Goal: Task Accomplishment & Management: Use online tool/utility

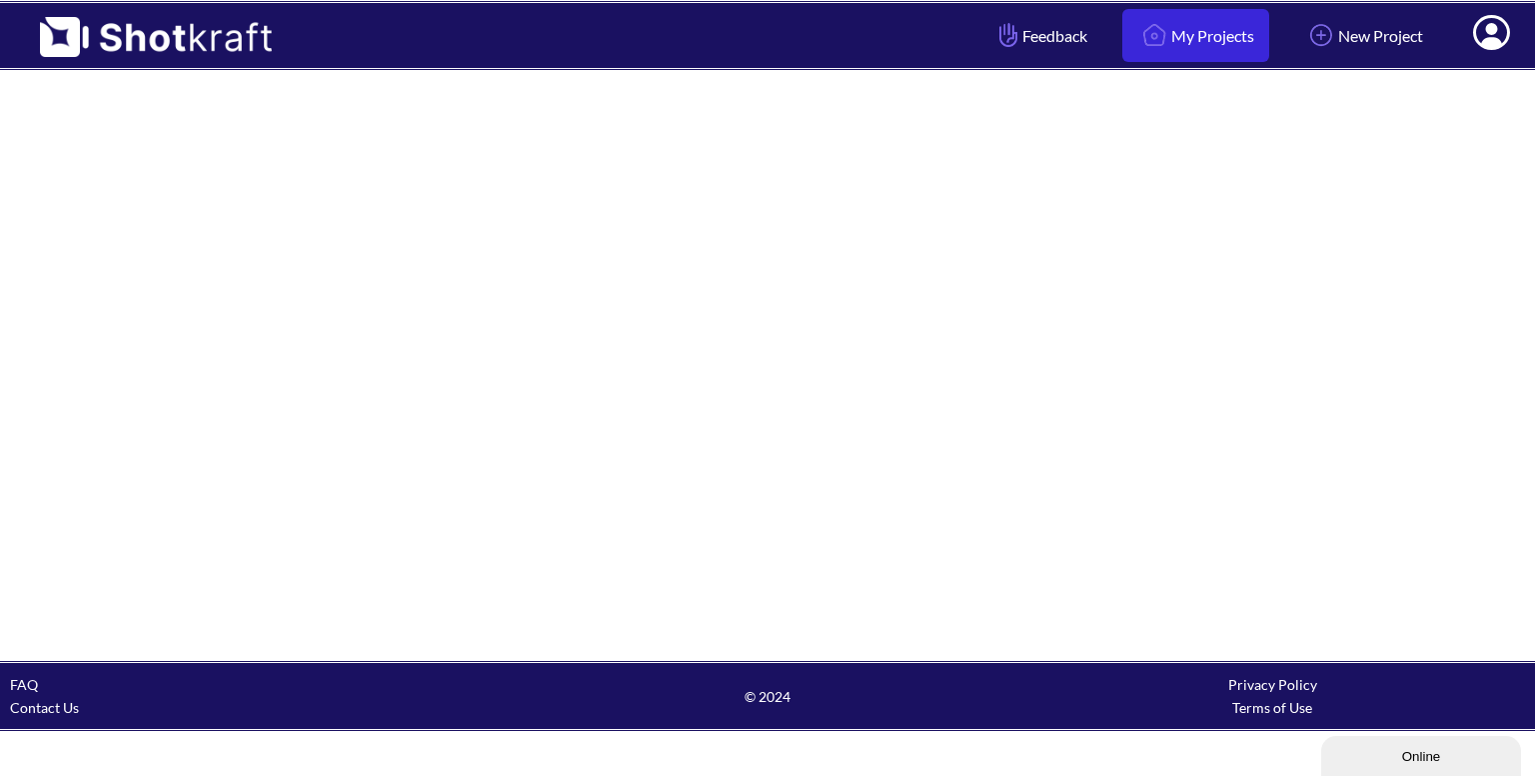
click at [1204, 9] on link "My Projects" at bounding box center [1196, 35] width 147 height 53
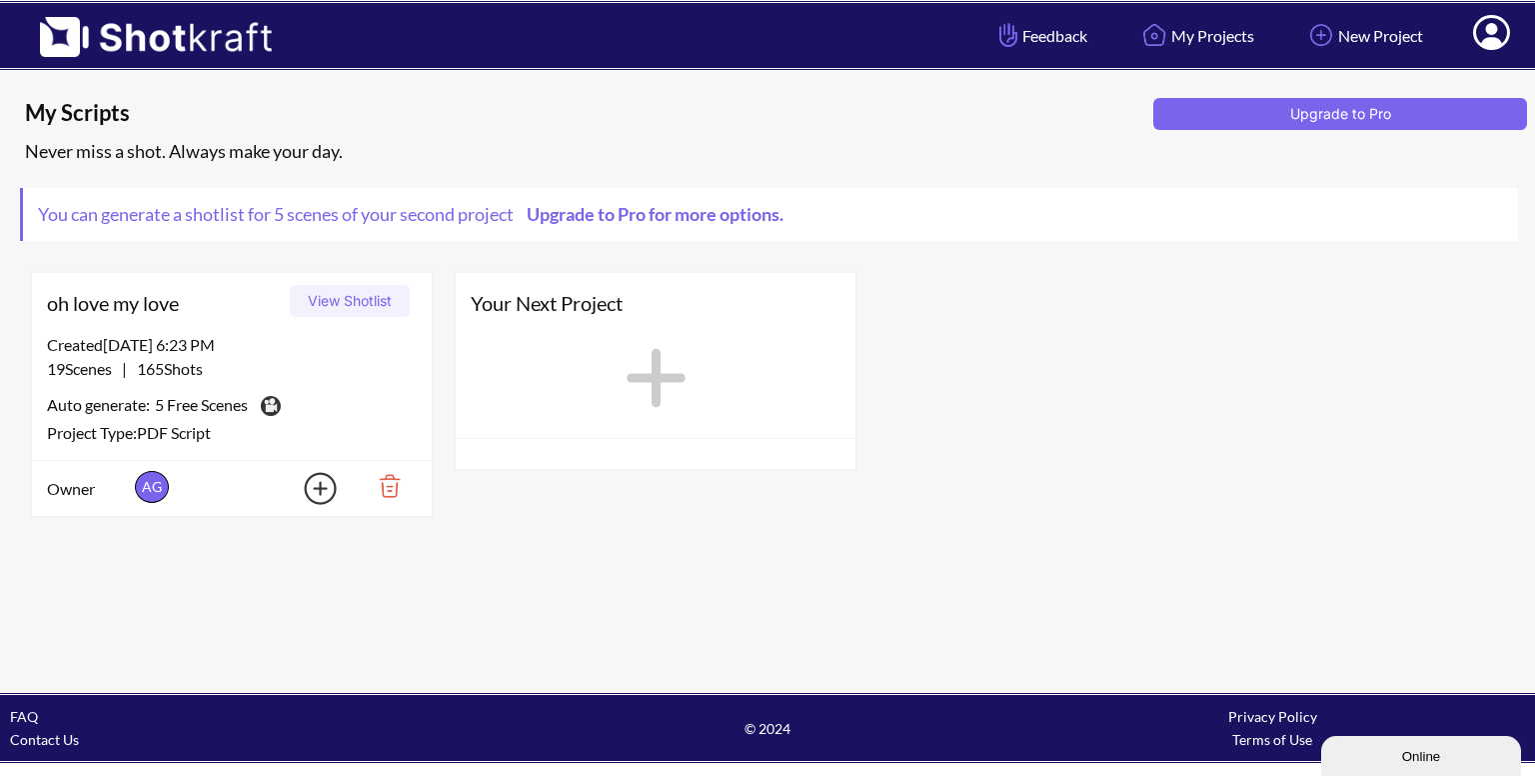
click at [364, 308] on button "View Shotlist" at bounding box center [350, 301] width 120 height 32
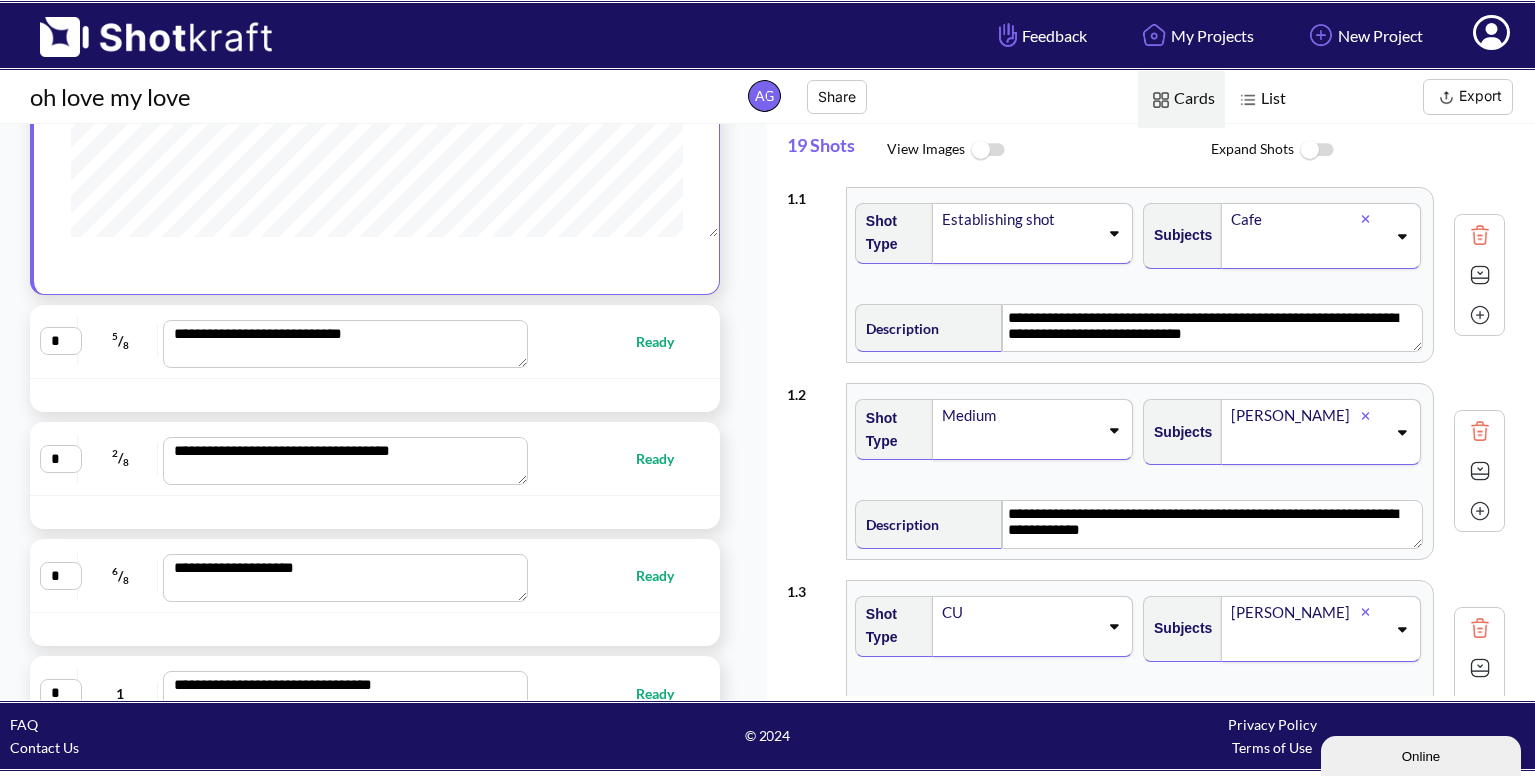
scroll to position [347, 0]
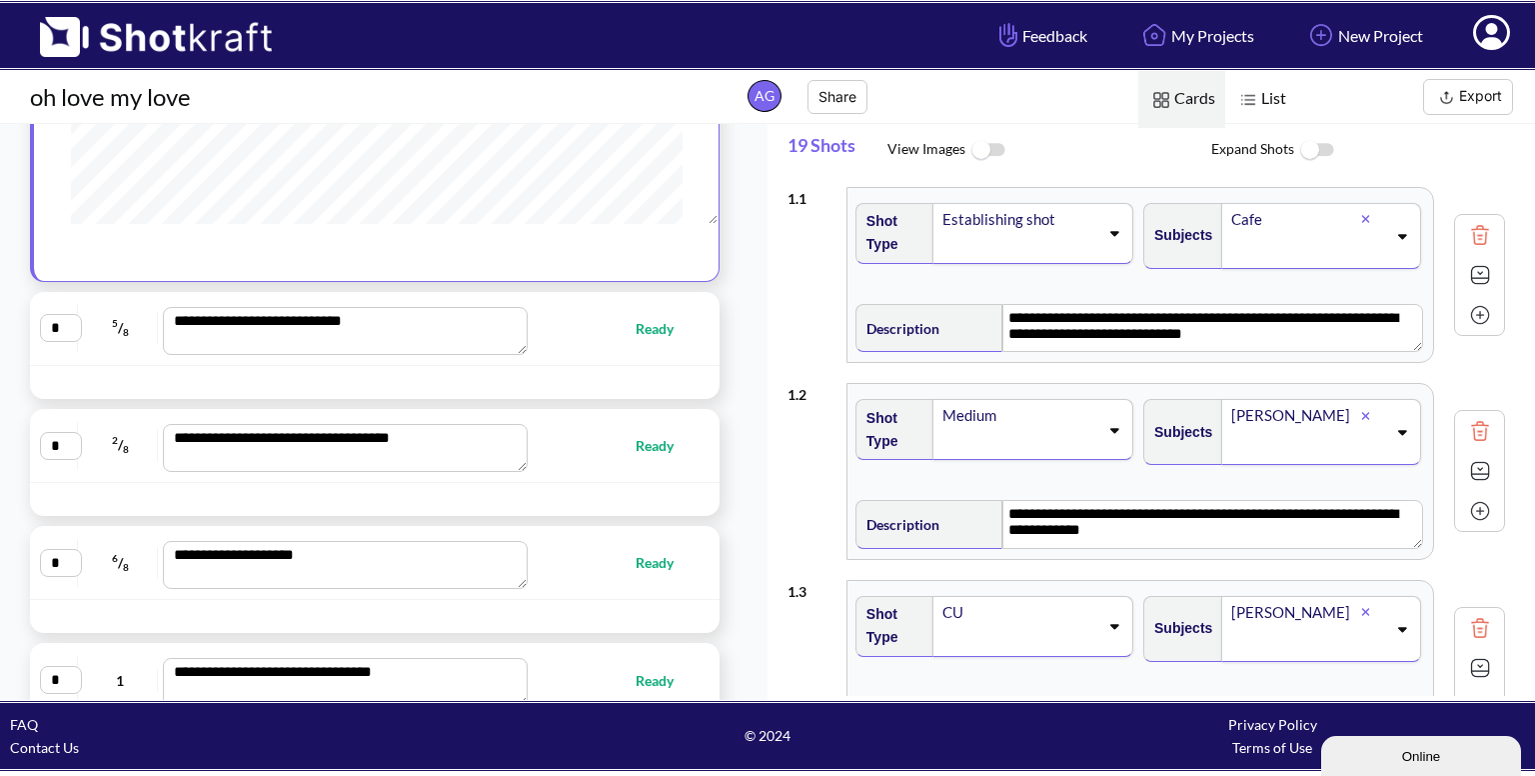
click at [584, 350] on div "**********" at bounding box center [375, 328] width 670 height 53
type textarea "**********"
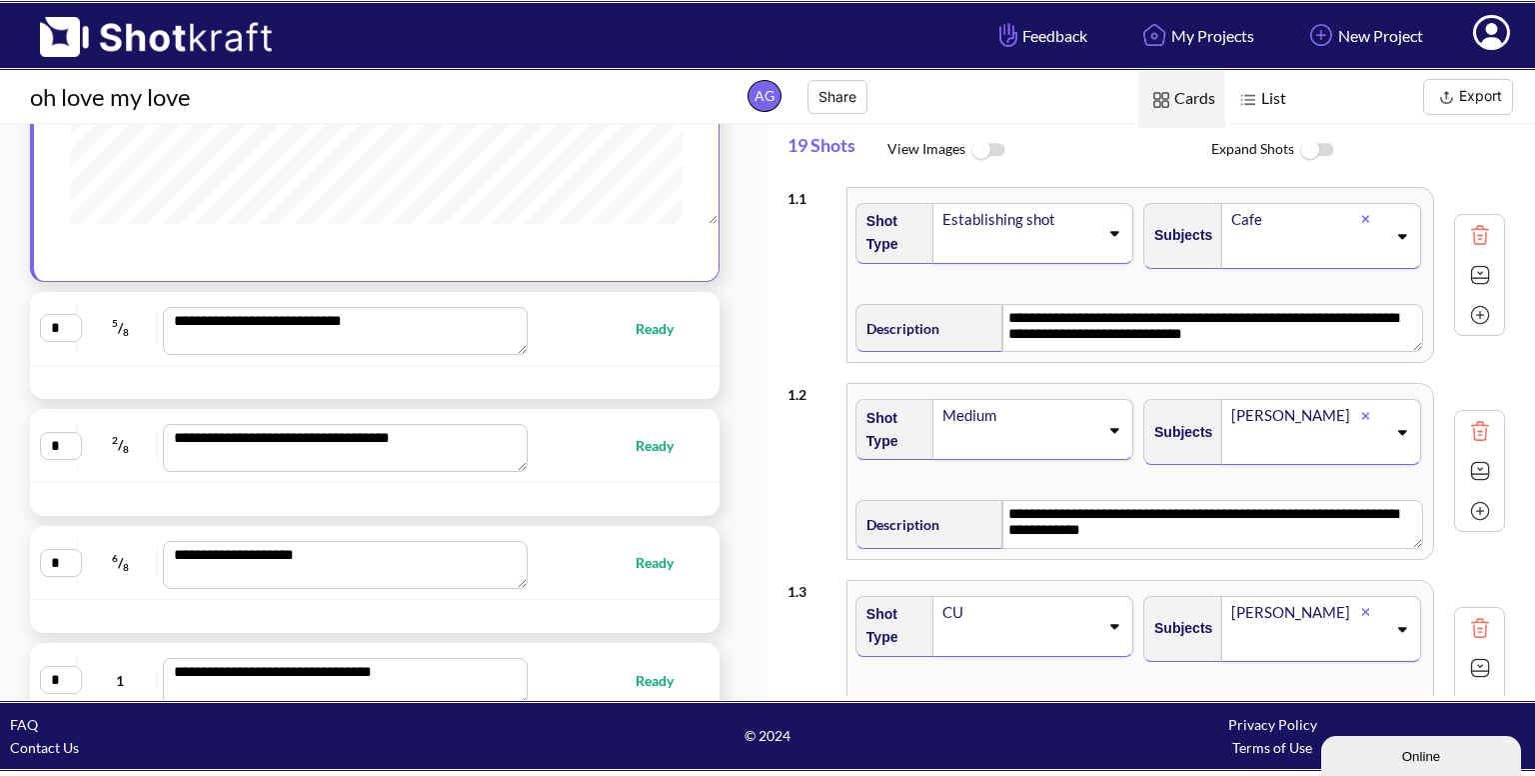
type textarea "**********"
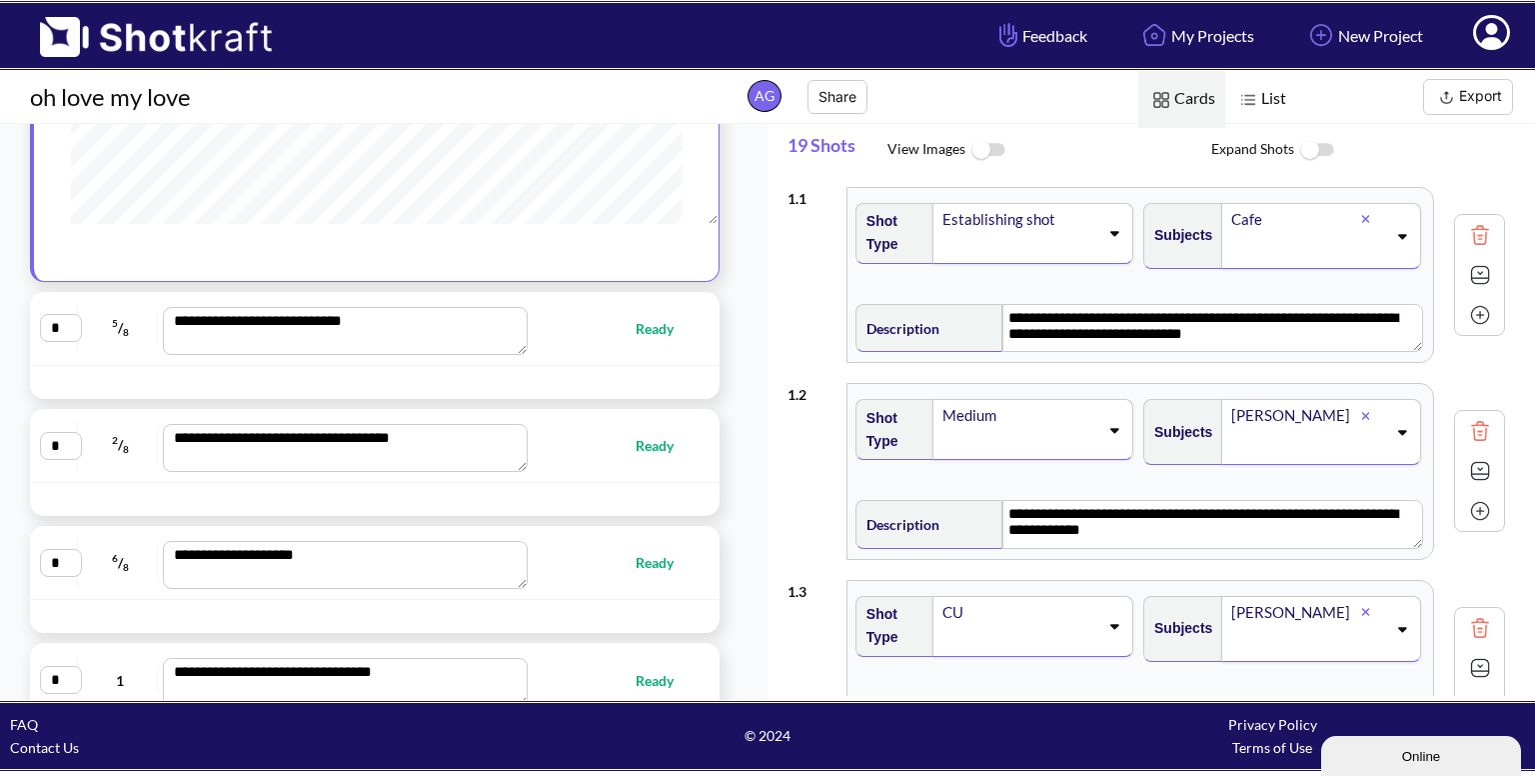
type textarea "**********"
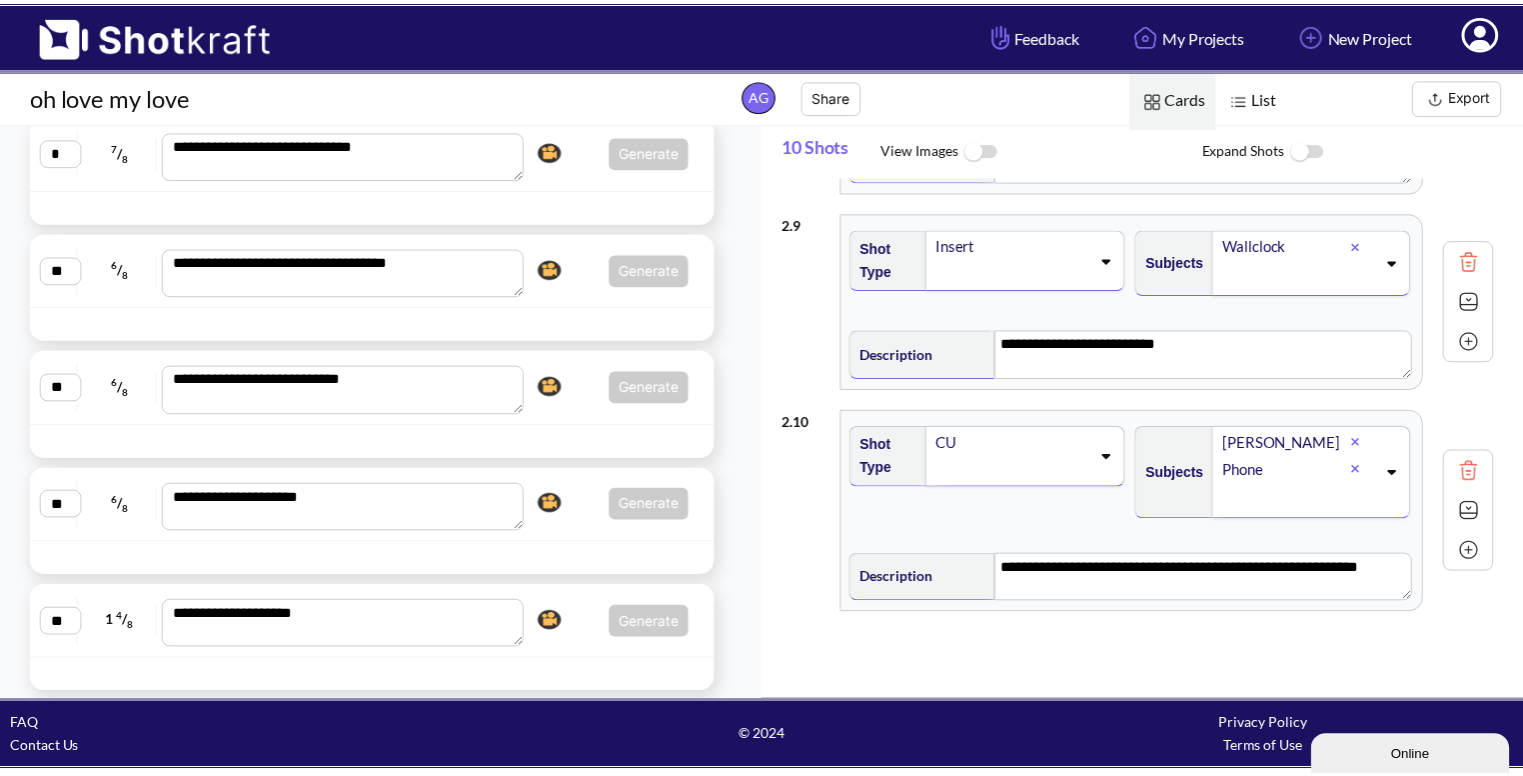
scroll to position [1344, 0]
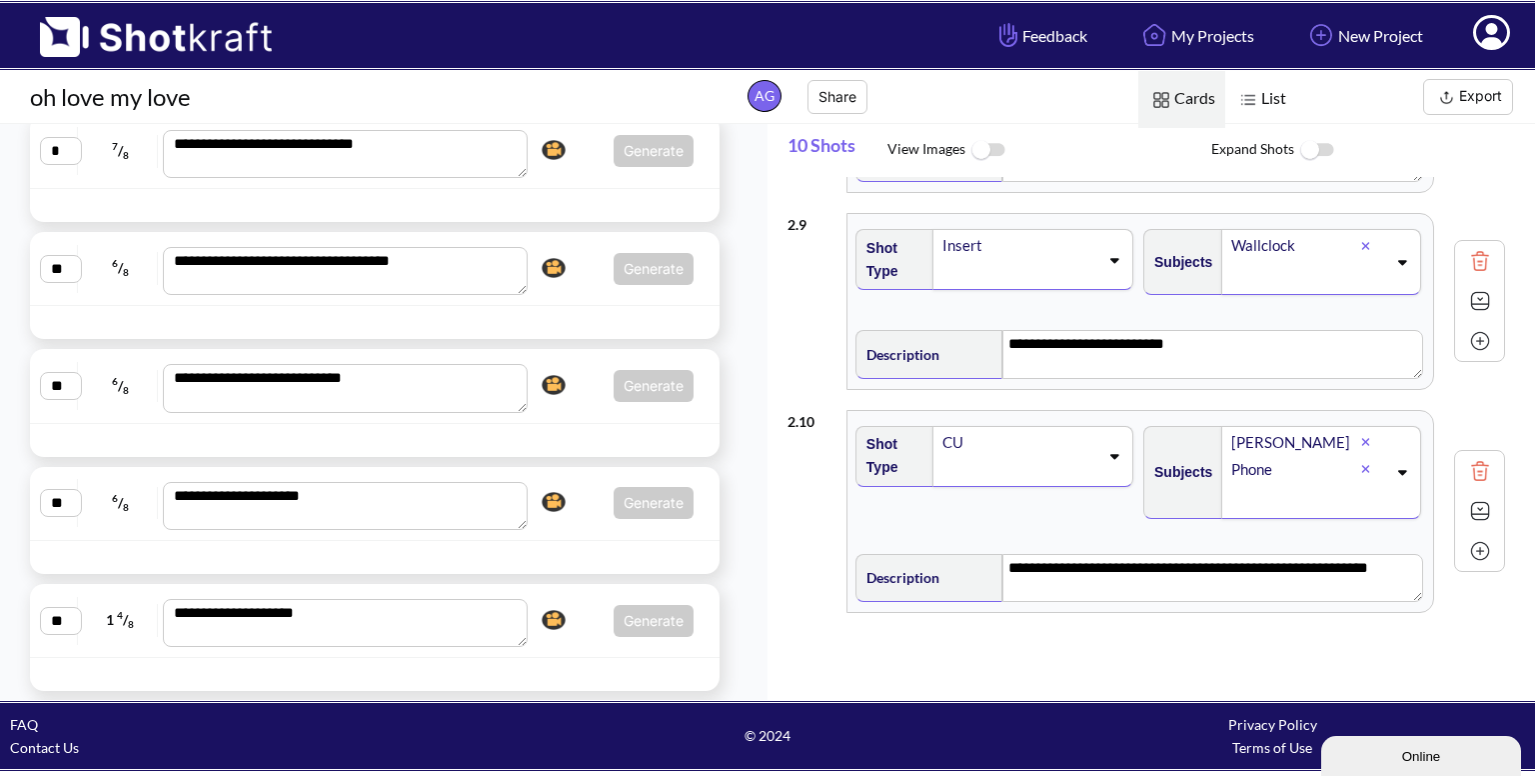
click at [563, 541] on div at bounding box center [375, 557] width 690 height 33
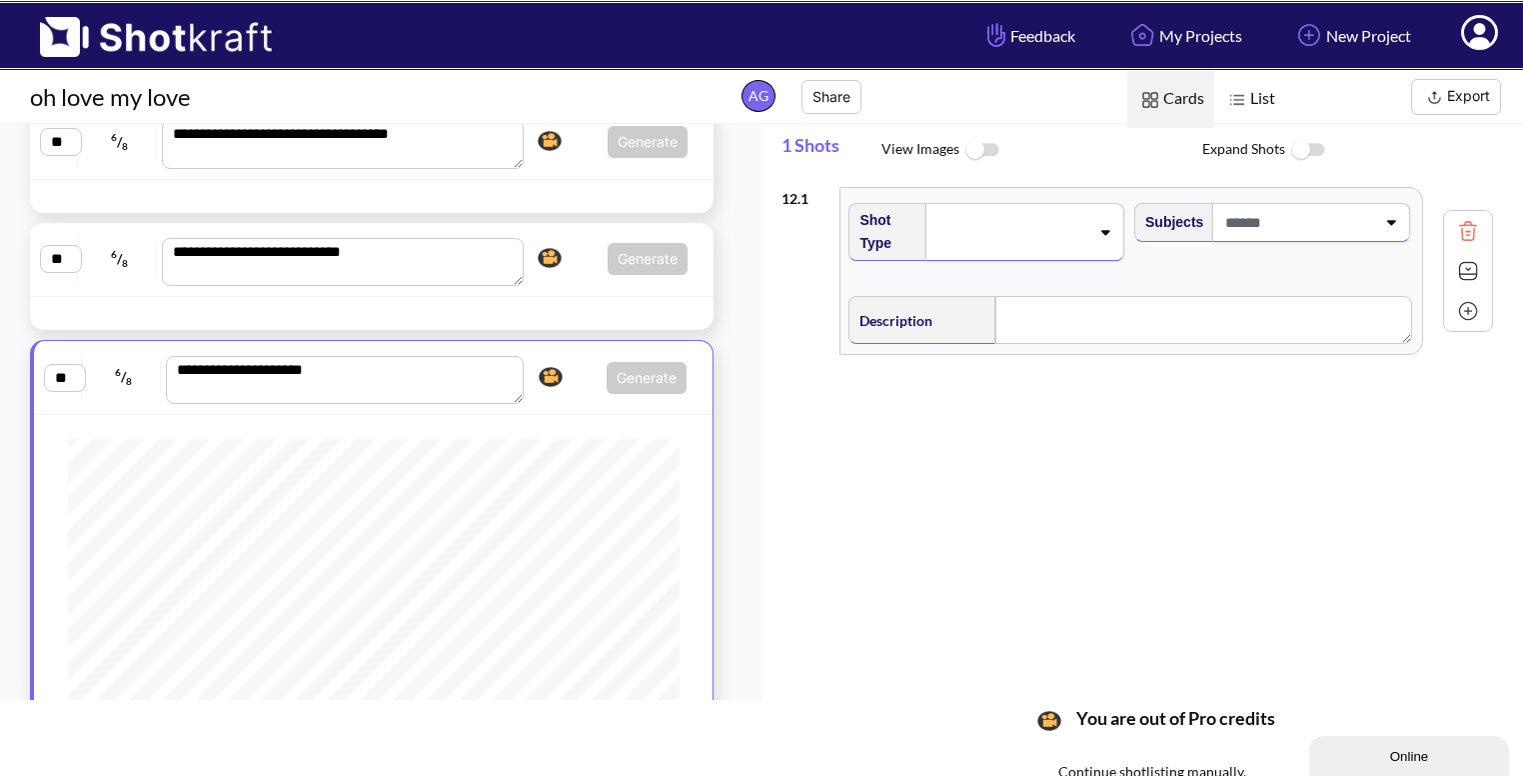
scroll to position [504, 0]
click at [563, 285] on div "**********" at bounding box center [372, 260] width 684 height 74
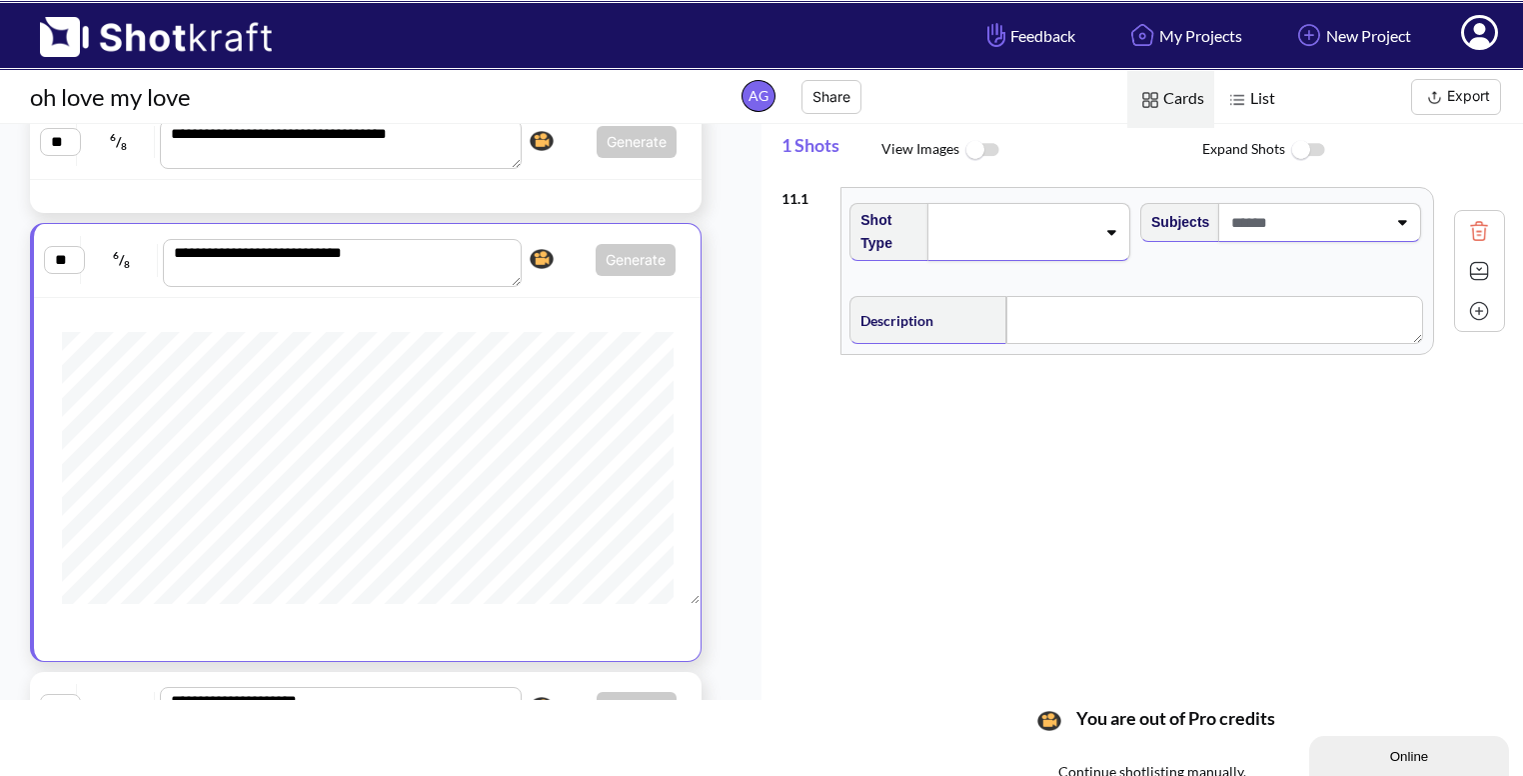
click at [1103, 237] on div at bounding box center [1029, 232] width 203 height 58
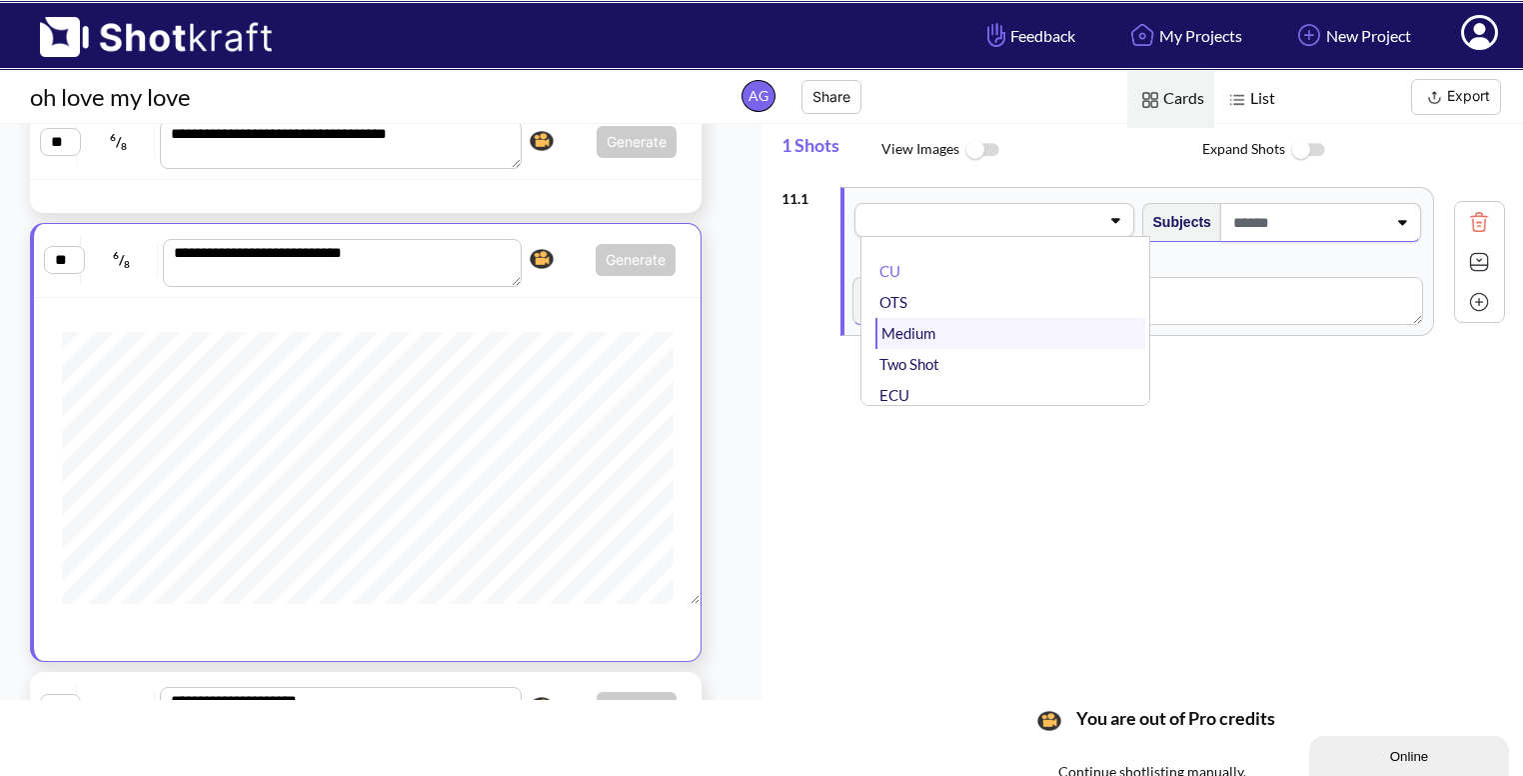
click at [986, 334] on li "Medium" at bounding box center [1010, 333] width 269 height 31
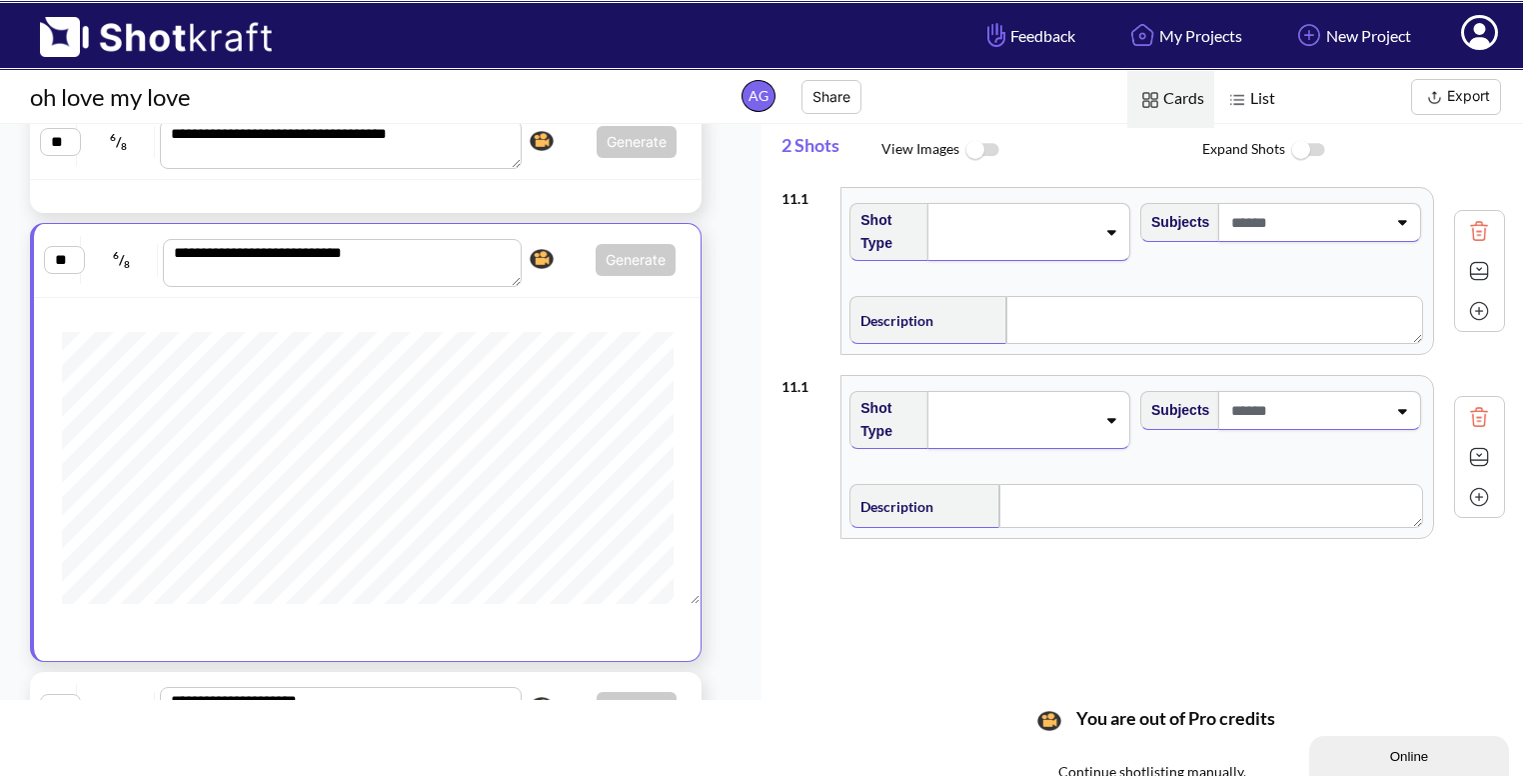
click at [1471, 415] on img at bounding box center [1479, 417] width 30 height 30
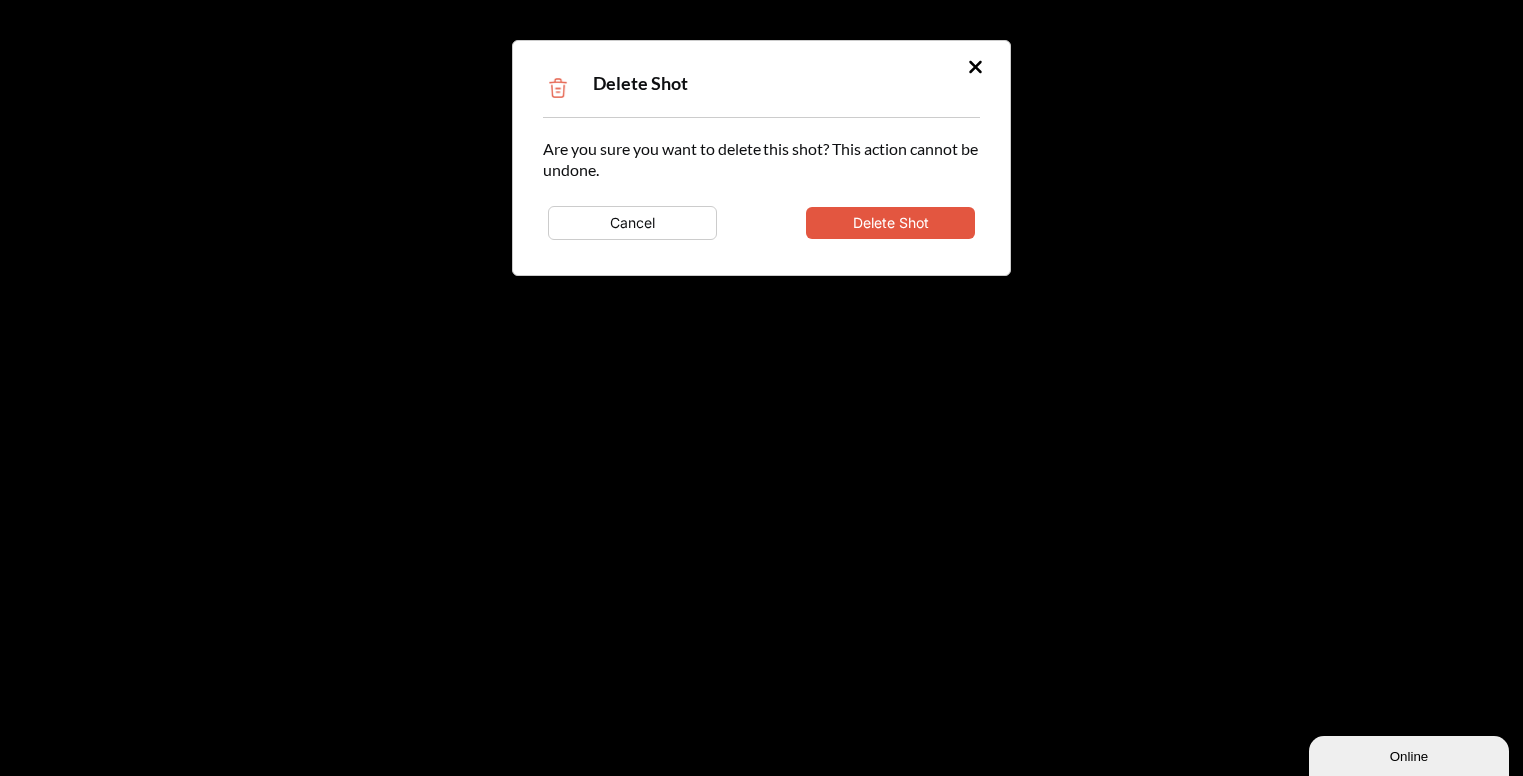
click at [905, 208] on button "Delete Shot" at bounding box center [891, 223] width 169 height 32
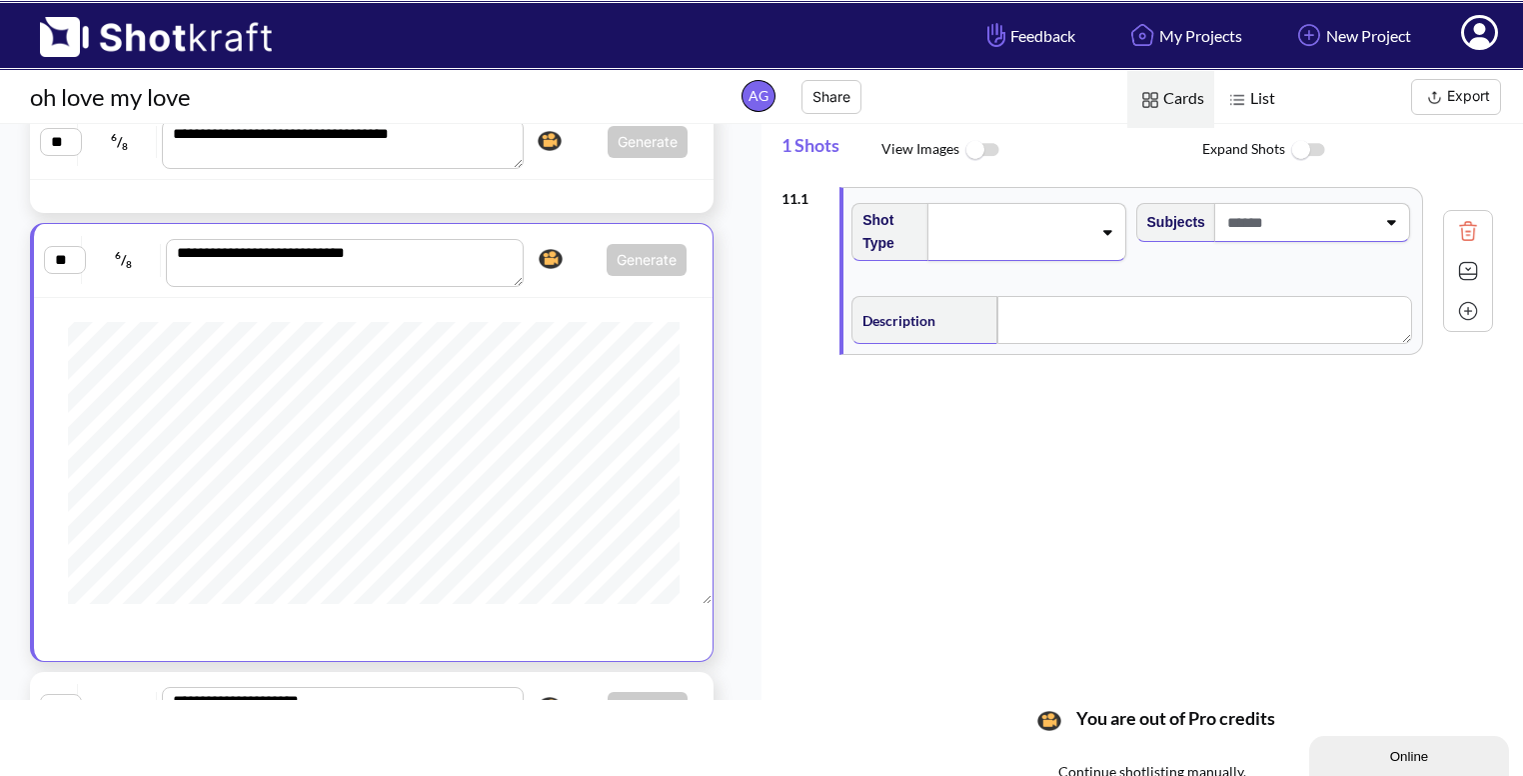
scroll to position [1126, 0]
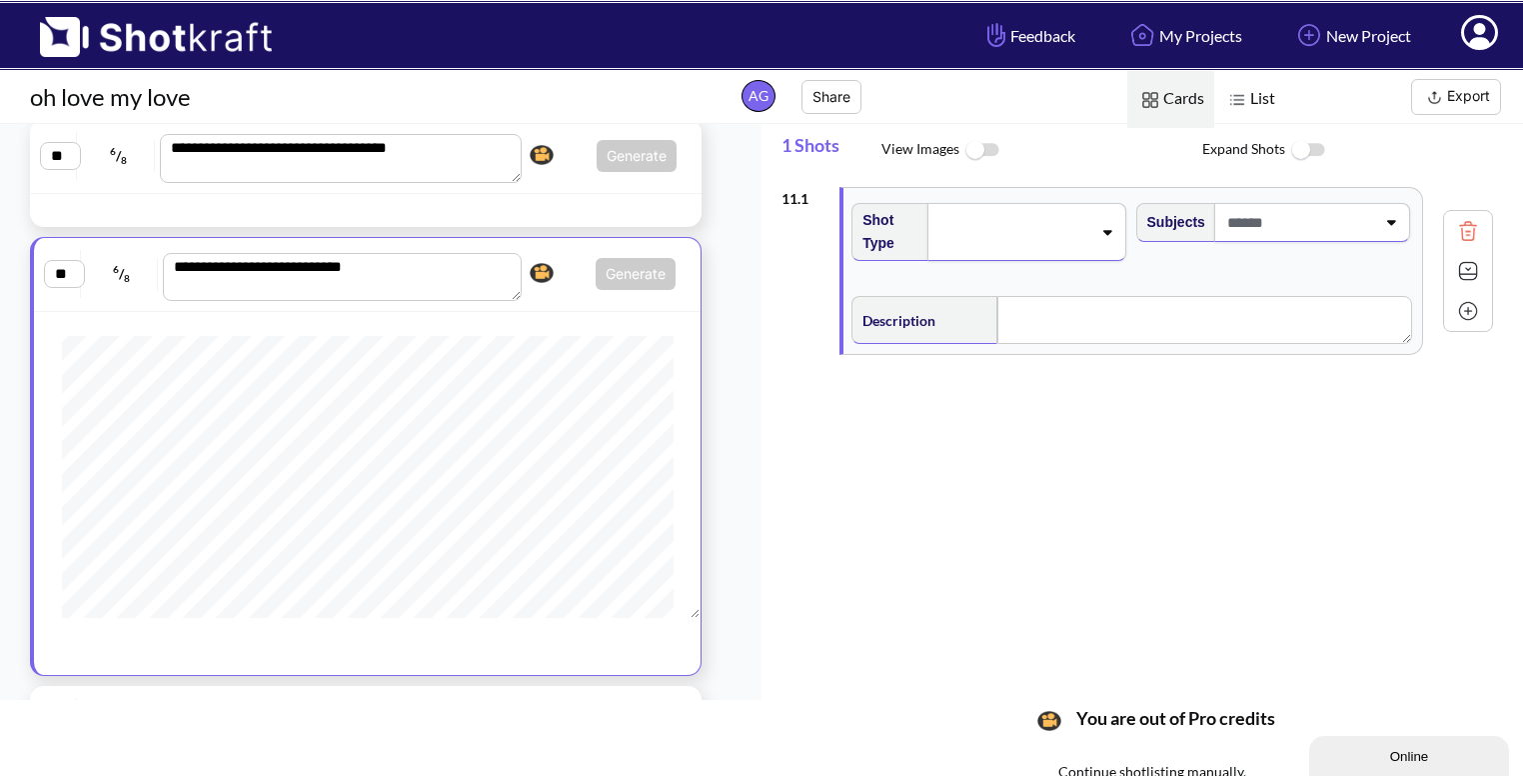
click at [1077, 253] on div at bounding box center [1027, 232] width 198 height 58
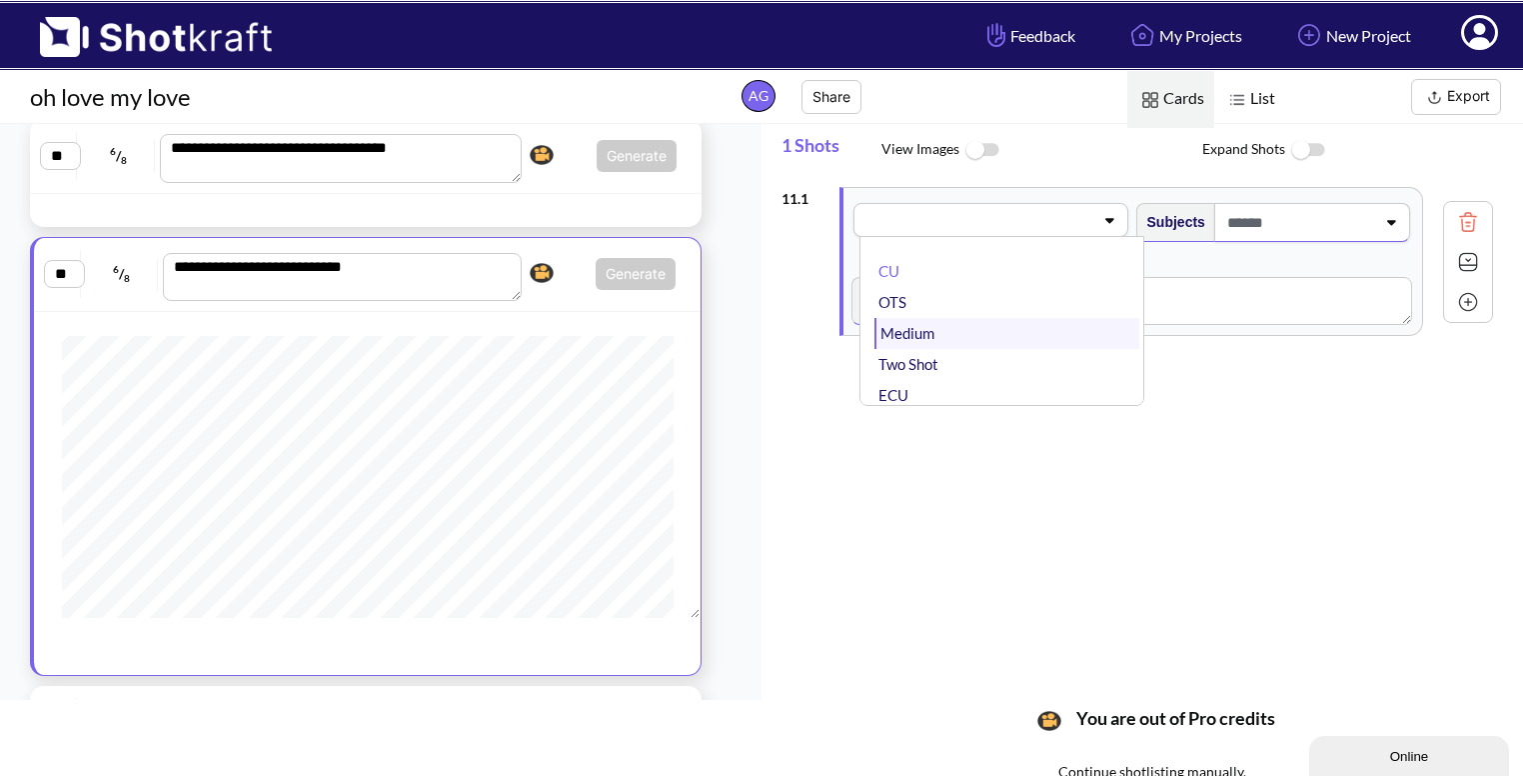
click at [1028, 328] on li "Medium" at bounding box center [1007, 333] width 264 height 31
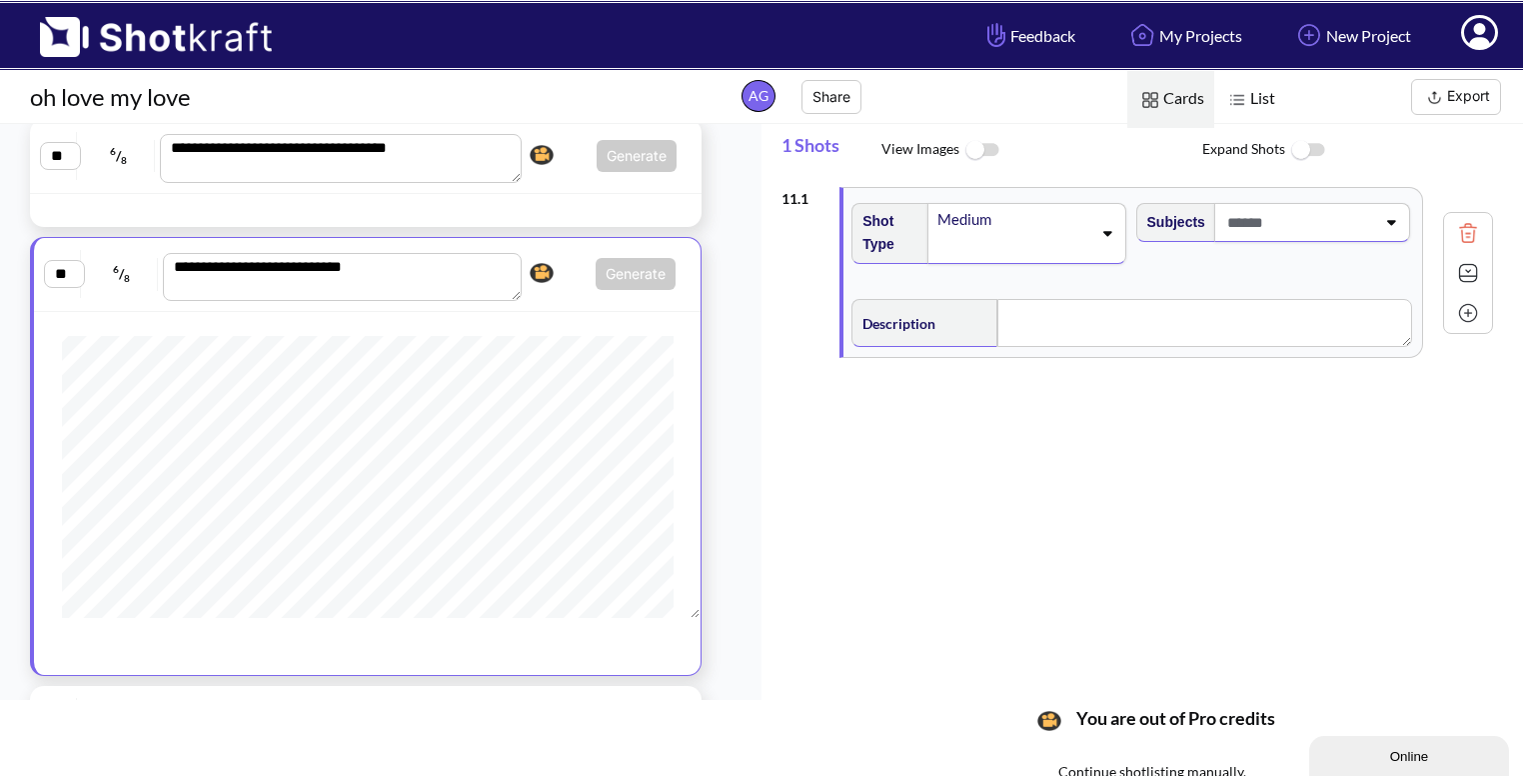
click at [1375, 221] on span at bounding box center [1299, 222] width 153 height 33
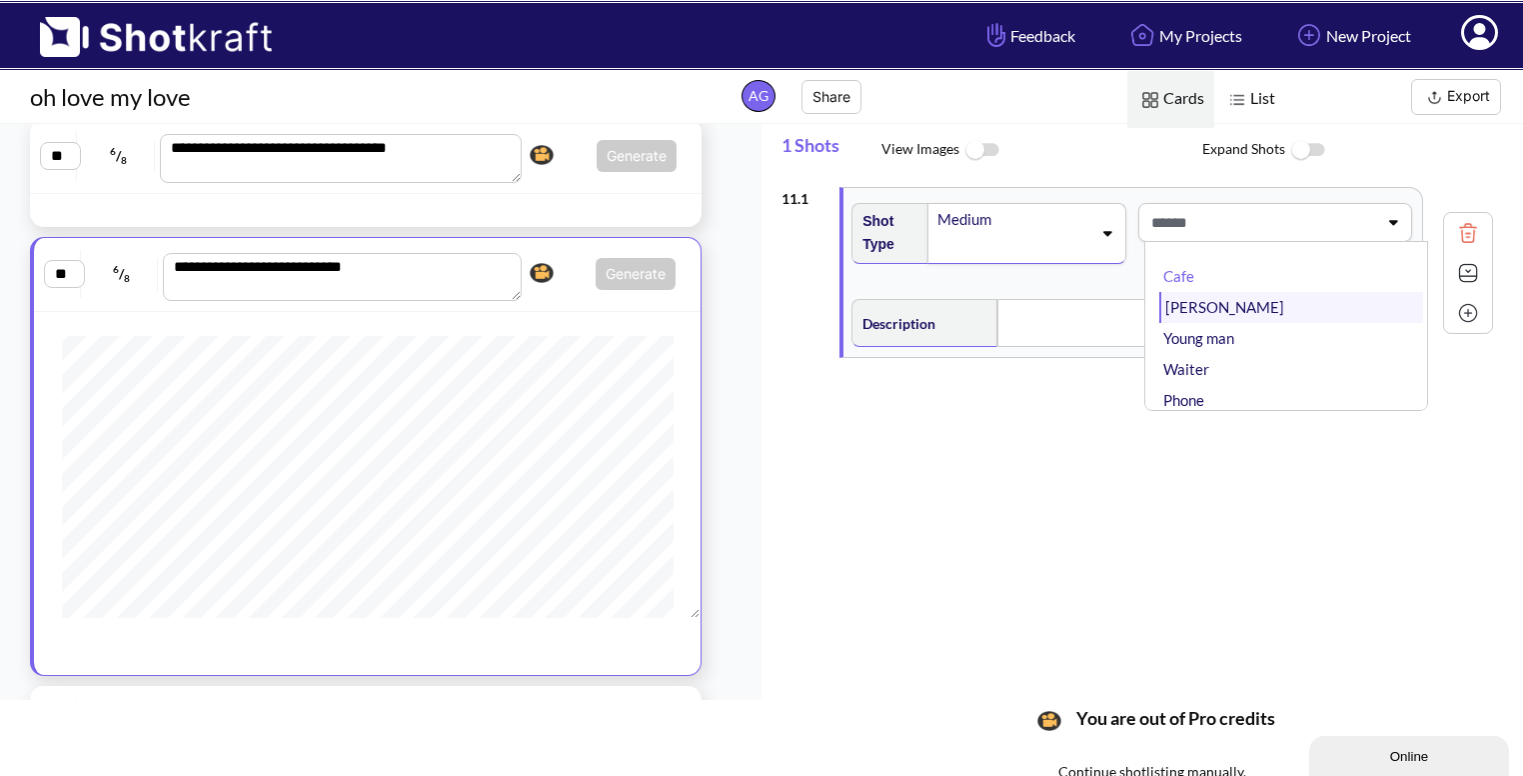
click at [1277, 310] on li "Bhavya" at bounding box center [1292, 307] width 264 height 31
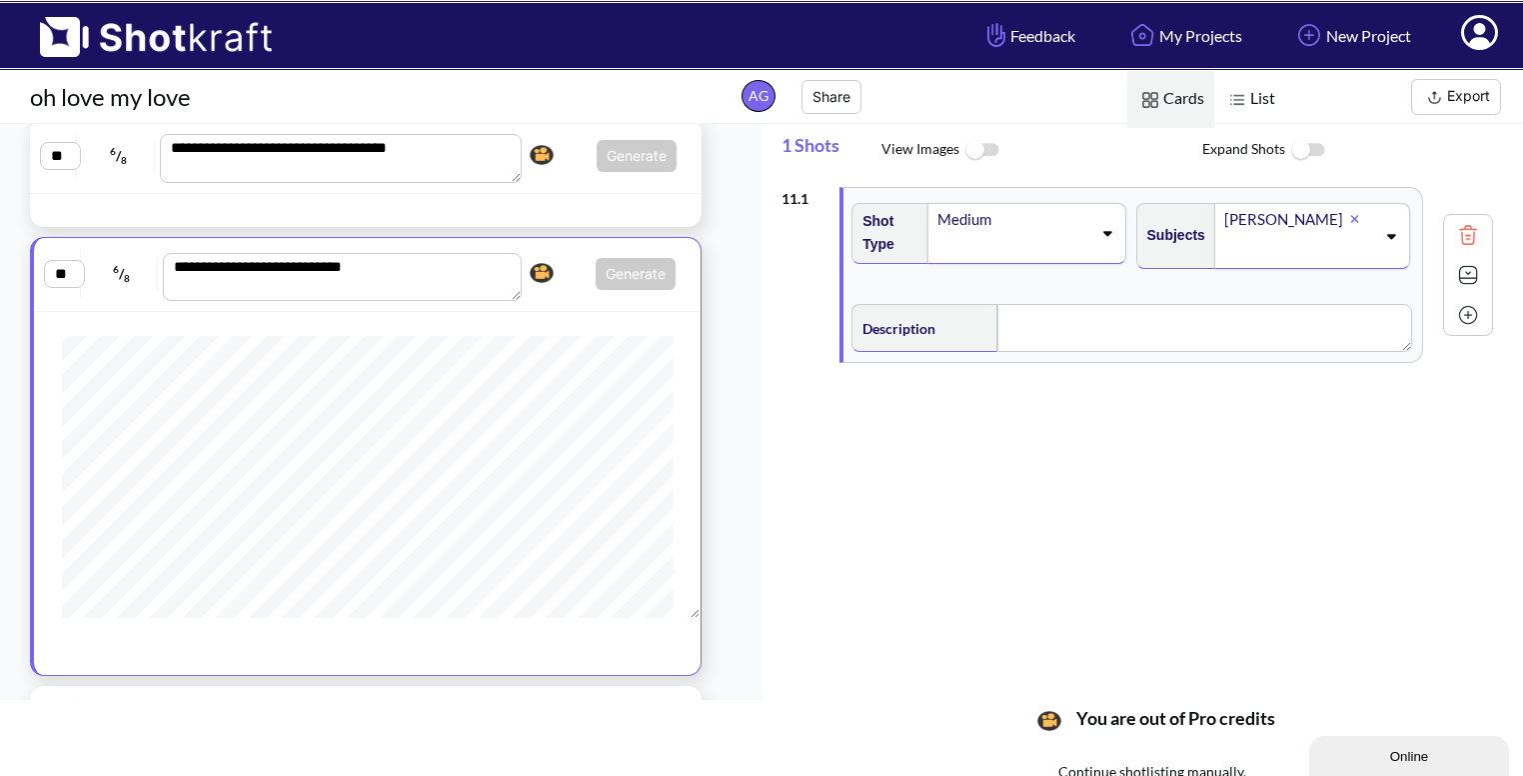
click at [1391, 234] on icon at bounding box center [1391, 236] width 9 height 5
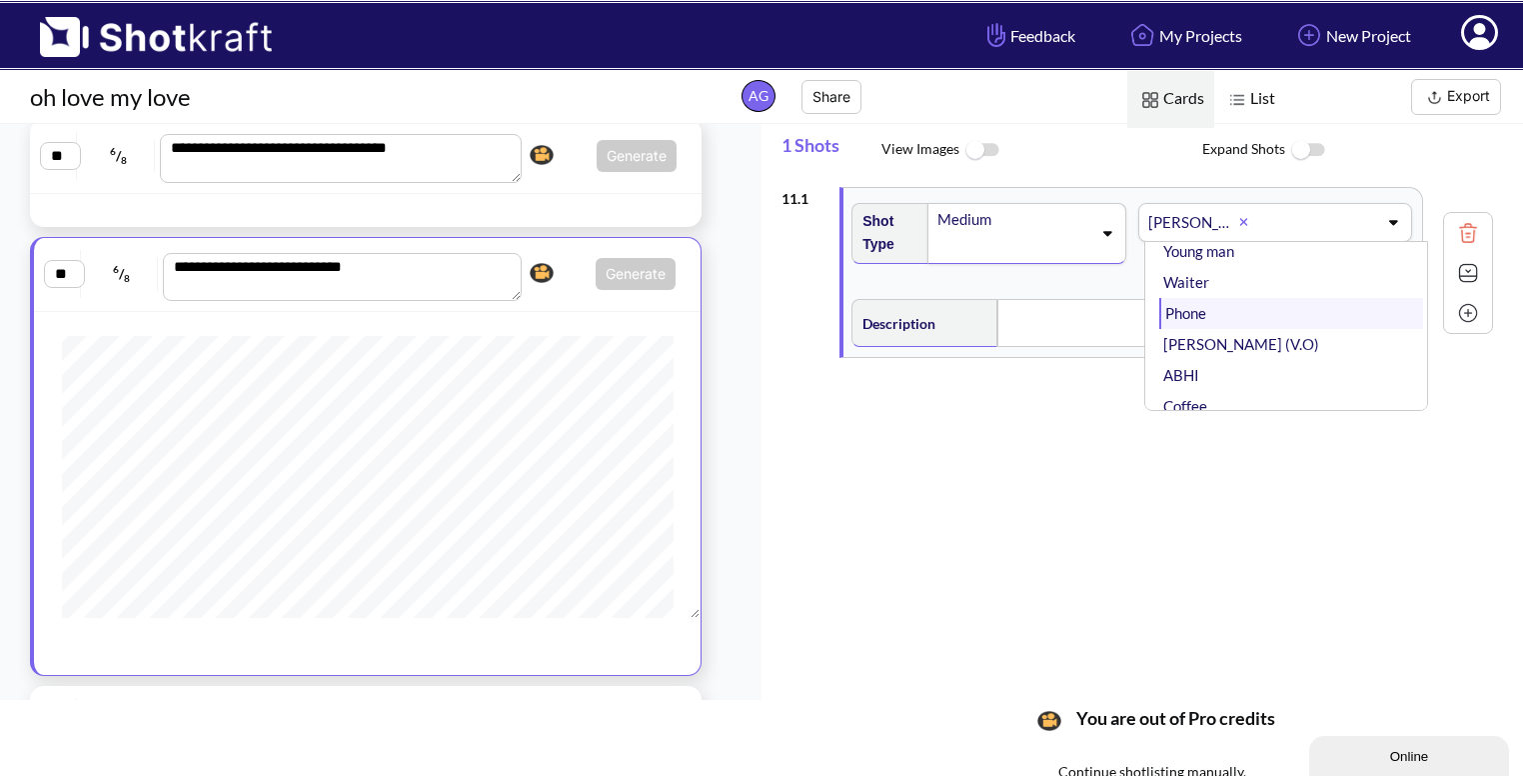
scroll to position [59, 0]
click at [1256, 357] on li "ABHI" at bounding box center [1292, 372] width 264 height 31
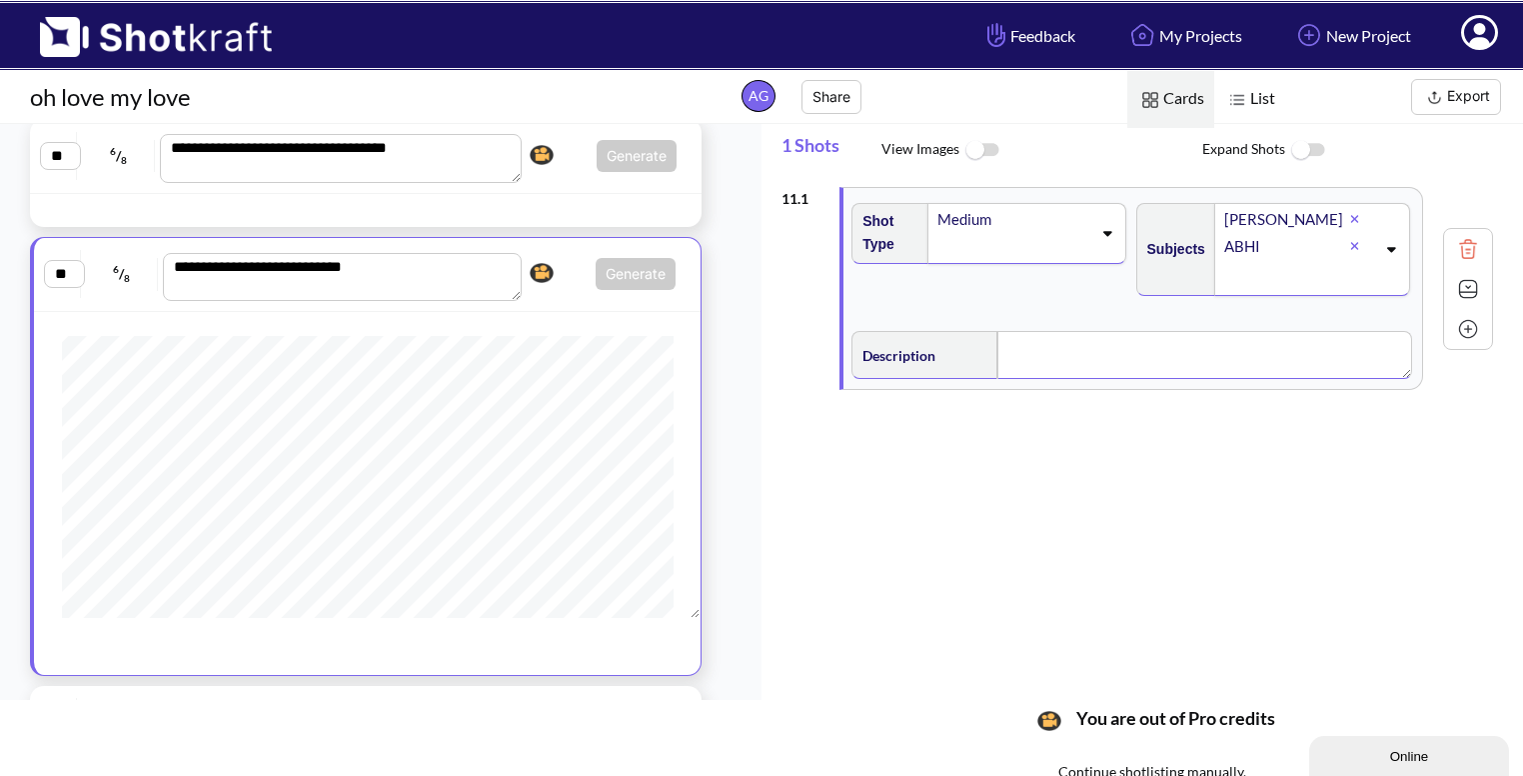
click at [1081, 350] on textarea at bounding box center [1205, 355] width 415 height 48
click at [1471, 283] on img at bounding box center [1468, 289] width 30 height 30
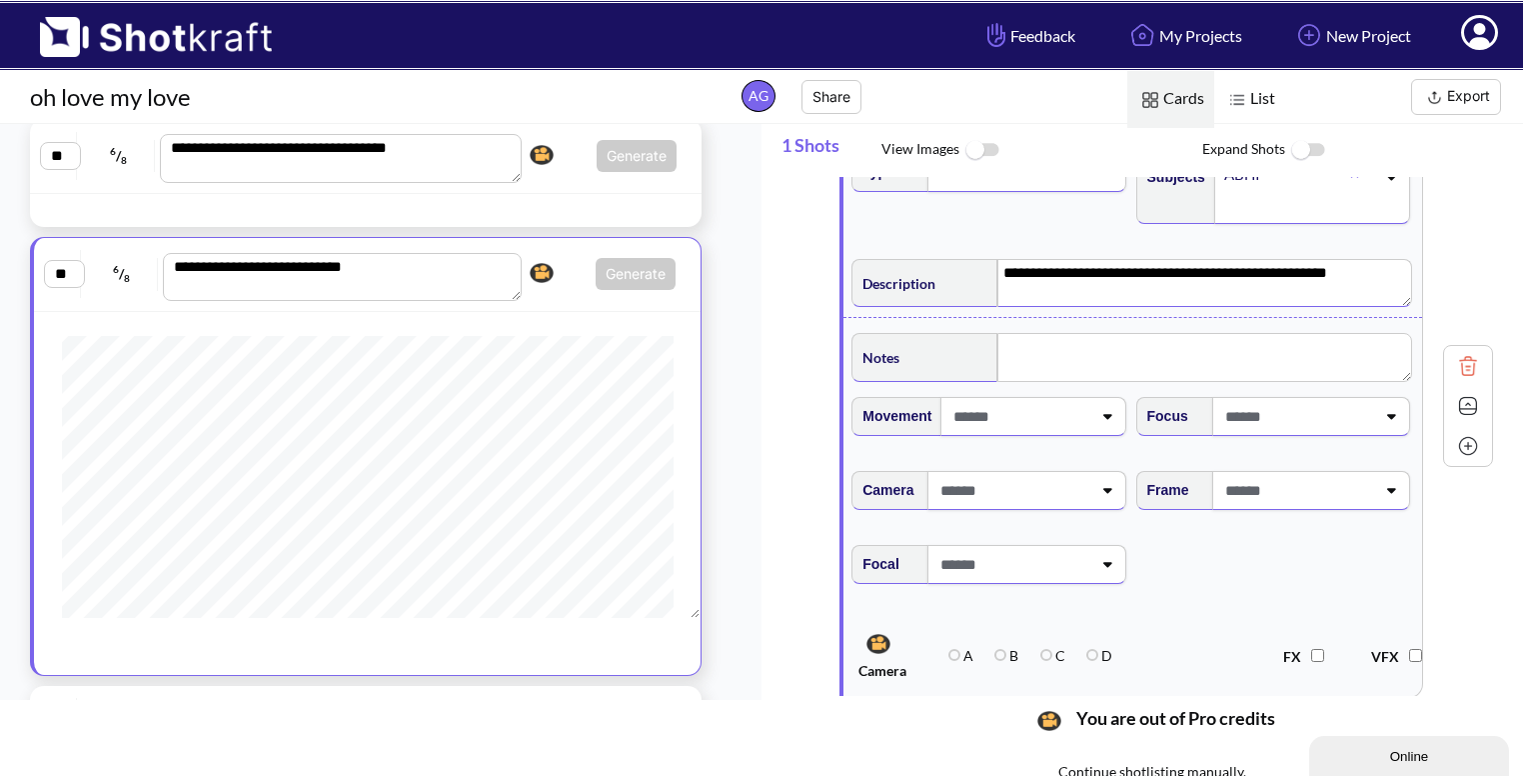
scroll to position [74, 0]
click at [1389, 485] on icon at bounding box center [1390, 488] width 27 height 14
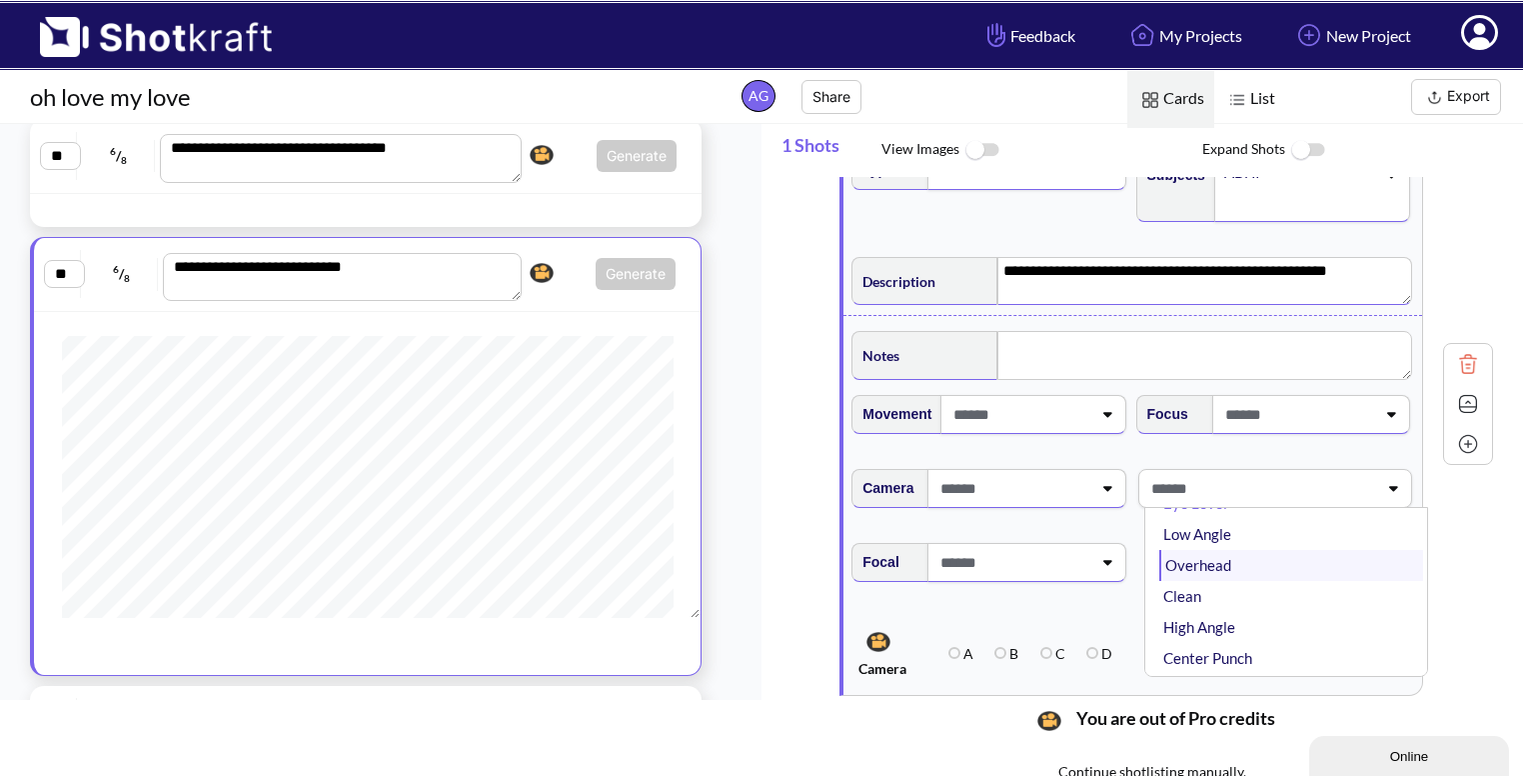
scroll to position [40, 0]
click at [1200, 613] on li "High Angle" at bounding box center [1292, 626] width 264 height 31
type textarea "**********"
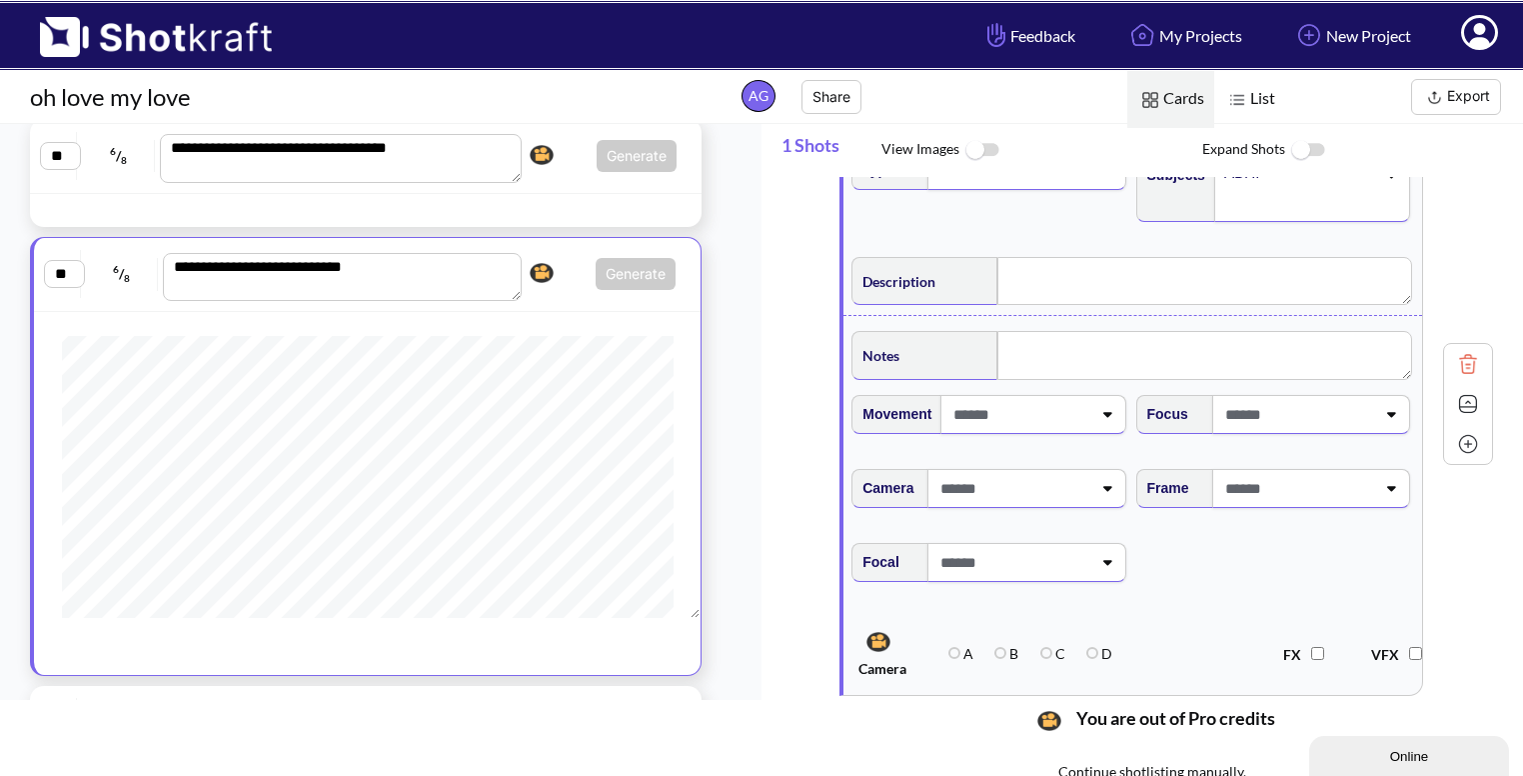
type textarea "**********"
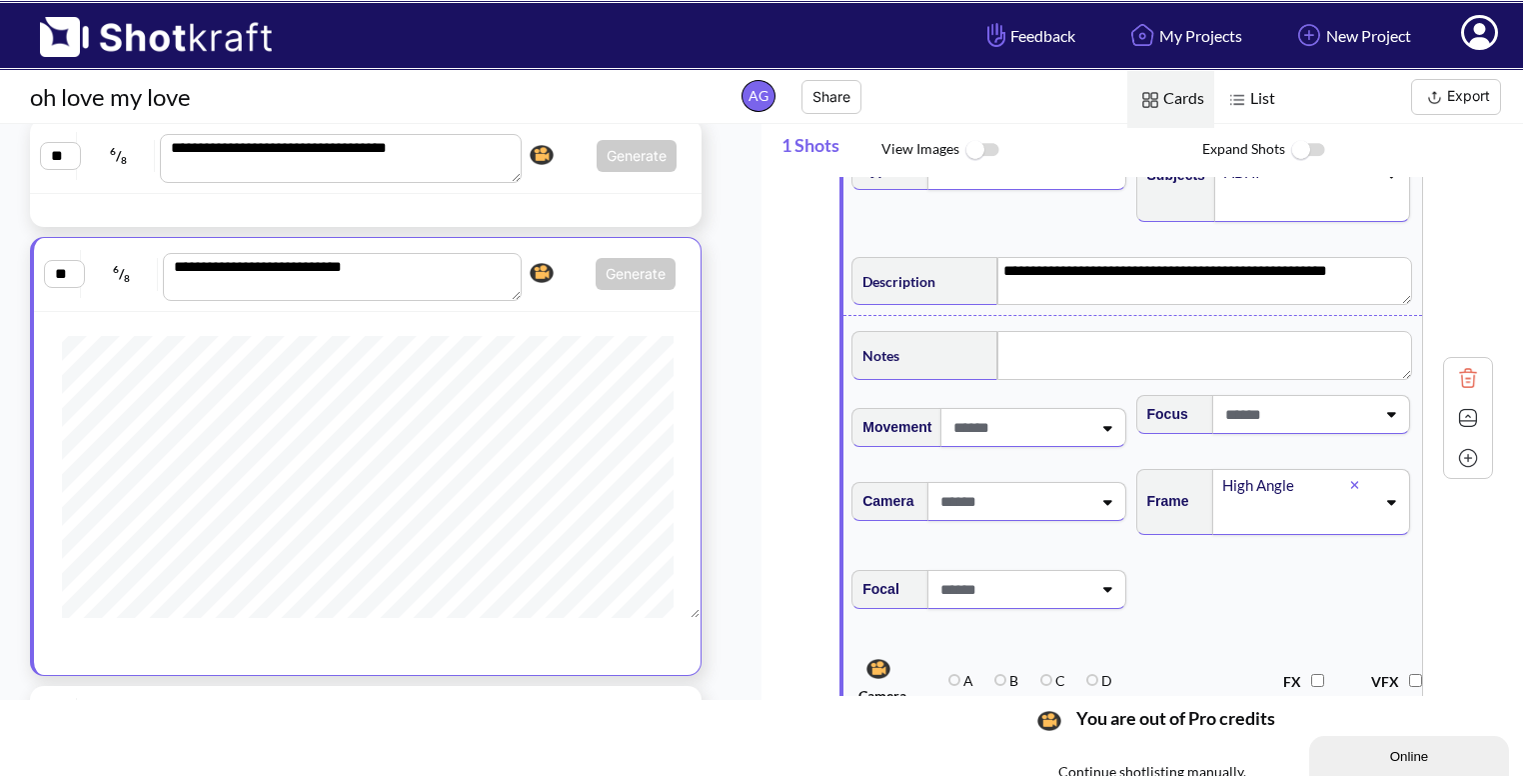
scroll to position [0, 0]
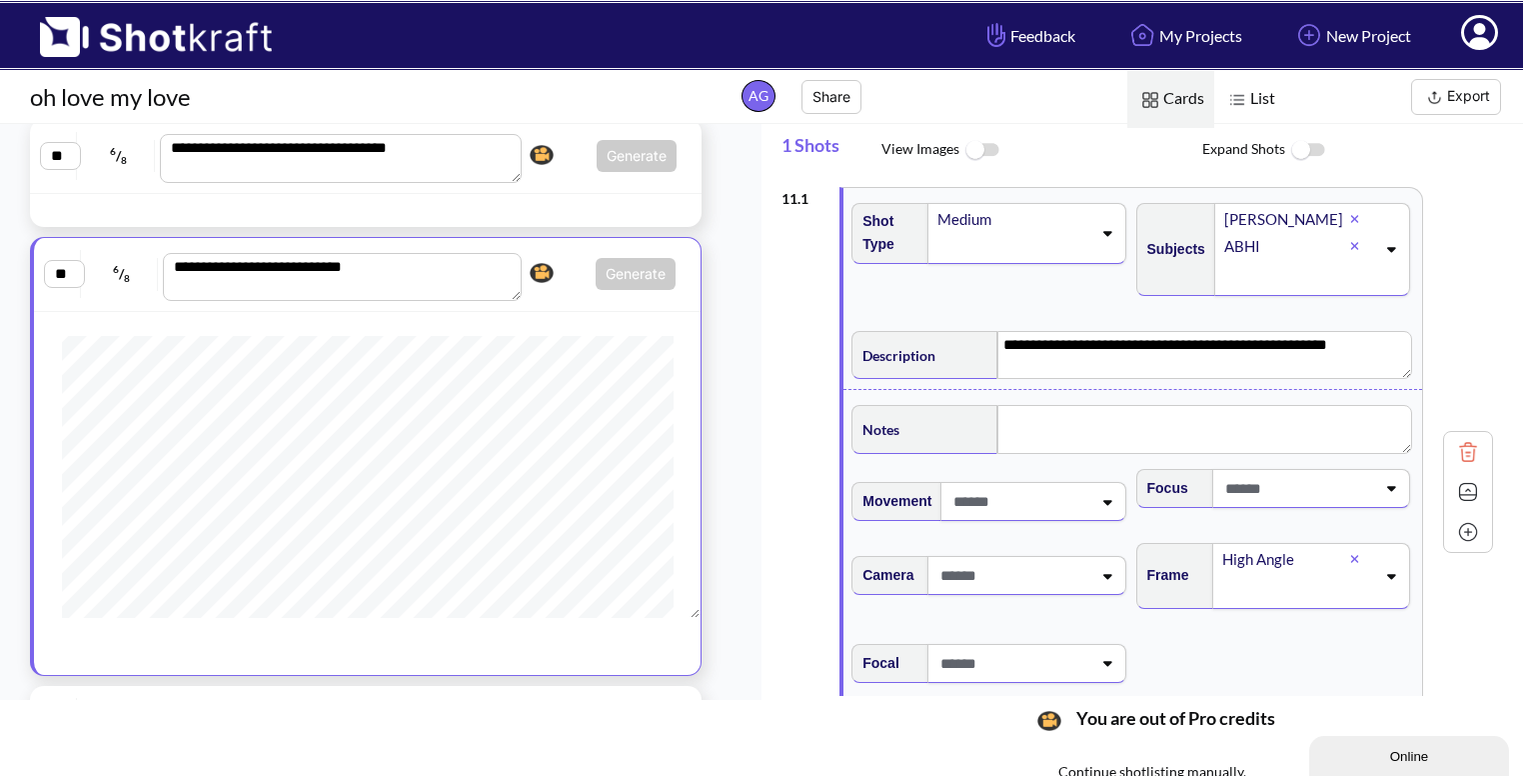
click at [1462, 493] on img at bounding box center [1468, 492] width 30 height 30
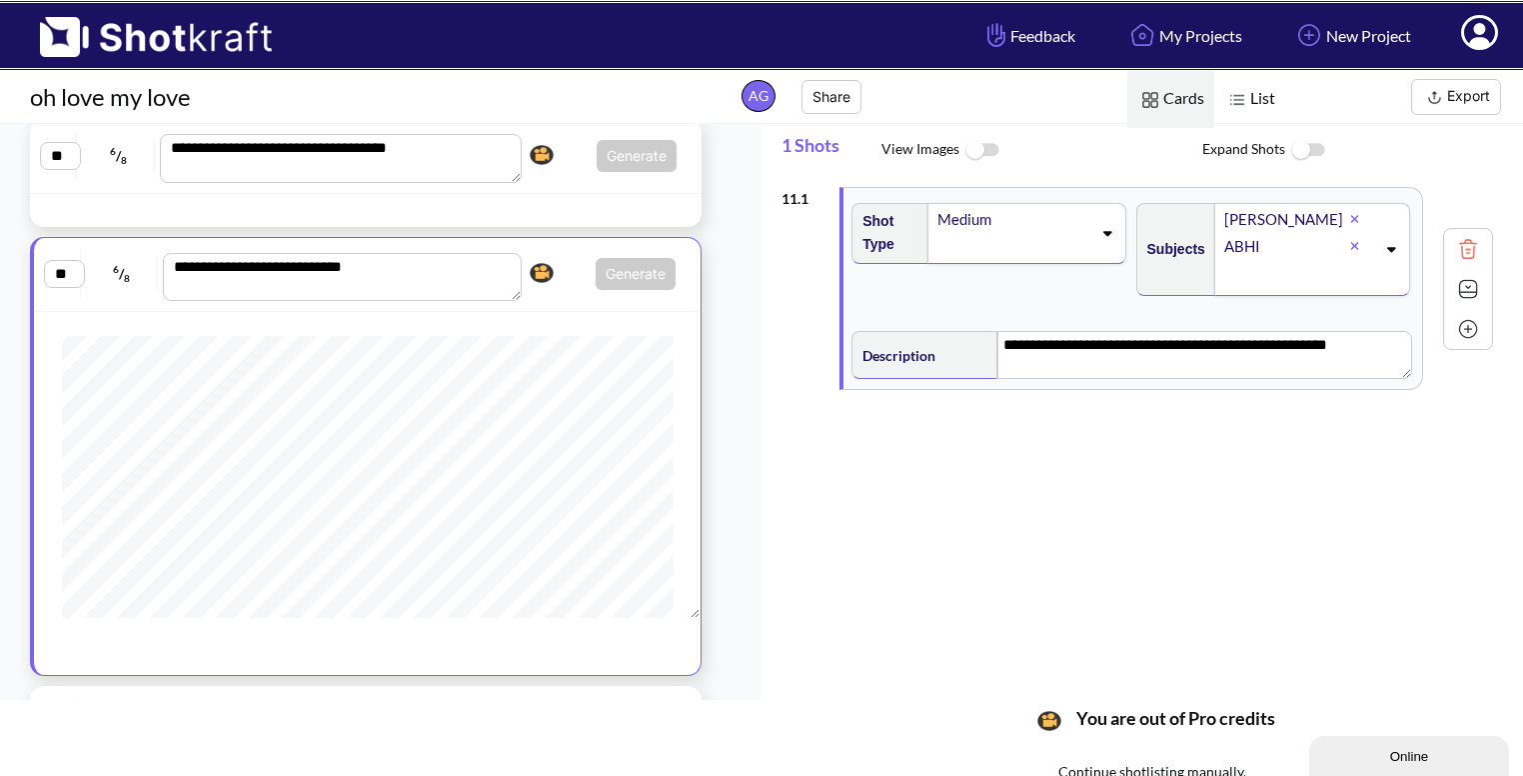
click at [1467, 324] on img at bounding box center [1468, 329] width 30 height 30
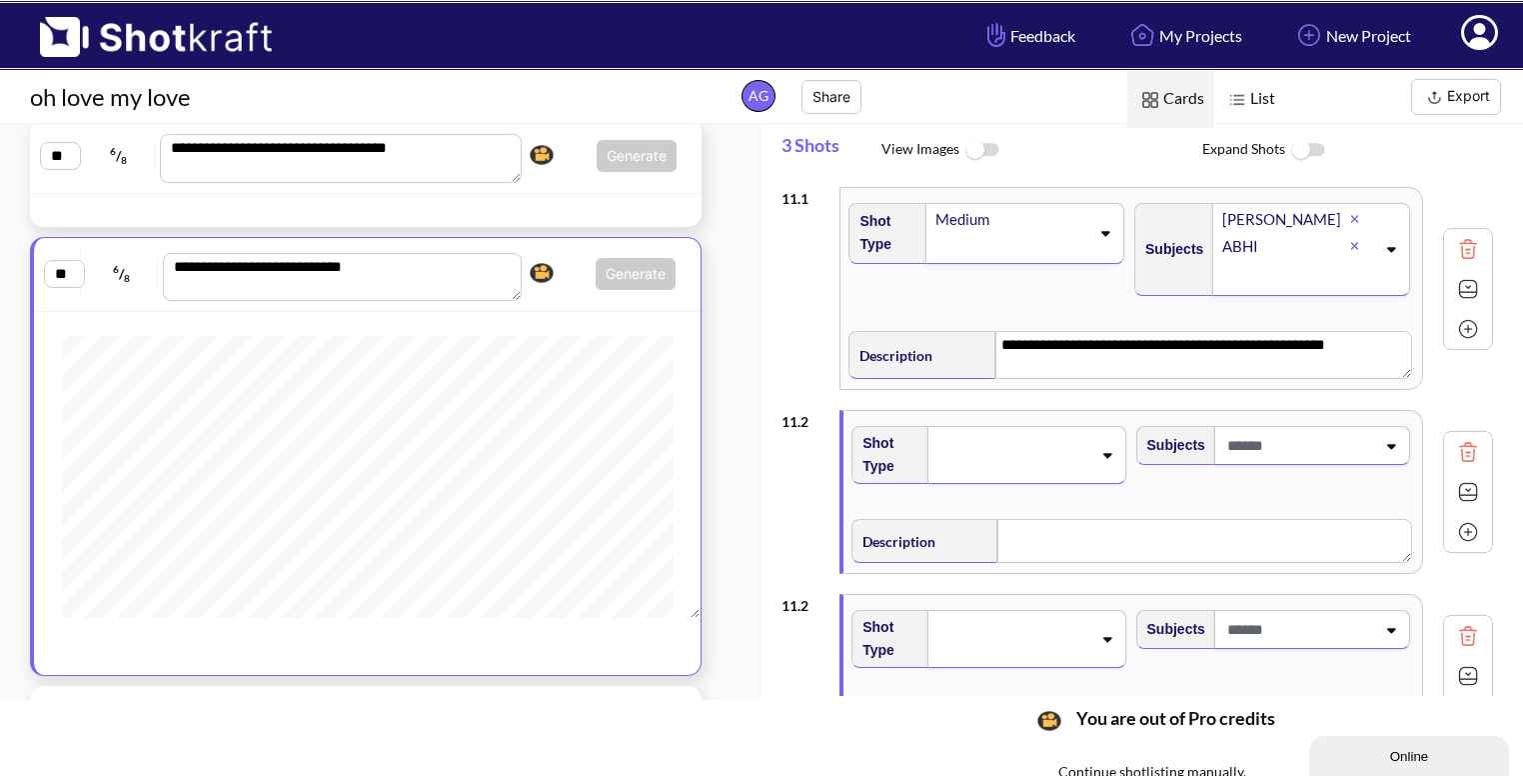
scroll to position [52, 0]
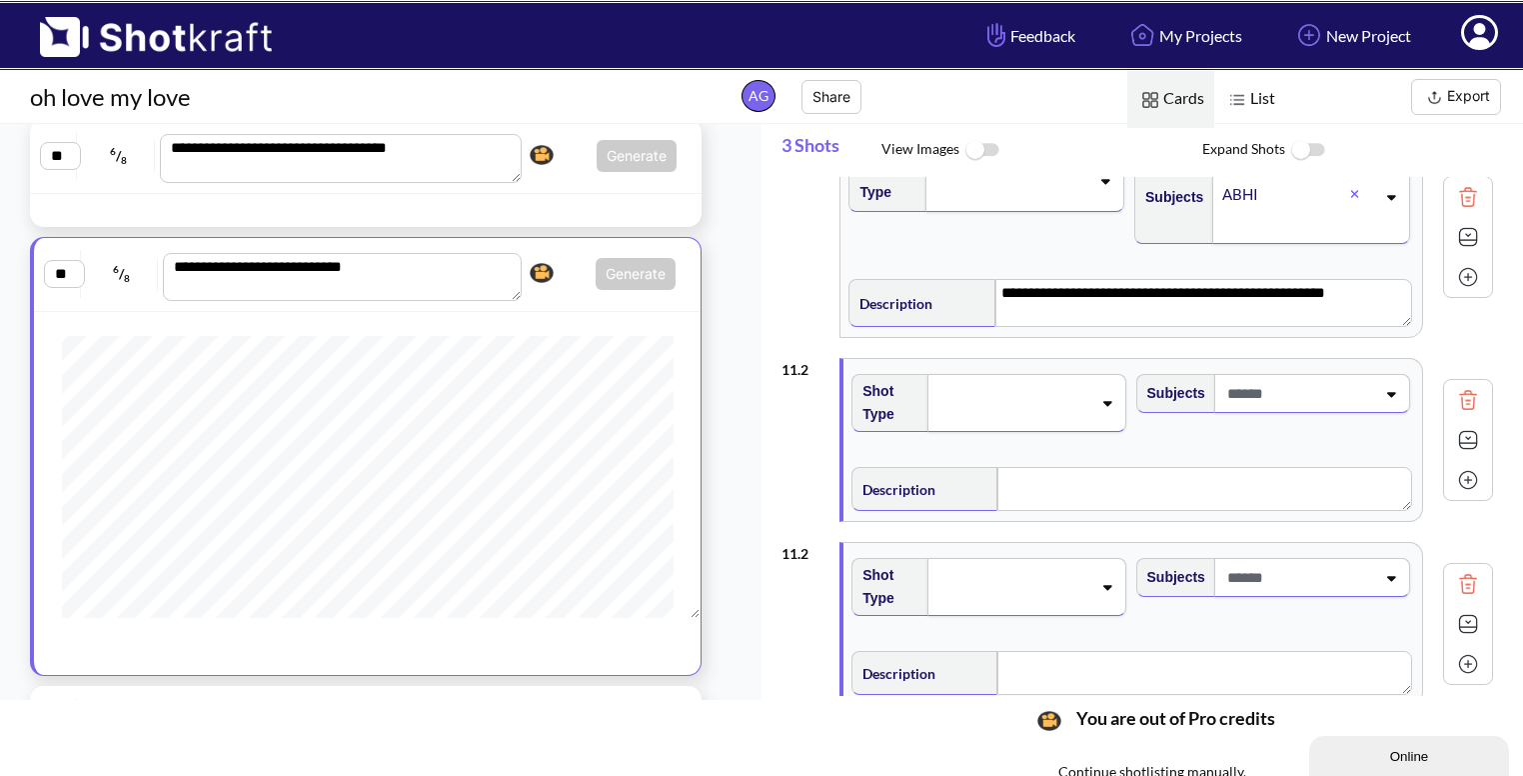
click at [1471, 596] on img at bounding box center [1468, 584] width 30 height 30
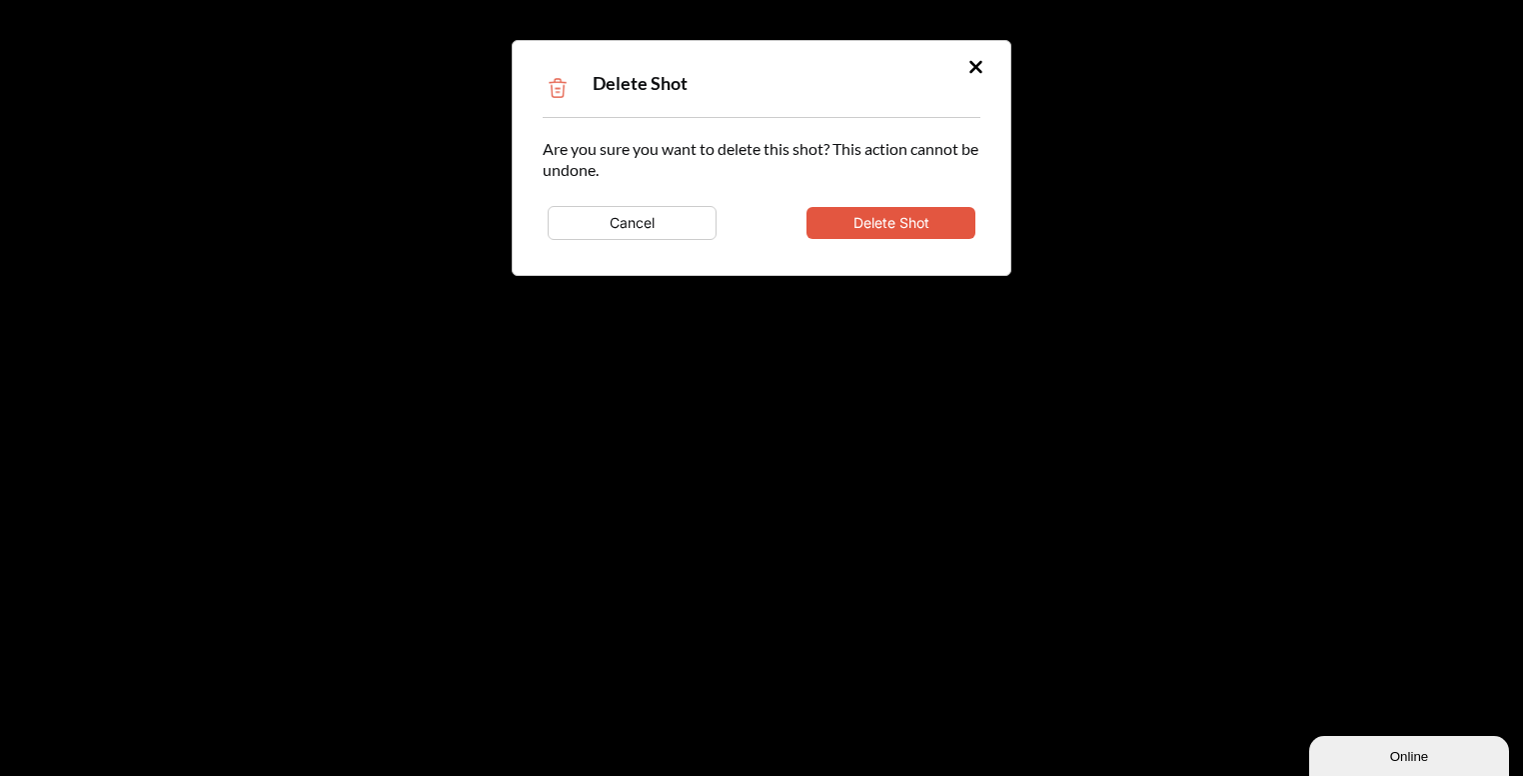
click at [920, 219] on button "Delete Shot" at bounding box center [891, 223] width 169 height 32
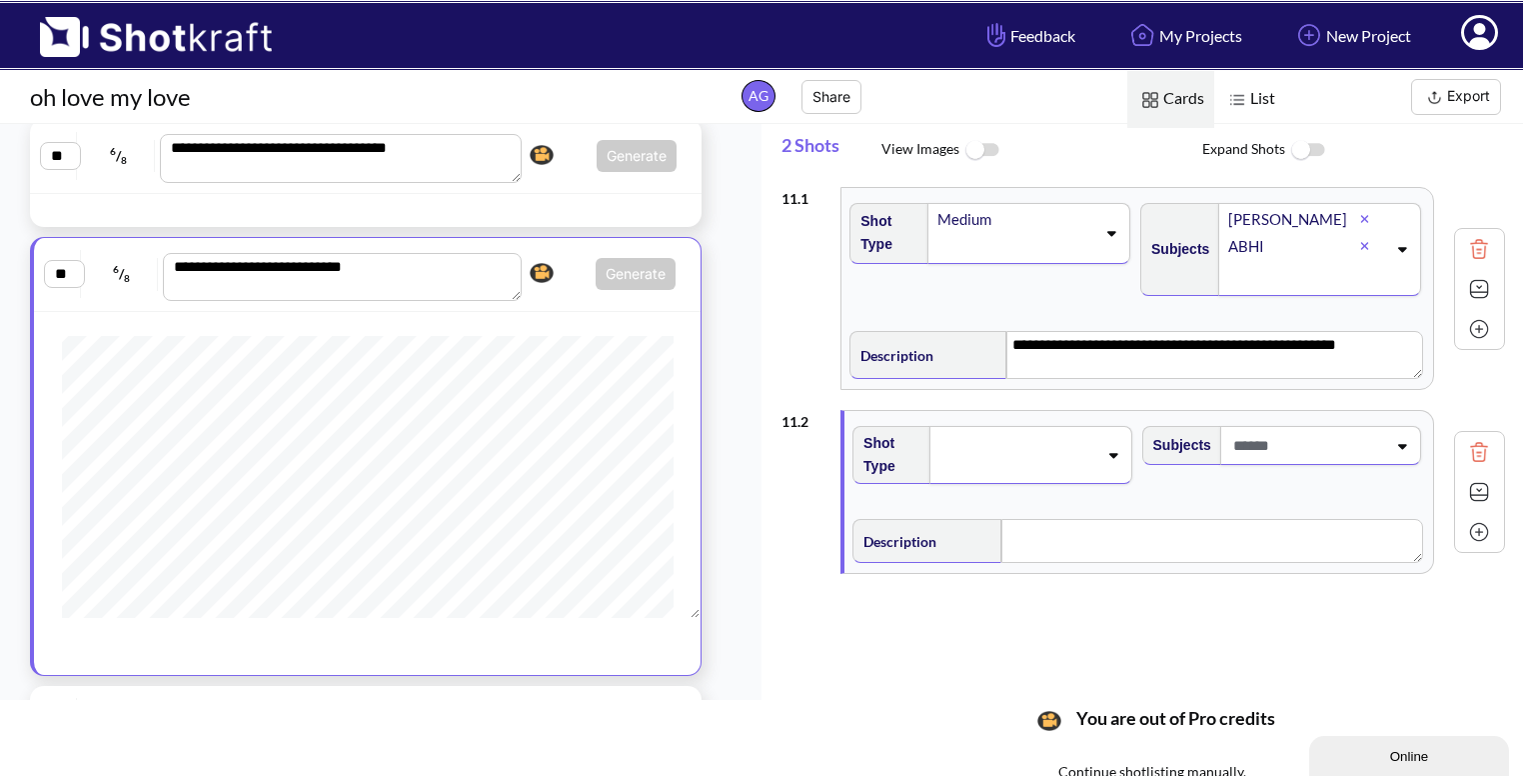
scroll to position [0, 0]
click at [1058, 442] on span at bounding box center [1017, 455] width 159 height 28
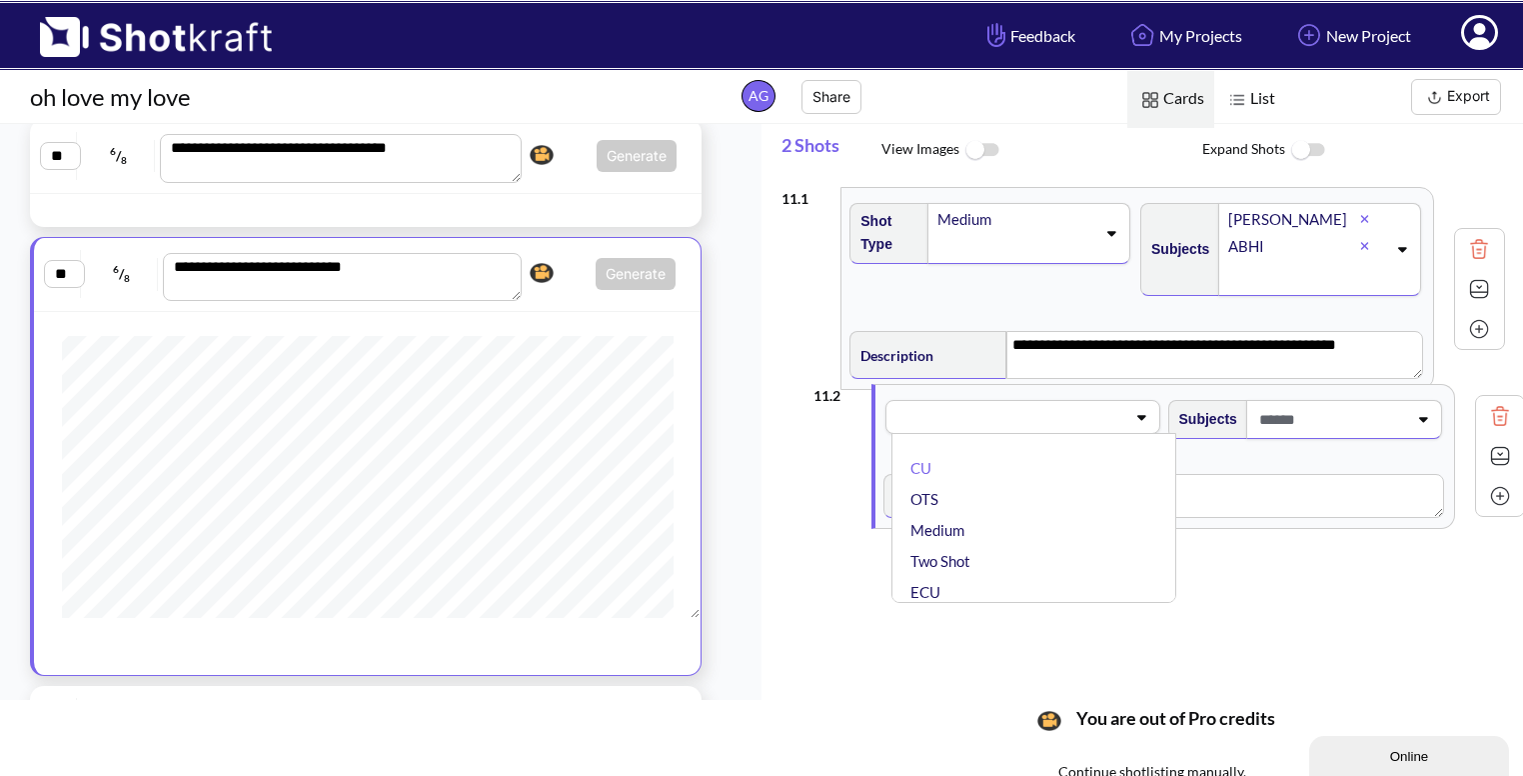
drag, startPoint x: 1011, startPoint y: 503, endPoint x: 1010, endPoint y: 525, distance: 22.0
click at [1010, 525] on div "**********" at bounding box center [1153, 436] width 742 height 519
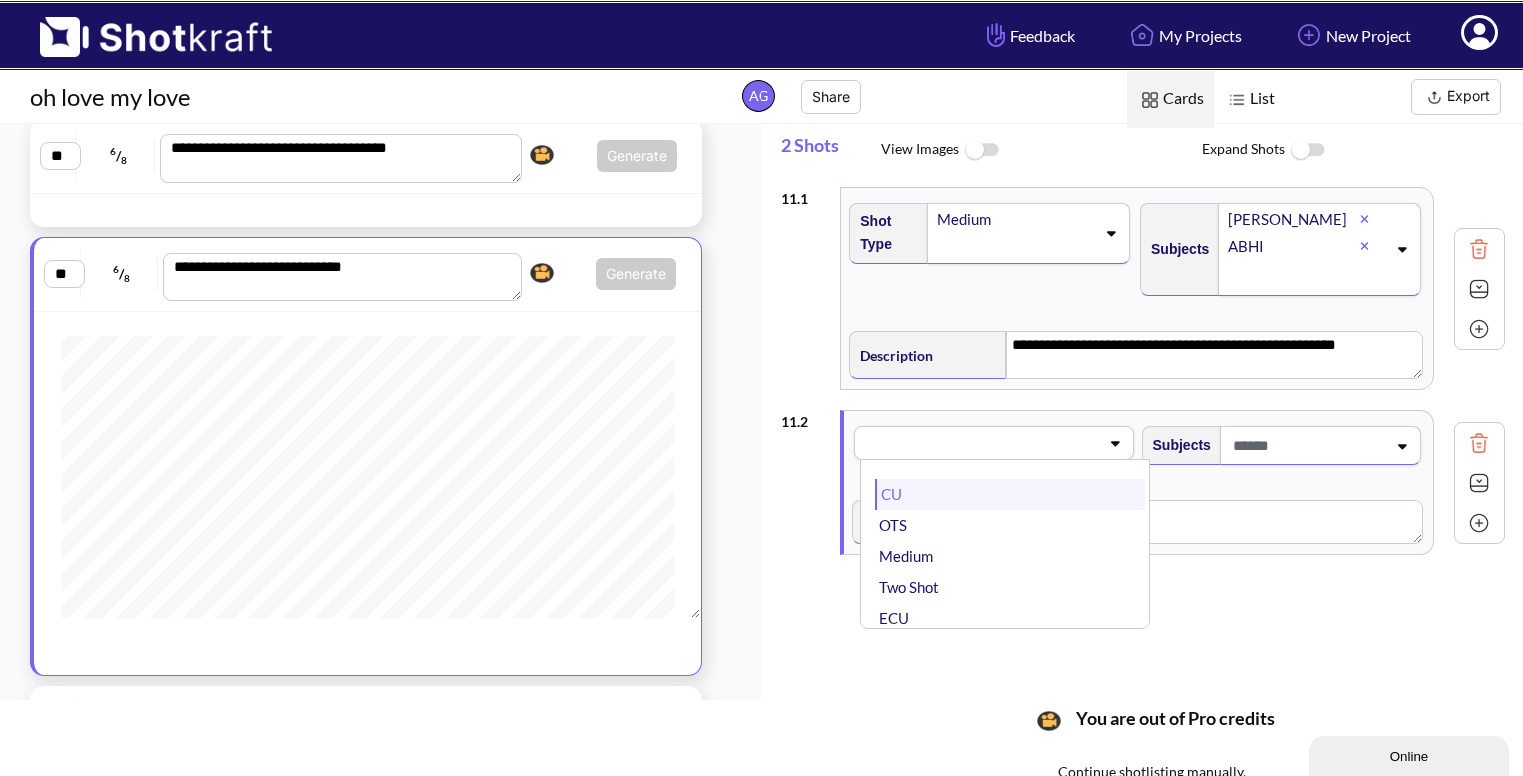
click at [1021, 502] on li "CU" at bounding box center [1010, 494] width 269 height 31
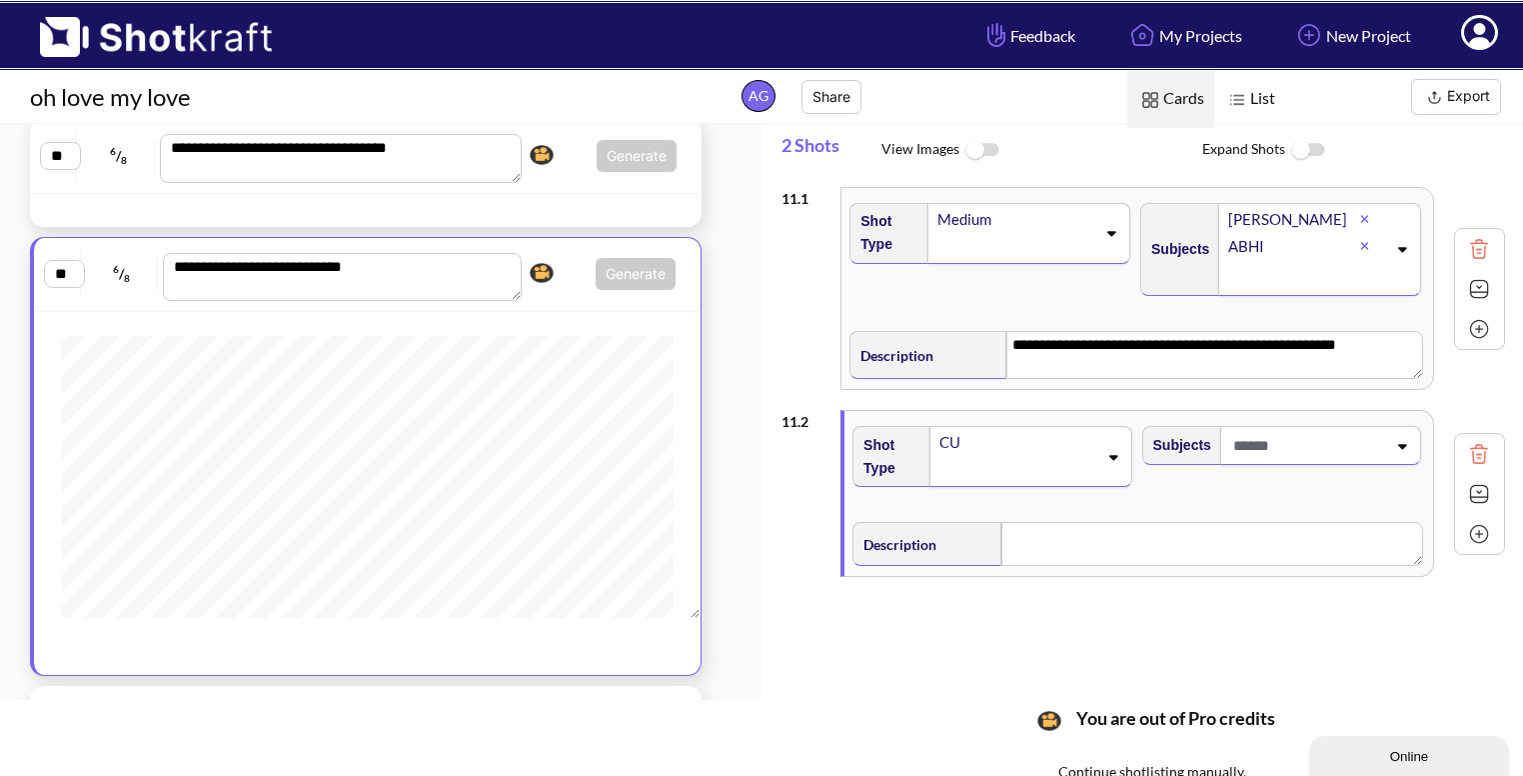
click at [1301, 439] on span at bounding box center [1308, 445] width 158 height 33
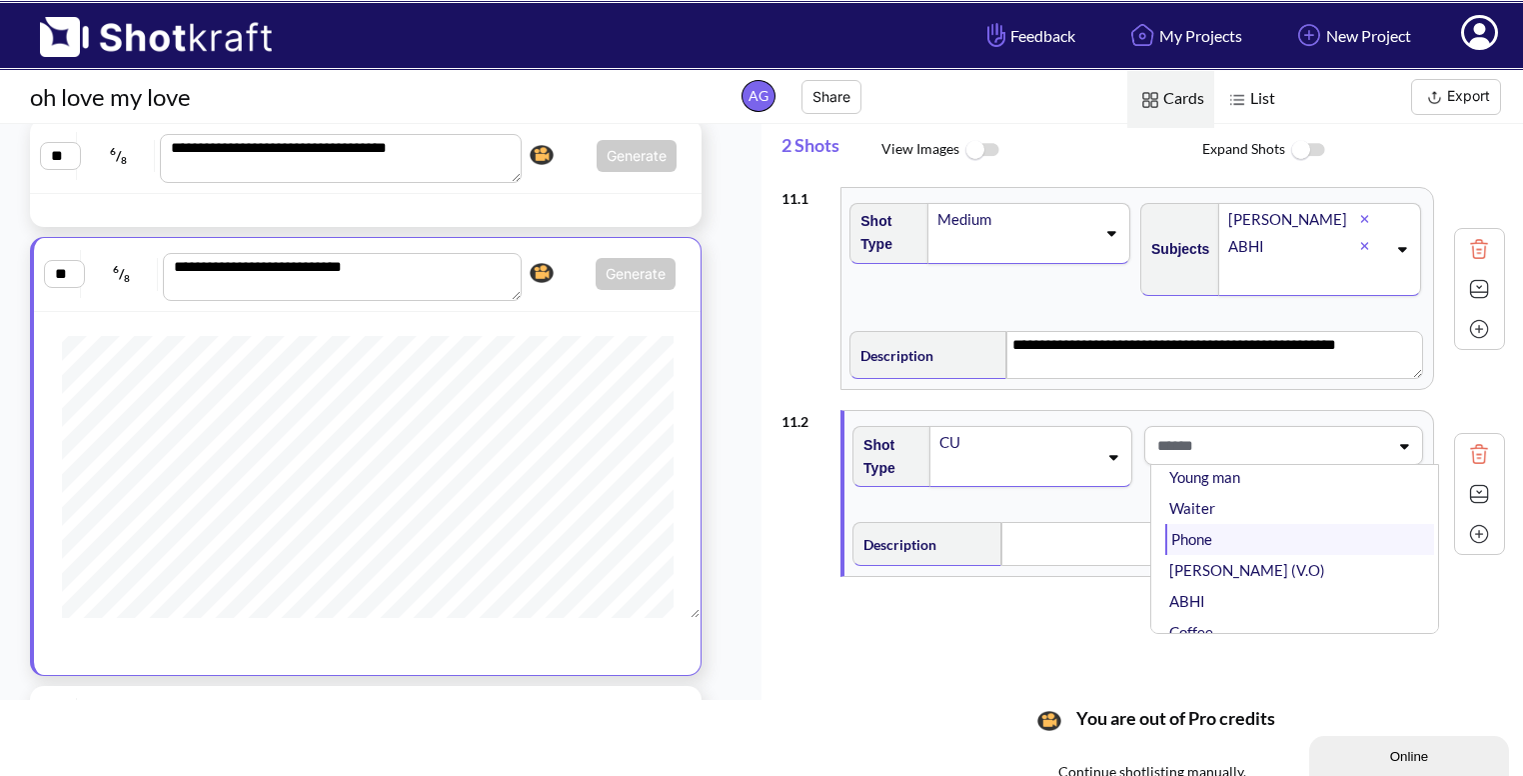
scroll to position [86, 0]
click at [1201, 584] on li "ABHI" at bounding box center [1300, 599] width 269 height 31
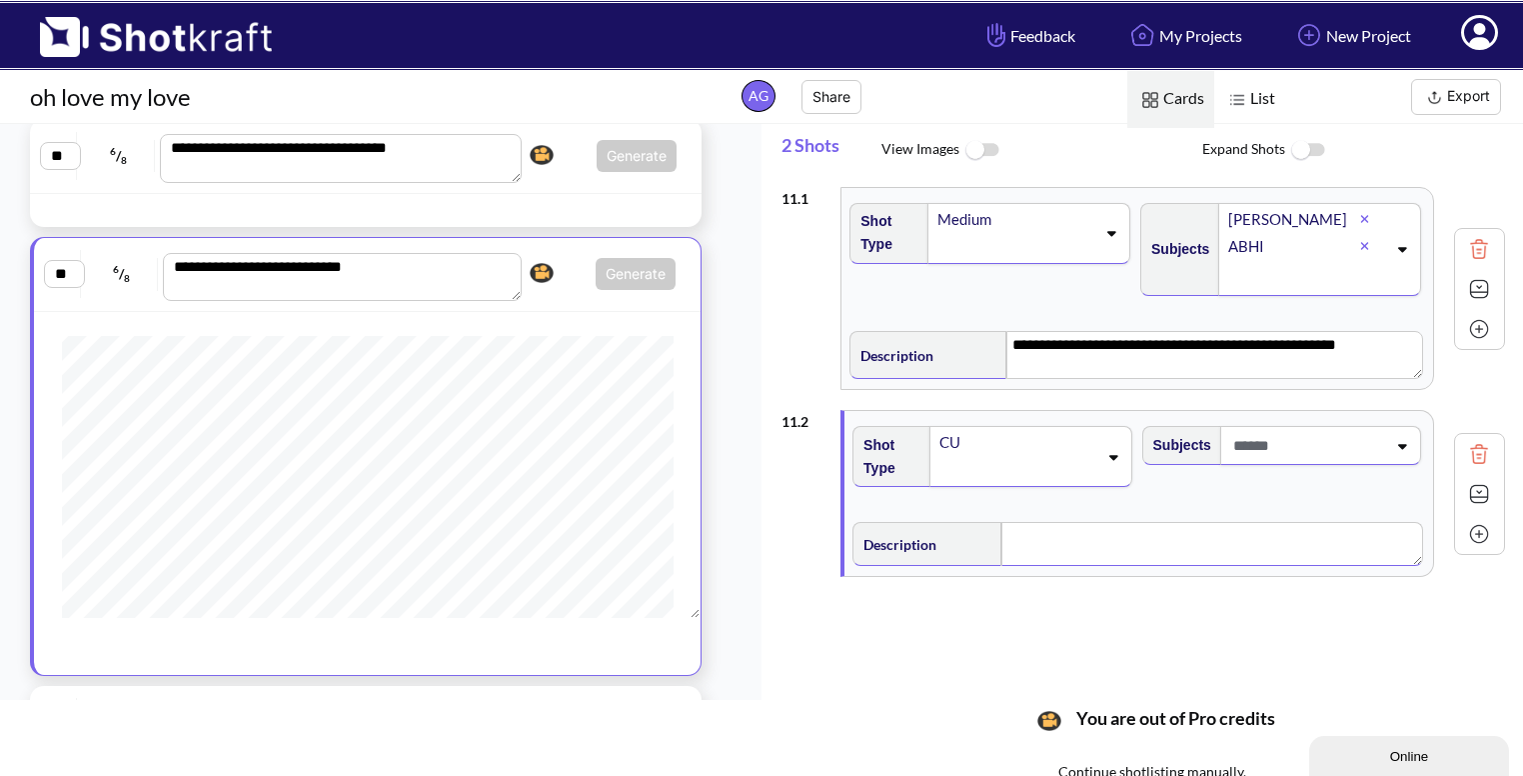
click at [1100, 546] on textarea at bounding box center [1213, 544] width 422 height 44
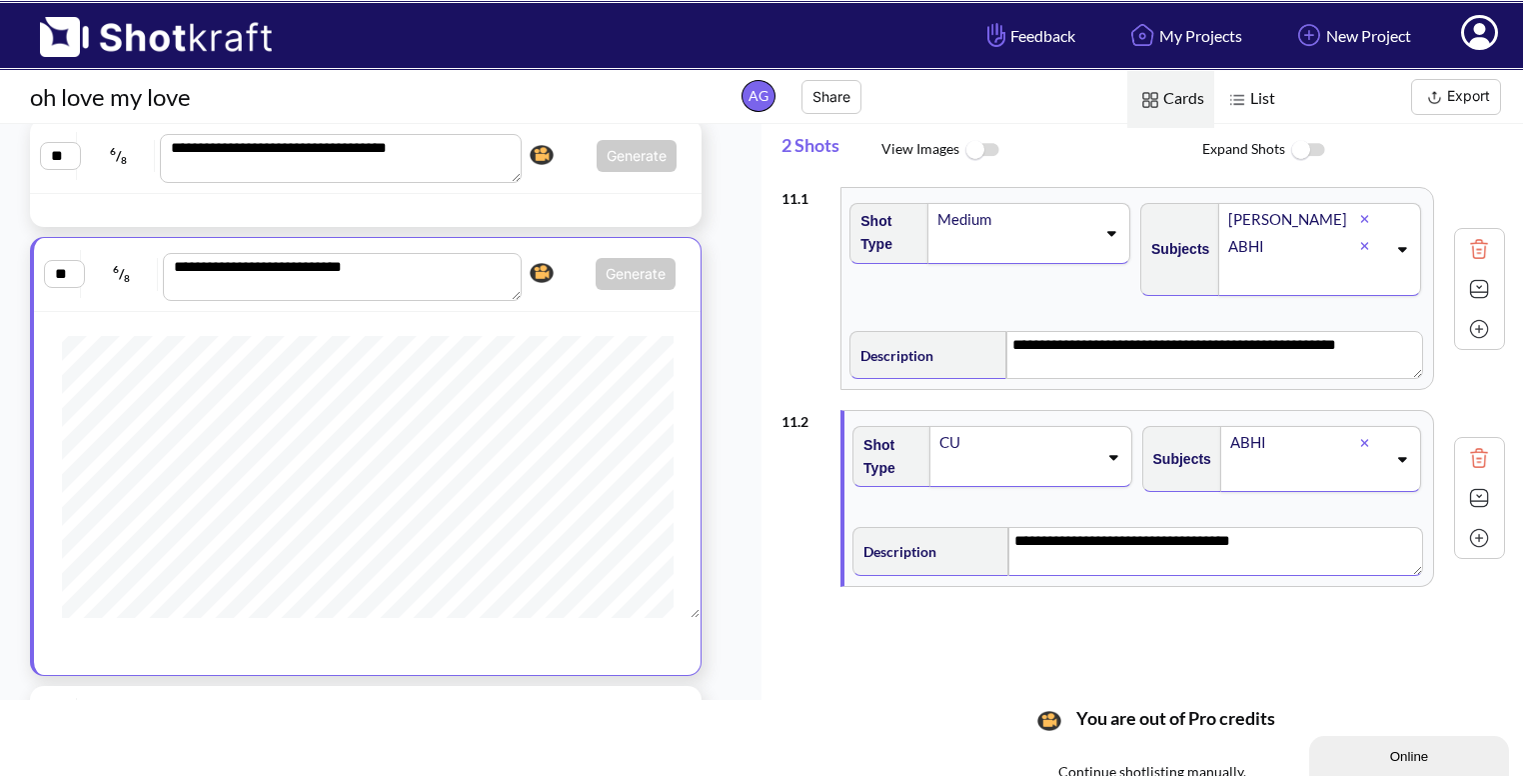
click at [1464, 492] on img at bounding box center [1479, 498] width 30 height 30
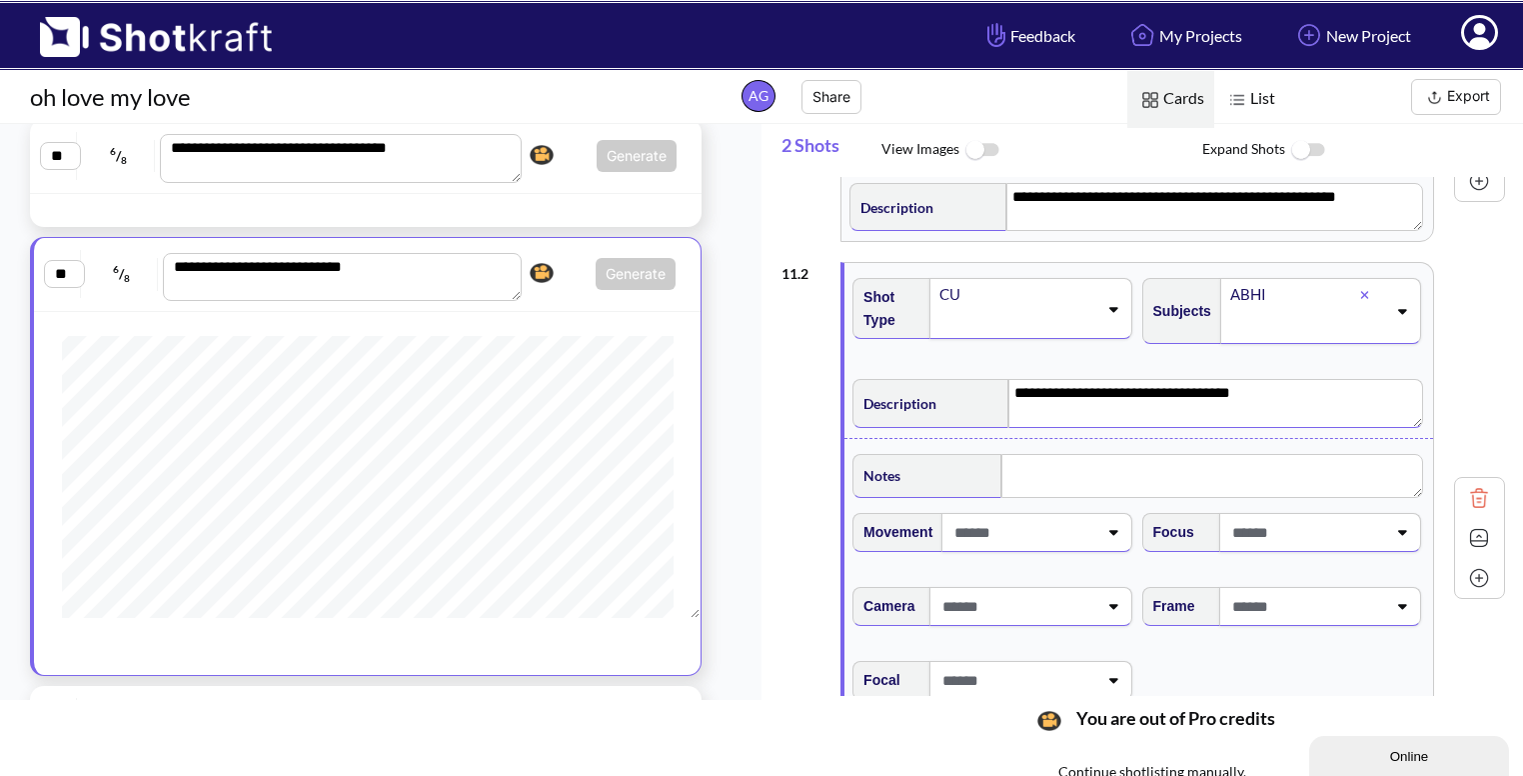
scroll to position [152, 0]
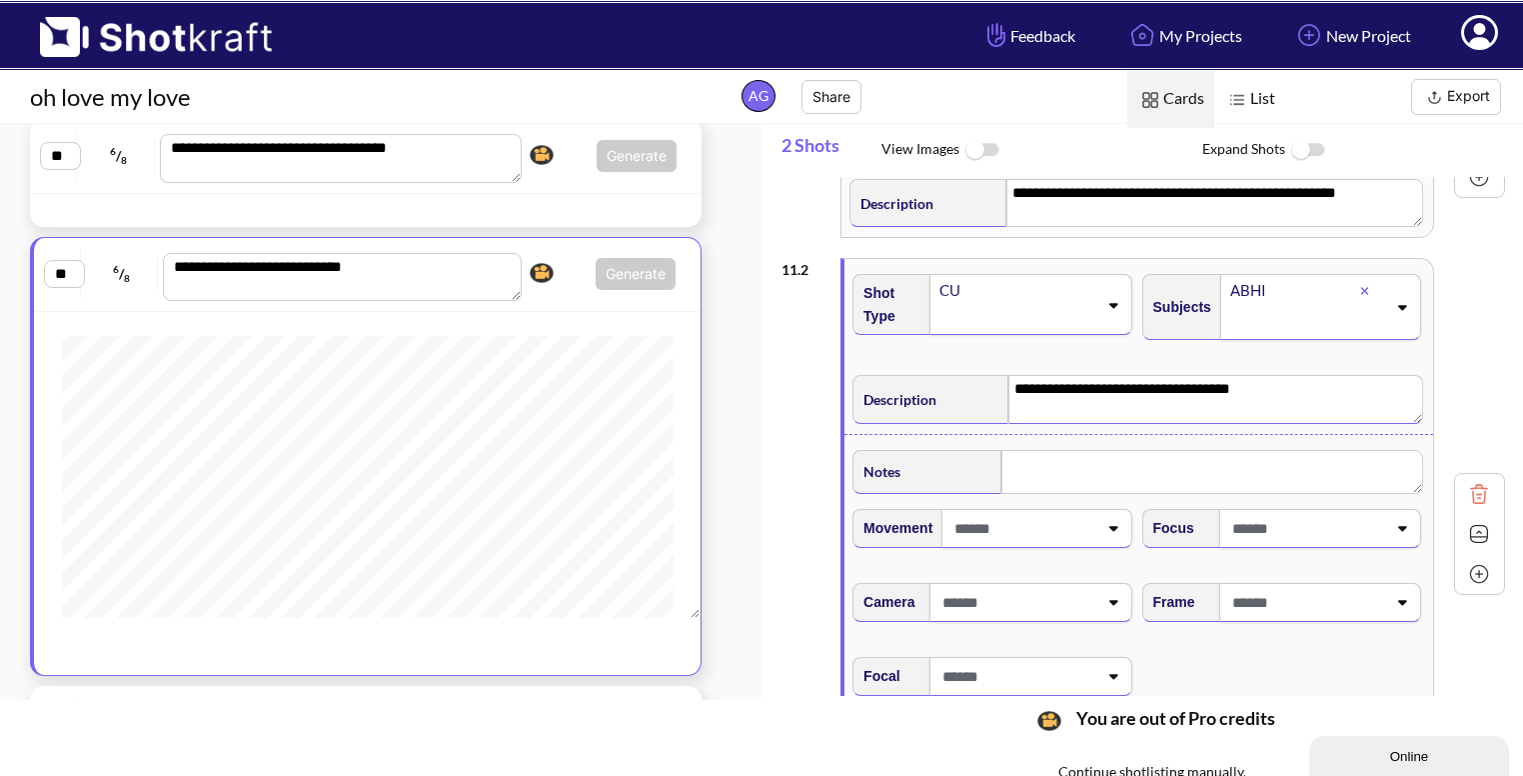
click at [1277, 603] on span at bounding box center [1307, 602] width 159 height 33
type textarea "**********"
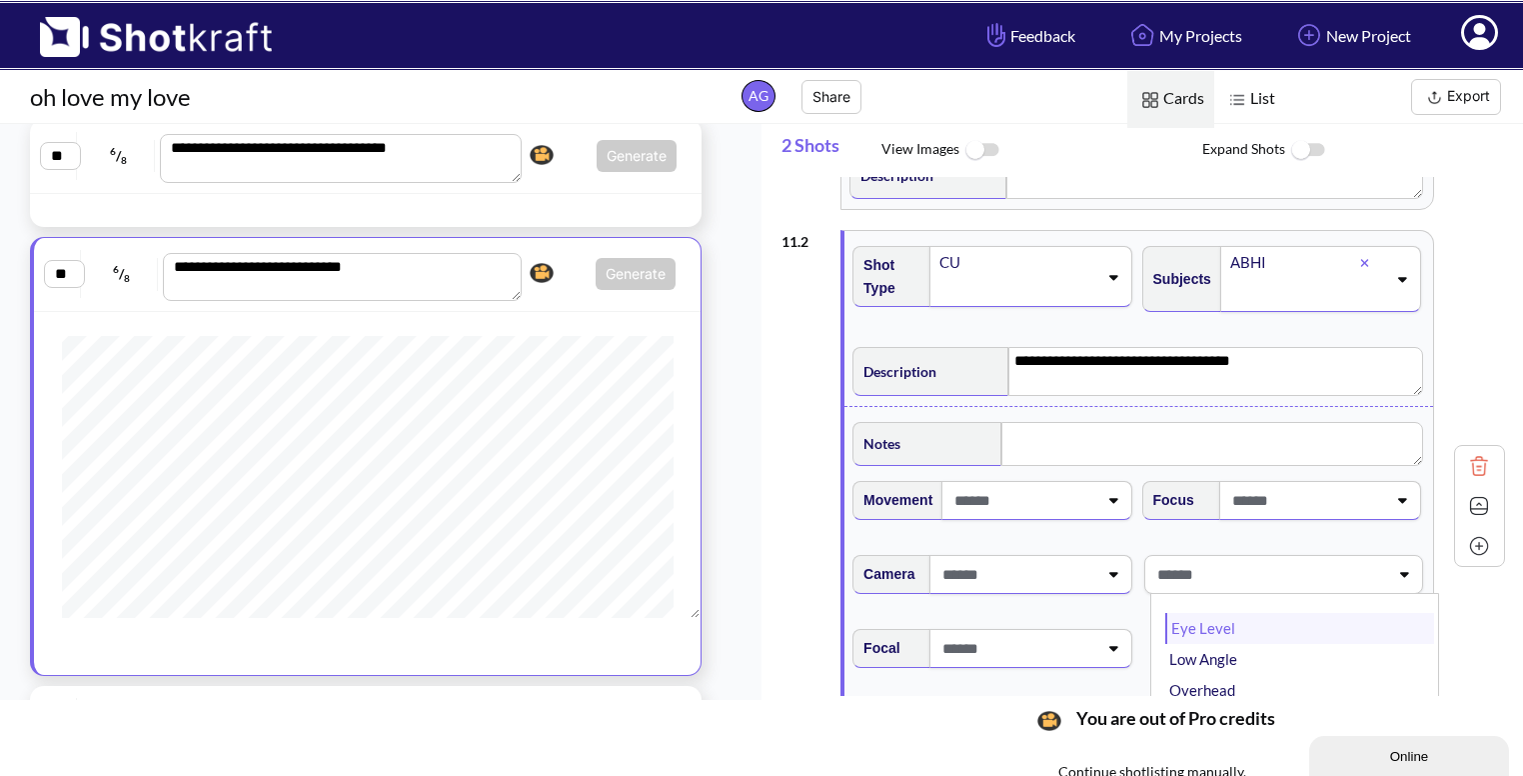
click at [1219, 617] on li "Eye Level" at bounding box center [1300, 628] width 269 height 31
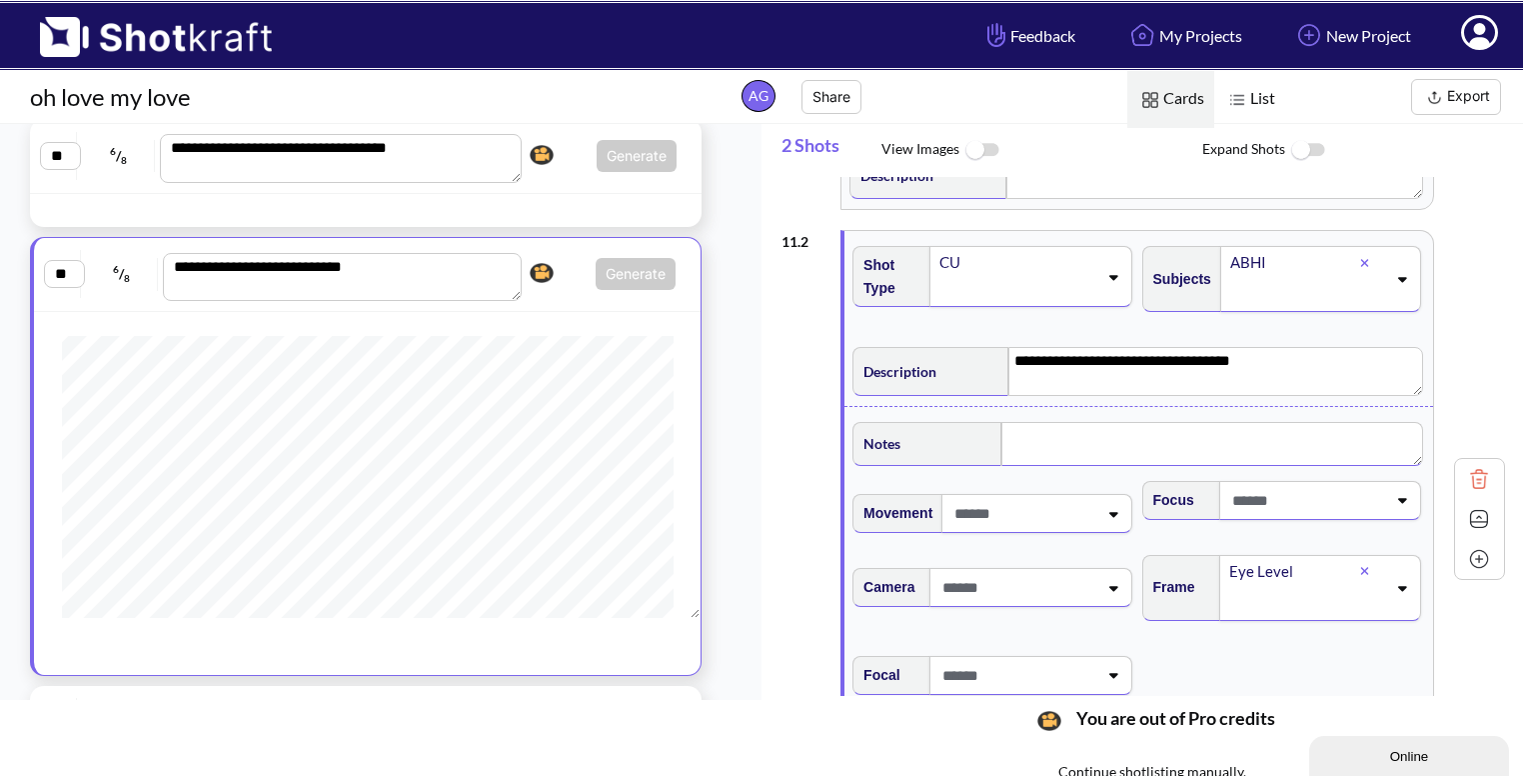
click at [1044, 452] on textarea at bounding box center [1213, 444] width 422 height 44
type textarea "********"
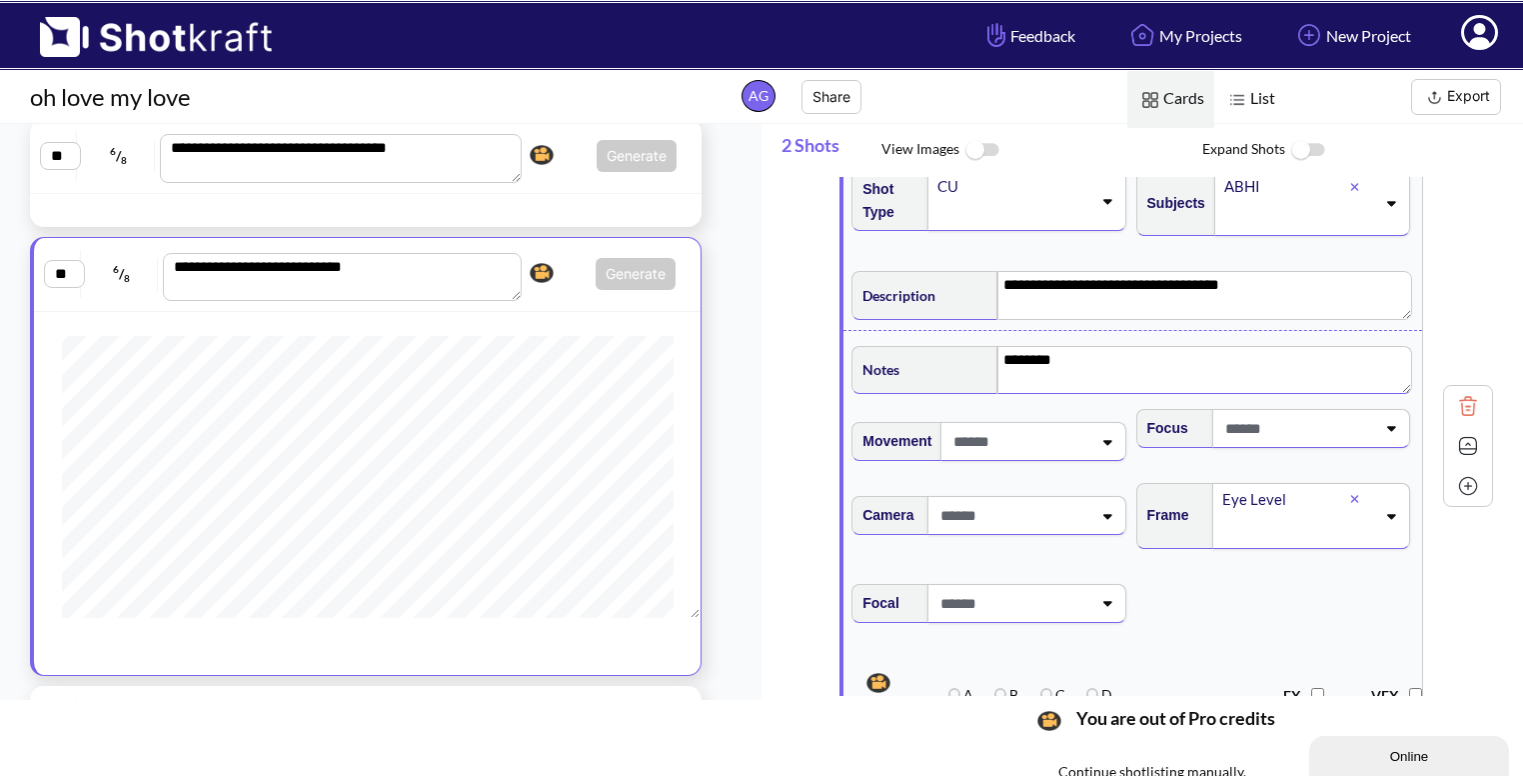
scroll to position [264, 0]
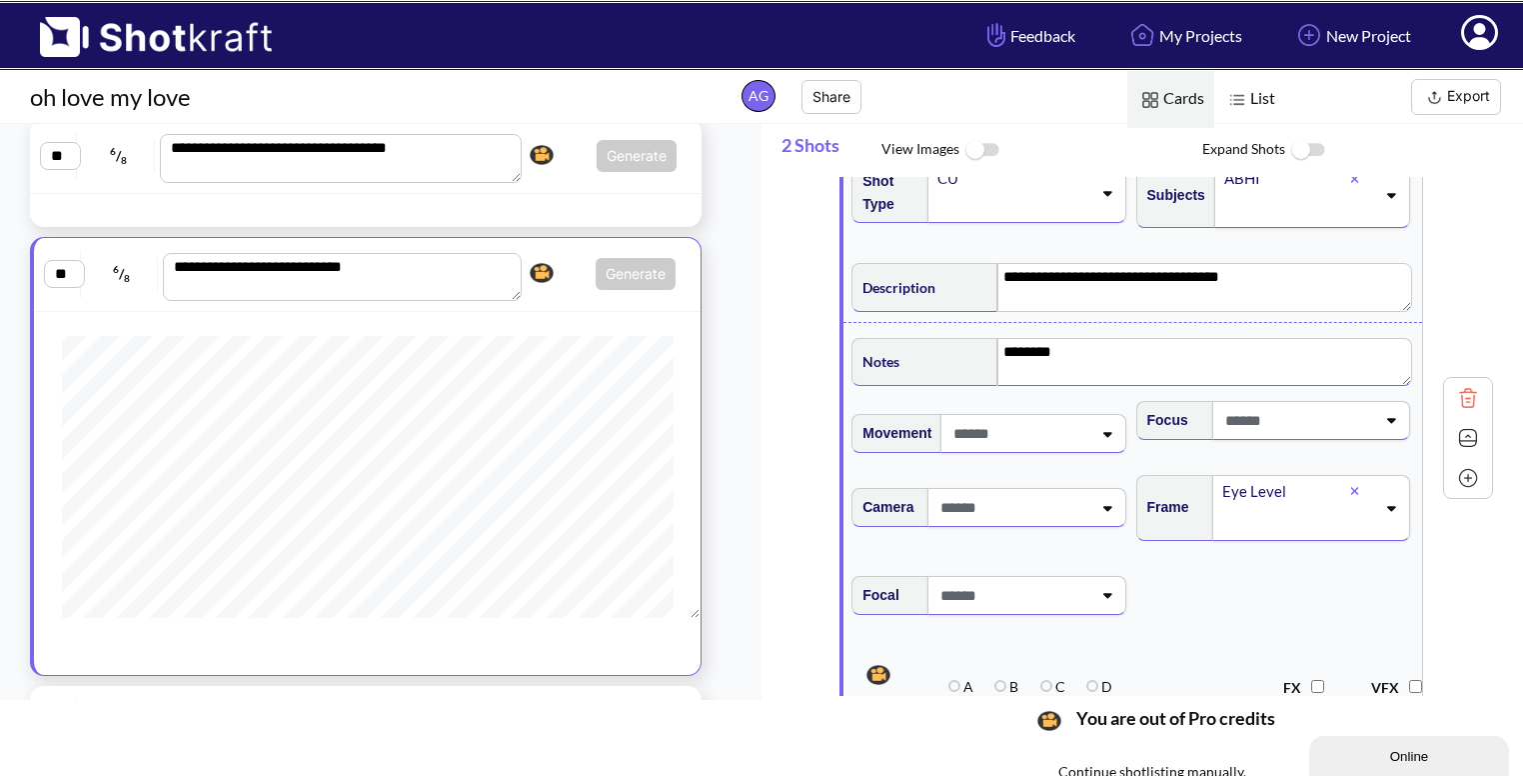
click at [1468, 433] on img at bounding box center [1468, 438] width 30 height 30
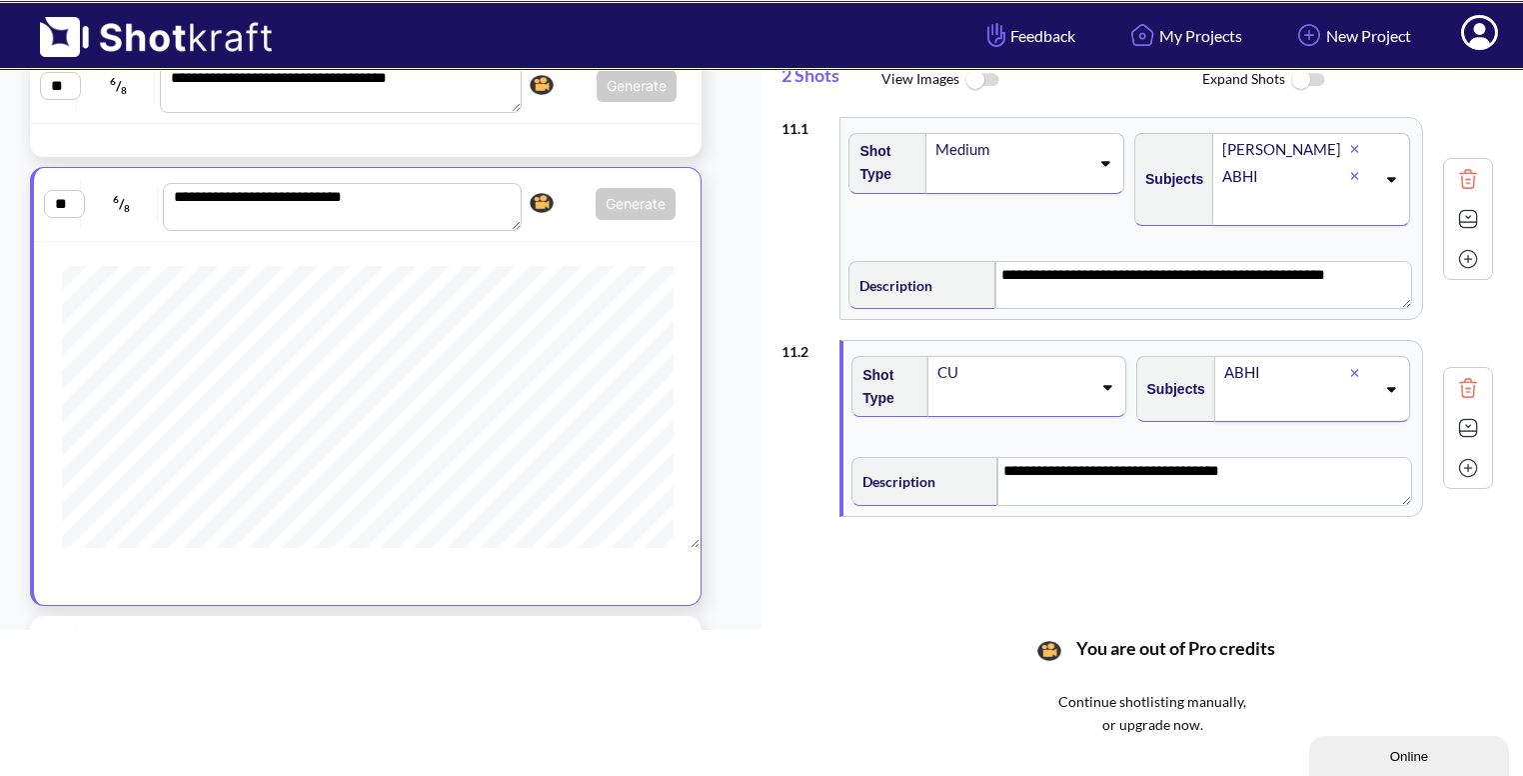
scroll to position [88, 0]
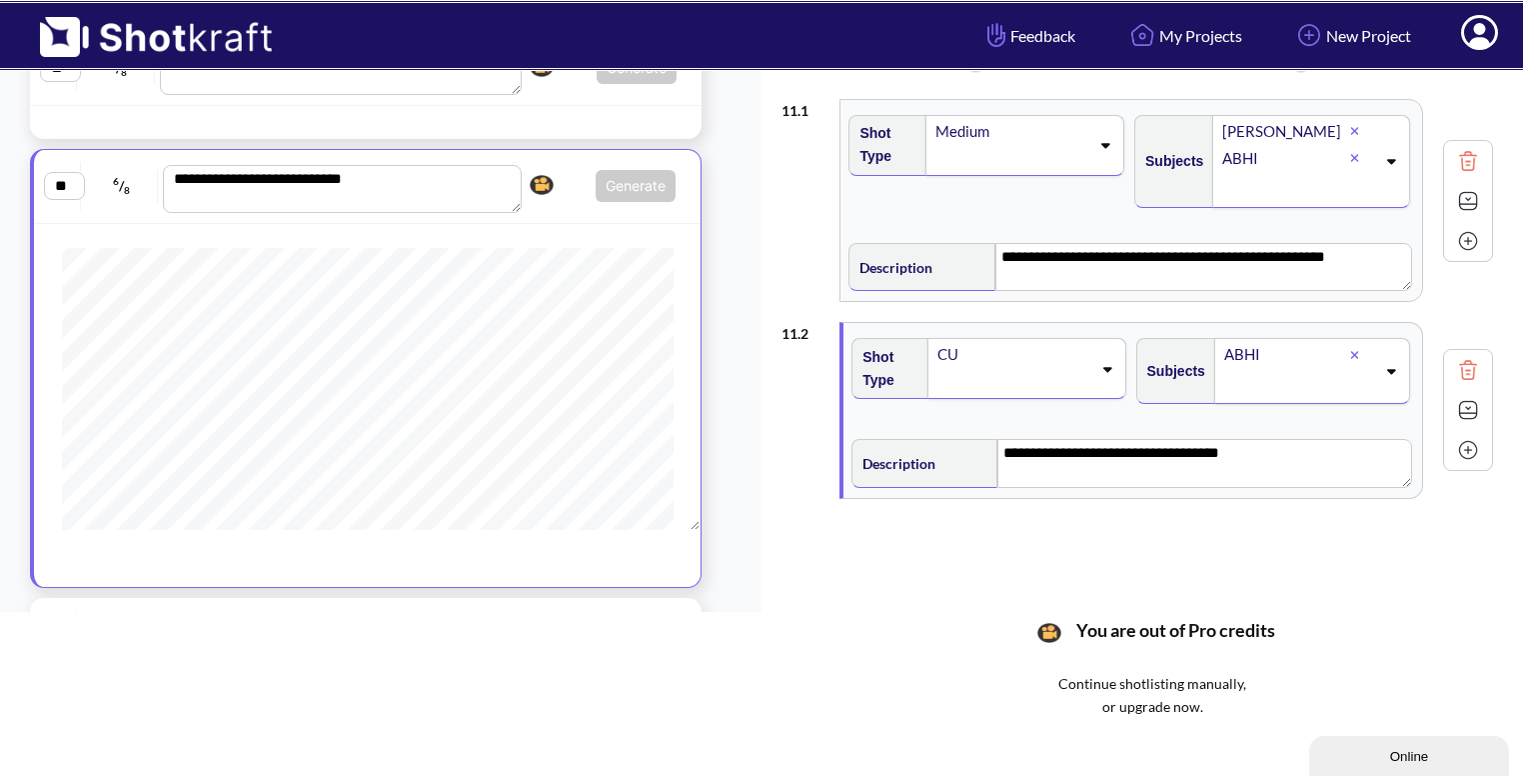
click at [1463, 462] on div at bounding box center [1468, 450] width 40 height 40
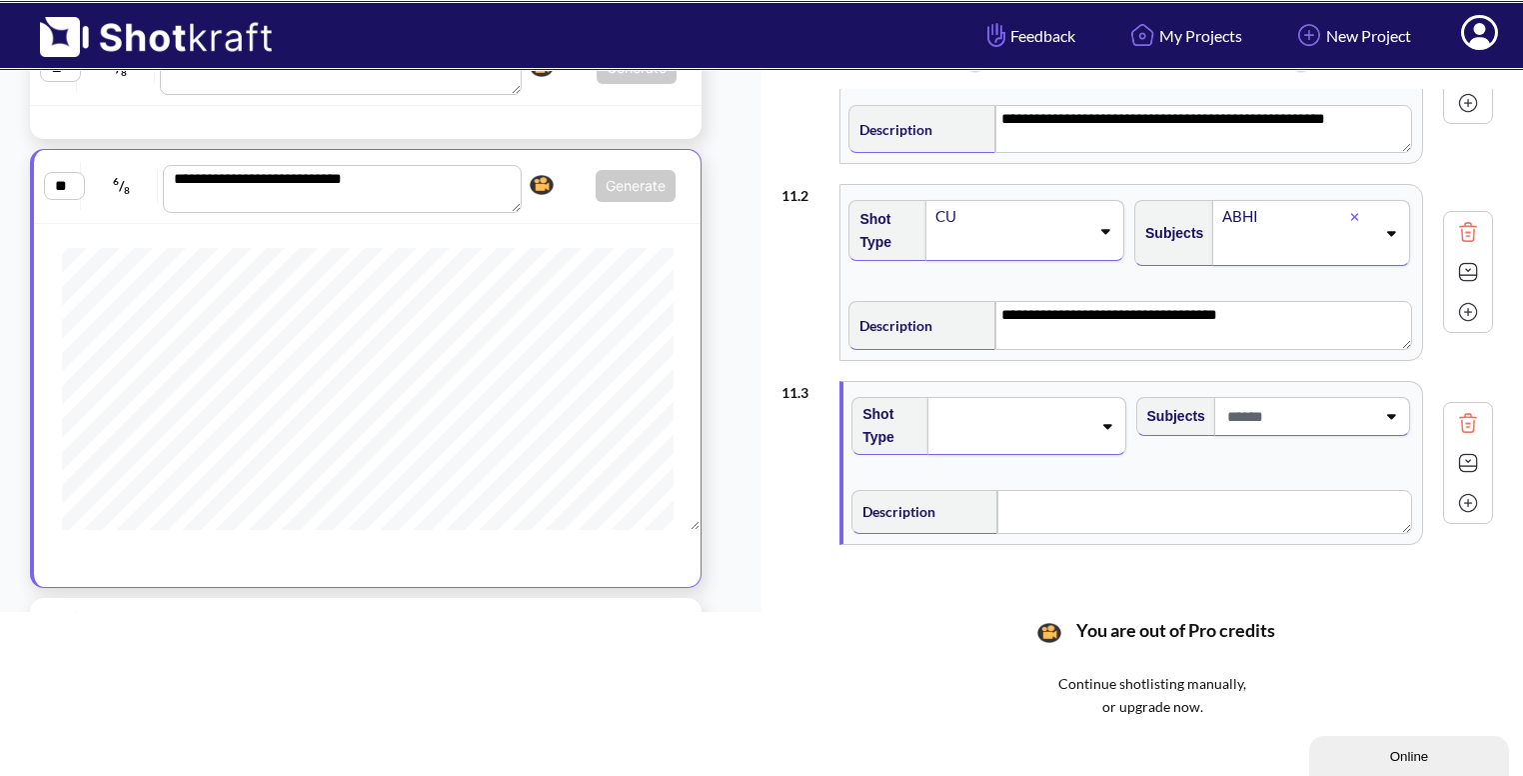
scroll to position [140, 0]
click at [1087, 417] on span at bounding box center [1013, 424] width 155 height 28
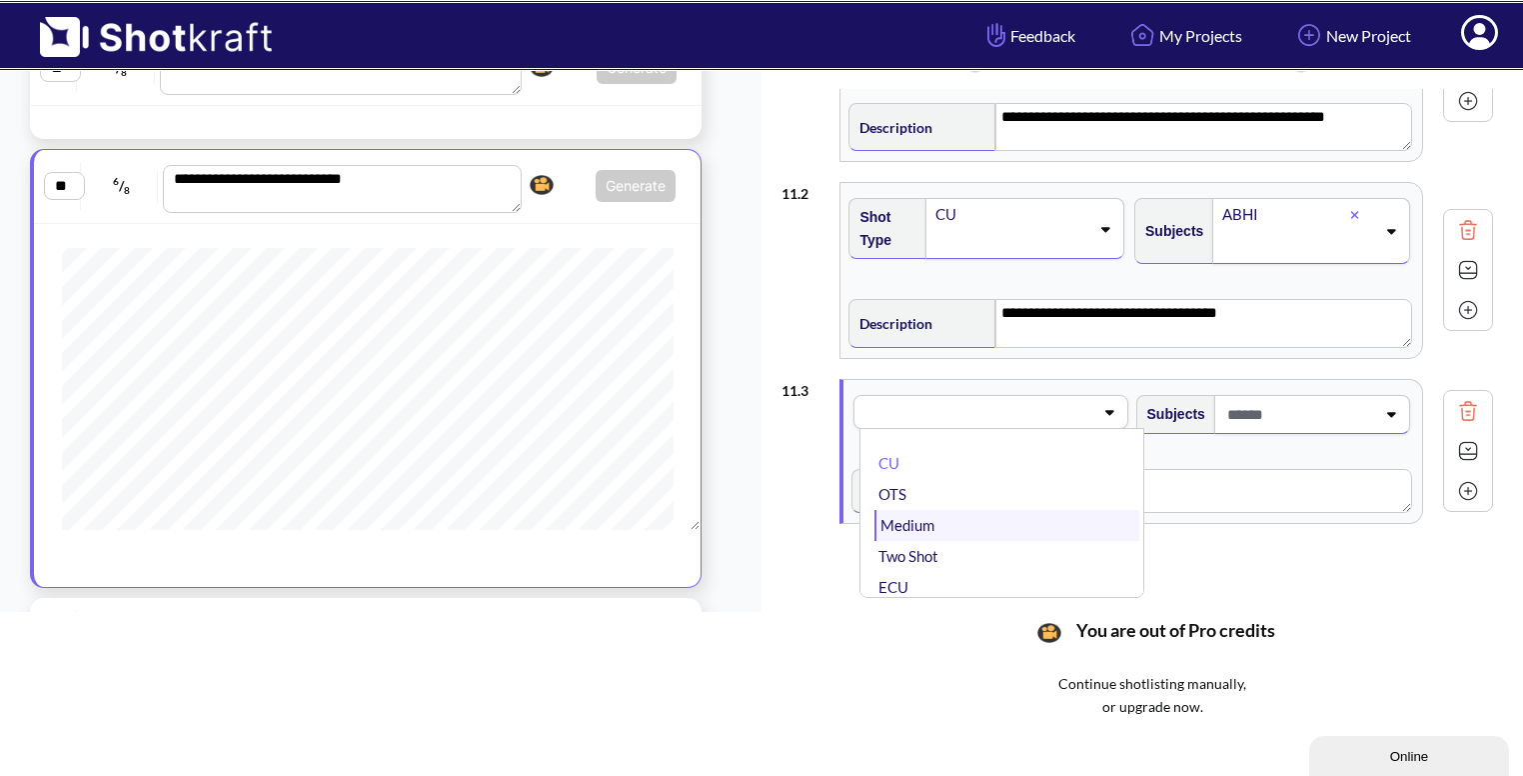
click at [996, 515] on li "Medium" at bounding box center [1007, 525] width 264 height 31
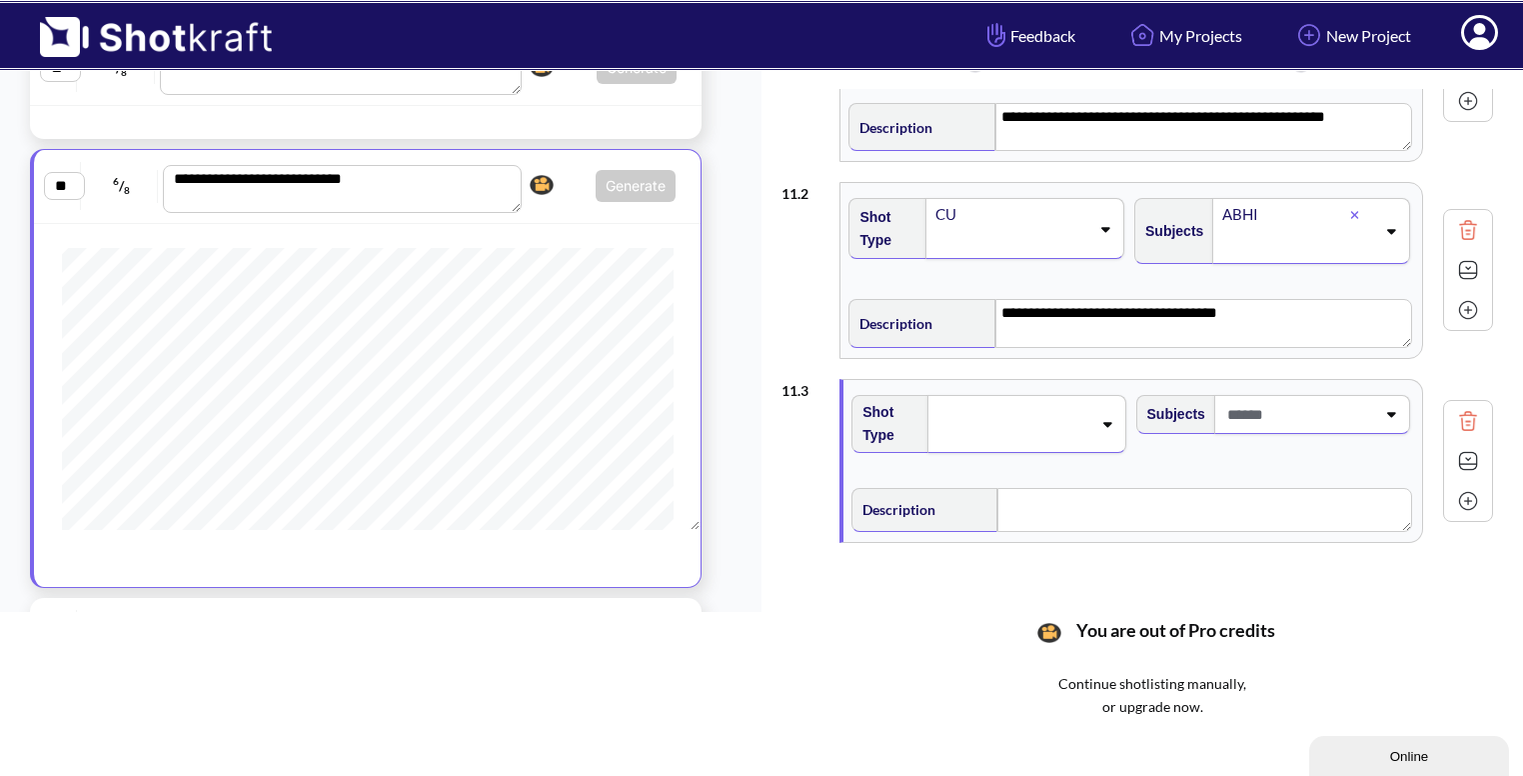
click at [1367, 410] on span at bounding box center [1299, 414] width 153 height 33
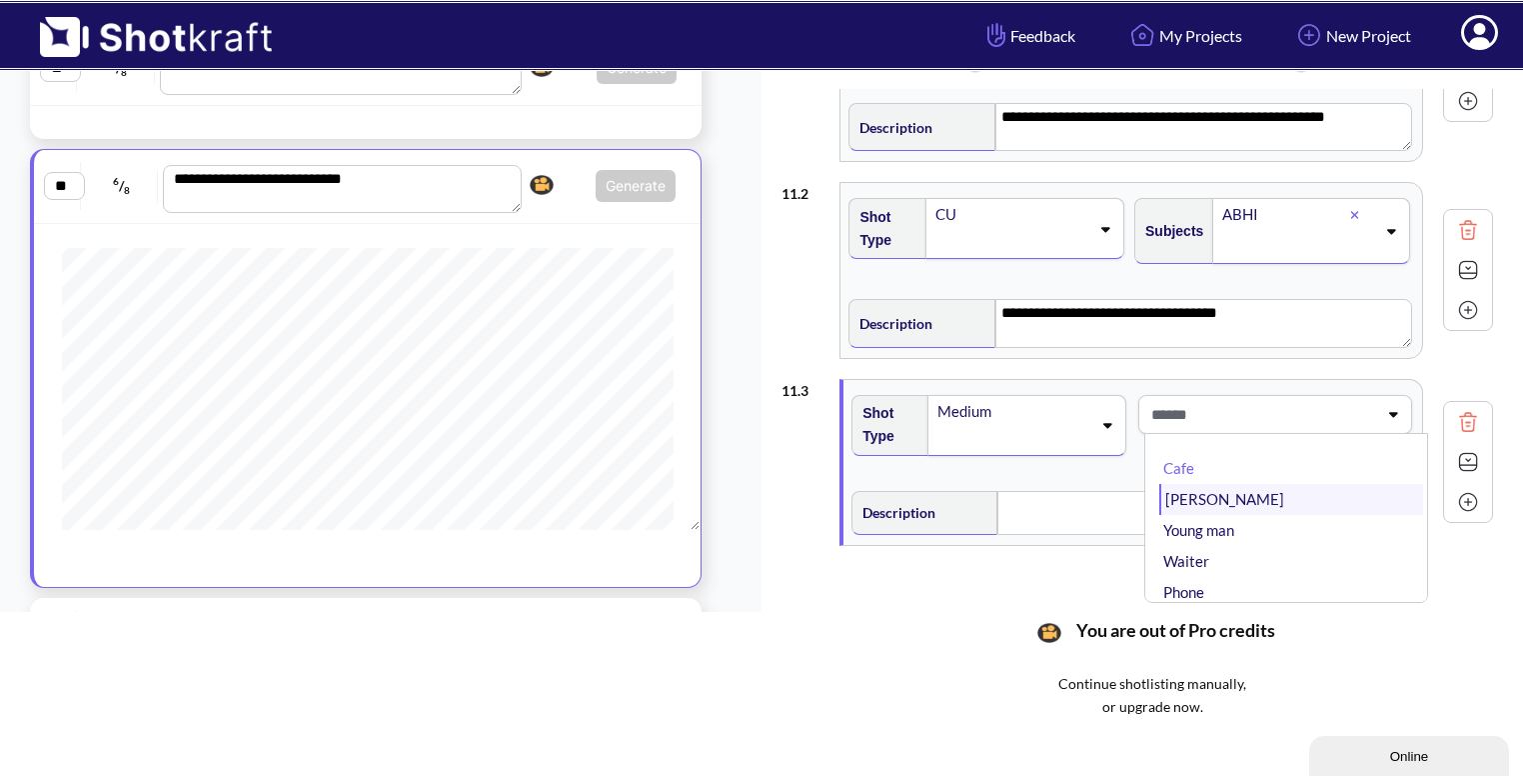
click at [1259, 500] on li "Bhavya" at bounding box center [1292, 499] width 264 height 31
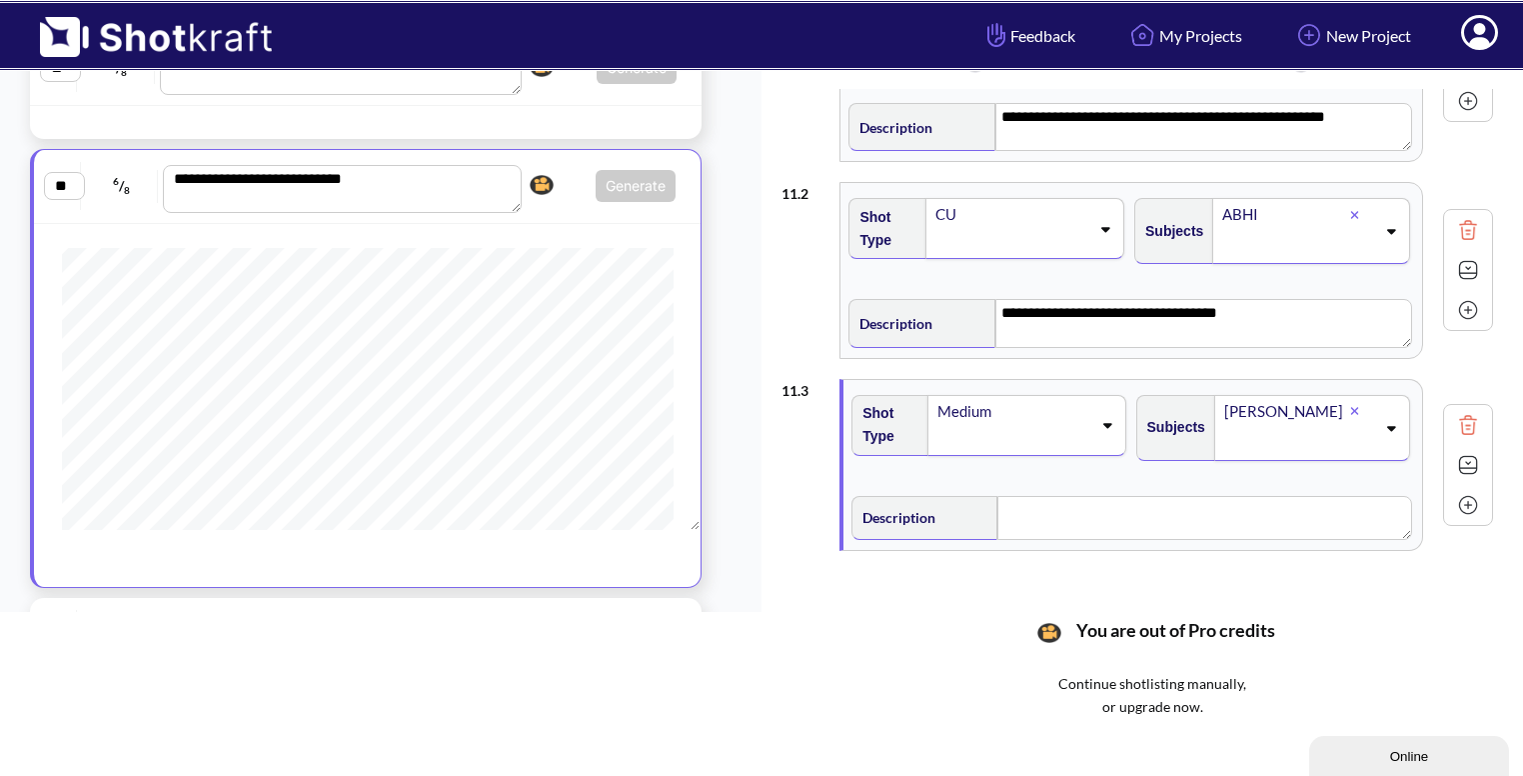
click at [1386, 421] on icon at bounding box center [1390, 428] width 27 height 14
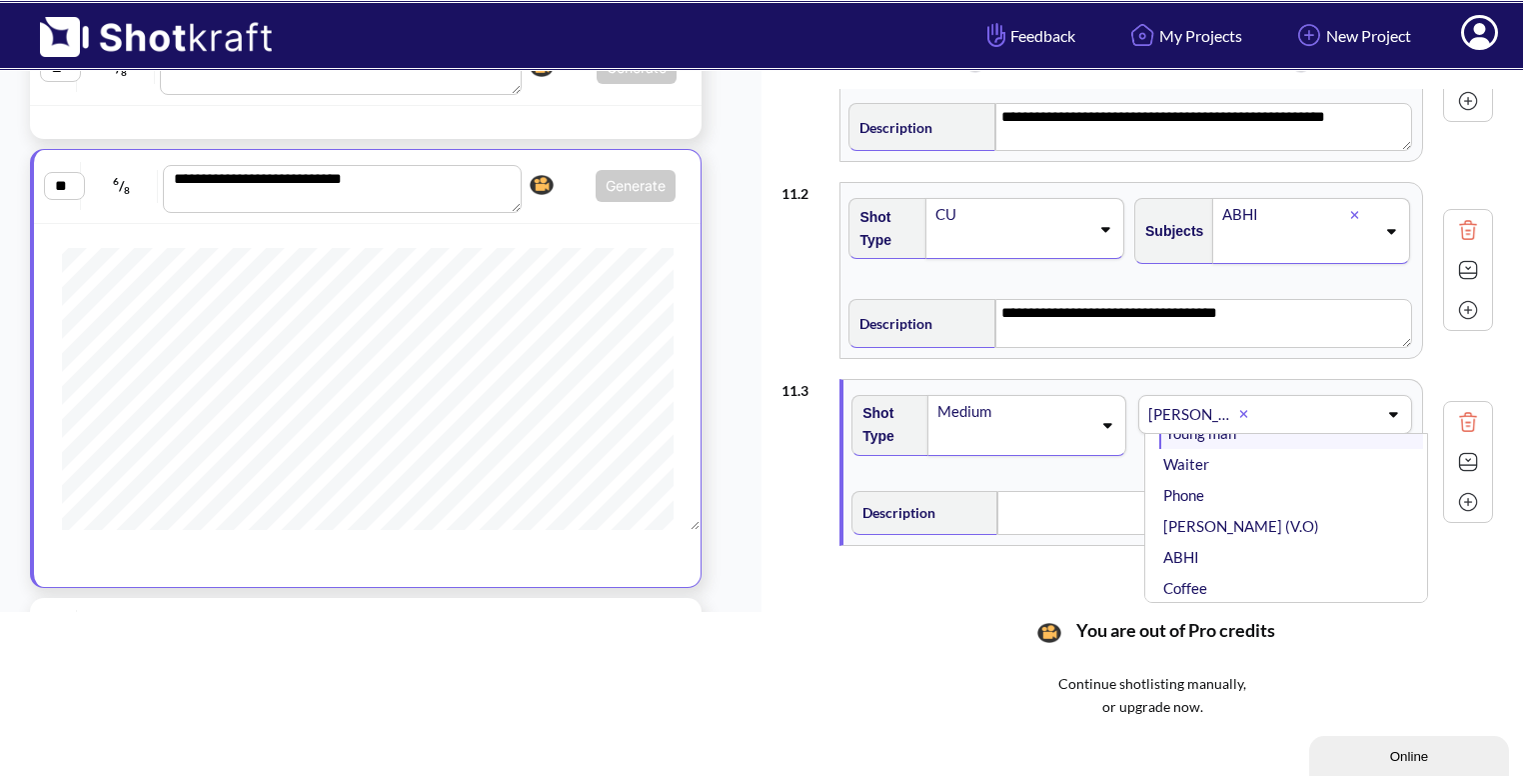
scroll to position [67, 0]
click at [1212, 549] on li "ABHI" at bounding box center [1292, 556] width 264 height 31
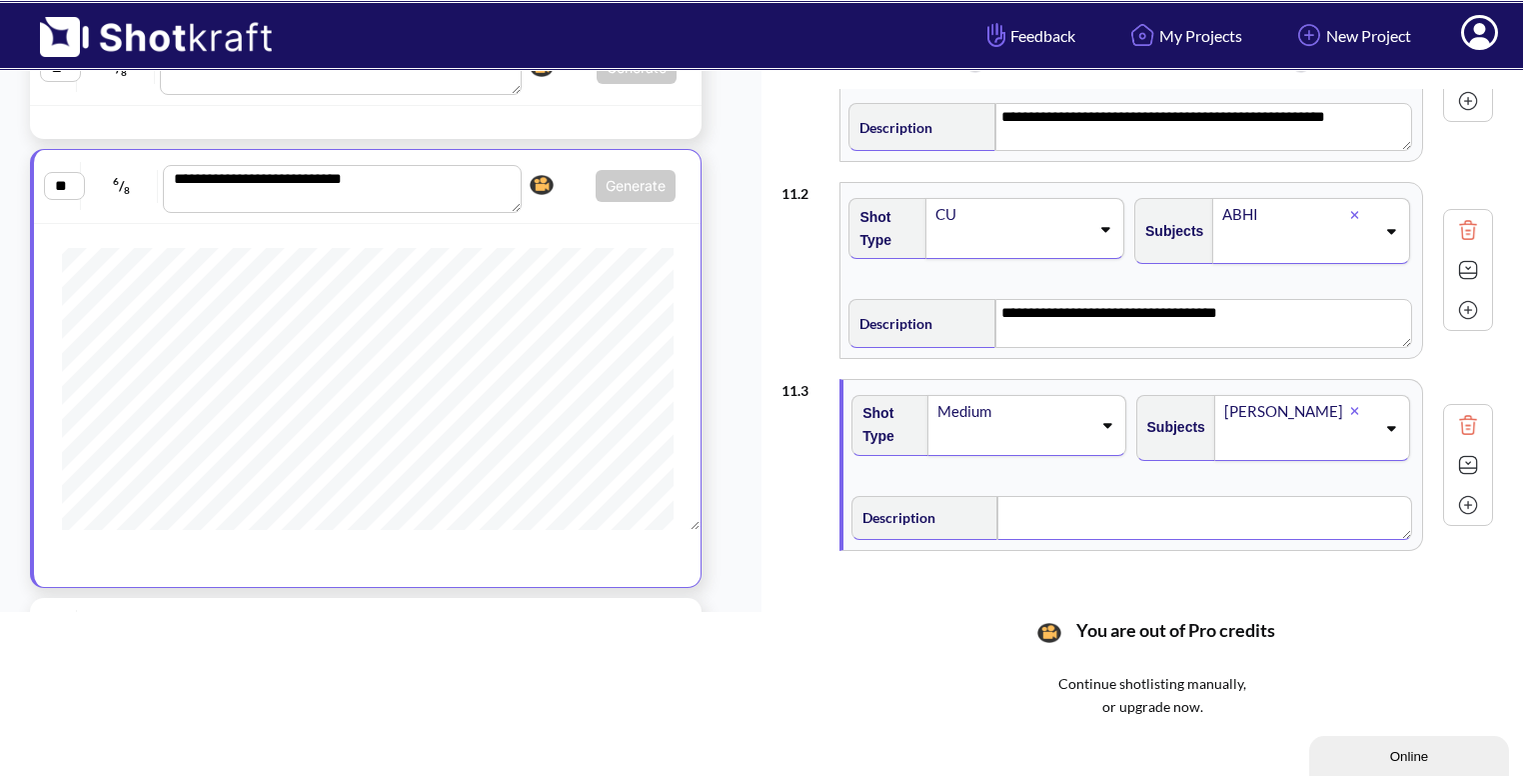
click at [1026, 512] on div "Description" at bounding box center [1133, 515] width 569 height 59
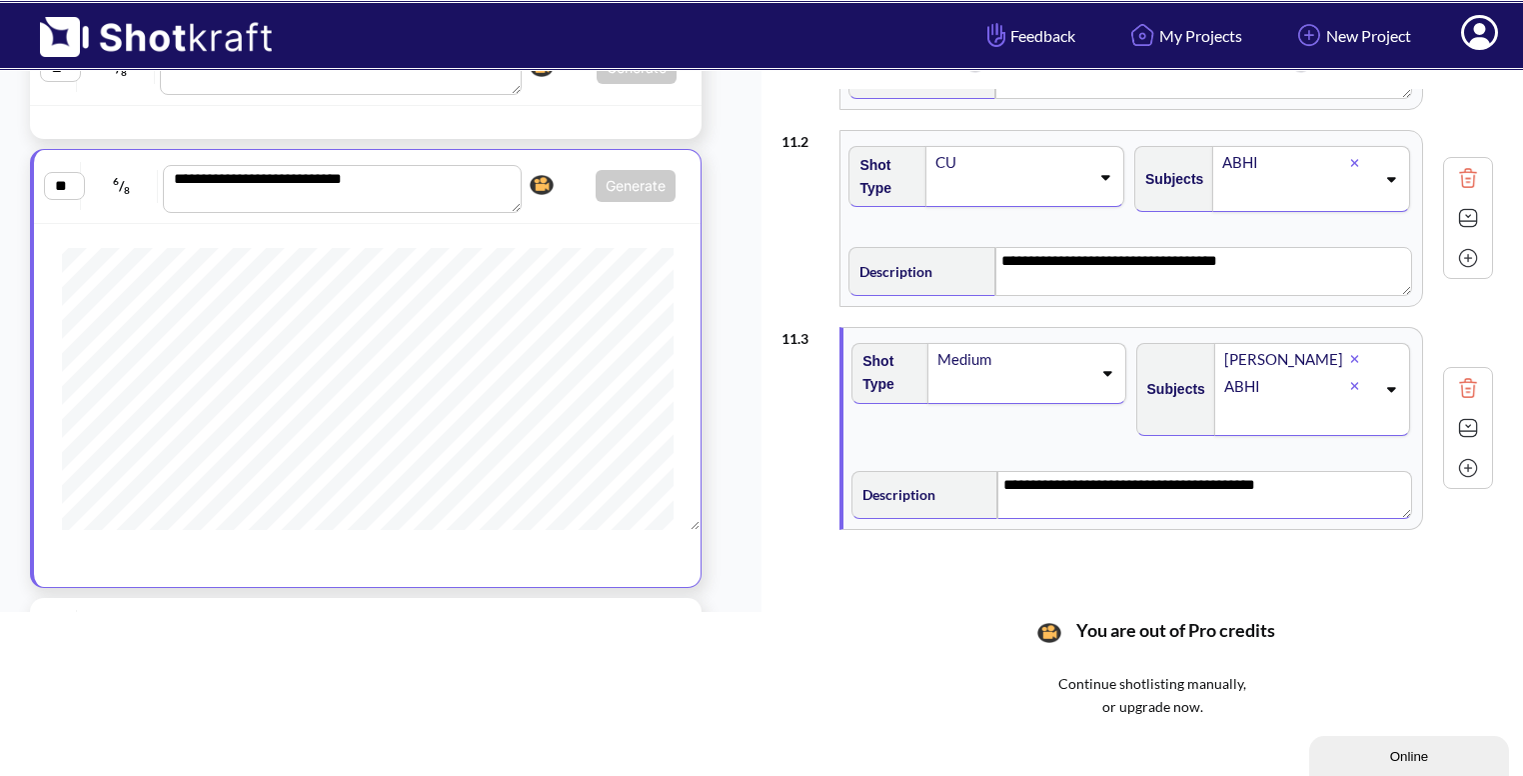
scroll to position [194, 0]
click at [1471, 429] on img at bounding box center [1468, 426] width 30 height 30
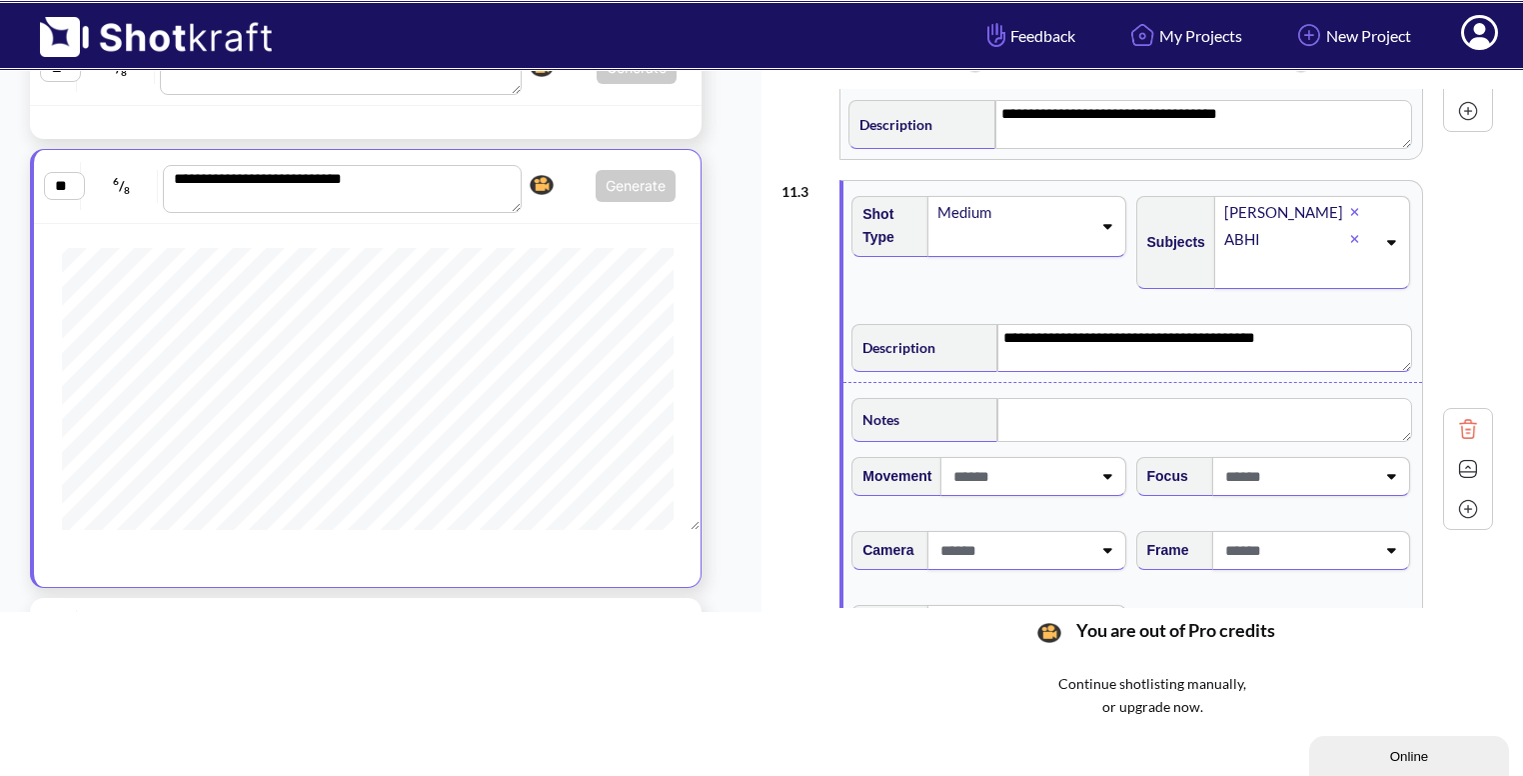
scroll to position [364, 0]
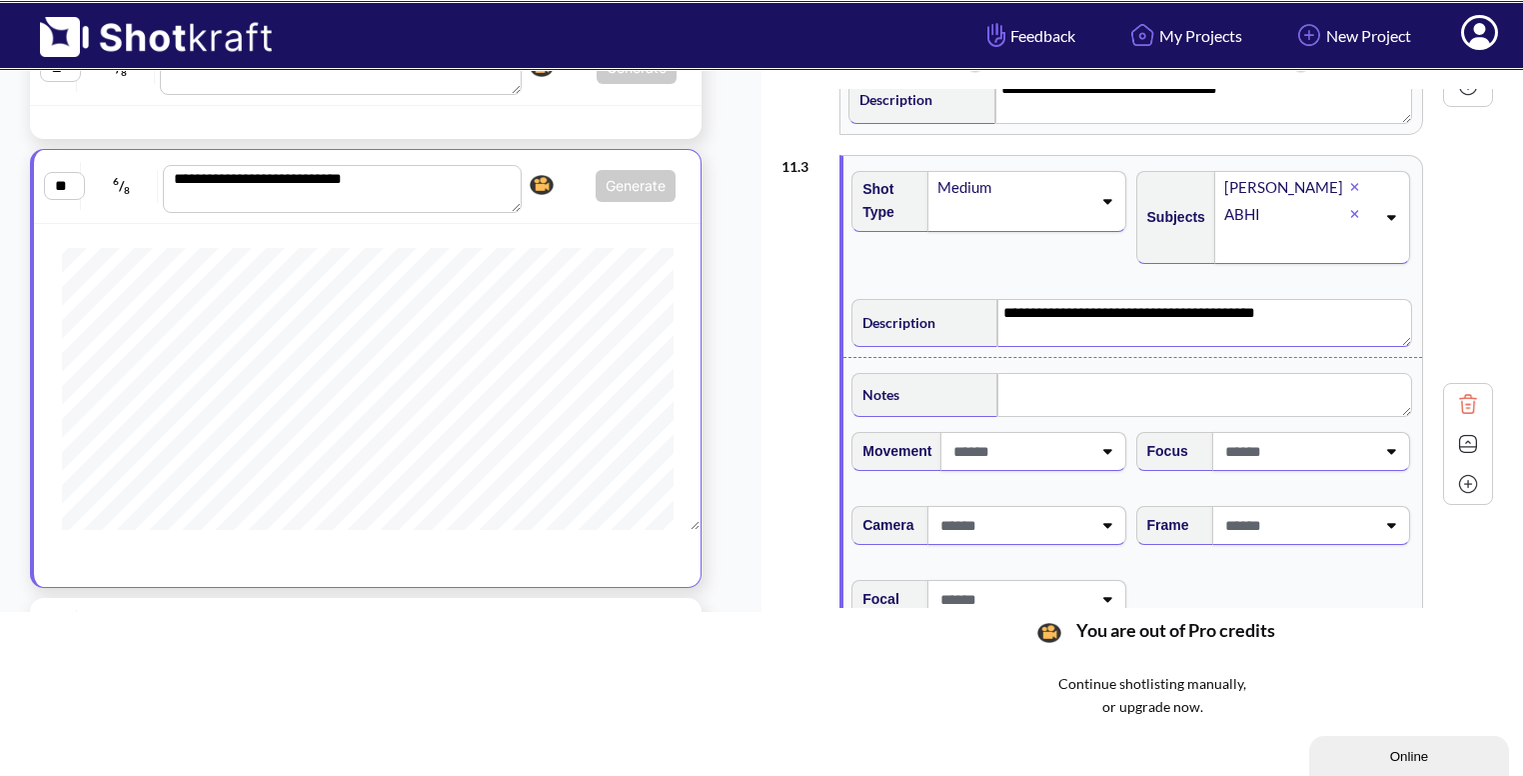
click at [1355, 533] on span at bounding box center [1298, 525] width 155 height 33
type textarea "**********"
click at [1253, 571] on li "High Angle" at bounding box center [1292, 563] width 264 height 31
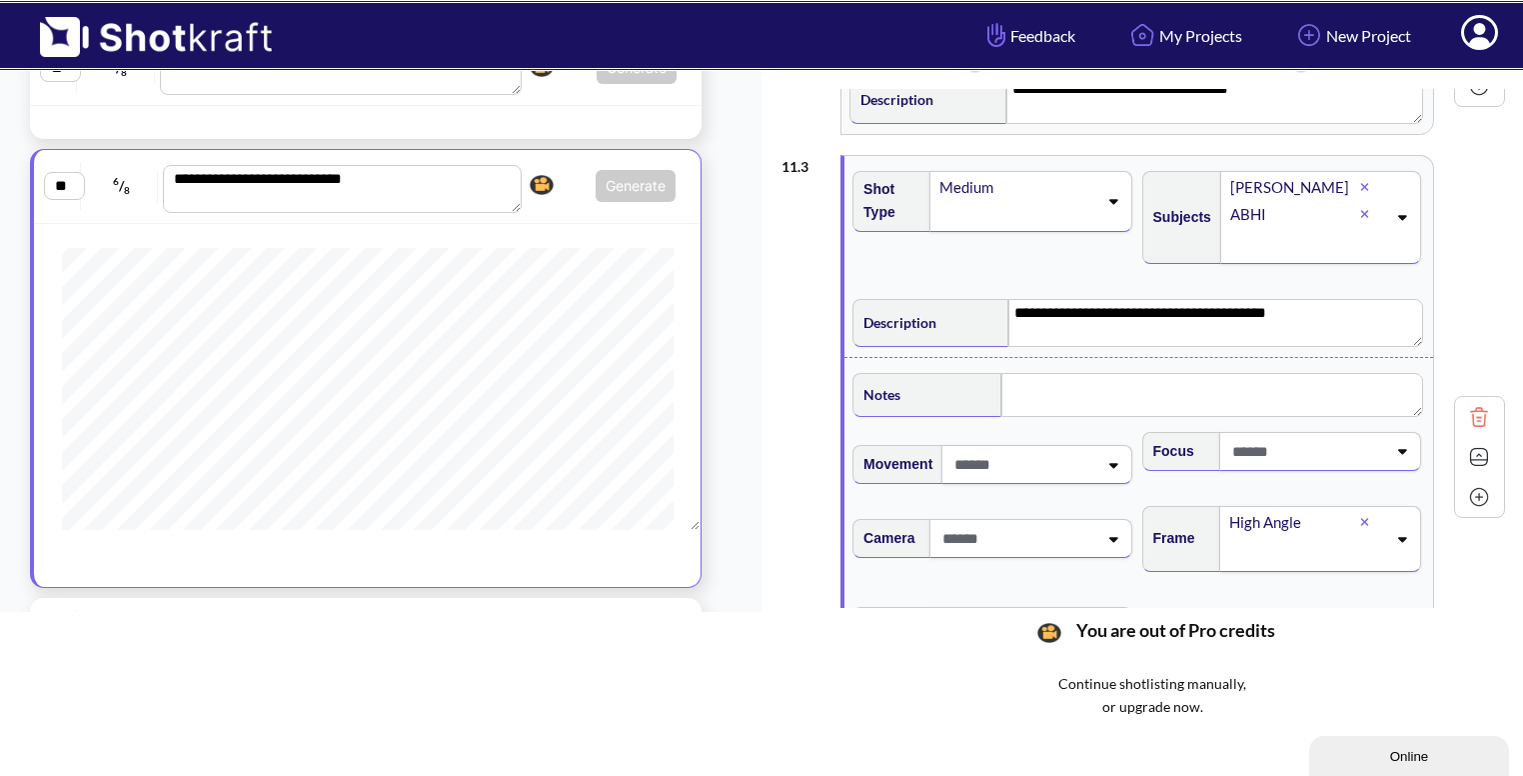
click at [1469, 437] on div at bounding box center [1479, 457] width 40 height 40
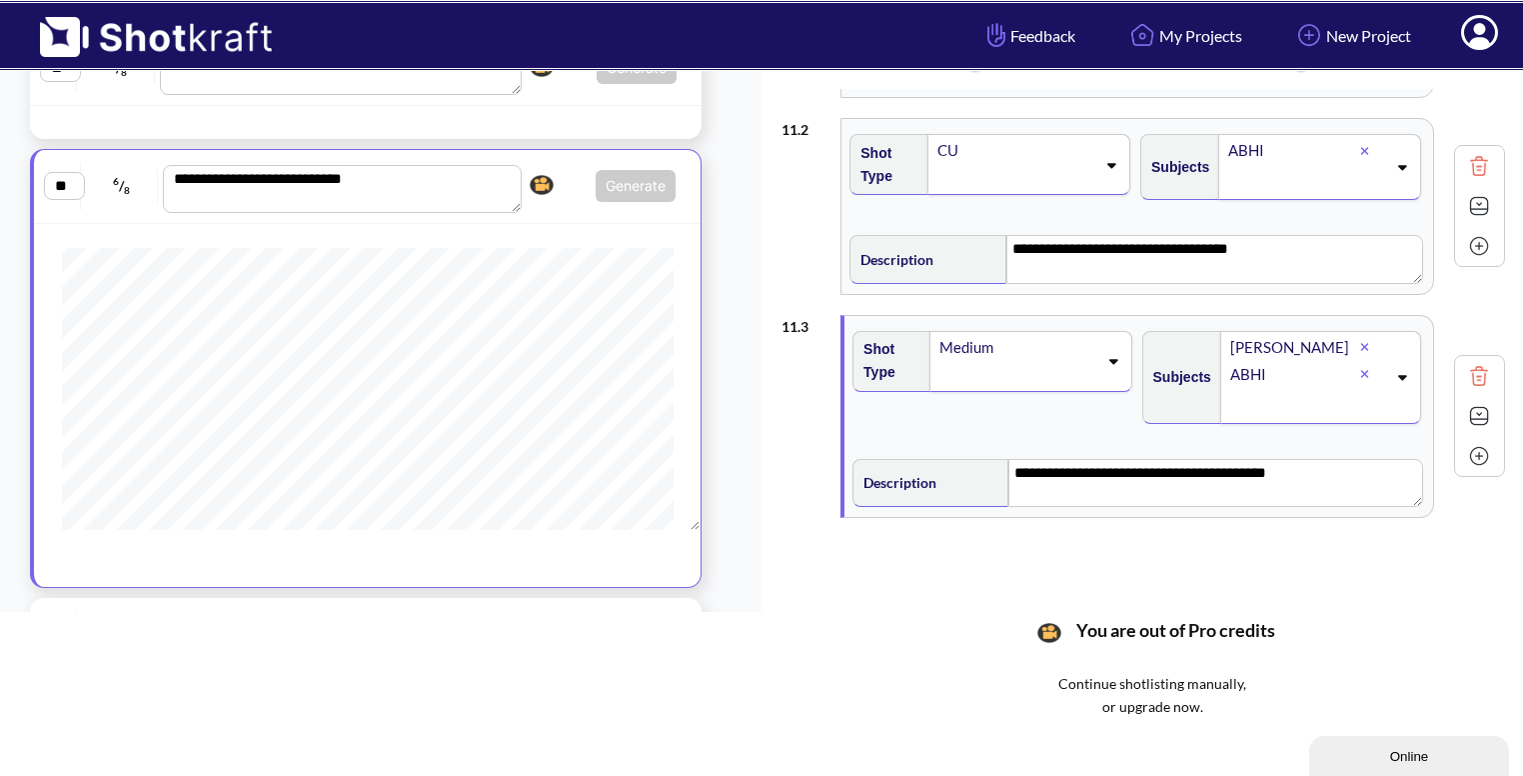
scroll to position [201, 0]
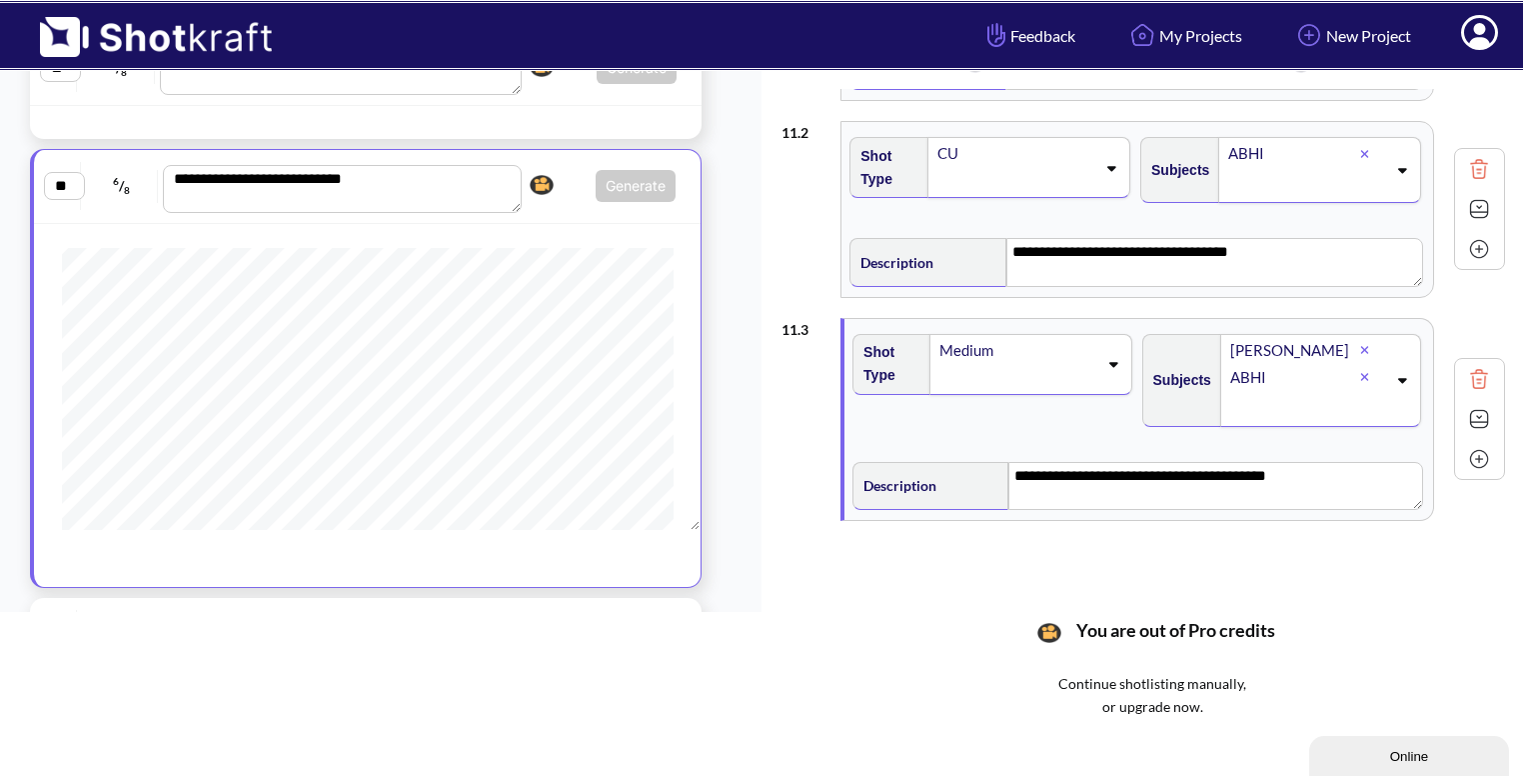
click at [1475, 465] on img at bounding box center [1479, 459] width 30 height 30
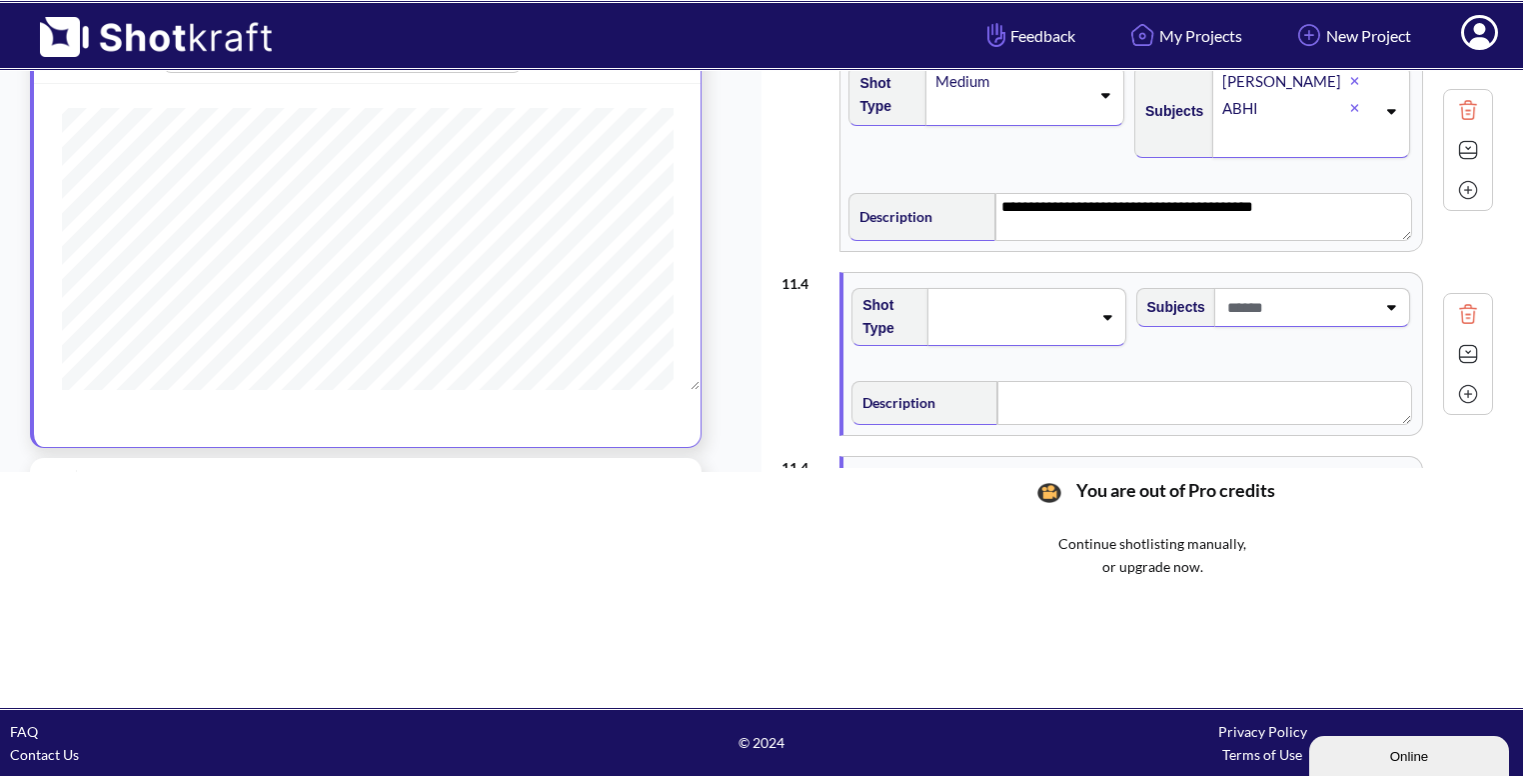
scroll to position [348, 0]
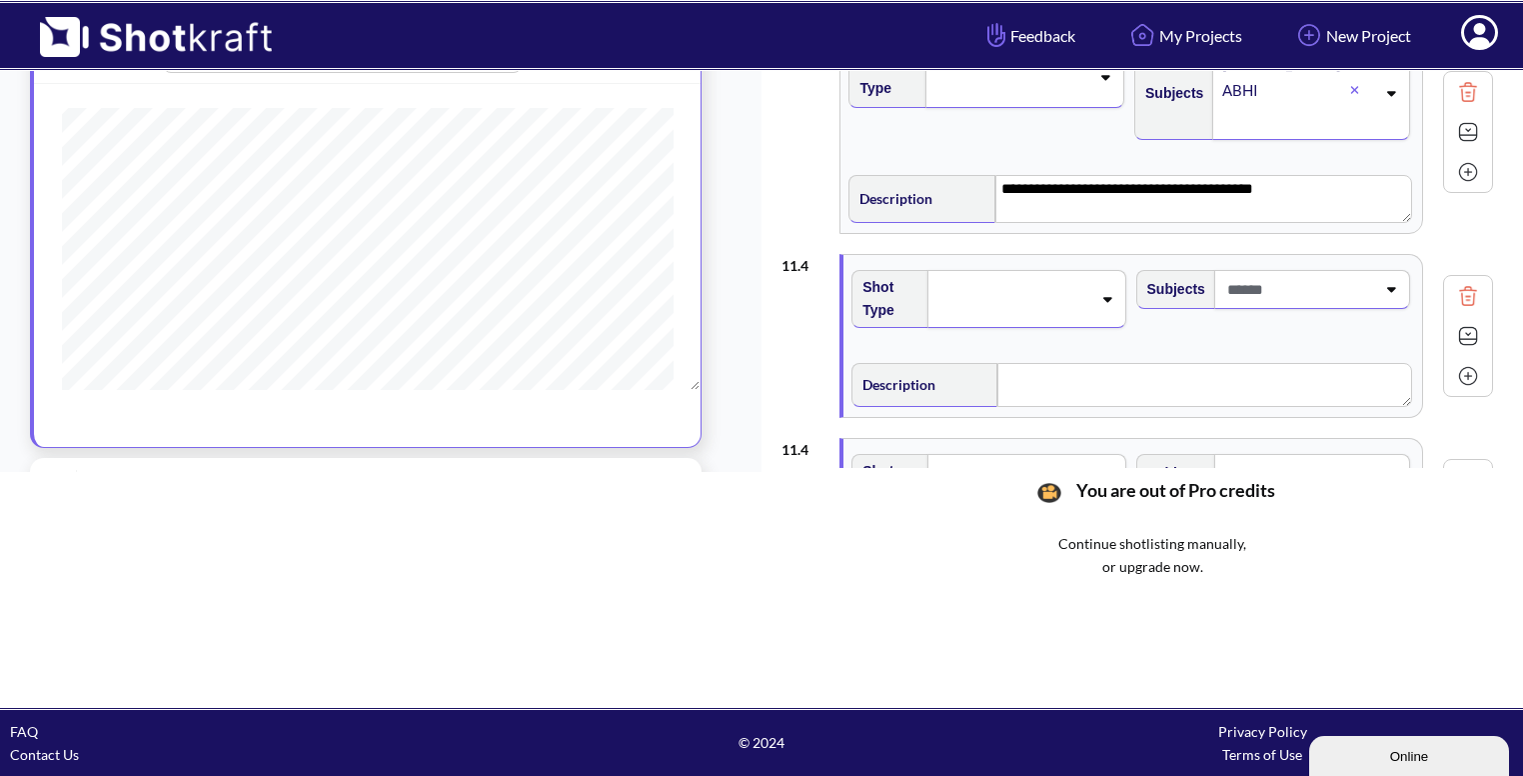
click at [1102, 292] on icon at bounding box center [1107, 299] width 27 height 14
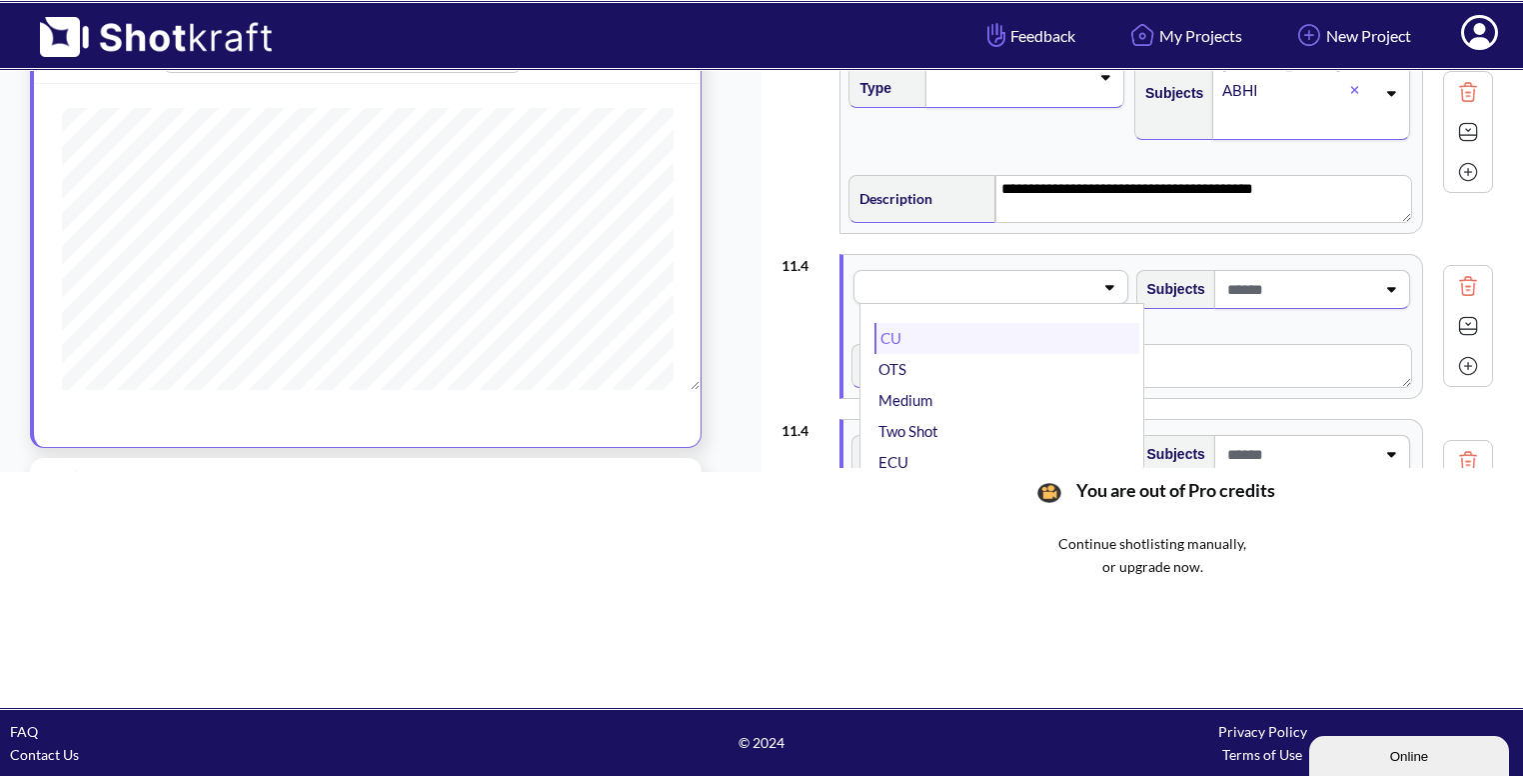
click at [1008, 341] on li "CU" at bounding box center [1007, 338] width 264 height 31
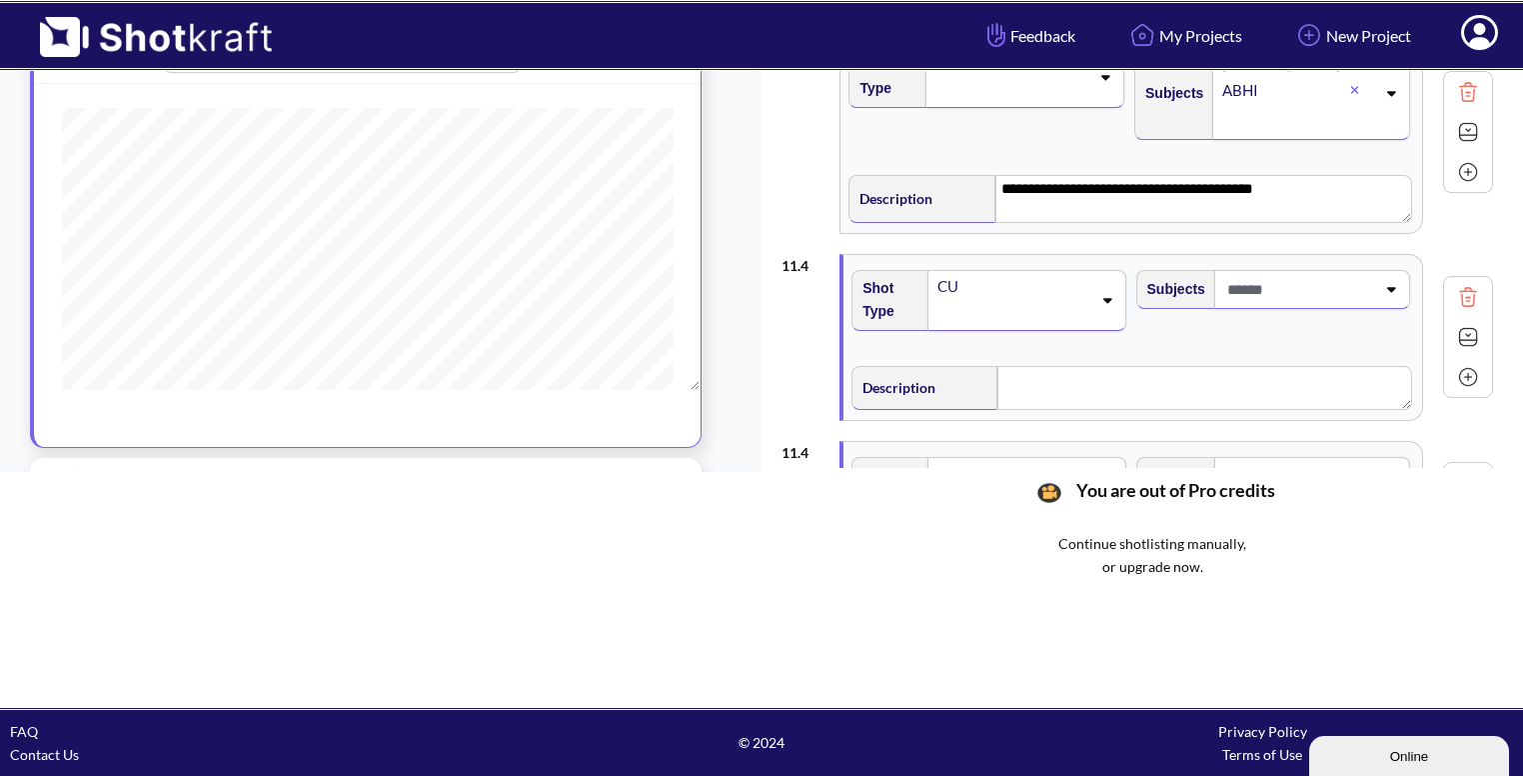
click at [1470, 292] on img at bounding box center [1468, 297] width 30 height 30
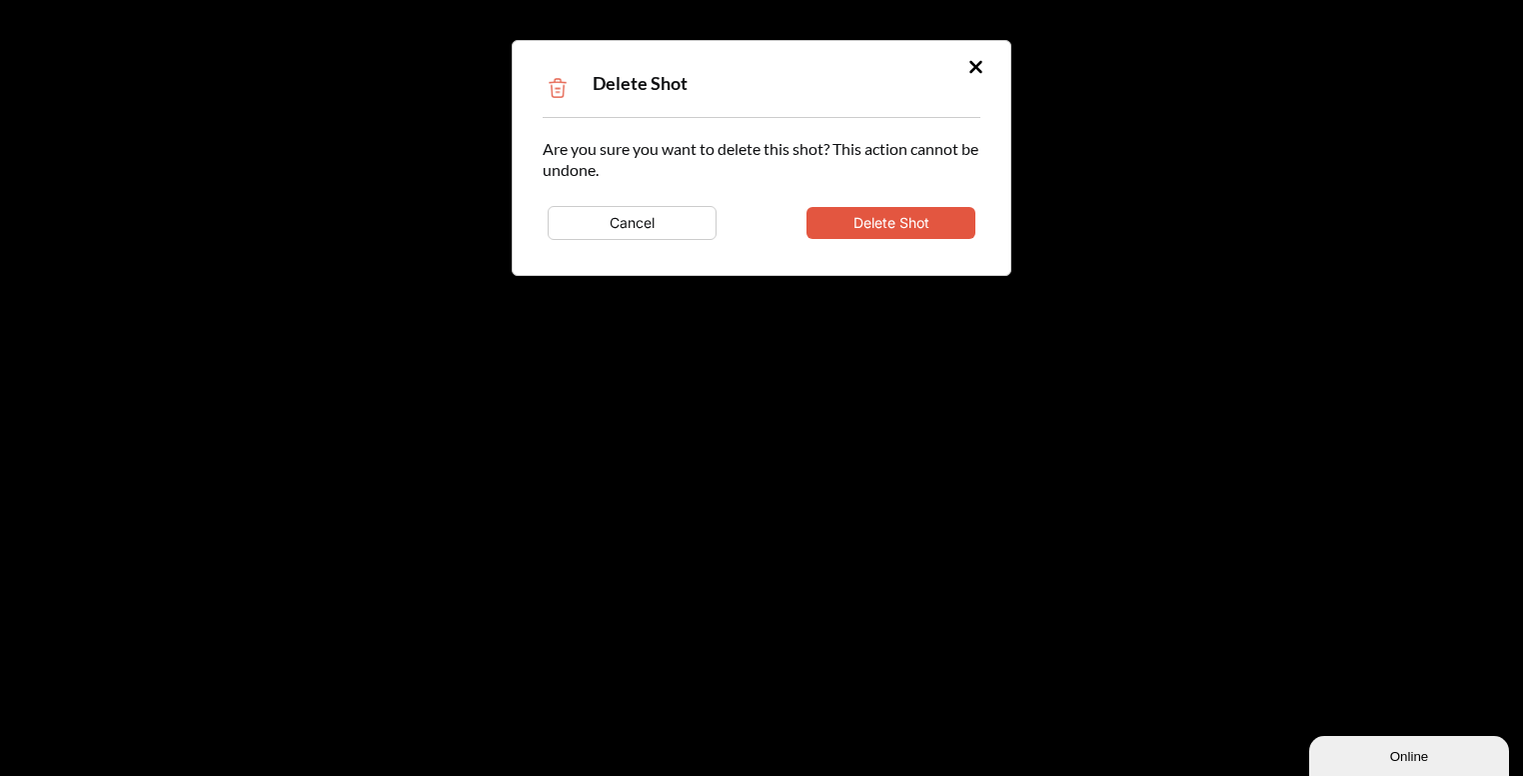
click at [946, 231] on button "Delete Shot" at bounding box center [891, 223] width 169 height 32
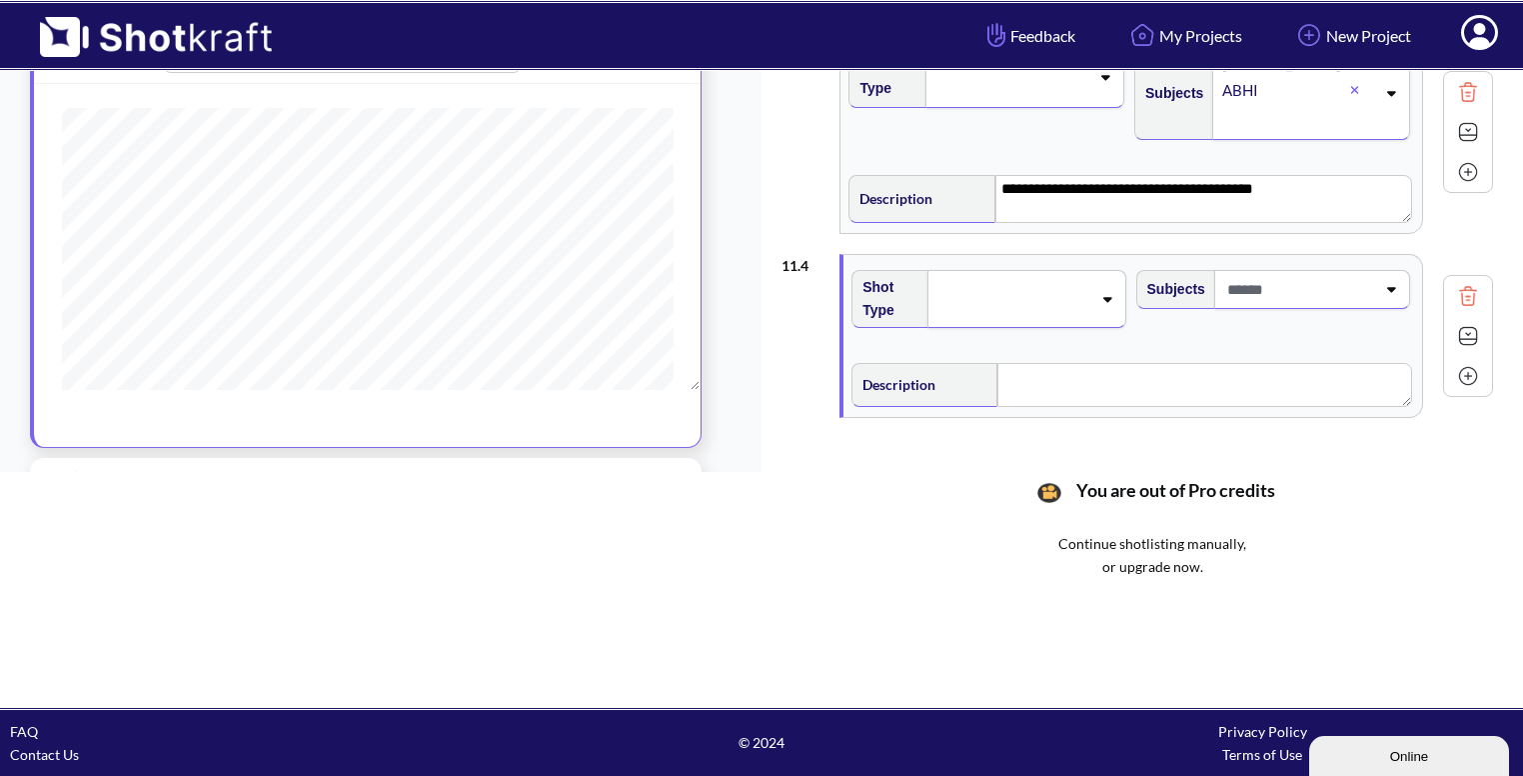
click at [1070, 293] on span at bounding box center [1013, 299] width 155 height 28
click at [994, 327] on li "CU" at bounding box center [1007, 338] width 264 height 31
click at [1307, 280] on span at bounding box center [1299, 289] width 153 height 33
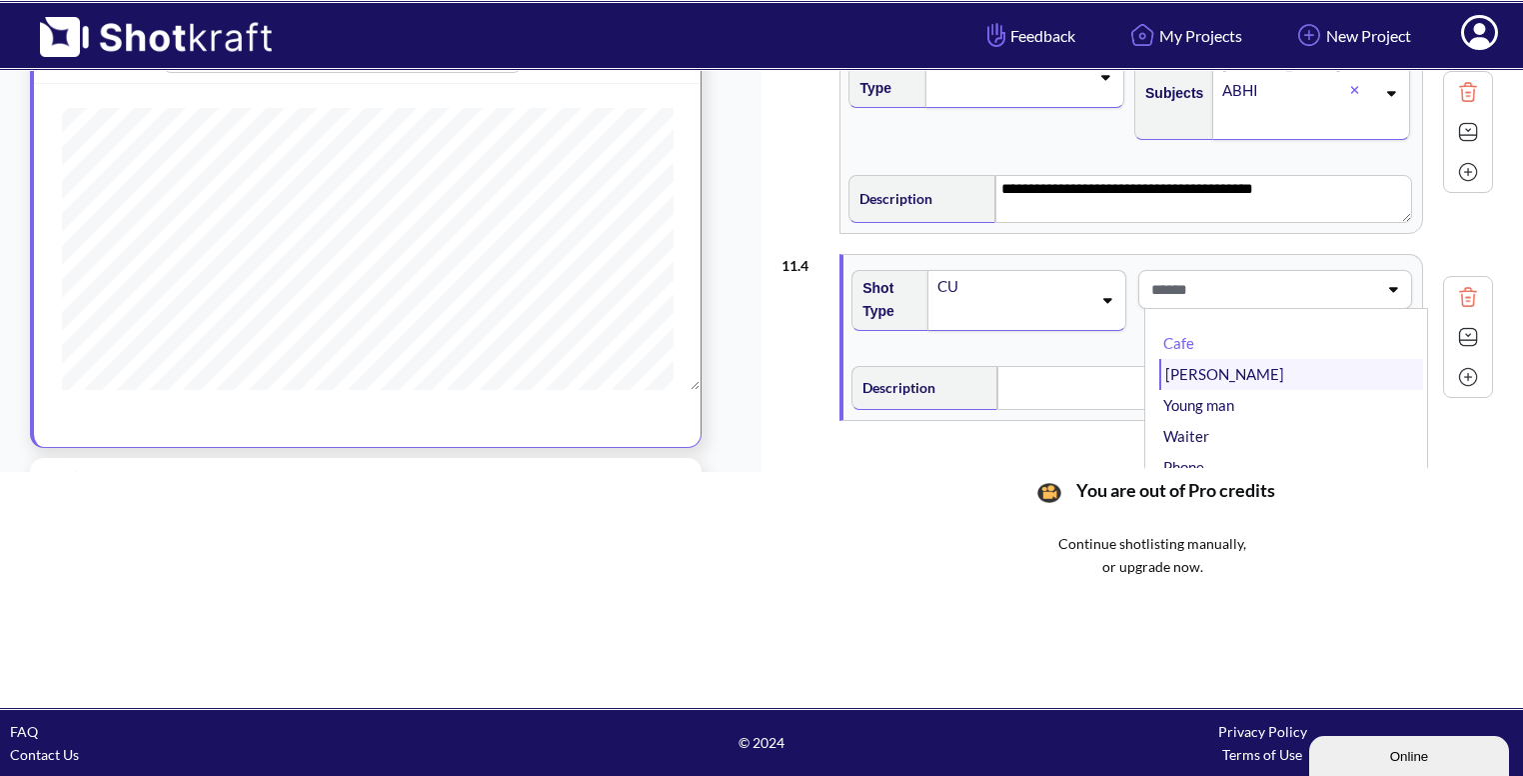
click at [1248, 367] on li "Bhavya" at bounding box center [1292, 374] width 264 height 31
click at [1112, 394] on textarea at bounding box center [1205, 388] width 414 height 44
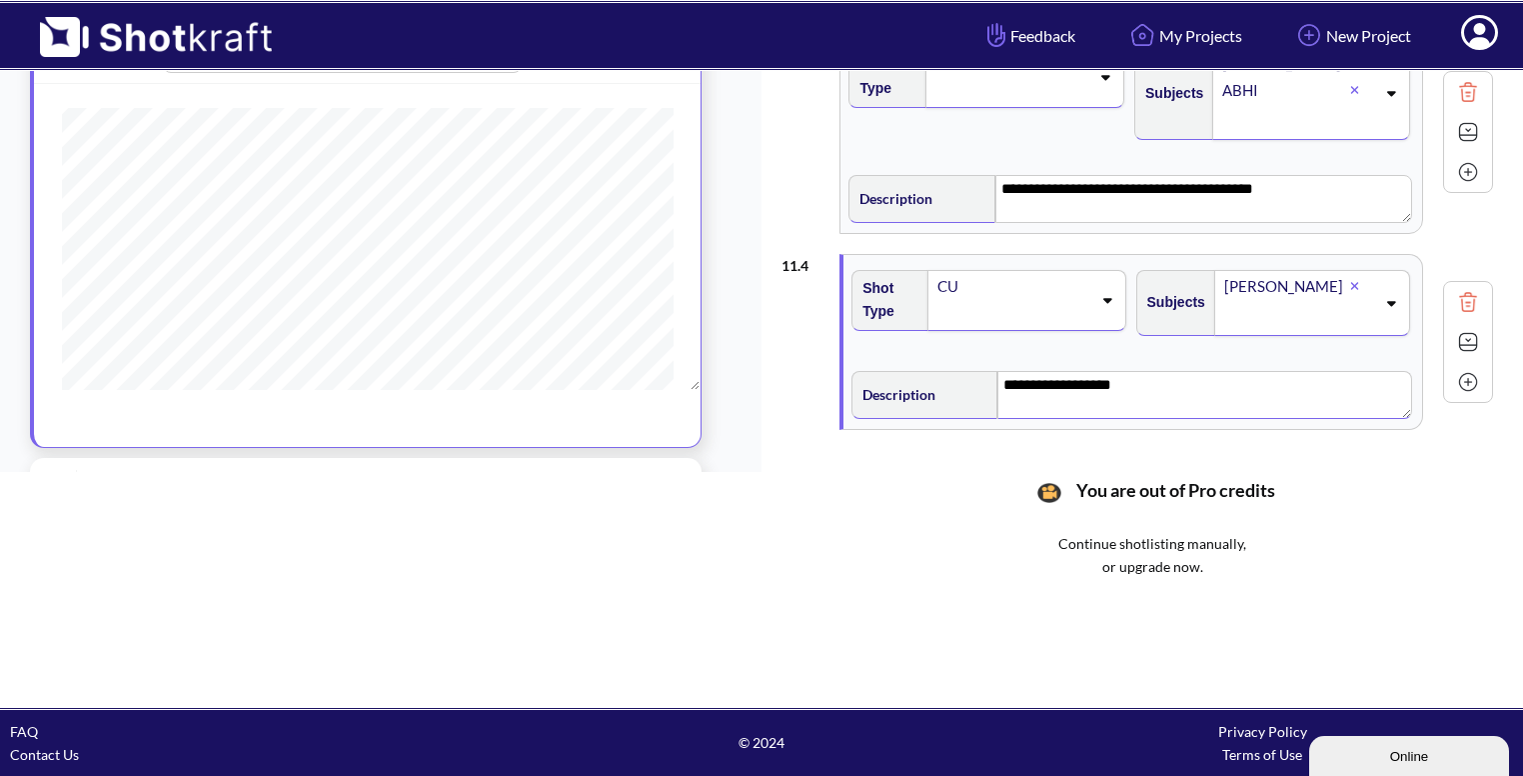
scroll to position [396, 0]
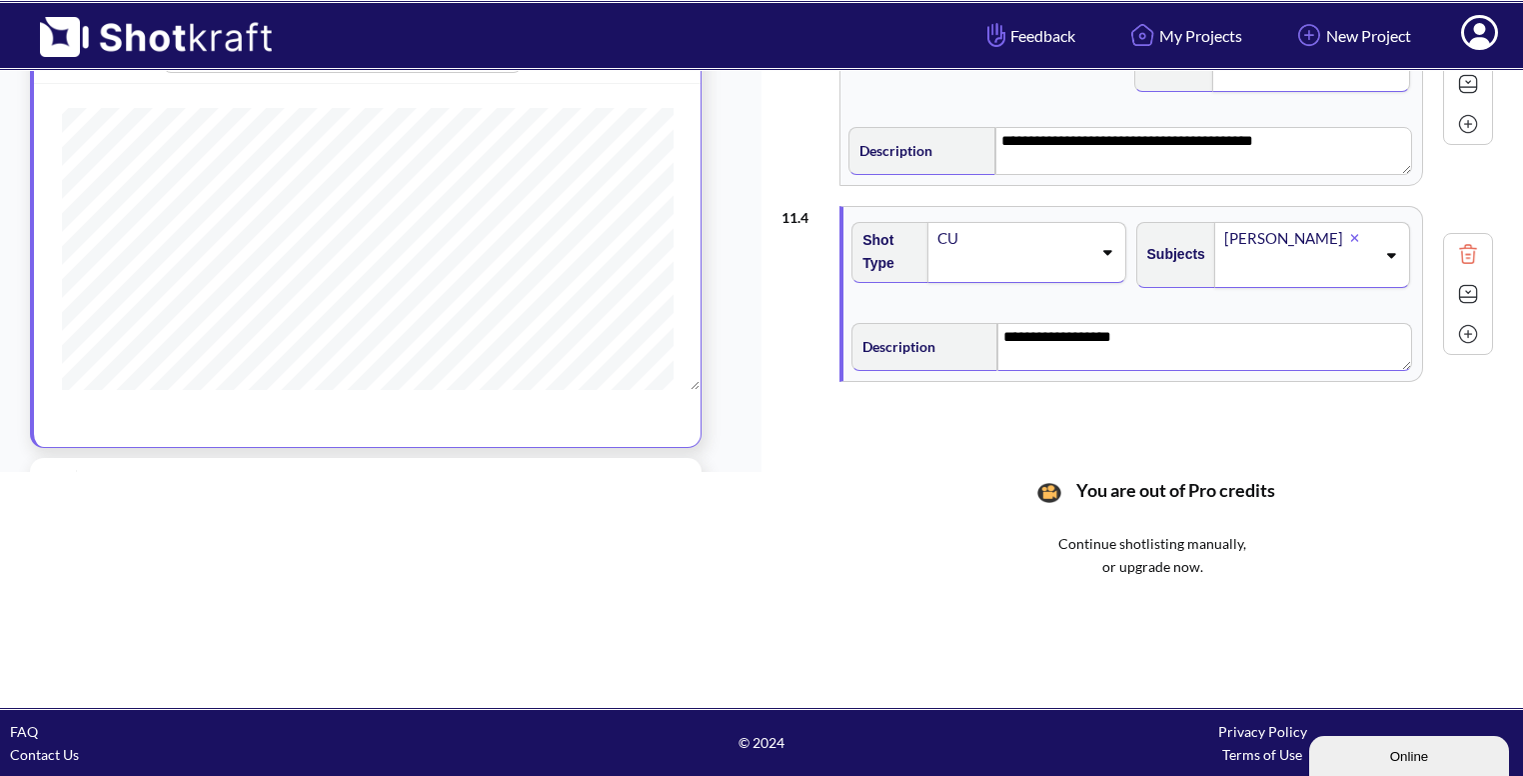
click at [1471, 290] on img at bounding box center [1468, 294] width 30 height 30
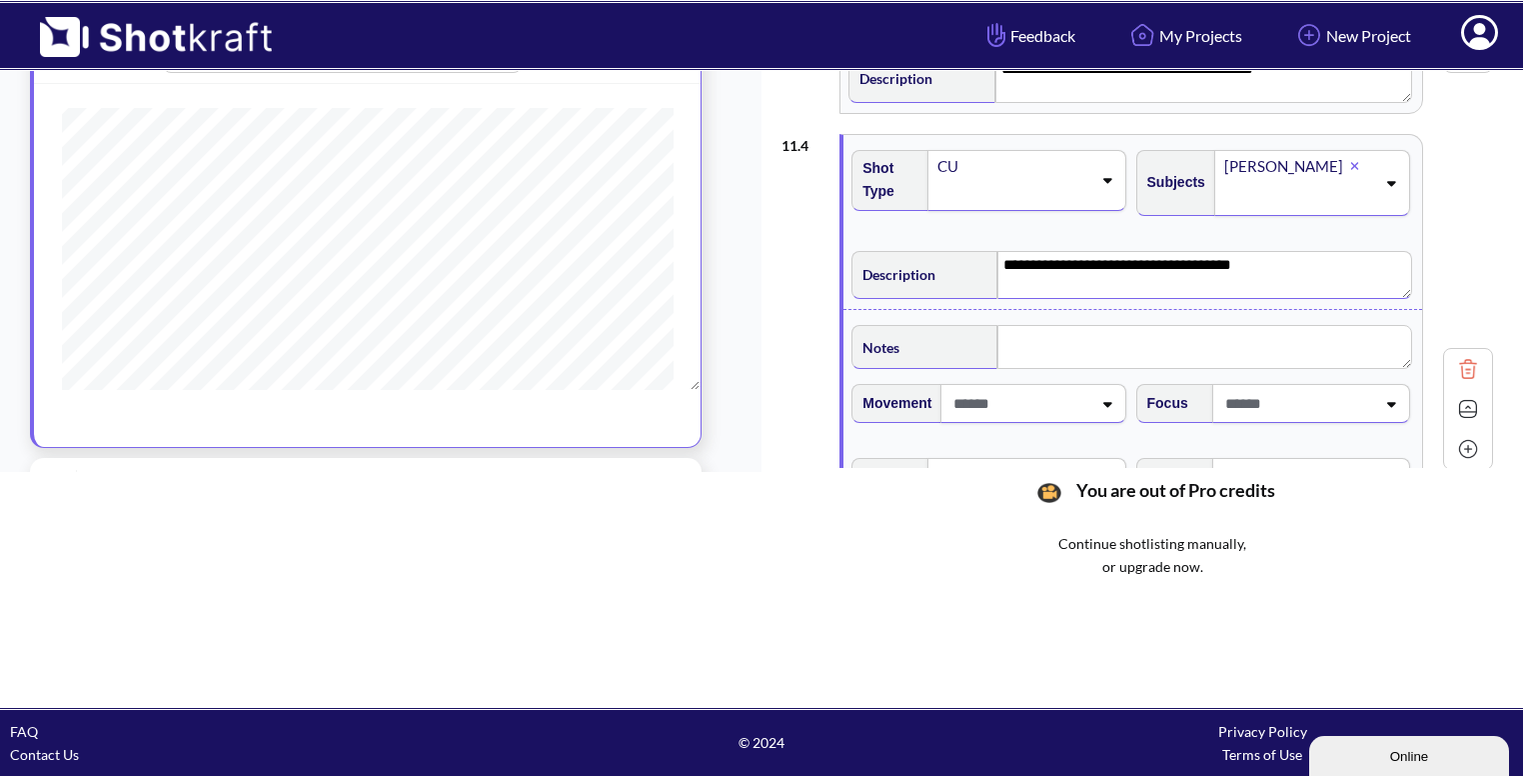
scroll to position [505, 0]
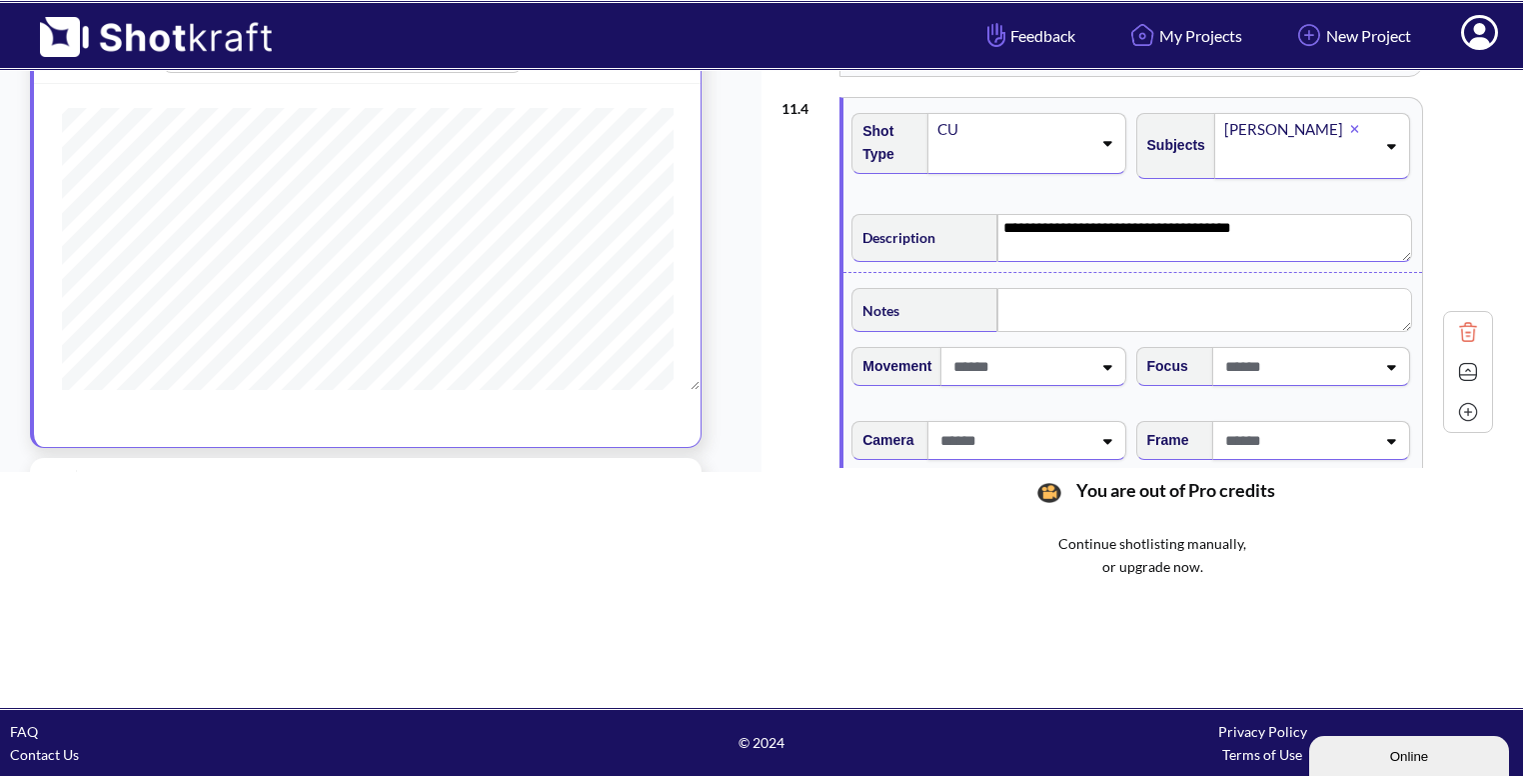
click at [1359, 429] on span at bounding box center [1298, 440] width 155 height 33
type textarea "**********"
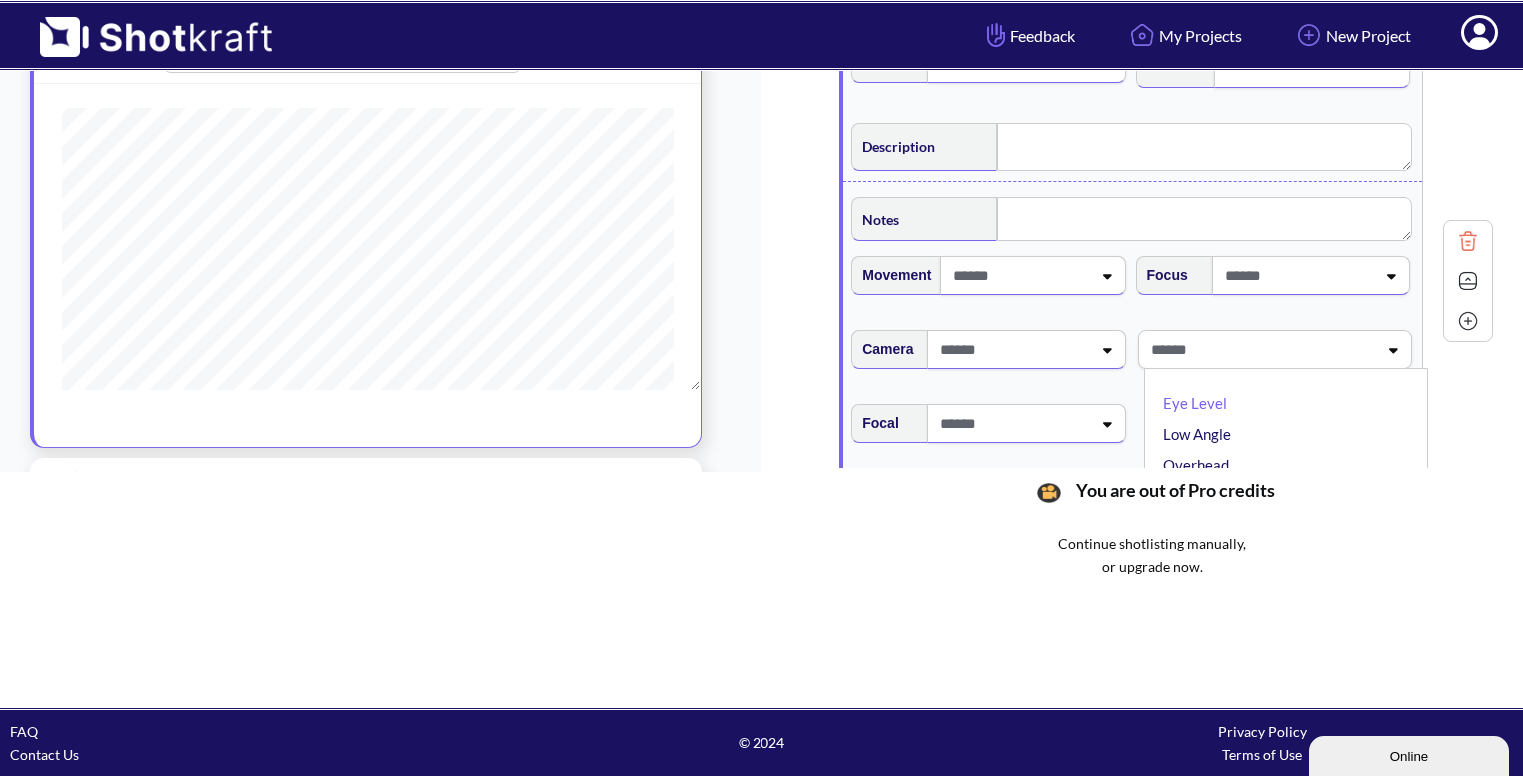
type textarea "**********"
click at [1296, 407] on li "Eye Level" at bounding box center [1292, 403] width 264 height 31
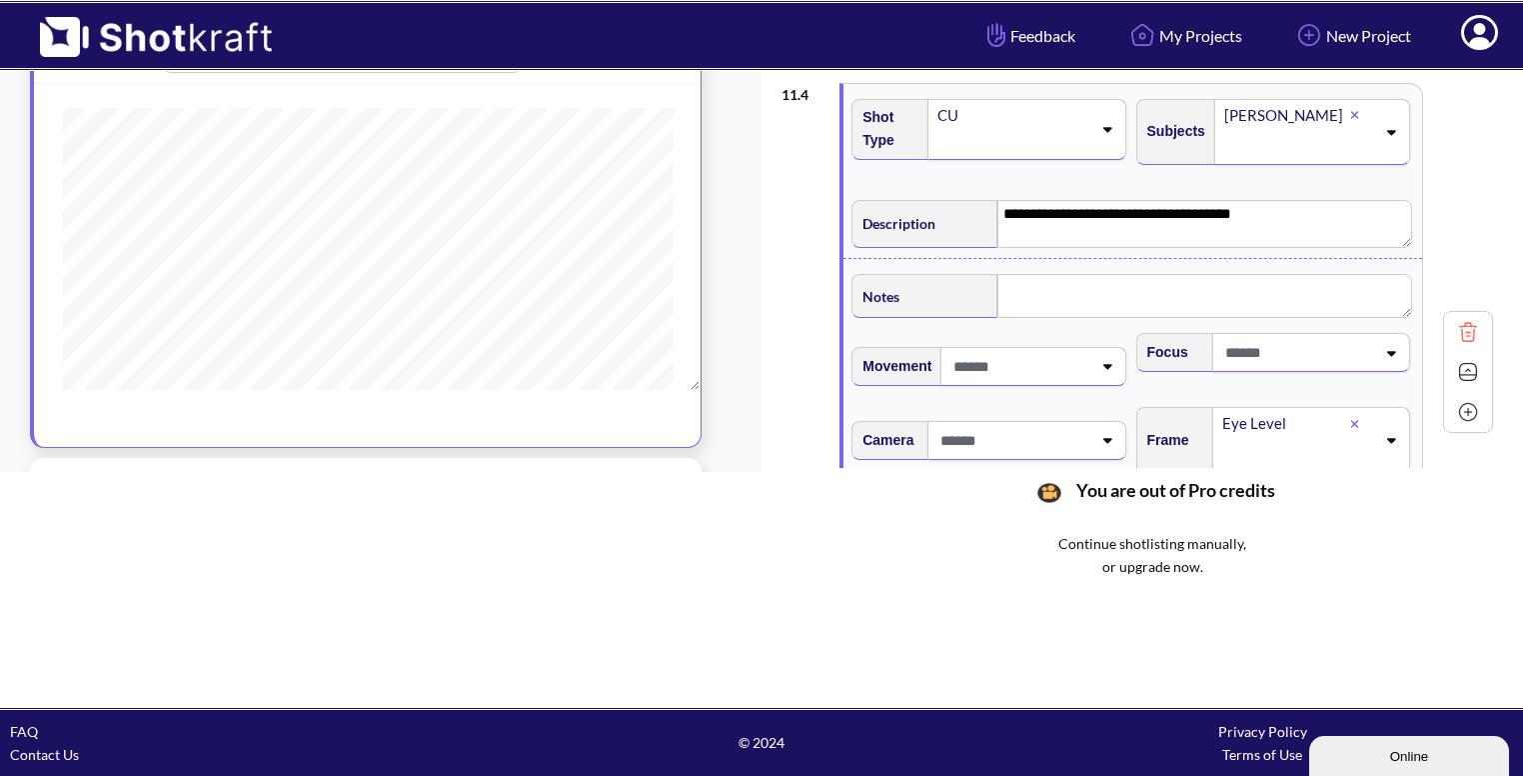
scroll to position [532, 0]
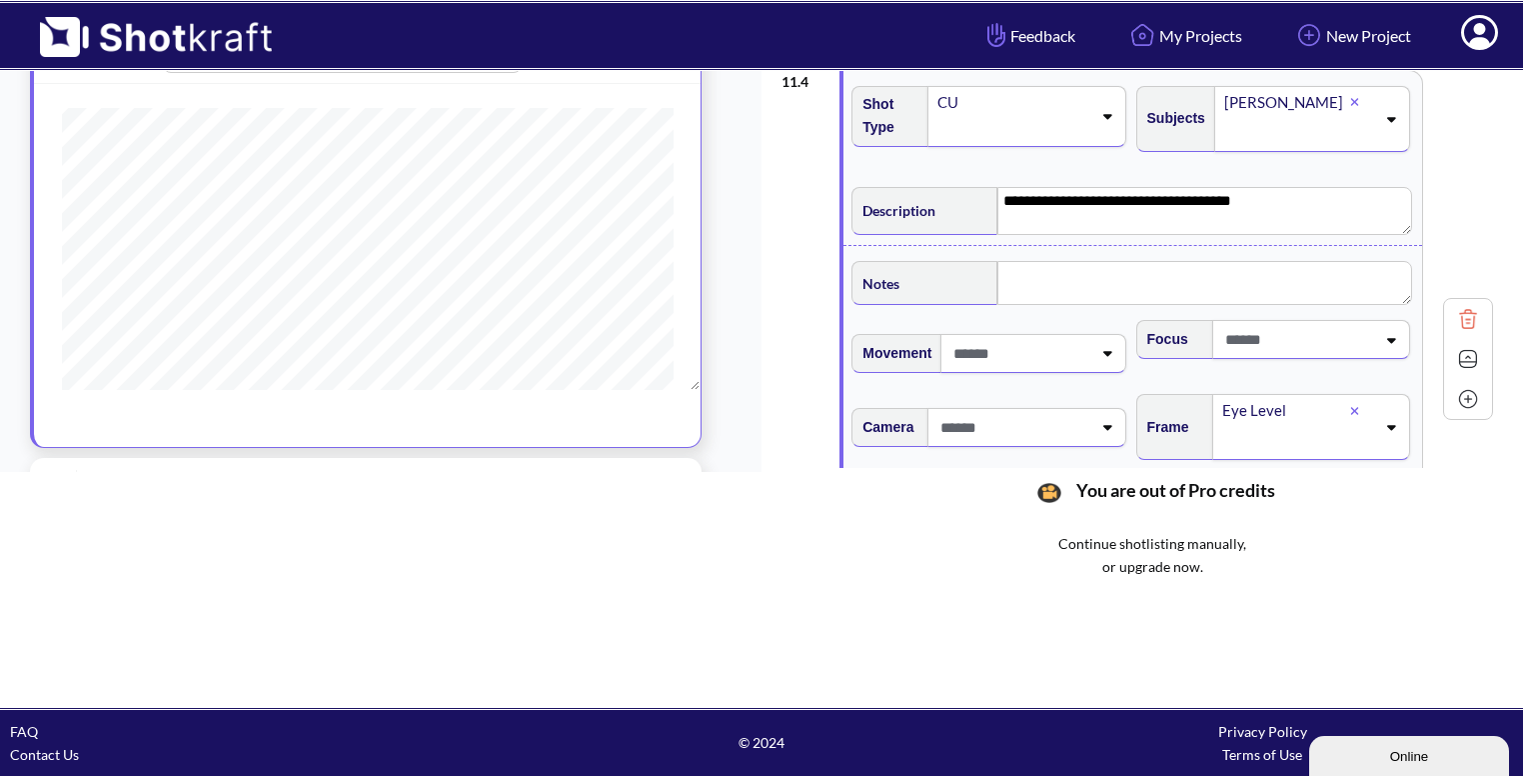
click at [1462, 350] on img at bounding box center [1468, 359] width 30 height 30
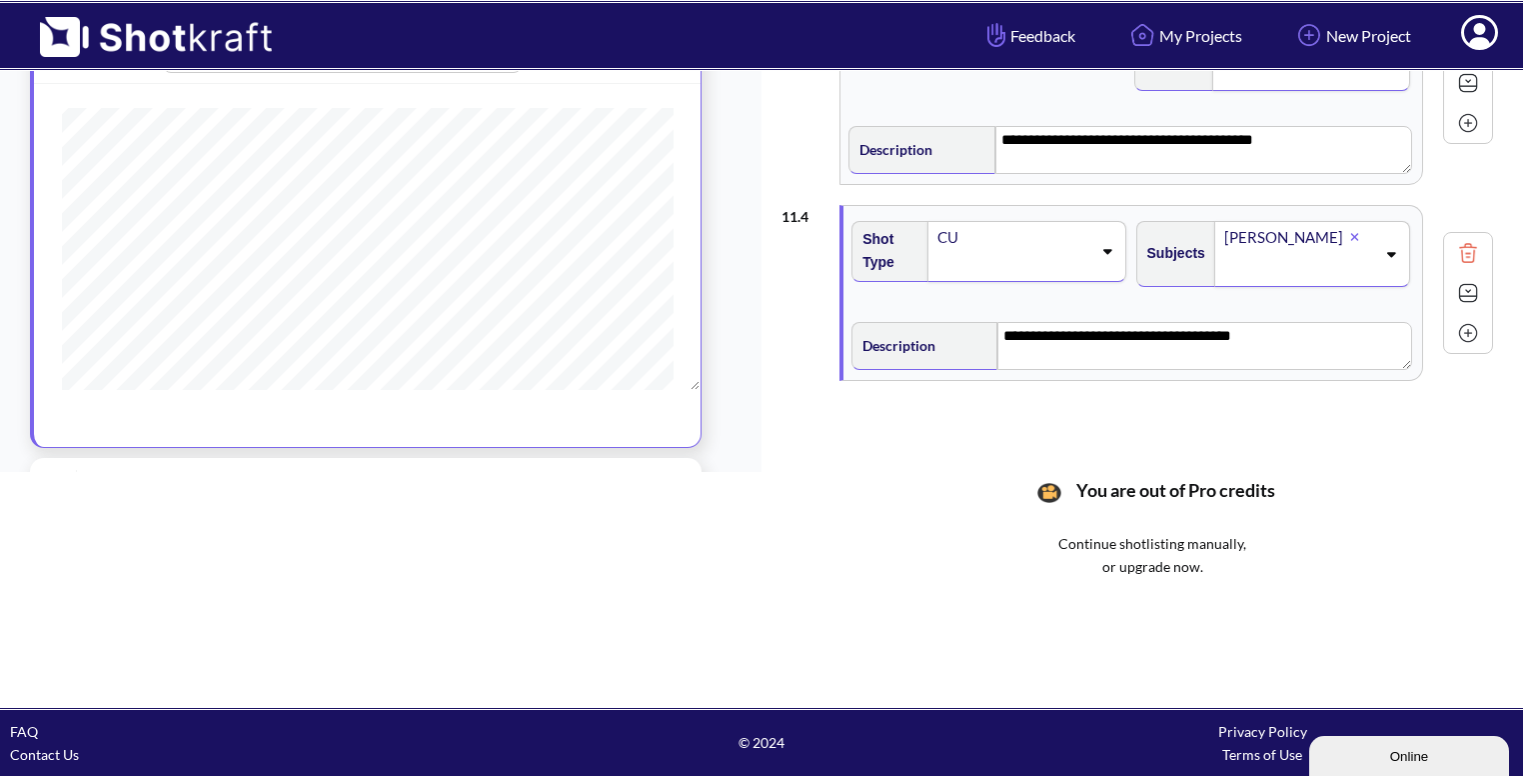
click at [1472, 337] on img at bounding box center [1468, 333] width 30 height 30
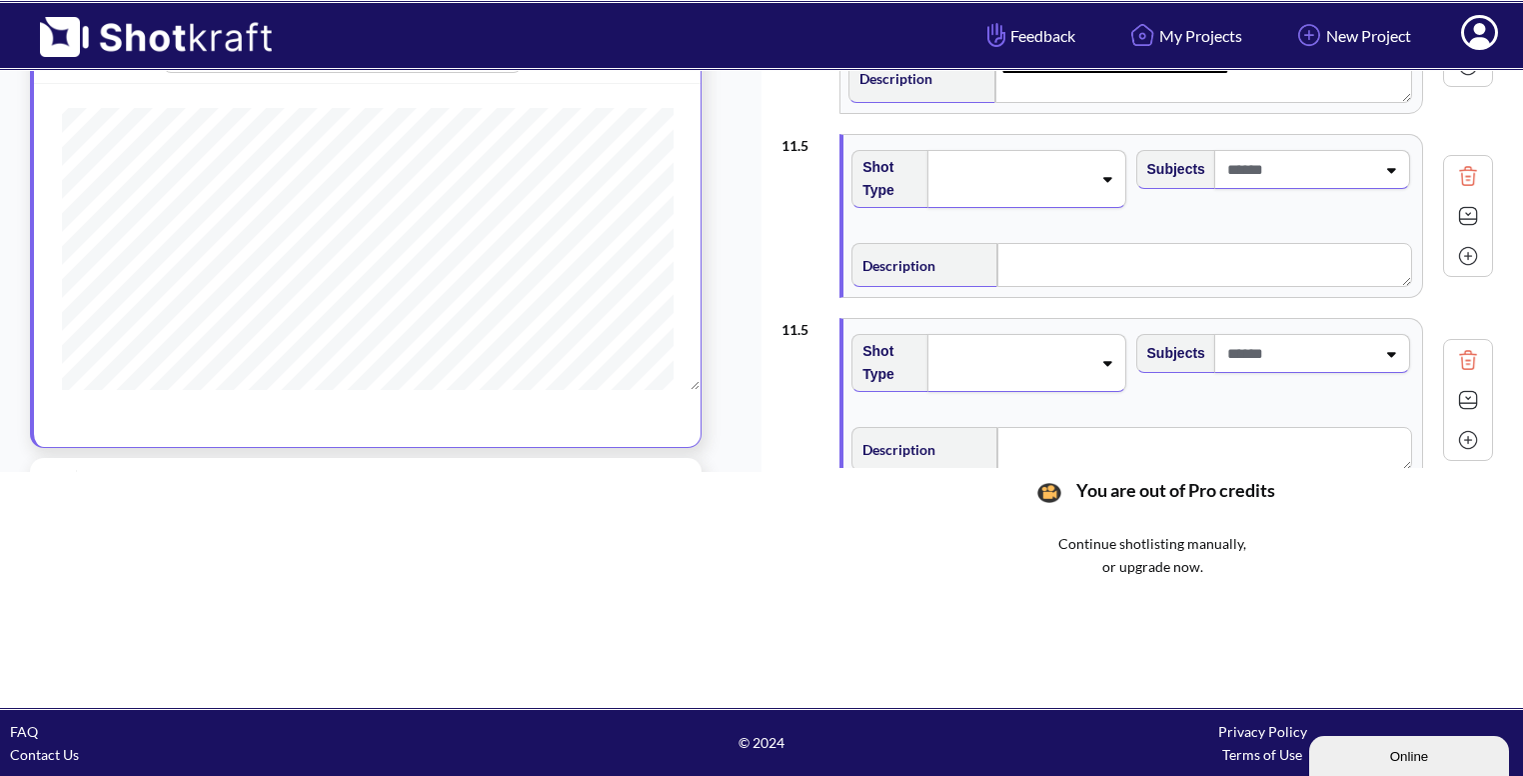
scroll to position [668, 0]
click at [1467, 364] on img at bounding box center [1468, 356] width 30 height 30
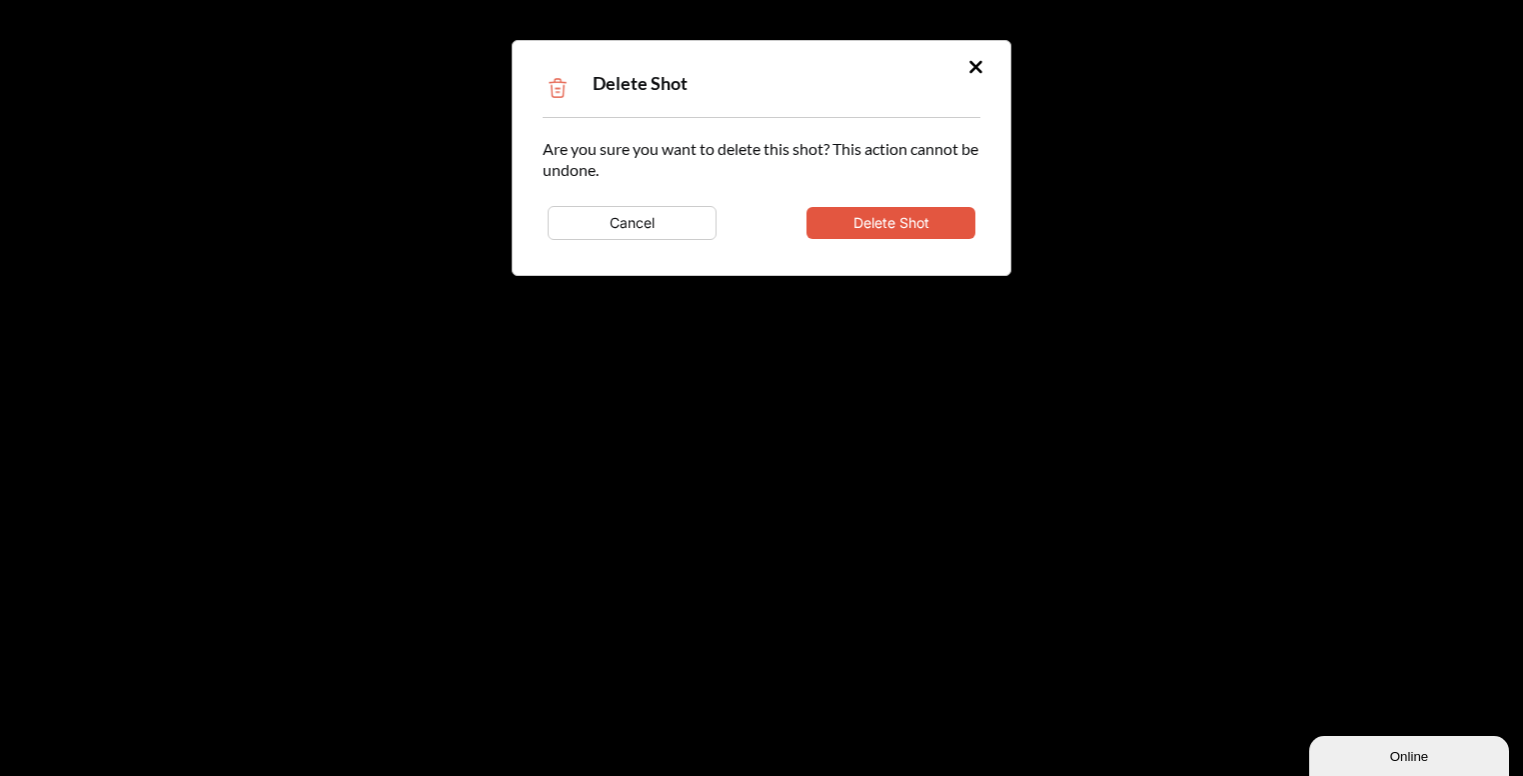
click at [908, 233] on button "Delete Shot" at bounding box center [891, 223] width 169 height 32
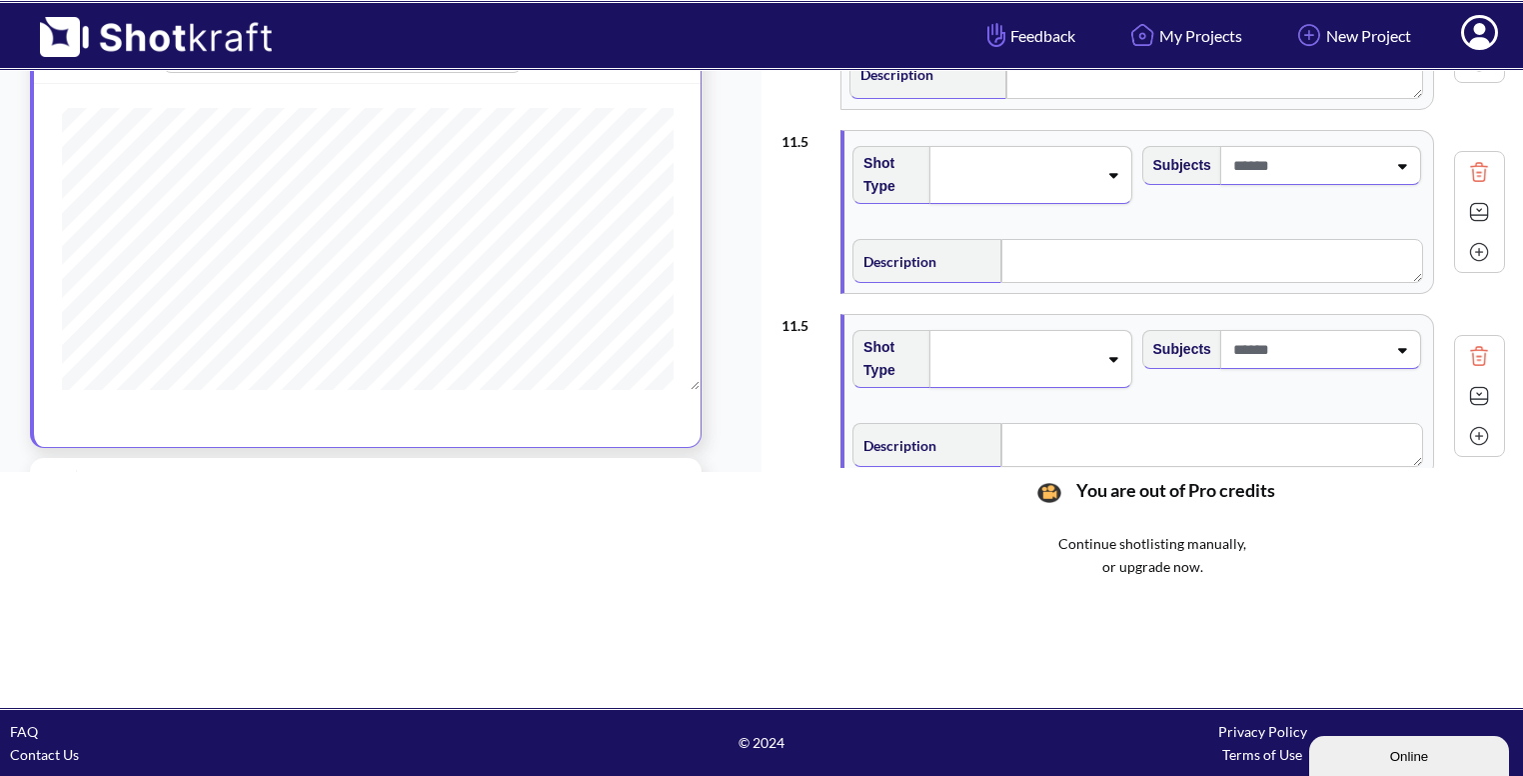
scroll to position [584, 0]
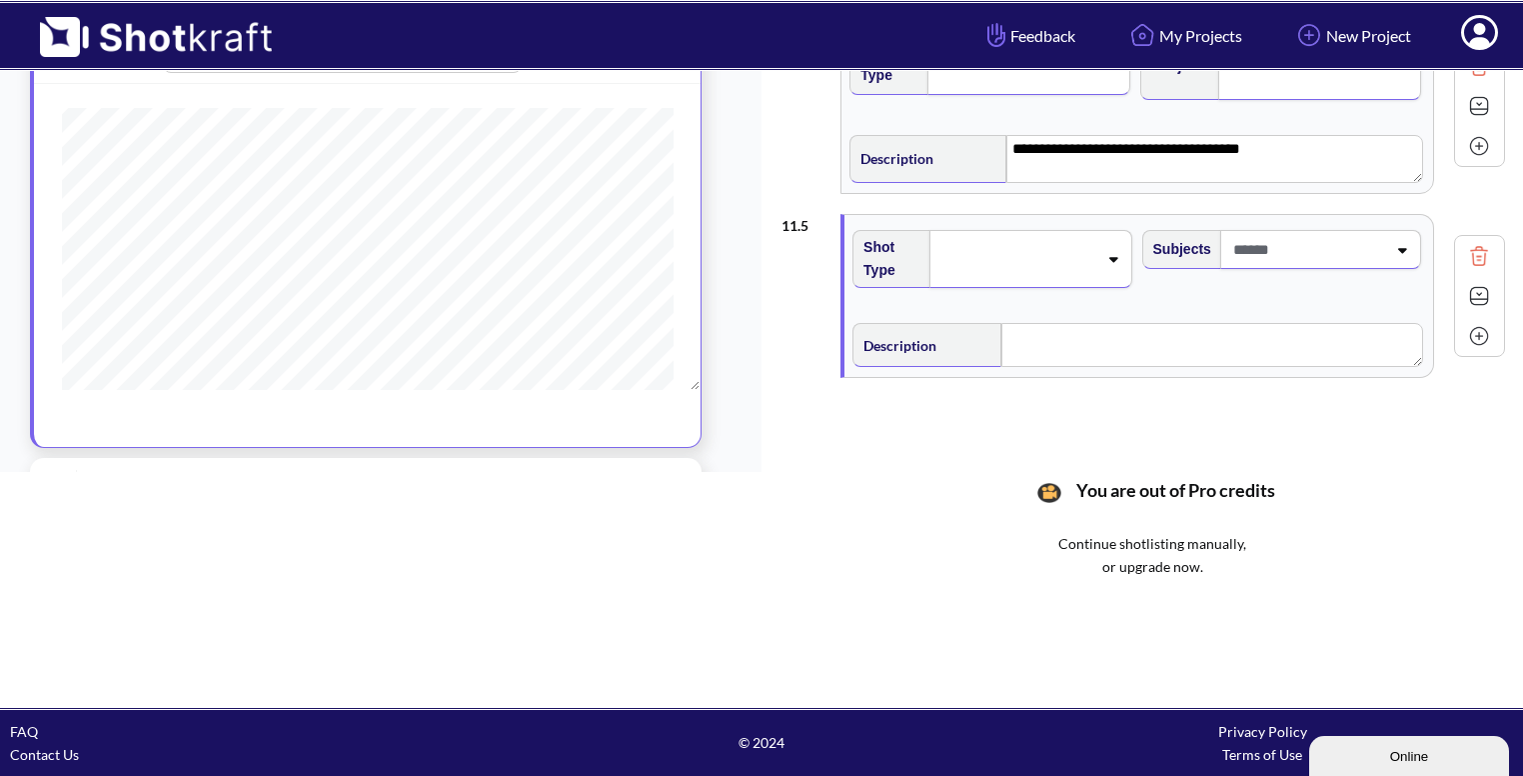
click at [1045, 245] on span at bounding box center [1017, 259] width 159 height 28
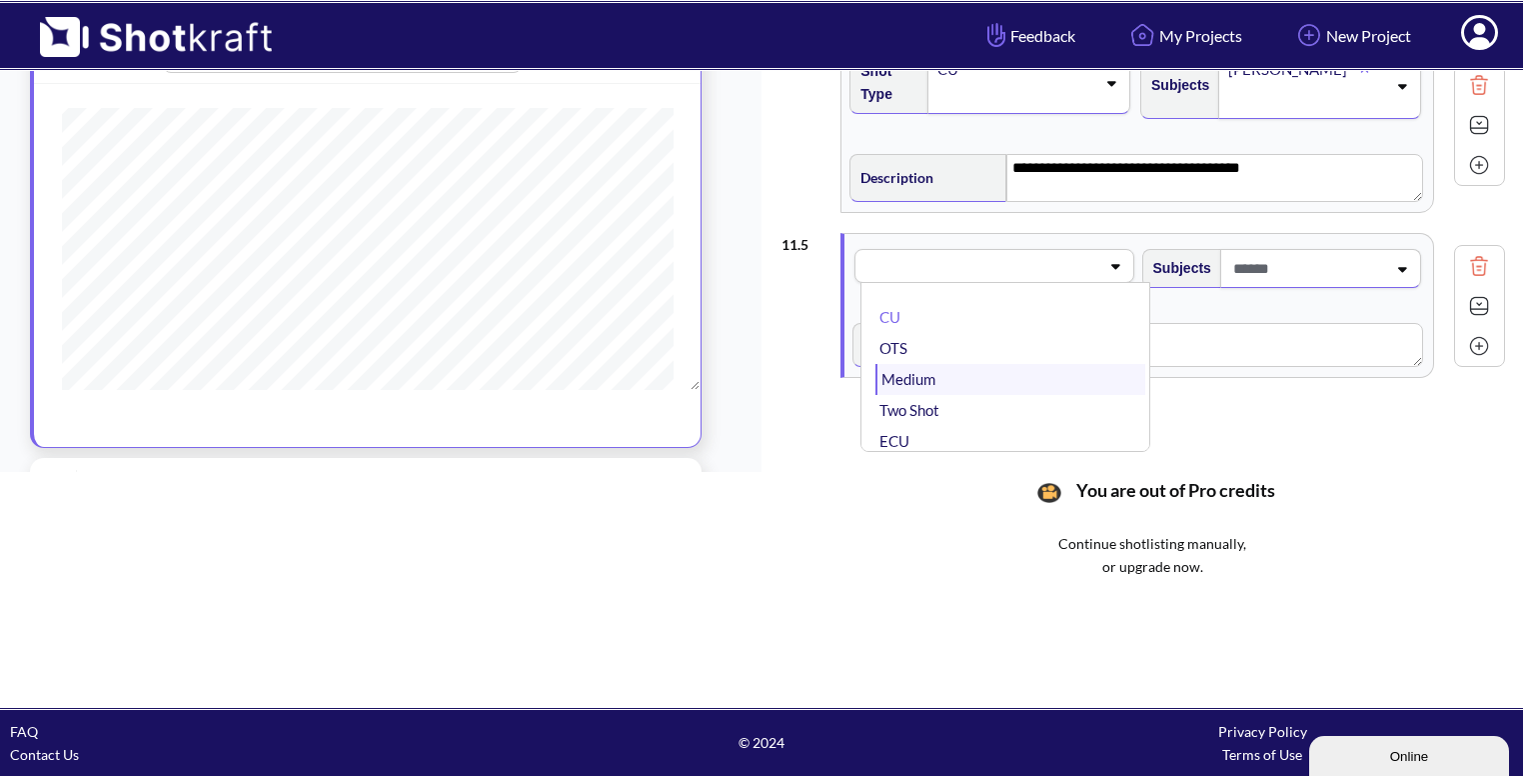
click at [971, 377] on li "Medium" at bounding box center [1010, 379] width 269 height 31
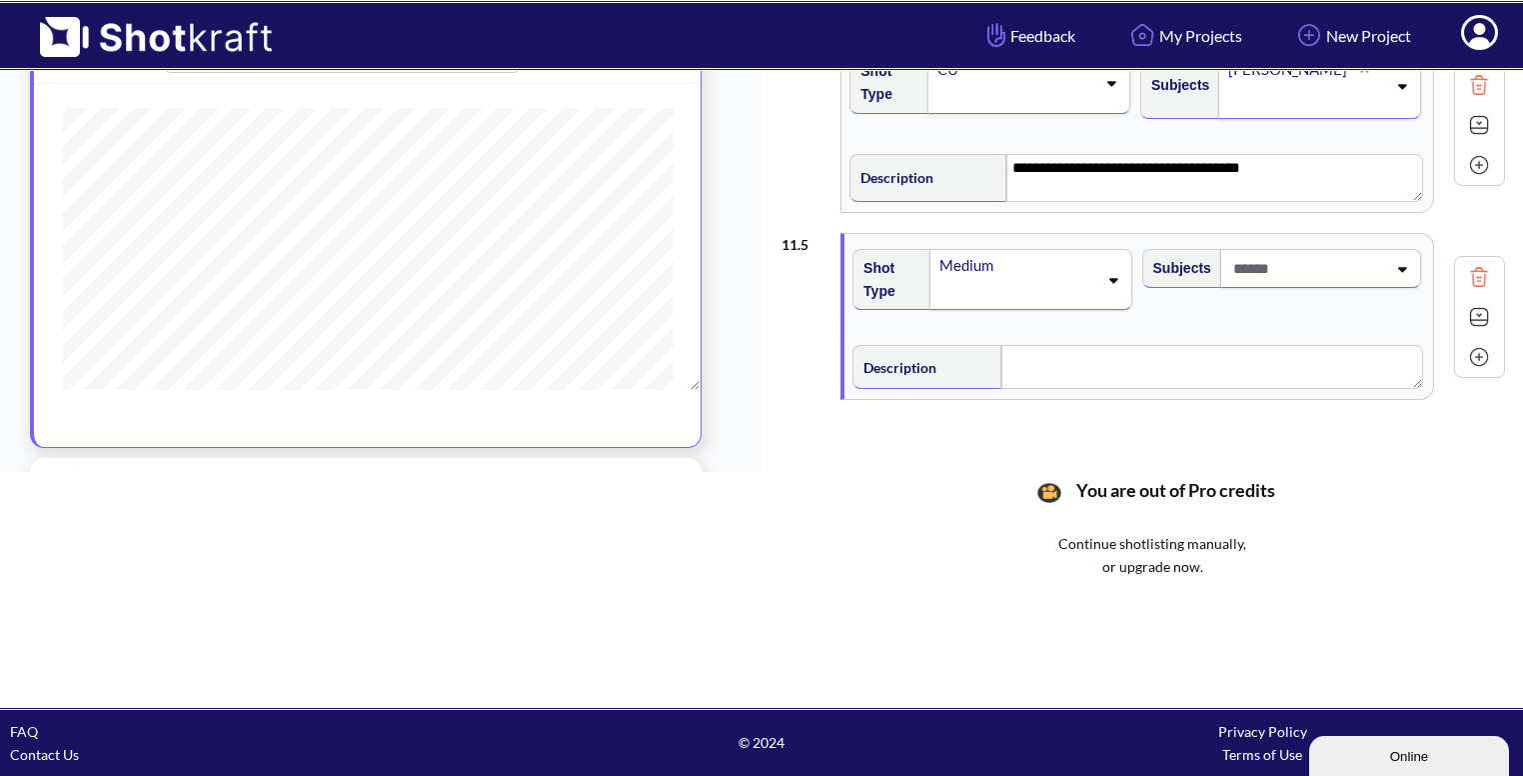
click at [1335, 276] on span at bounding box center [1308, 268] width 158 height 33
click at [1275, 348] on li "Bhavya" at bounding box center [1300, 353] width 269 height 31
click at [1392, 264] on div "Bhavya" at bounding box center [1321, 282] width 201 height 66
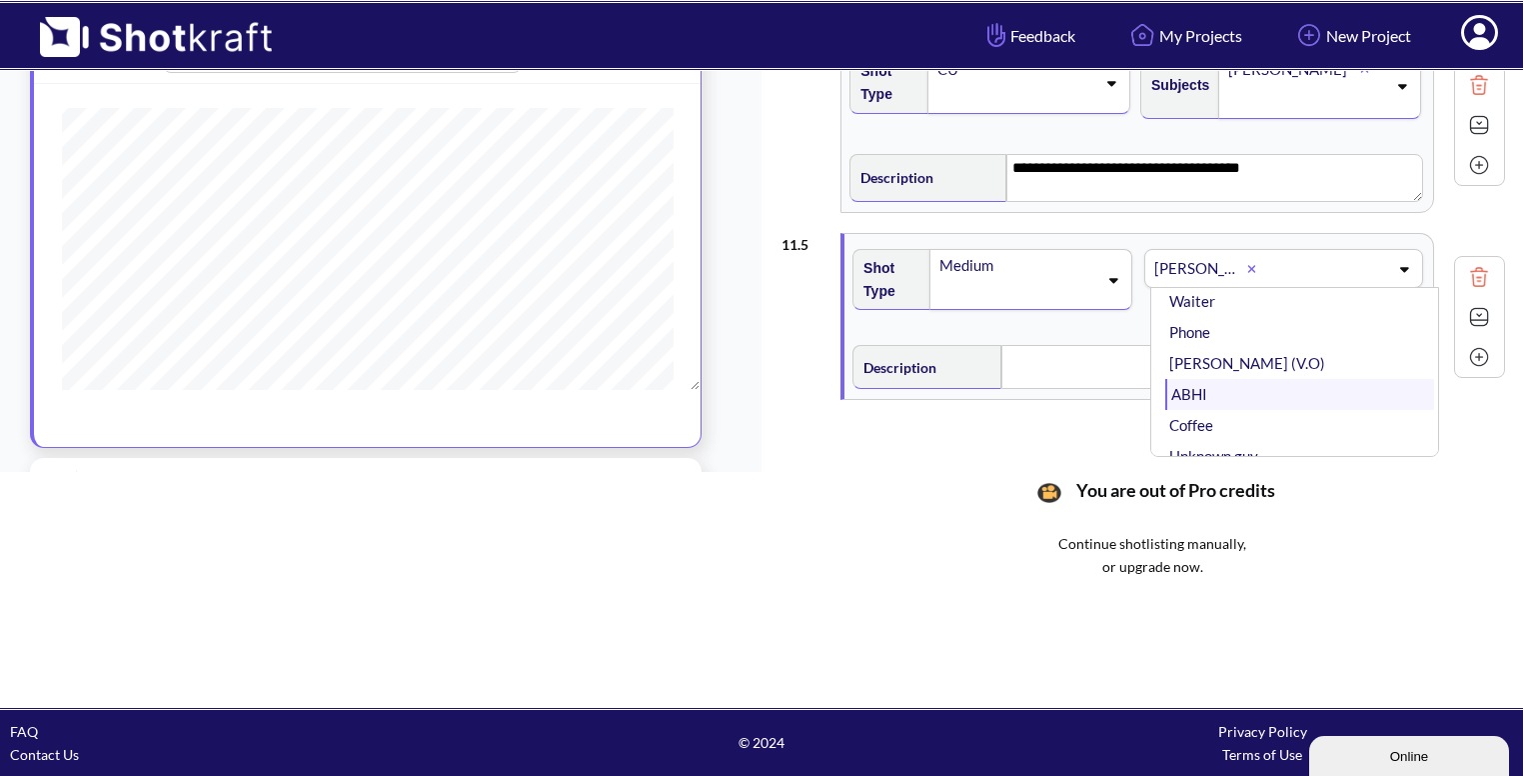
click at [1211, 381] on li "ABHI" at bounding box center [1300, 394] width 269 height 31
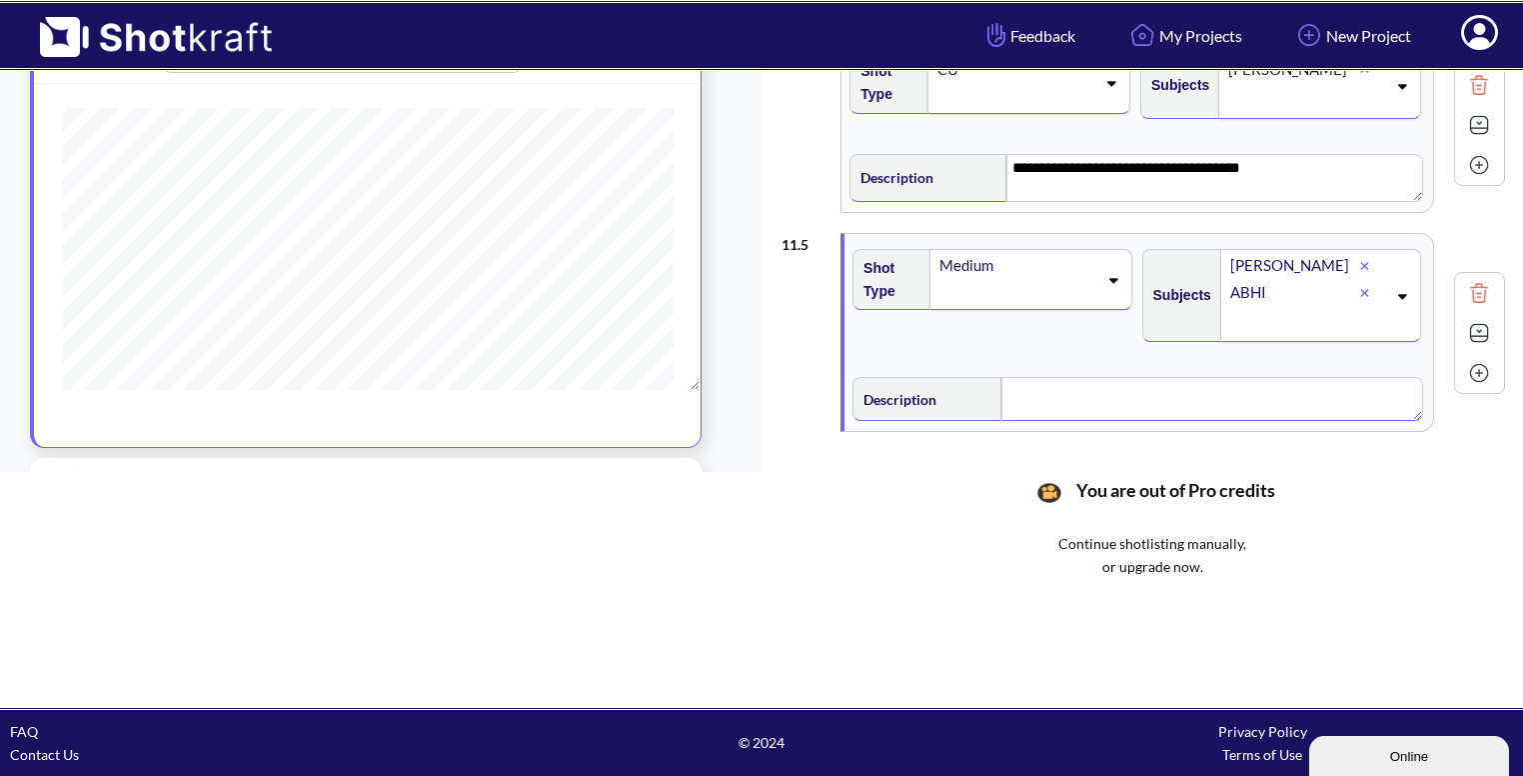
click at [1081, 393] on textarea at bounding box center [1213, 399] width 422 height 44
click at [1467, 330] on img at bounding box center [1479, 335] width 30 height 30
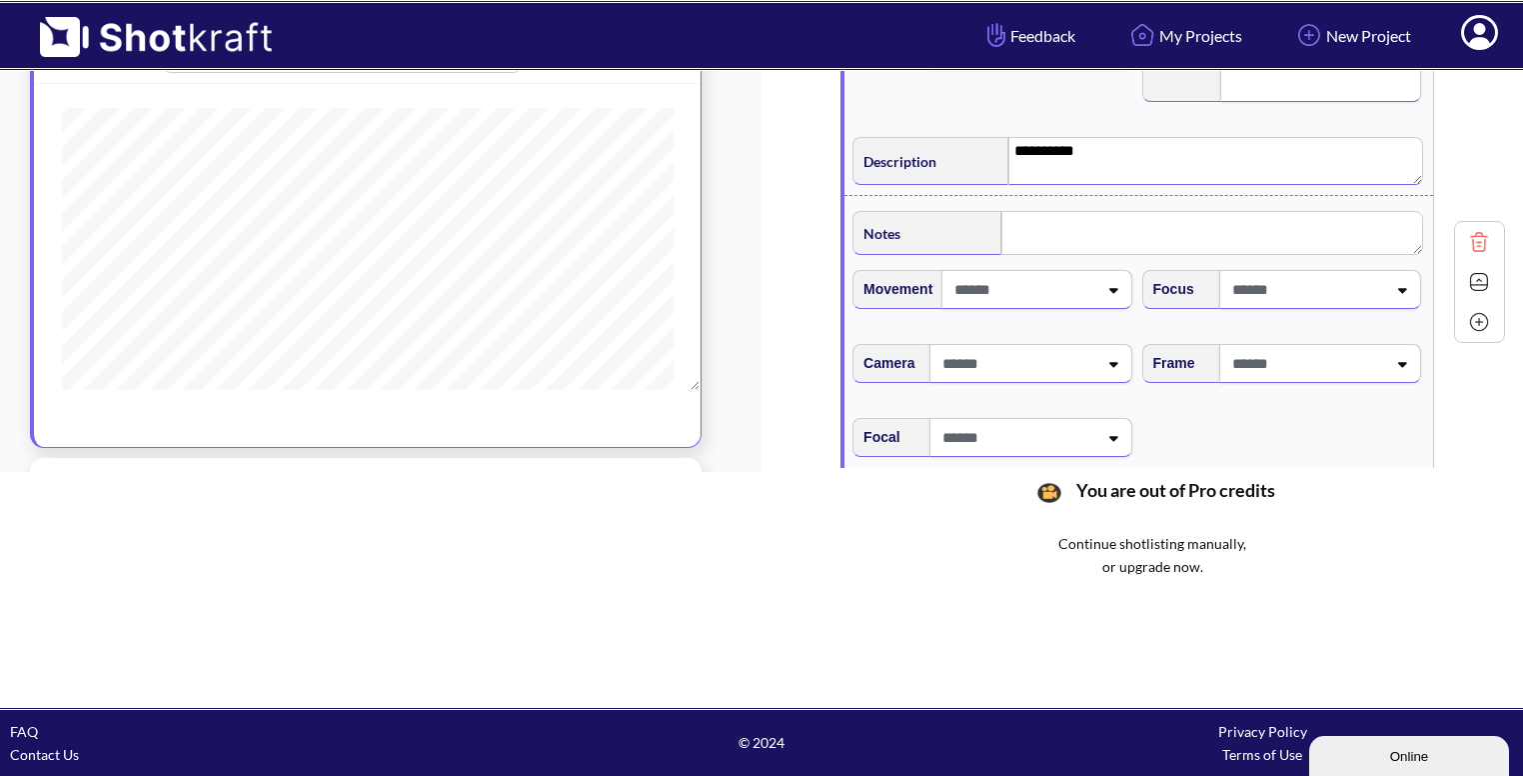
scroll to position [814, 0]
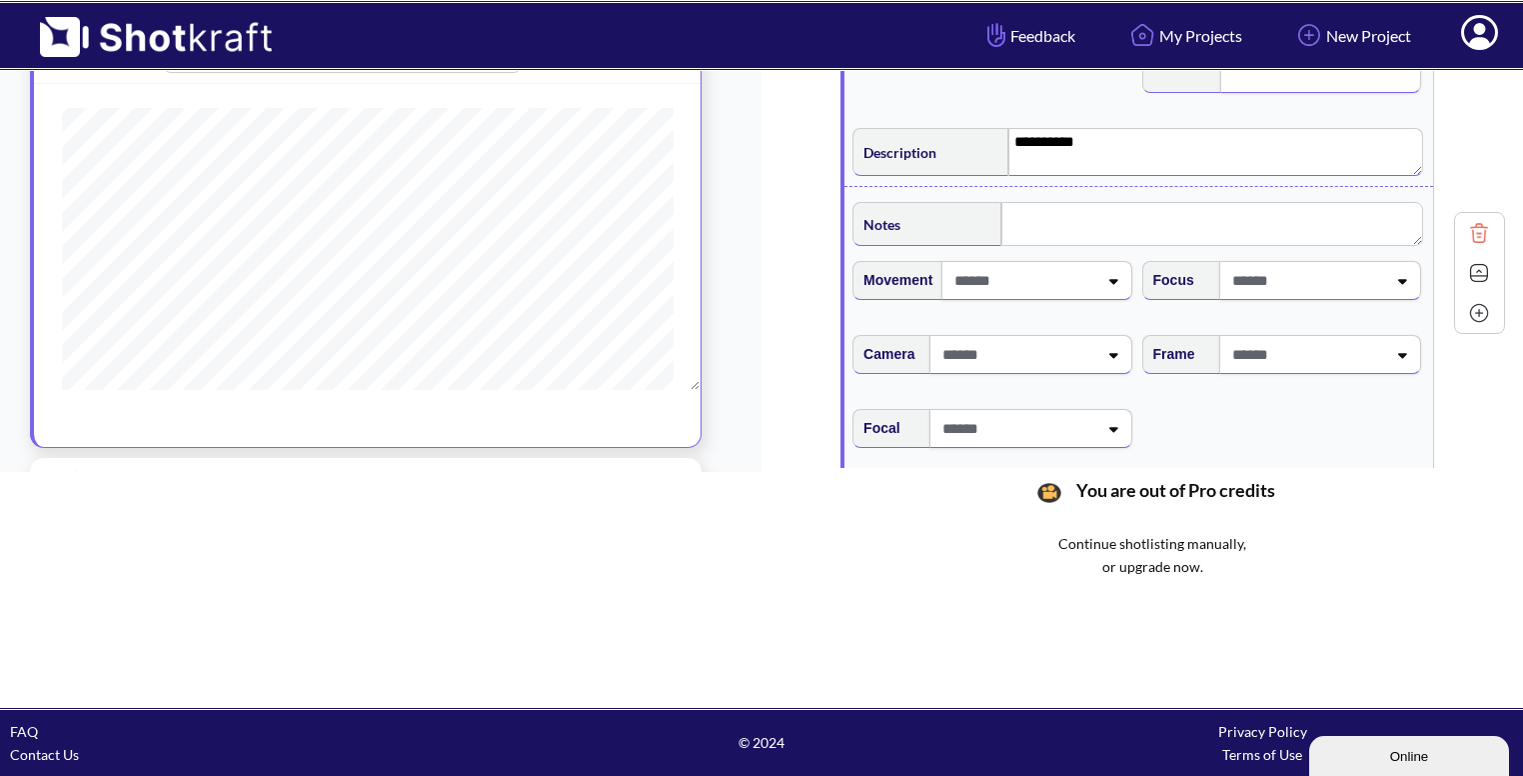
click at [1372, 360] on span at bounding box center [1307, 354] width 159 height 33
type textarea "*********"
click at [1218, 392] on li "Eye Level" at bounding box center [1300, 393] width 269 height 31
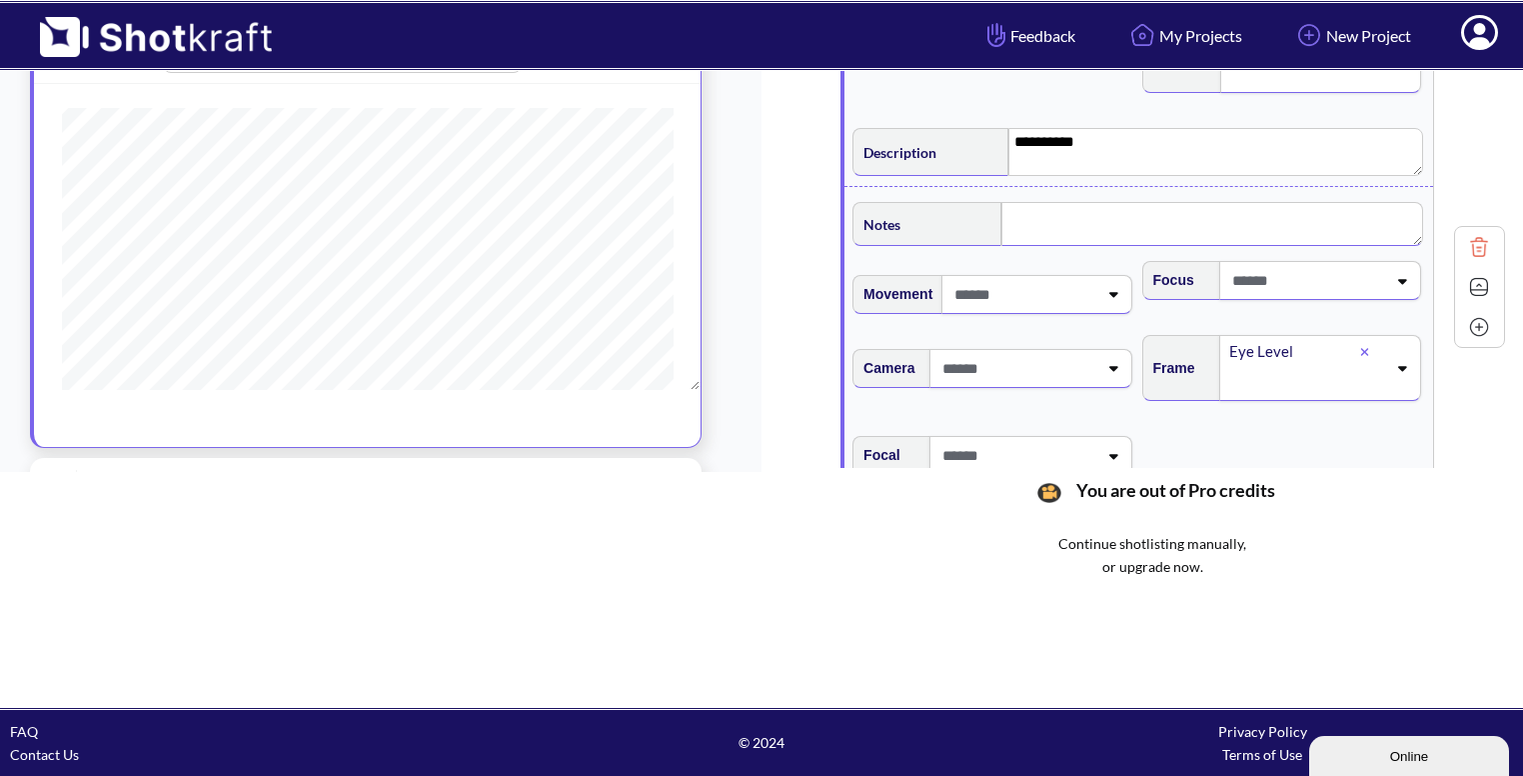
click at [1033, 221] on textarea at bounding box center [1213, 224] width 422 height 44
type textarea "**********"
click at [1464, 289] on img at bounding box center [1479, 289] width 30 height 30
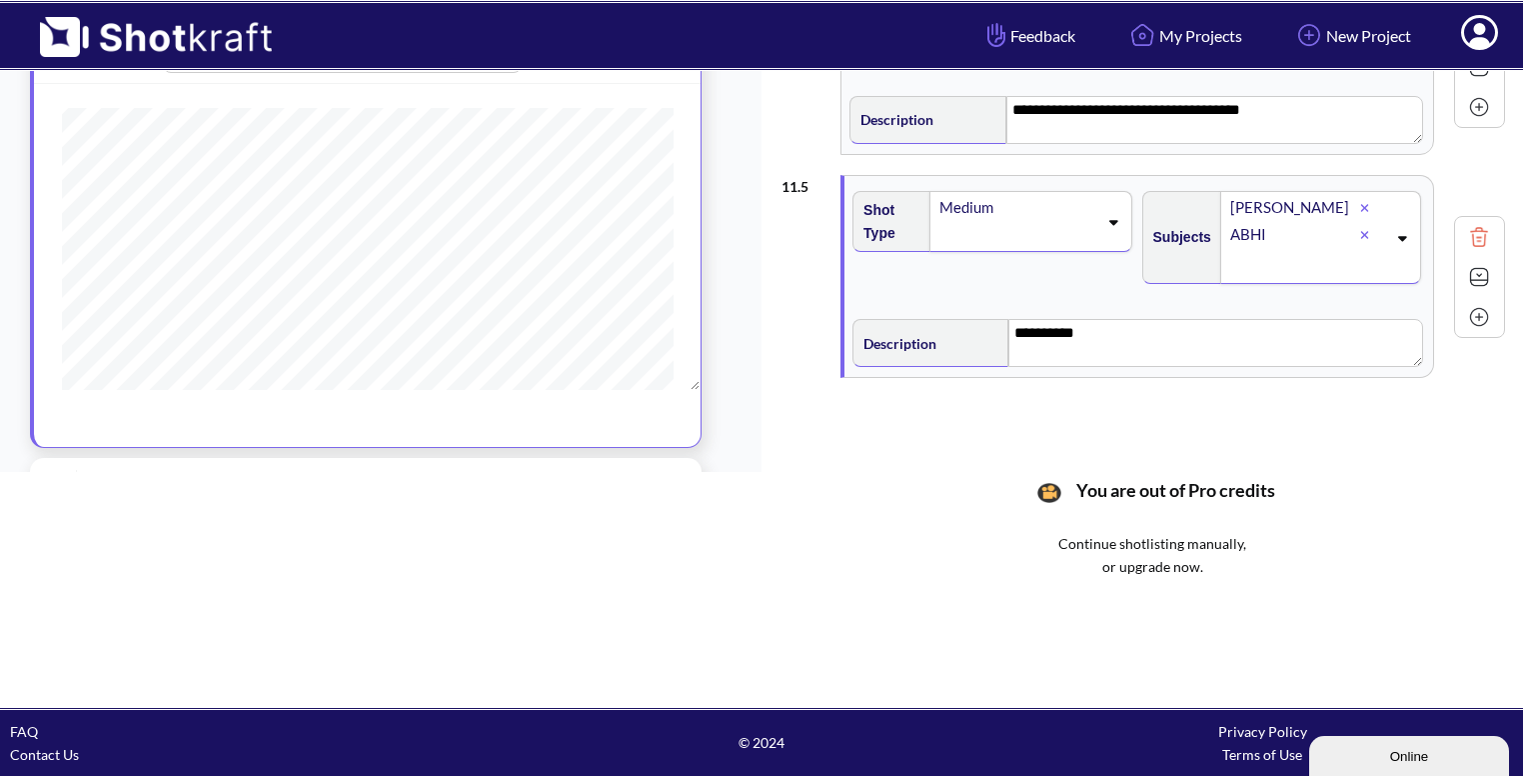
scroll to position [620, 0]
click at [1464, 314] on img at bounding box center [1479, 320] width 30 height 30
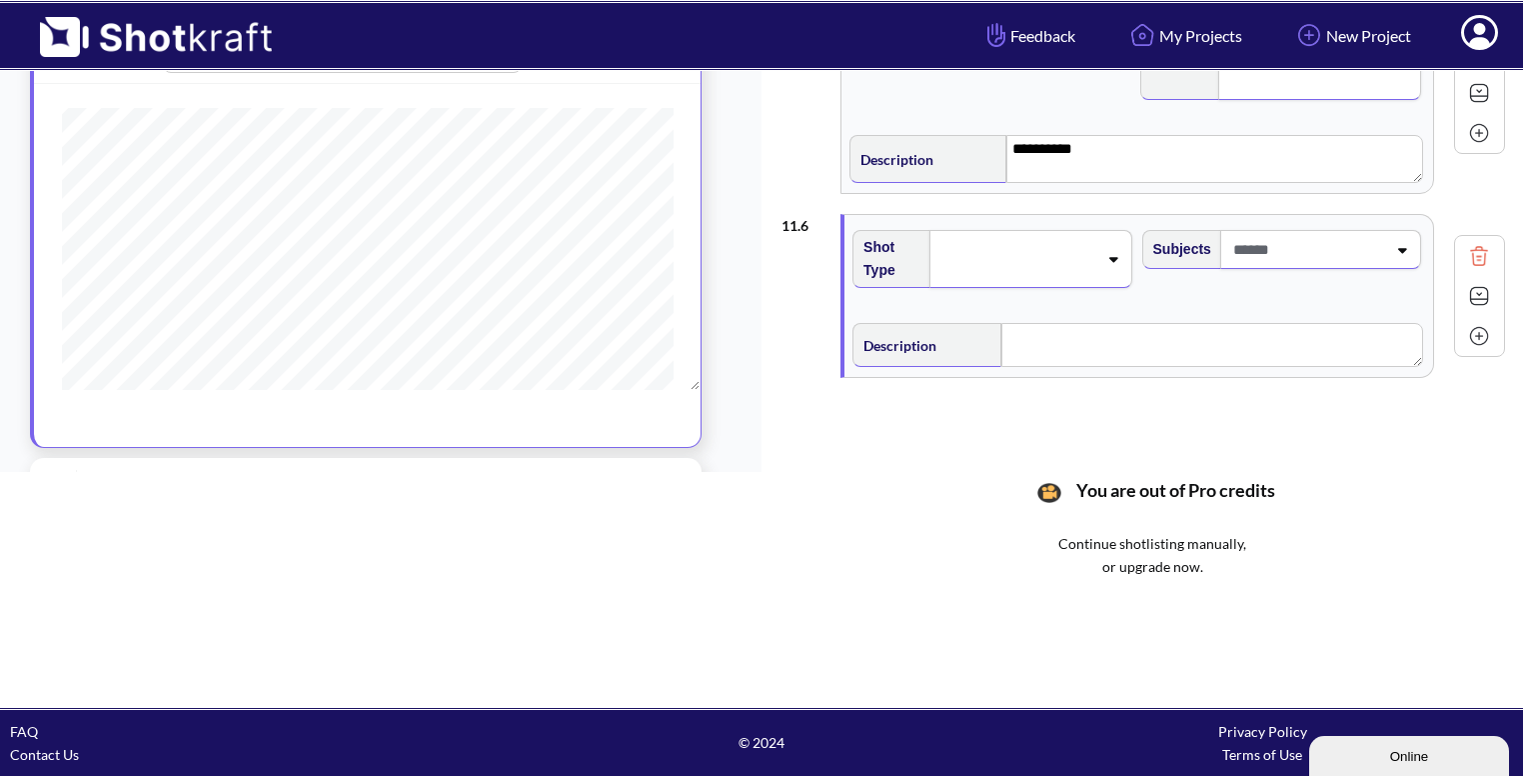
click at [1072, 265] on span at bounding box center [1017, 259] width 159 height 28
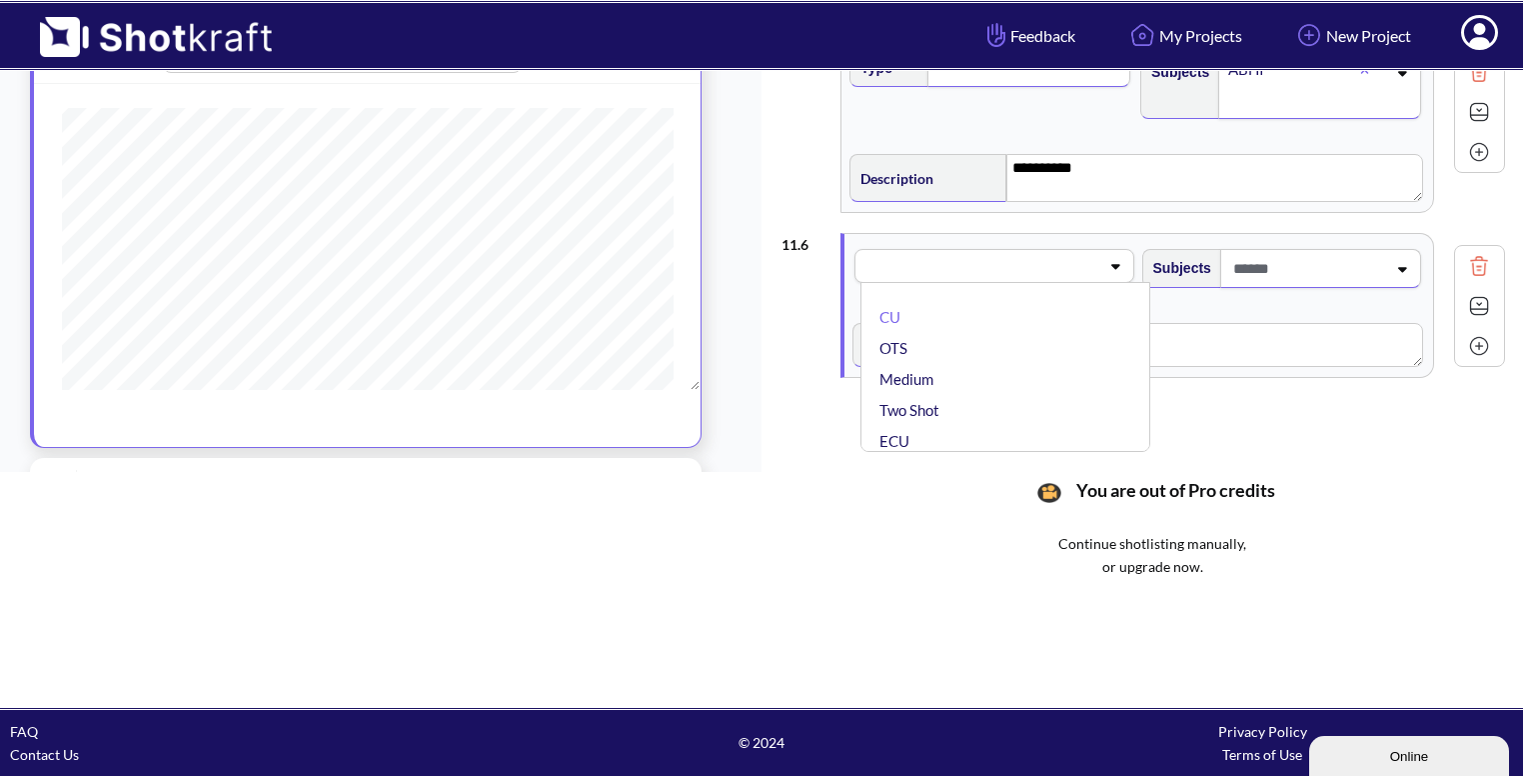
scroll to position [788, 0]
click at [965, 367] on li "Medium" at bounding box center [1010, 379] width 269 height 31
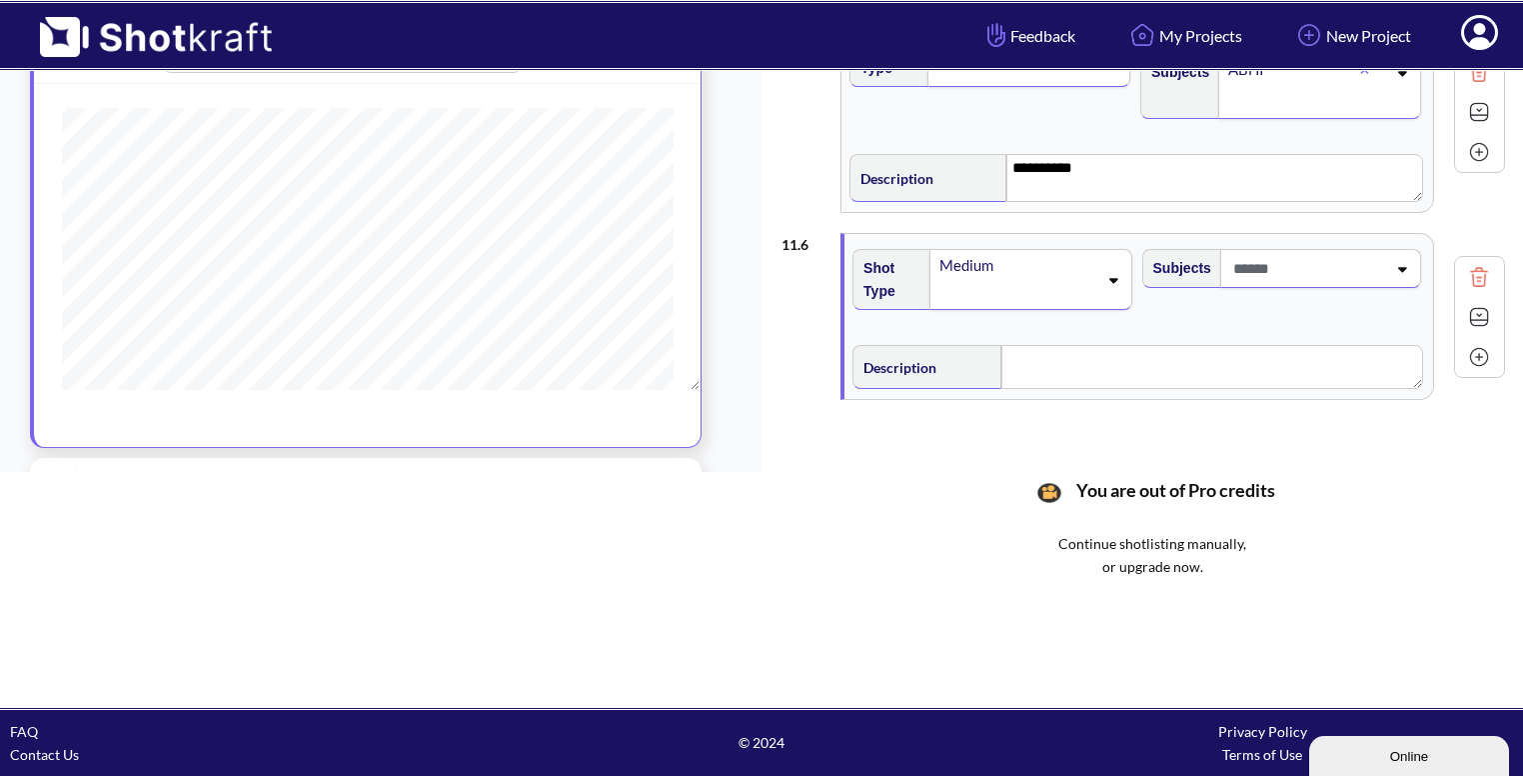
click at [1309, 273] on span at bounding box center [1308, 268] width 158 height 33
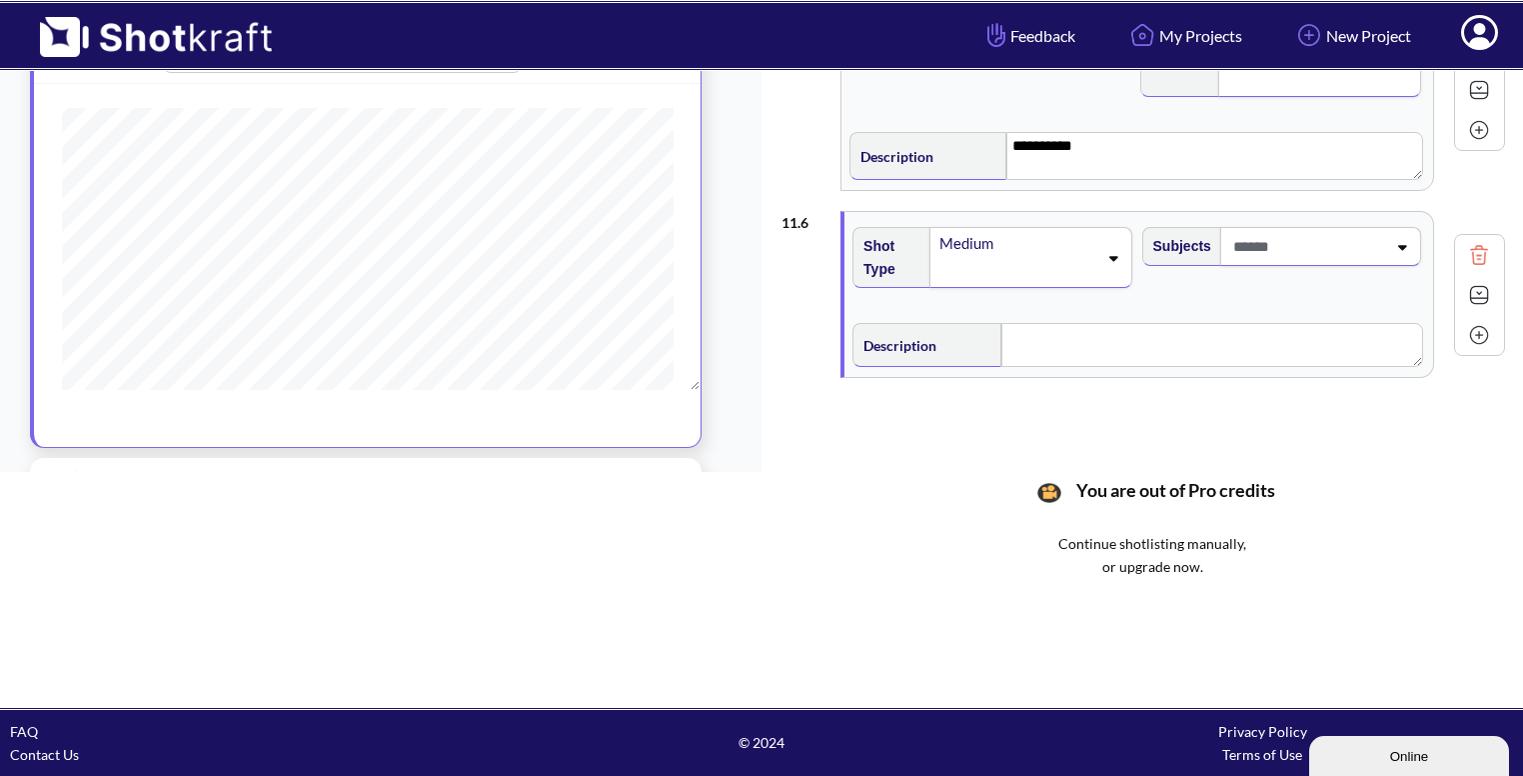
click at [1472, 292] on img at bounding box center [1479, 295] width 30 height 30
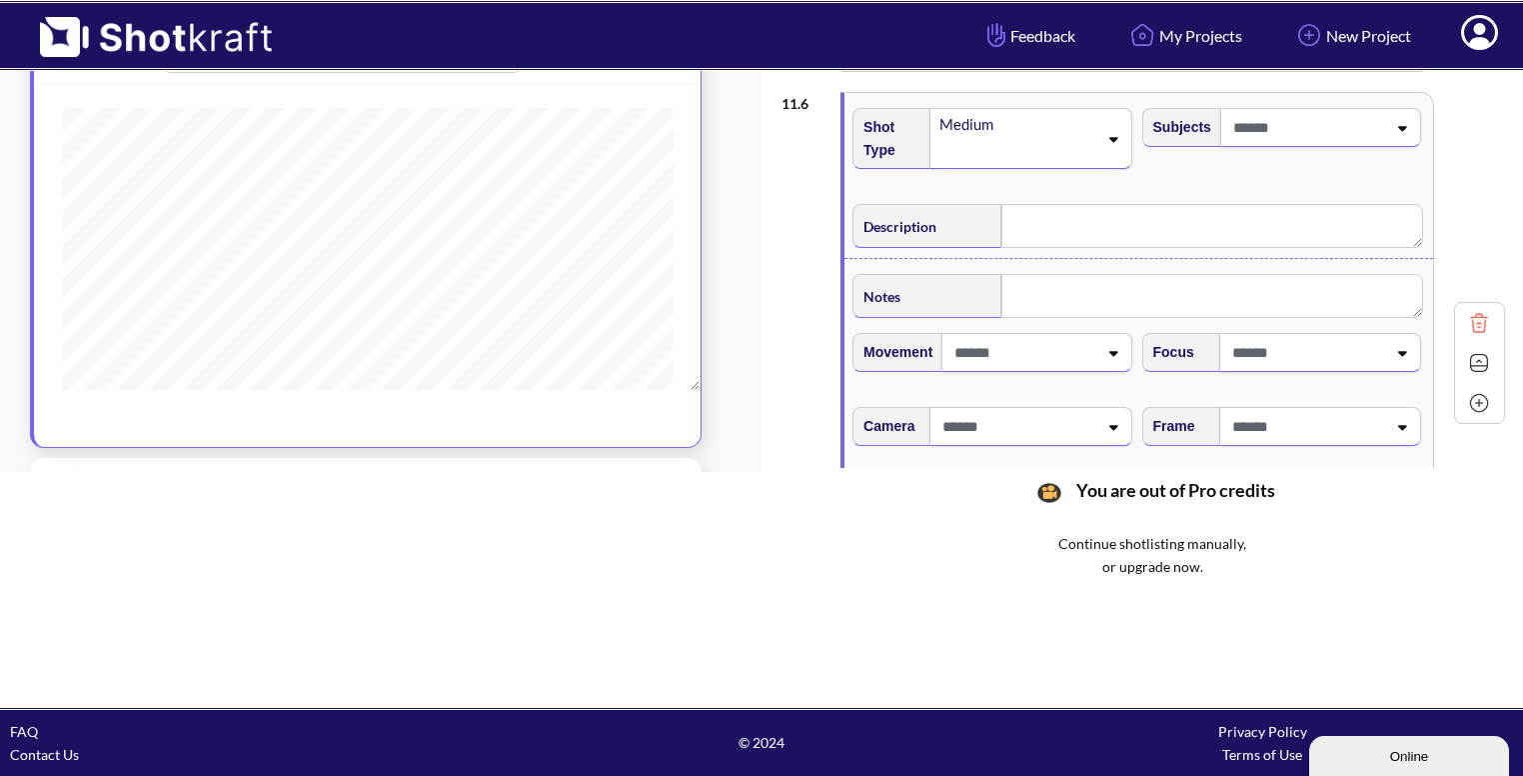
scroll to position [933, 0]
click at [1064, 280] on textarea at bounding box center [1213, 292] width 422 height 44
click at [1277, 422] on span at bounding box center [1307, 427] width 159 height 33
type textarea "**********"
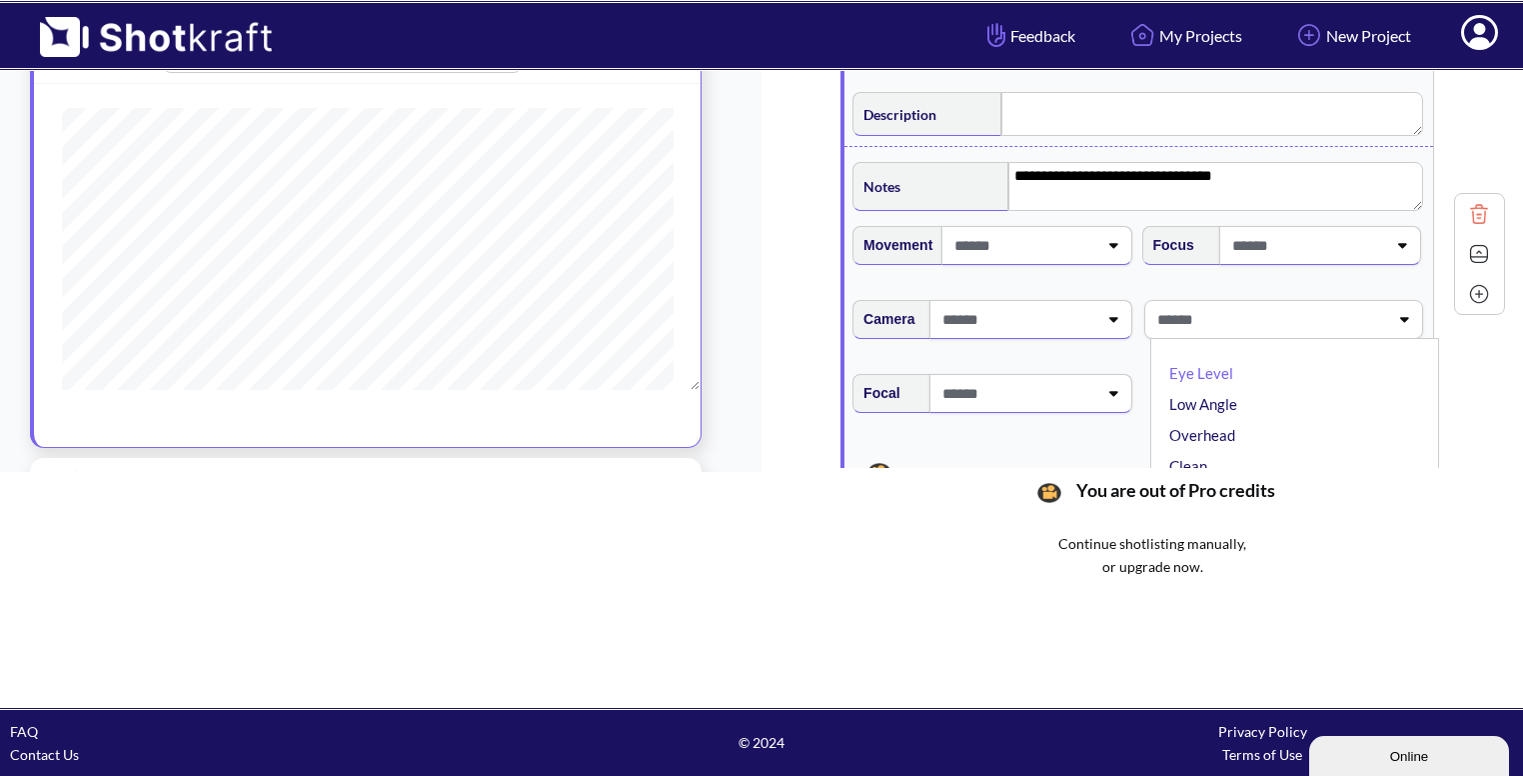
scroll to position [1043, 0]
click at [1263, 376] on li "Eye Level" at bounding box center [1300, 371] width 269 height 31
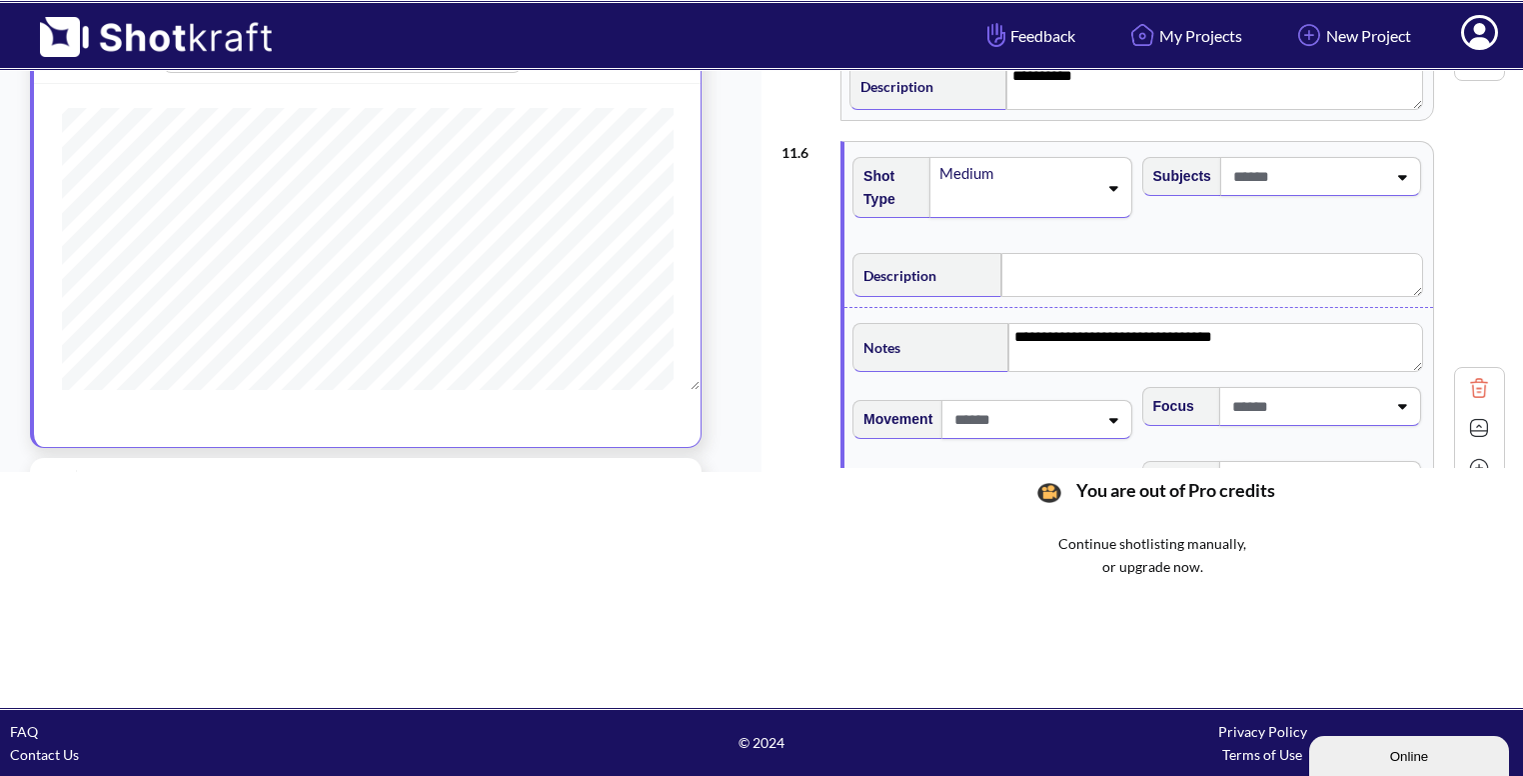
scroll to position [872, 0]
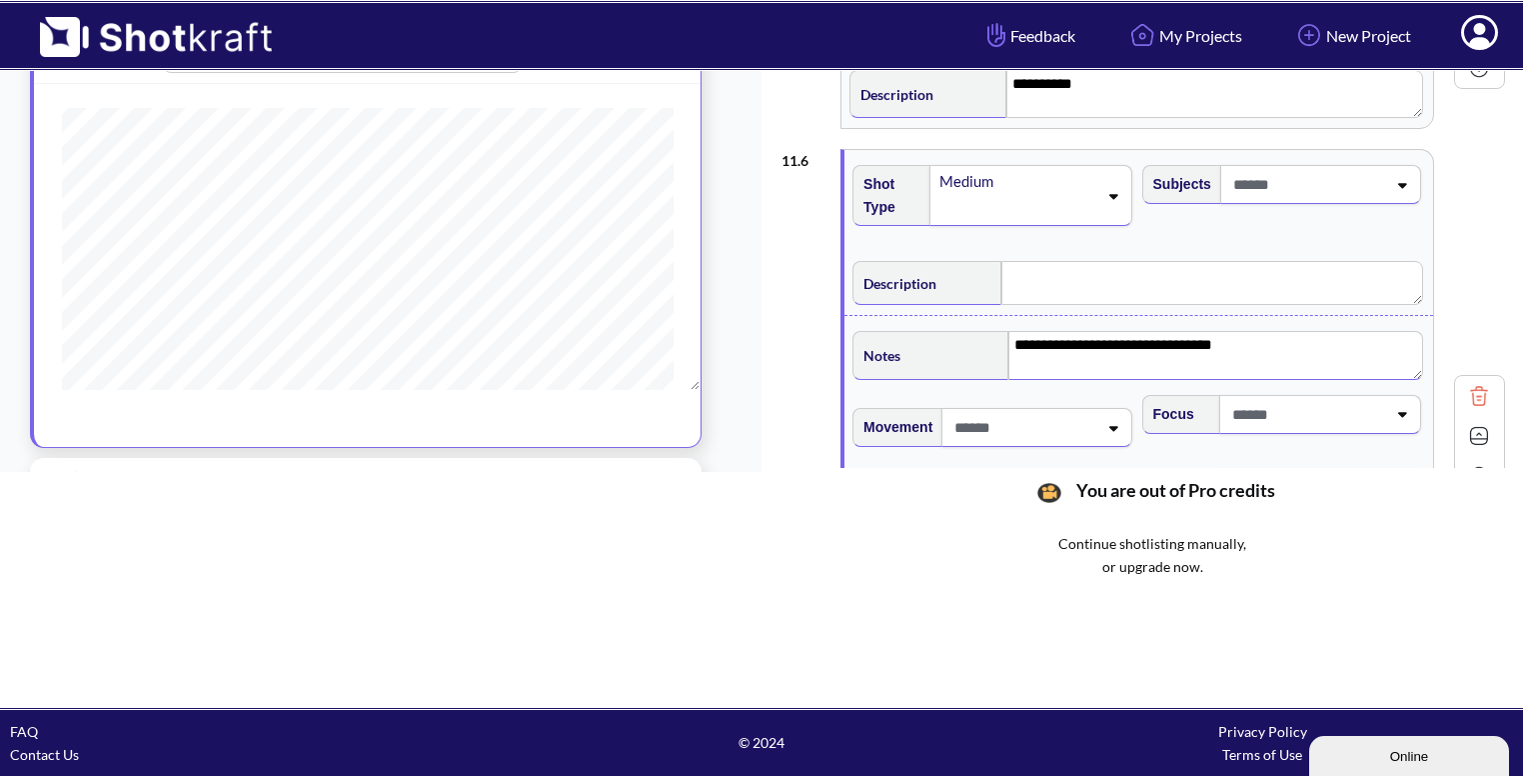
drag, startPoint x: 1238, startPoint y: 337, endPoint x: 1083, endPoint y: 348, distance: 156.3
click at [1083, 348] on textarea "**********" at bounding box center [1216, 355] width 415 height 48
click at [1010, 277] on textarea at bounding box center [1213, 283] width 422 height 44
paste textarea "**********"
type textarea "**********"
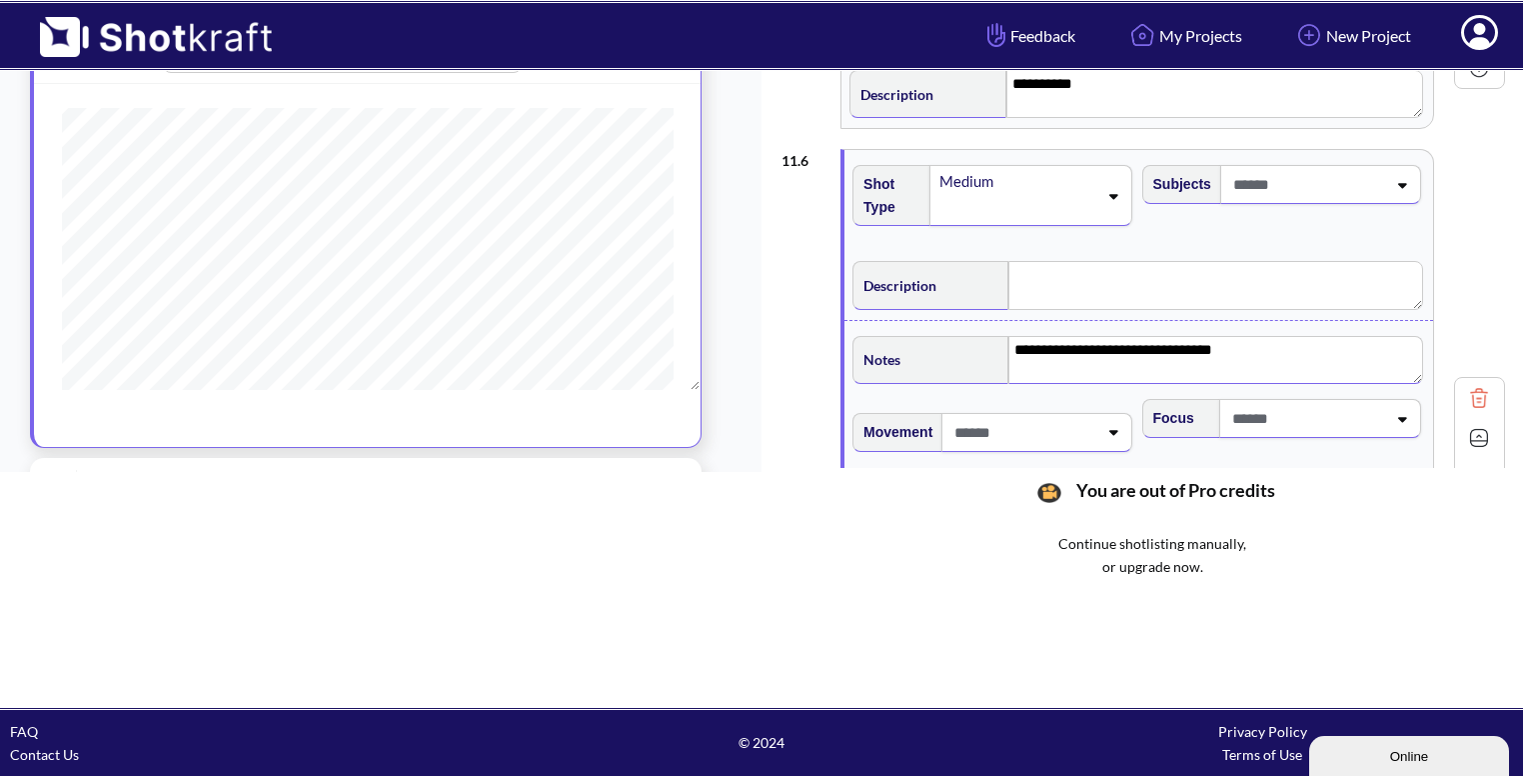
click at [1240, 351] on textarea "**********" at bounding box center [1216, 360] width 415 height 48
type textarea "**********"
click at [1469, 433] on img at bounding box center [1479, 438] width 30 height 30
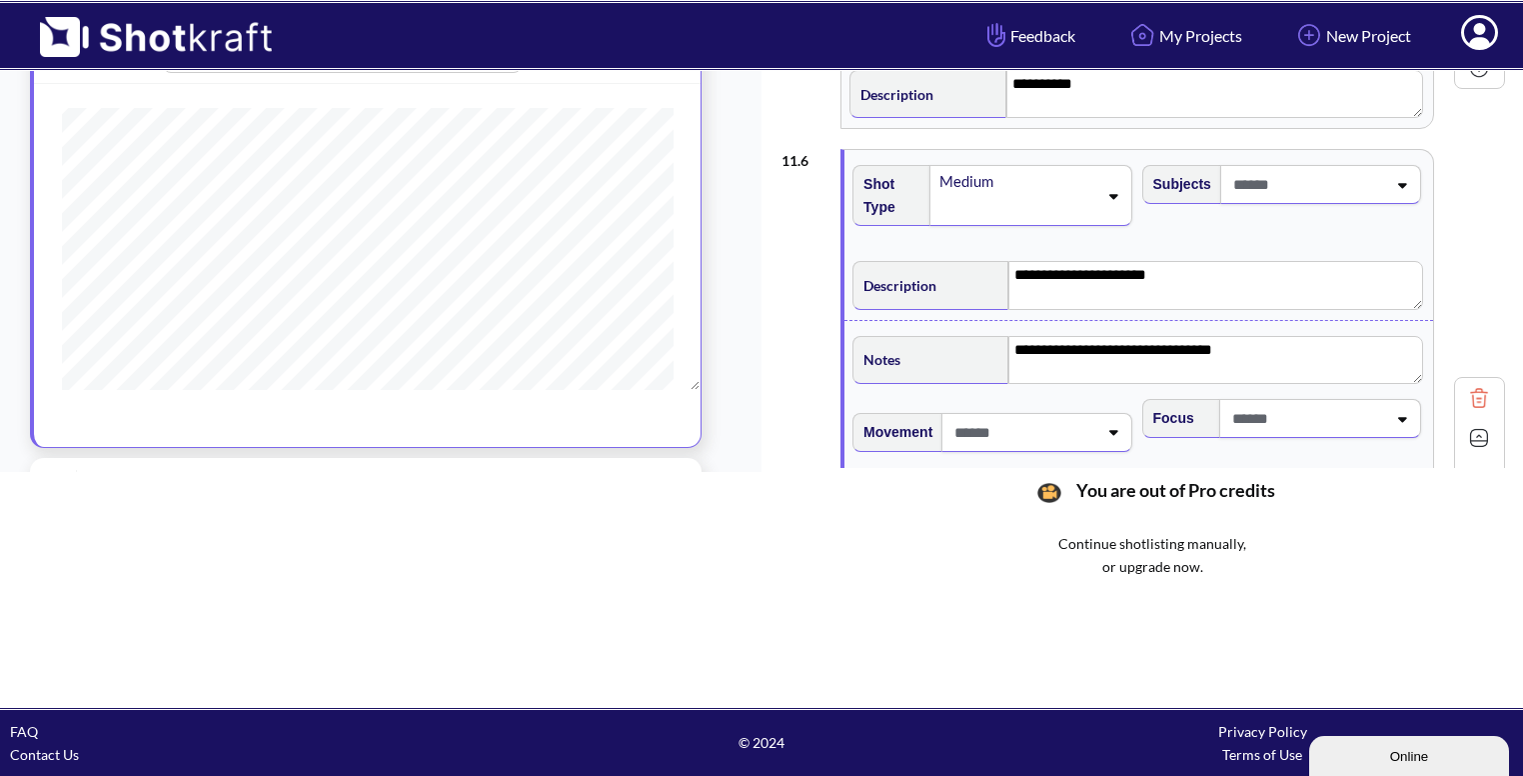
scroll to position [810, 0]
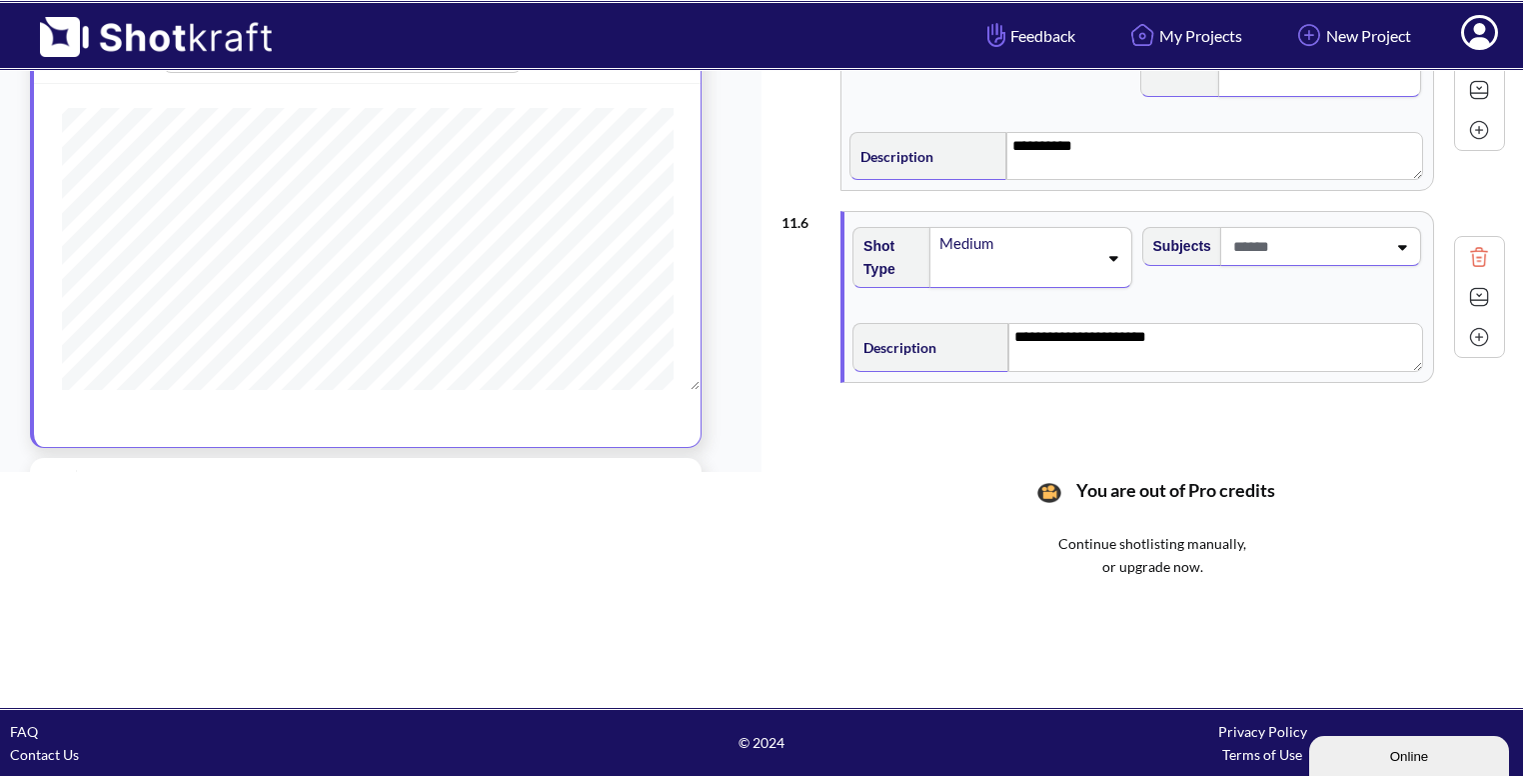
click at [1470, 331] on img at bounding box center [1479, 337] width 30 height 30
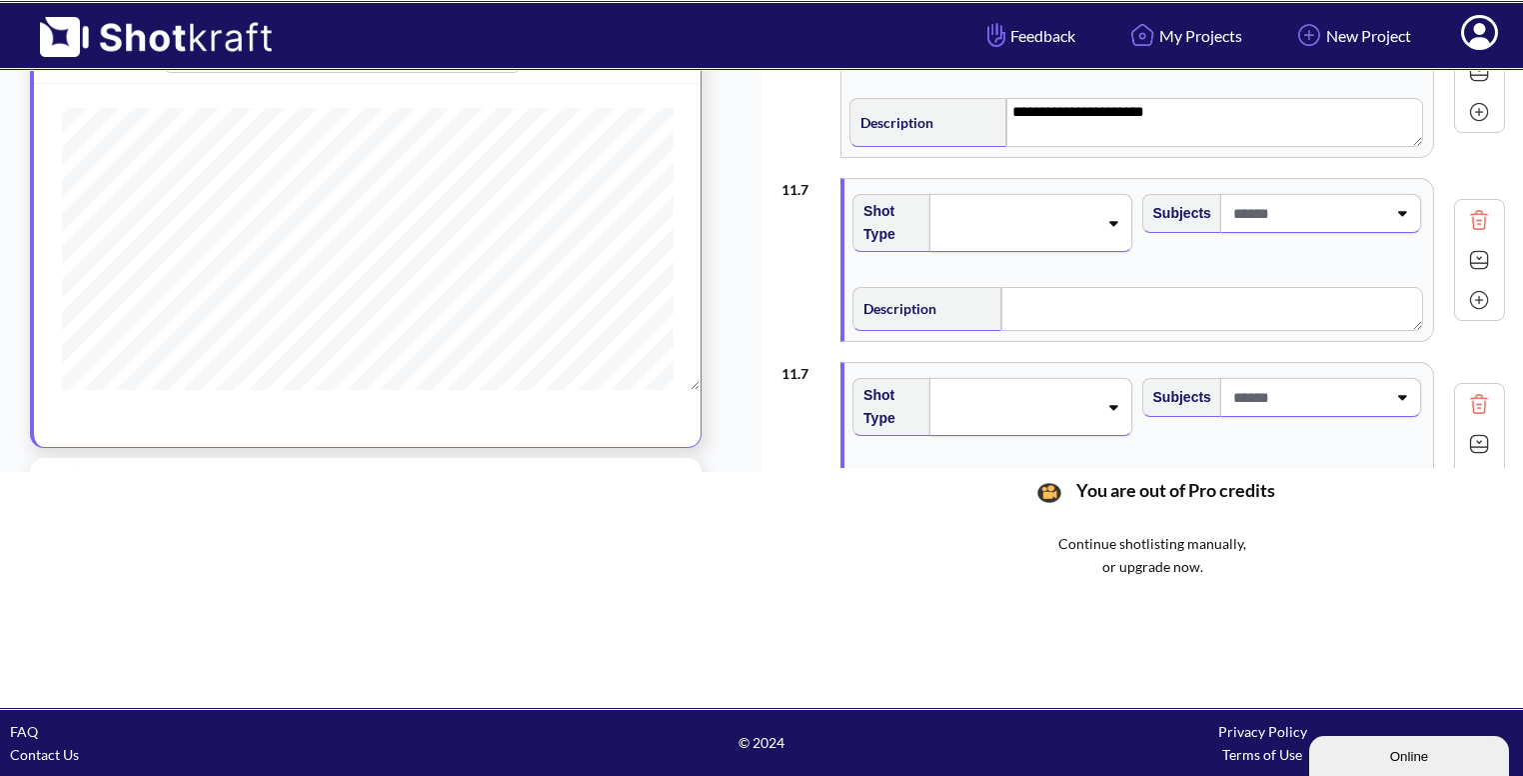
scroll to position [1054, 0]
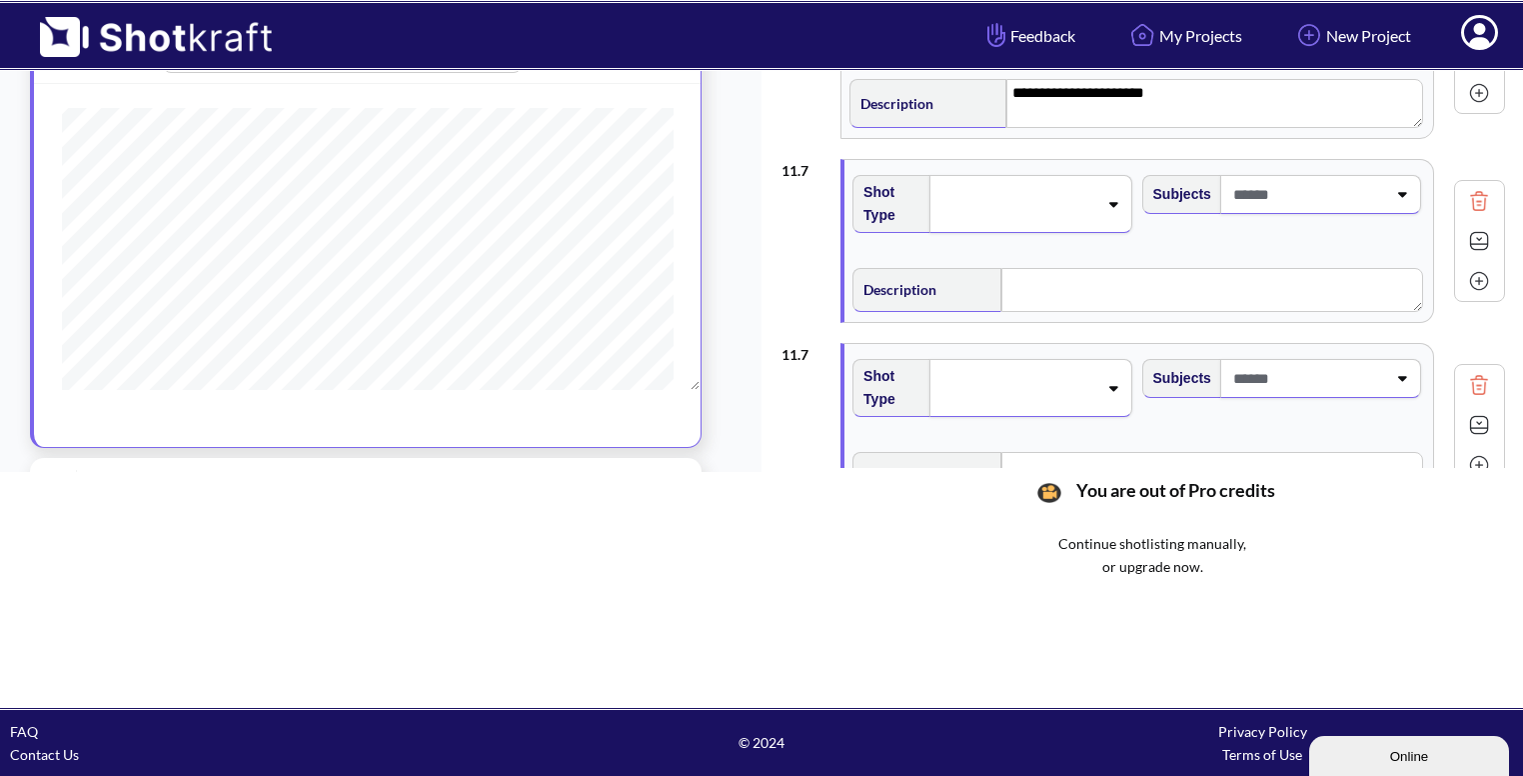
click at [1474, 389] on img at bounding box center [1479, 385] width 30 height 30
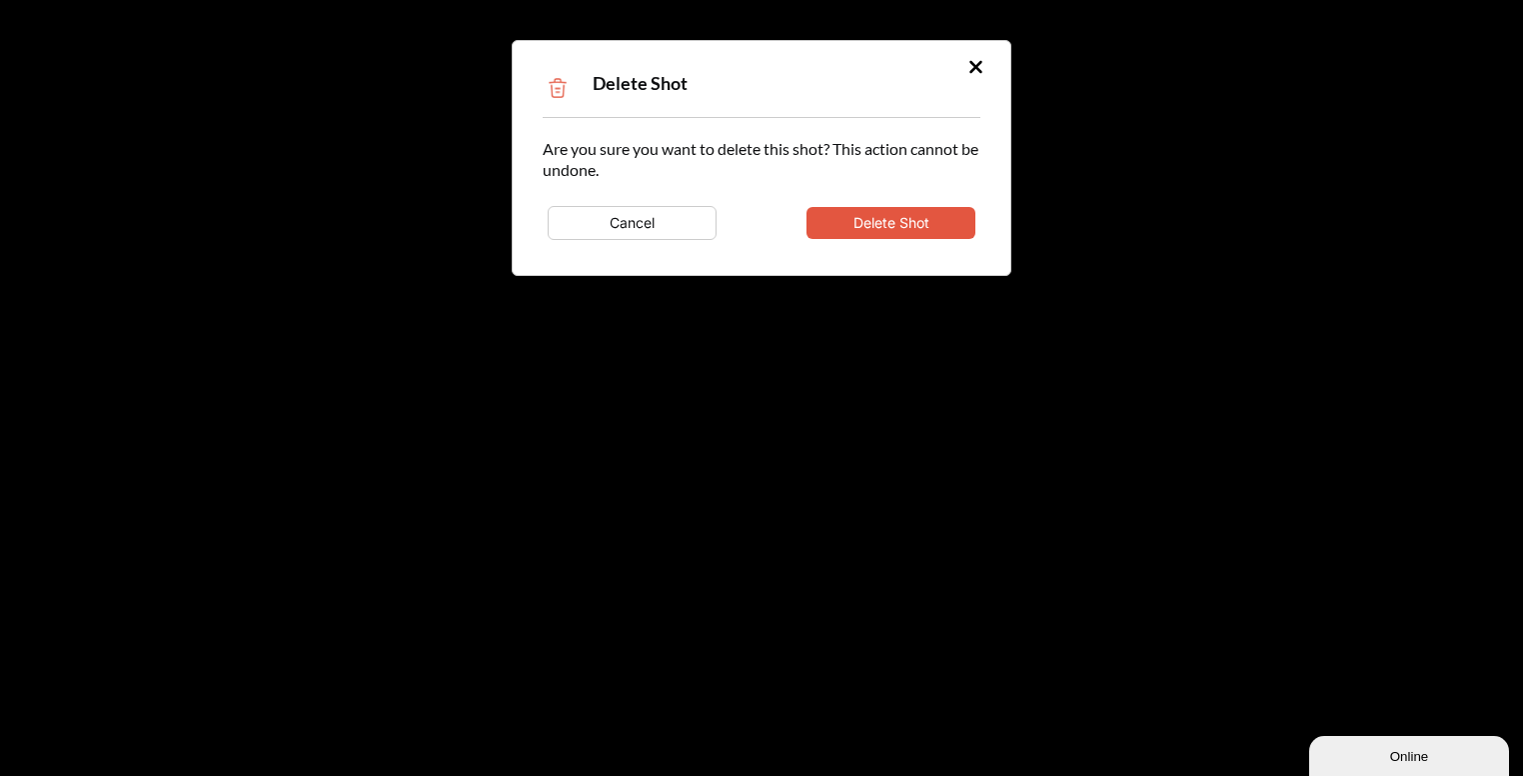
click at [880, 214] on button "Delete Shot" at bounding box center [891, 223] width 169 height 32
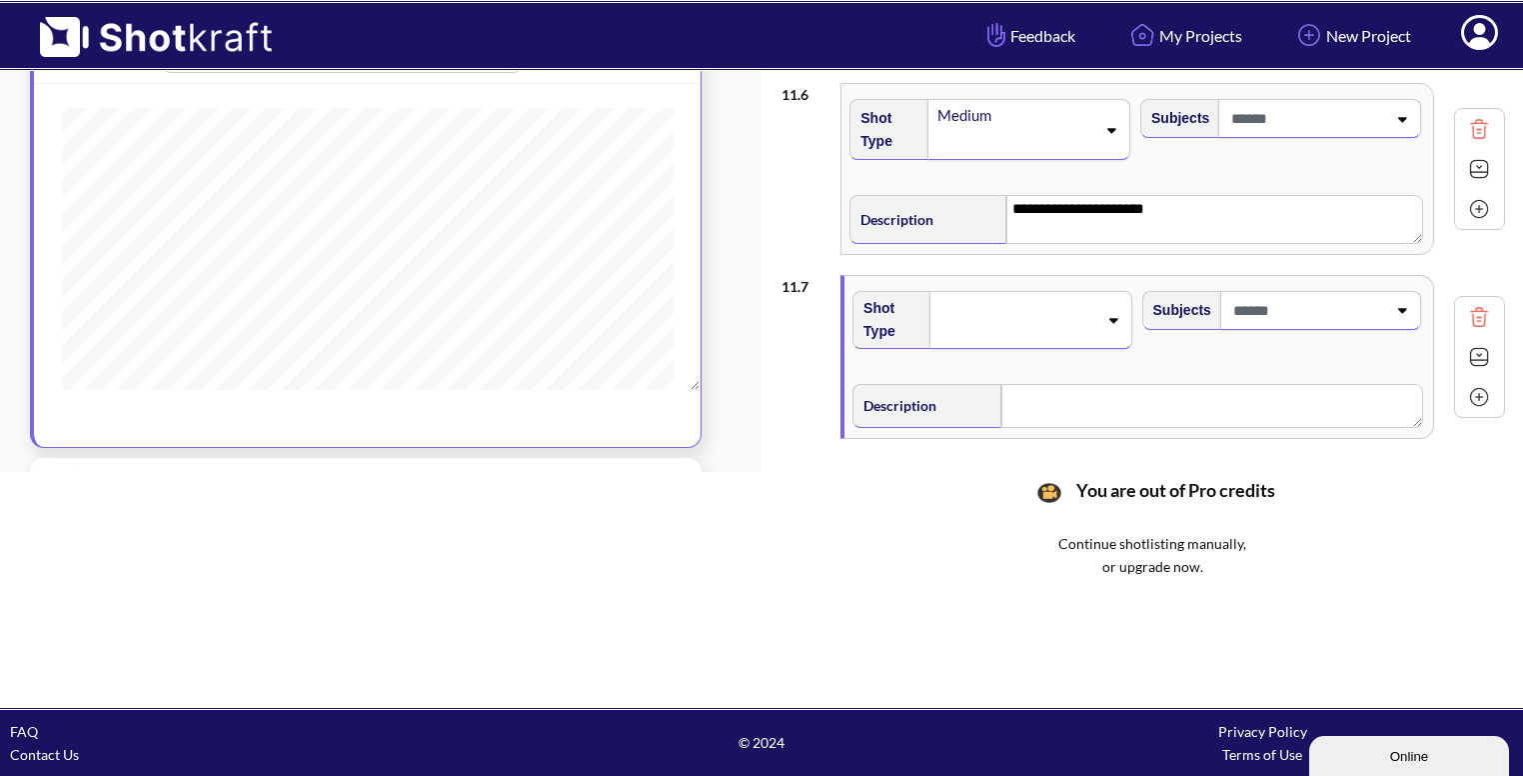
scroll to position [952, 0]
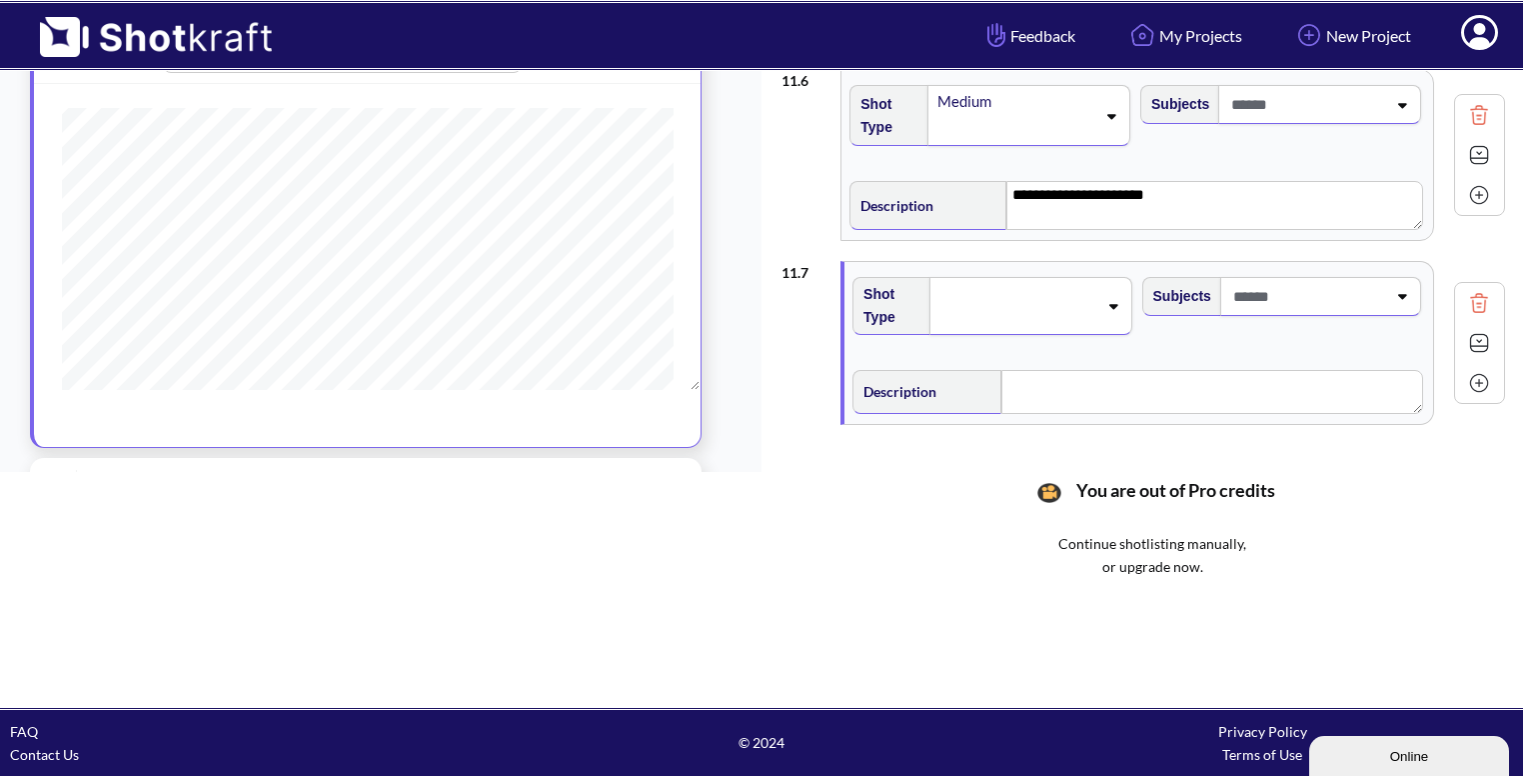
click at [1464, 149] on img at bounding box center [1479, 155] width 30 height 30
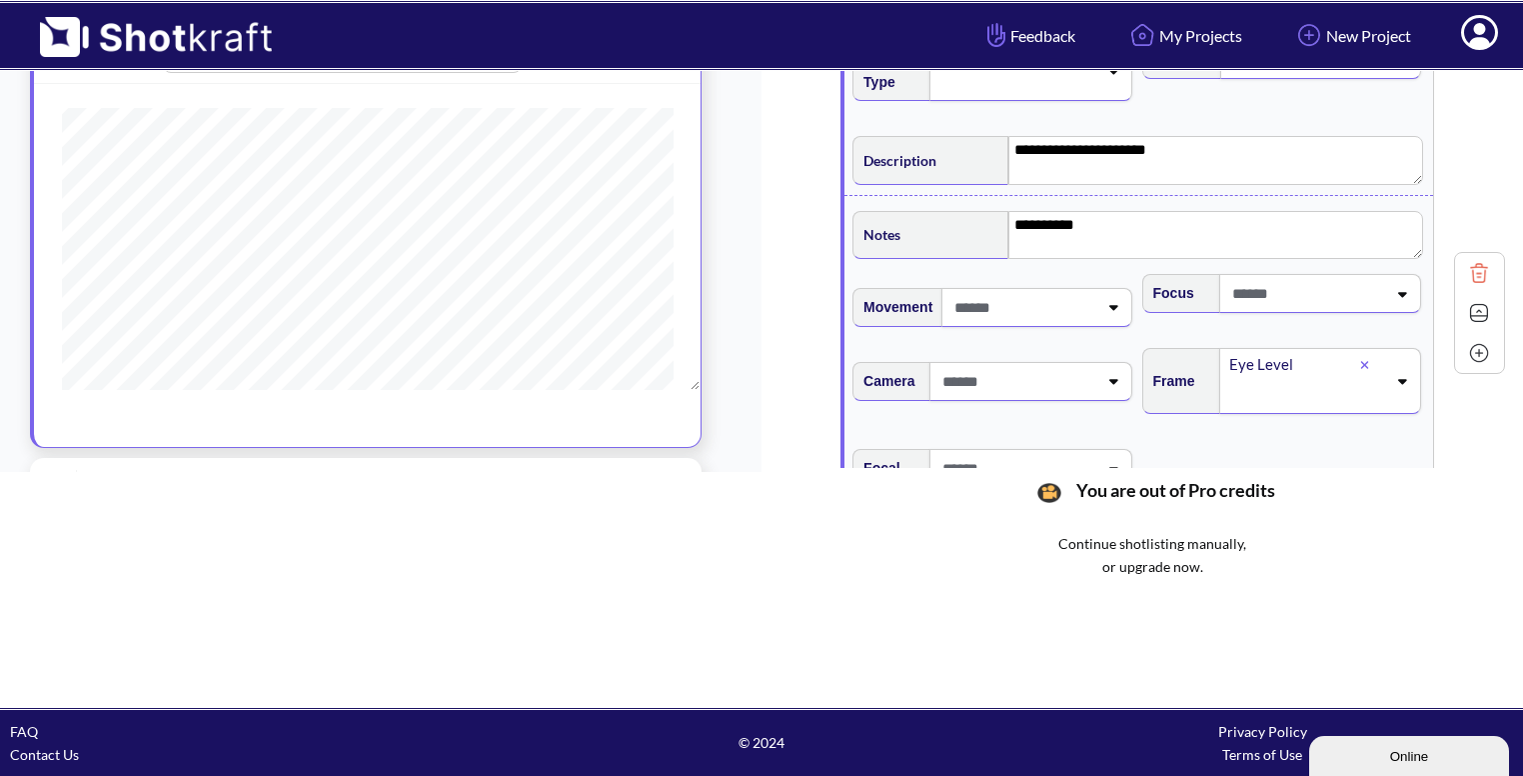
scroll to position [1000, 0]
click at [1466, 301] on img at bounding box center [1479, 310] width 30 height 30
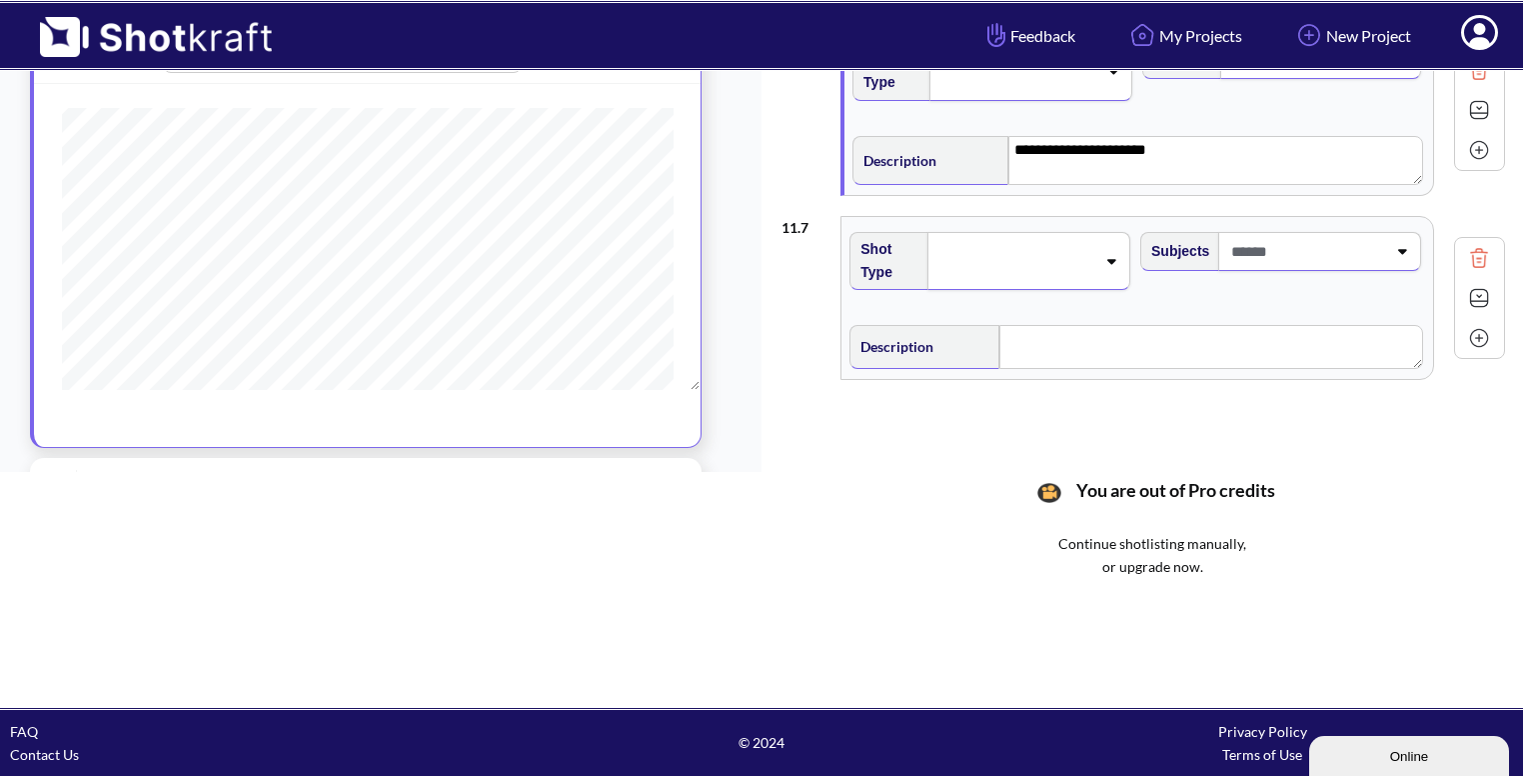
click at [1083, 253] on span at bounding box center [1016, 261] width 160 height 28
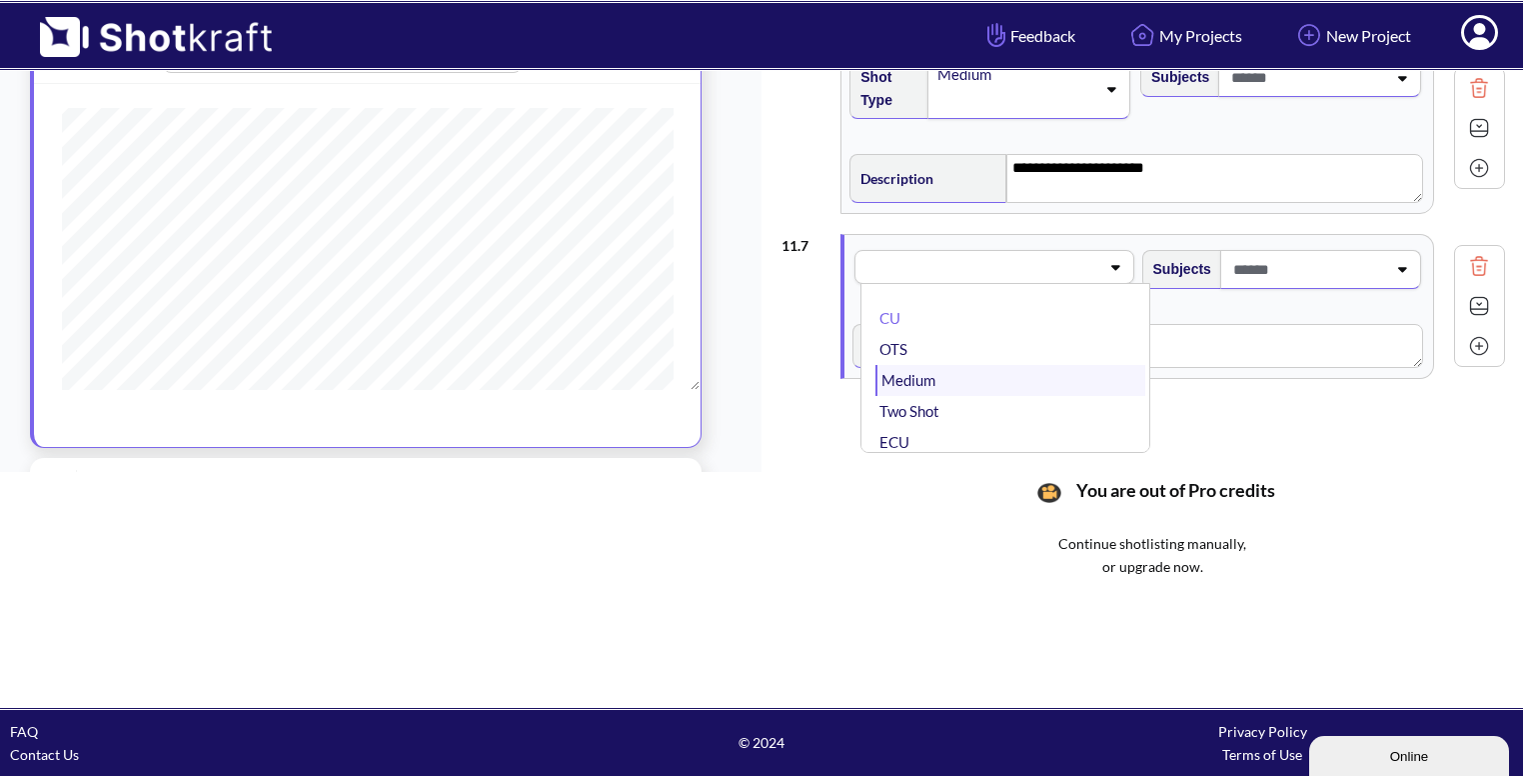
click at [995, 366] on li "Medium" at bounding box center [1010, 380] width 269 height 31
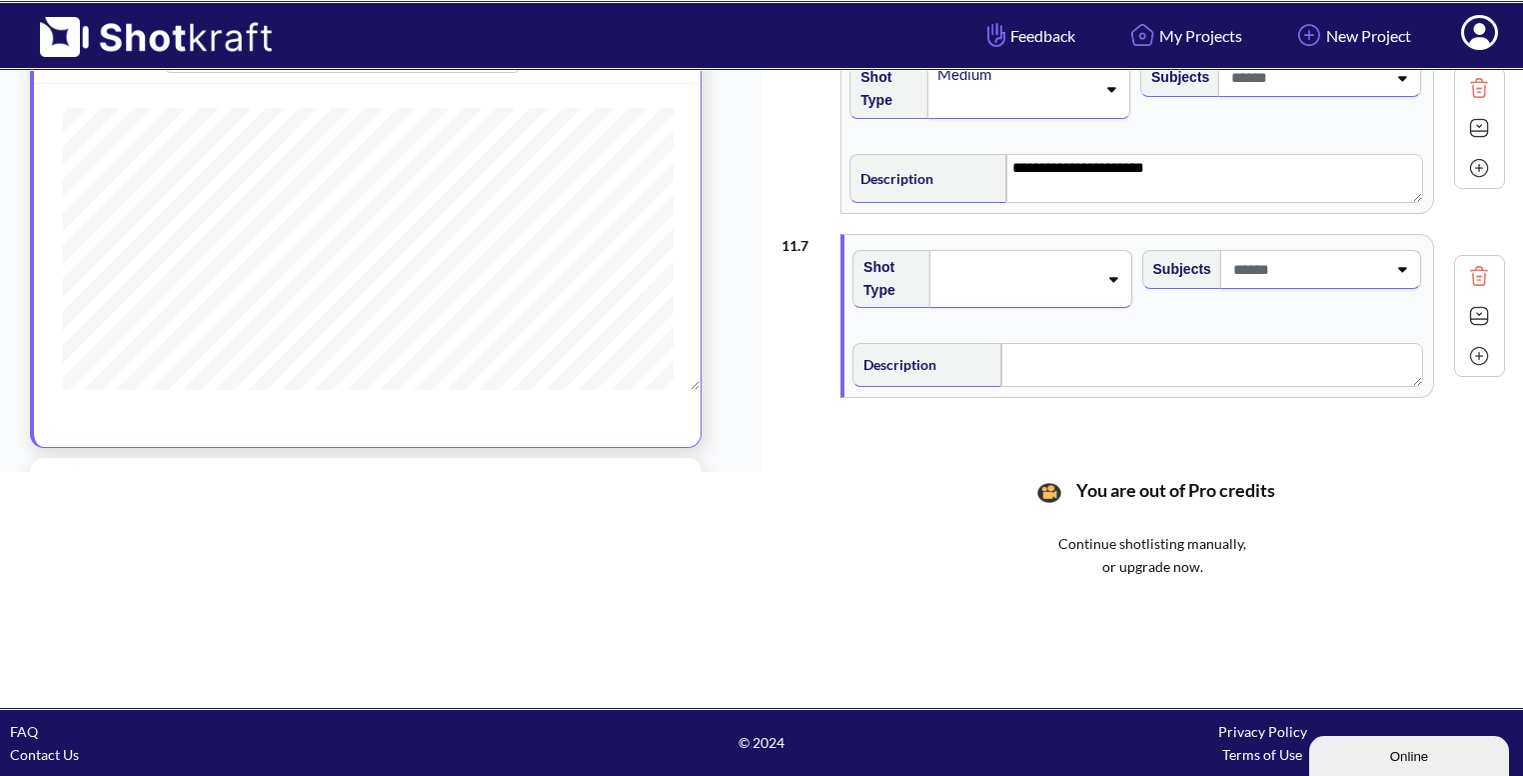
click at [1335, 268] on span at bounding box center [1308, 269] width 158 height 33
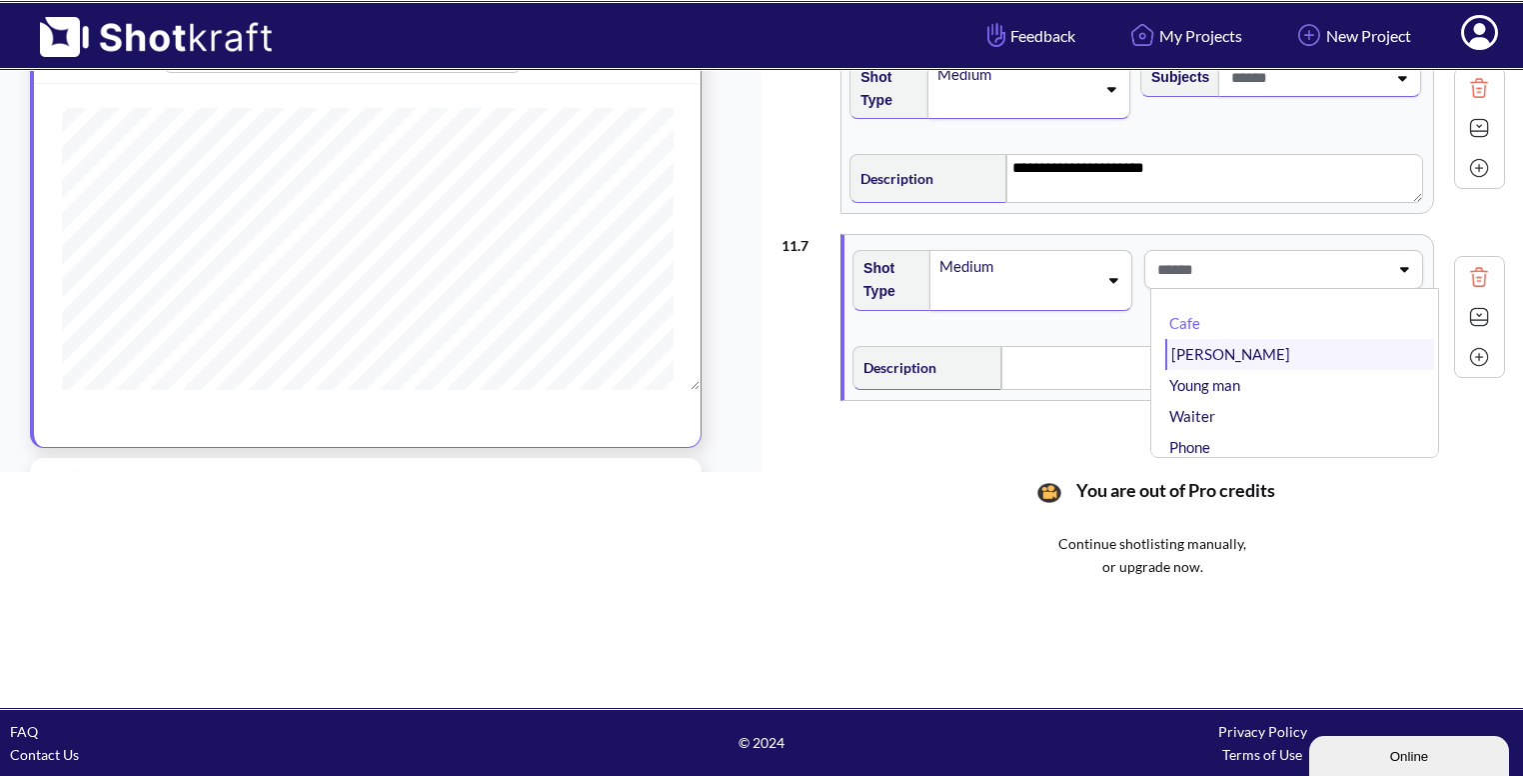
click at [1226, 341] on li "Bhavya" at bounding box center [1300, 354] width 269 height 31
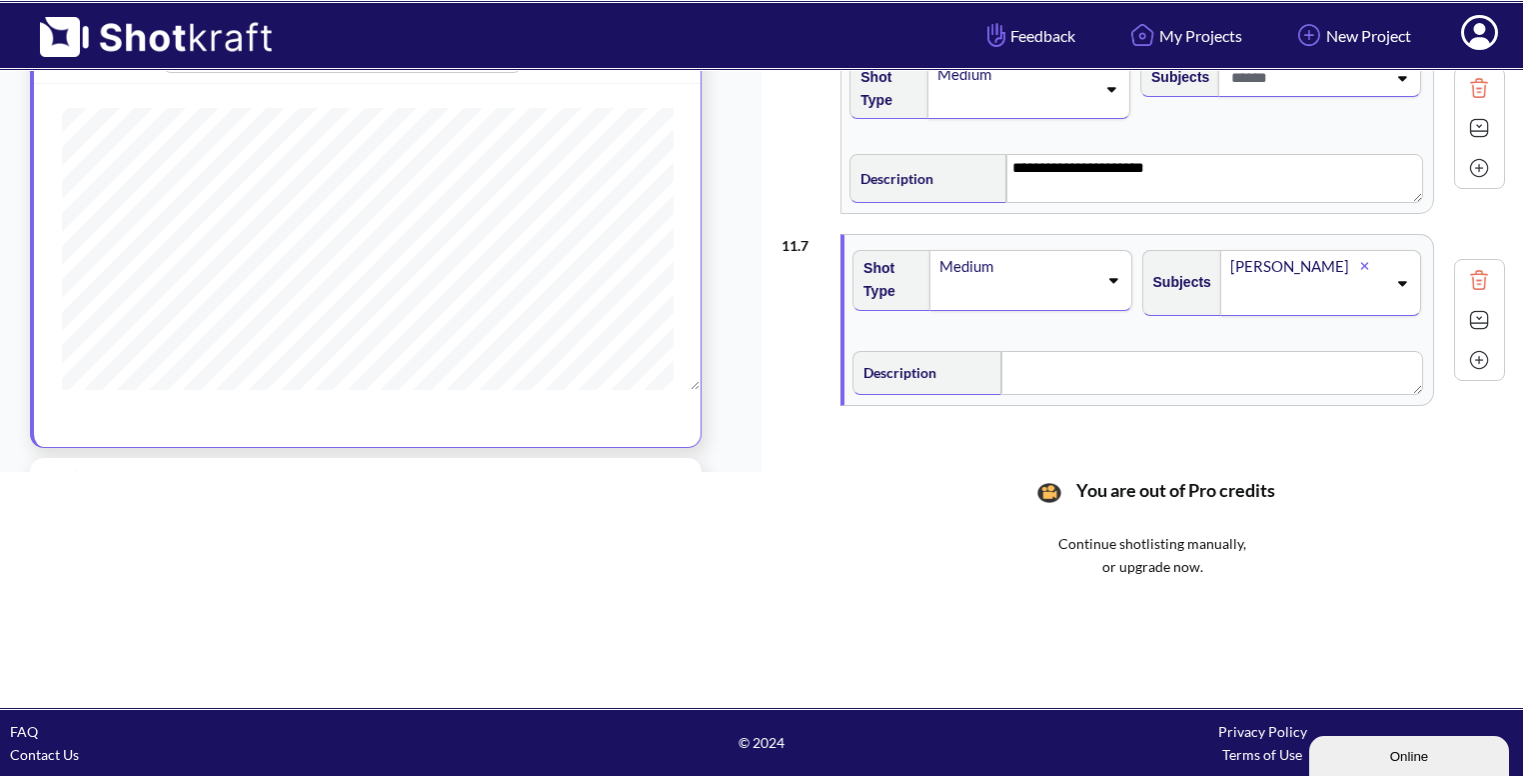
click at [1393, 276] on icon at bounding box center [1401, 283] width 27 height 14
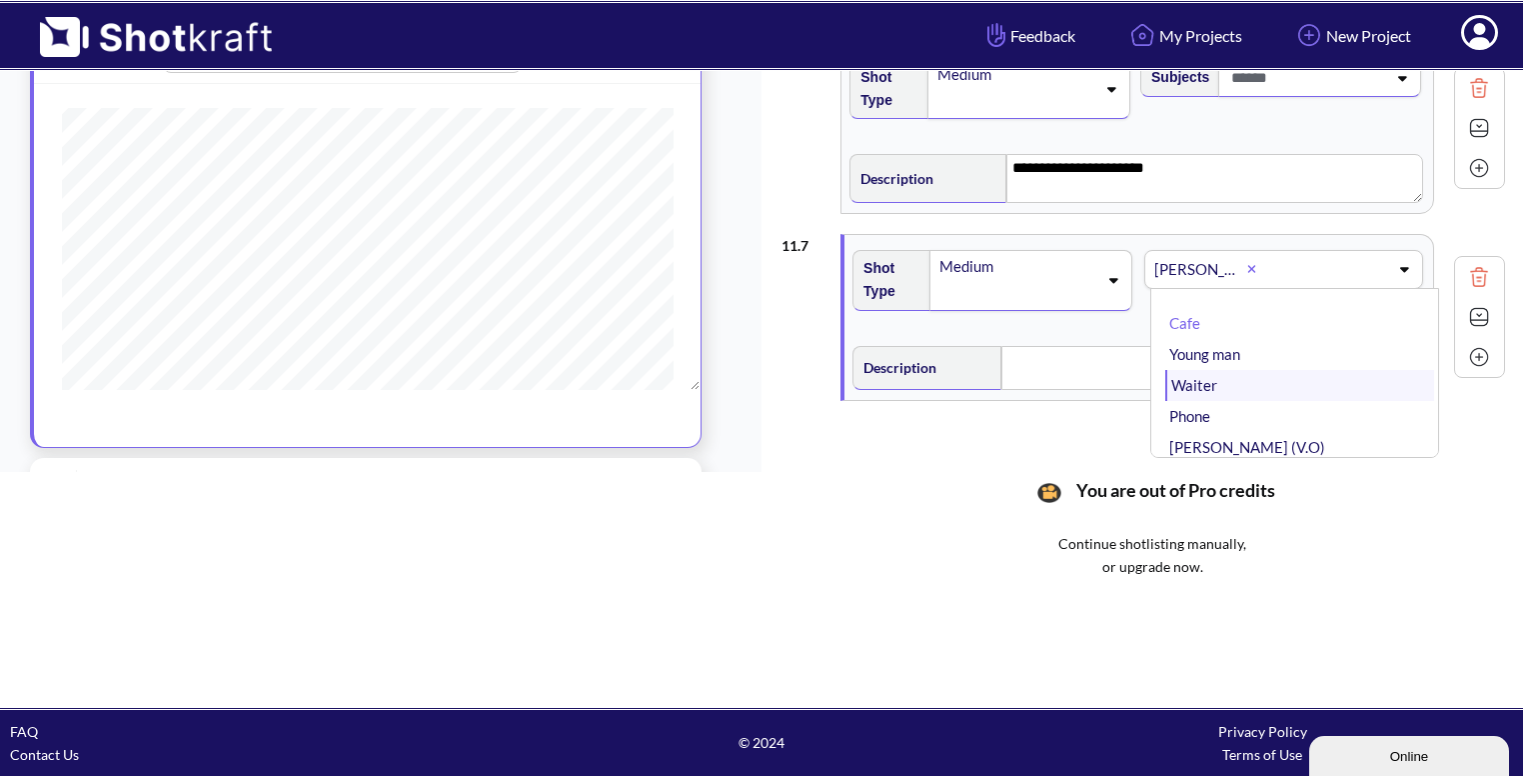
scroll to position [108, 0]
click at [1246, 374] on li "ABHI" at bounding box center [1300, 370] width 269 height 31
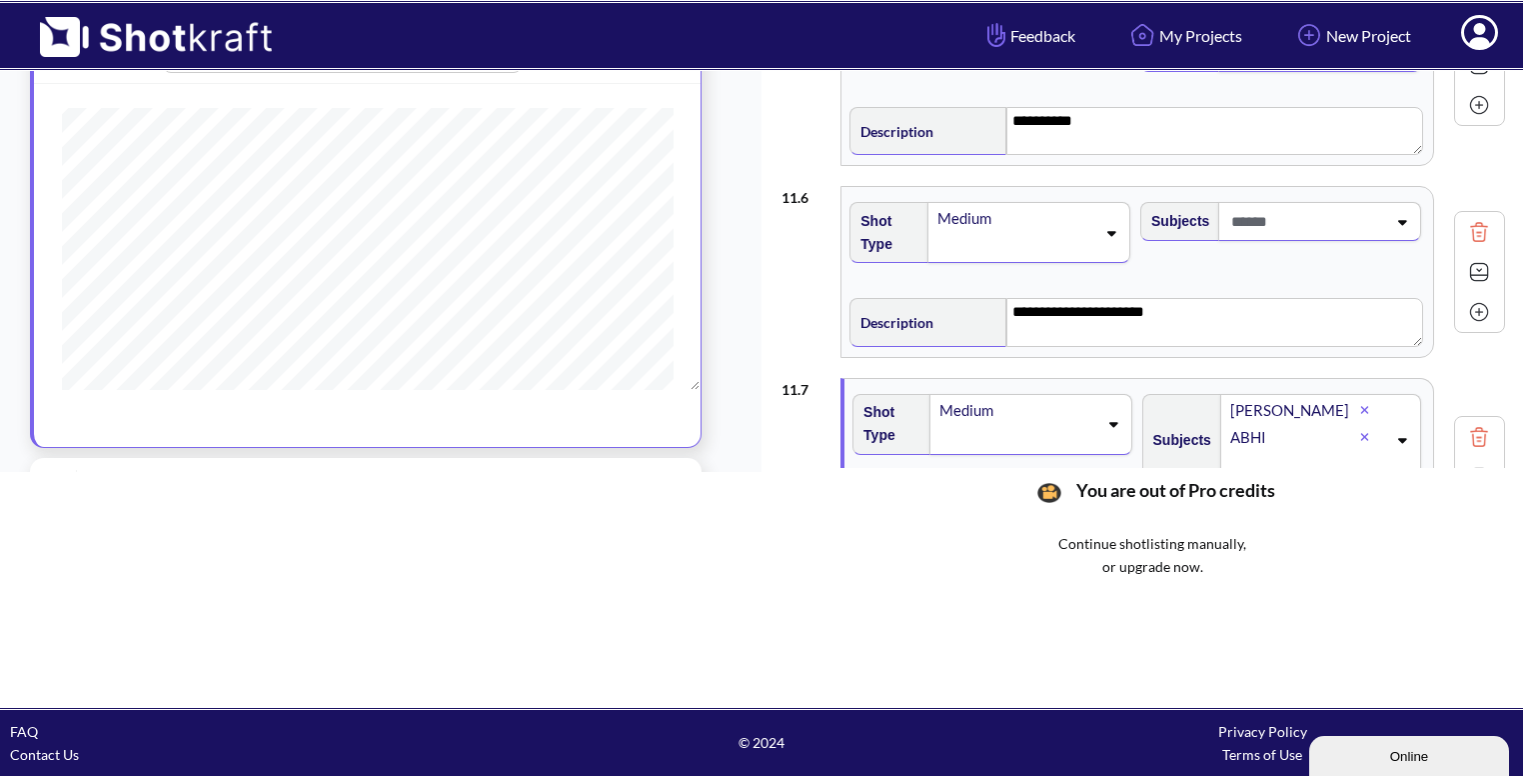
scroll to position [1032, 0]
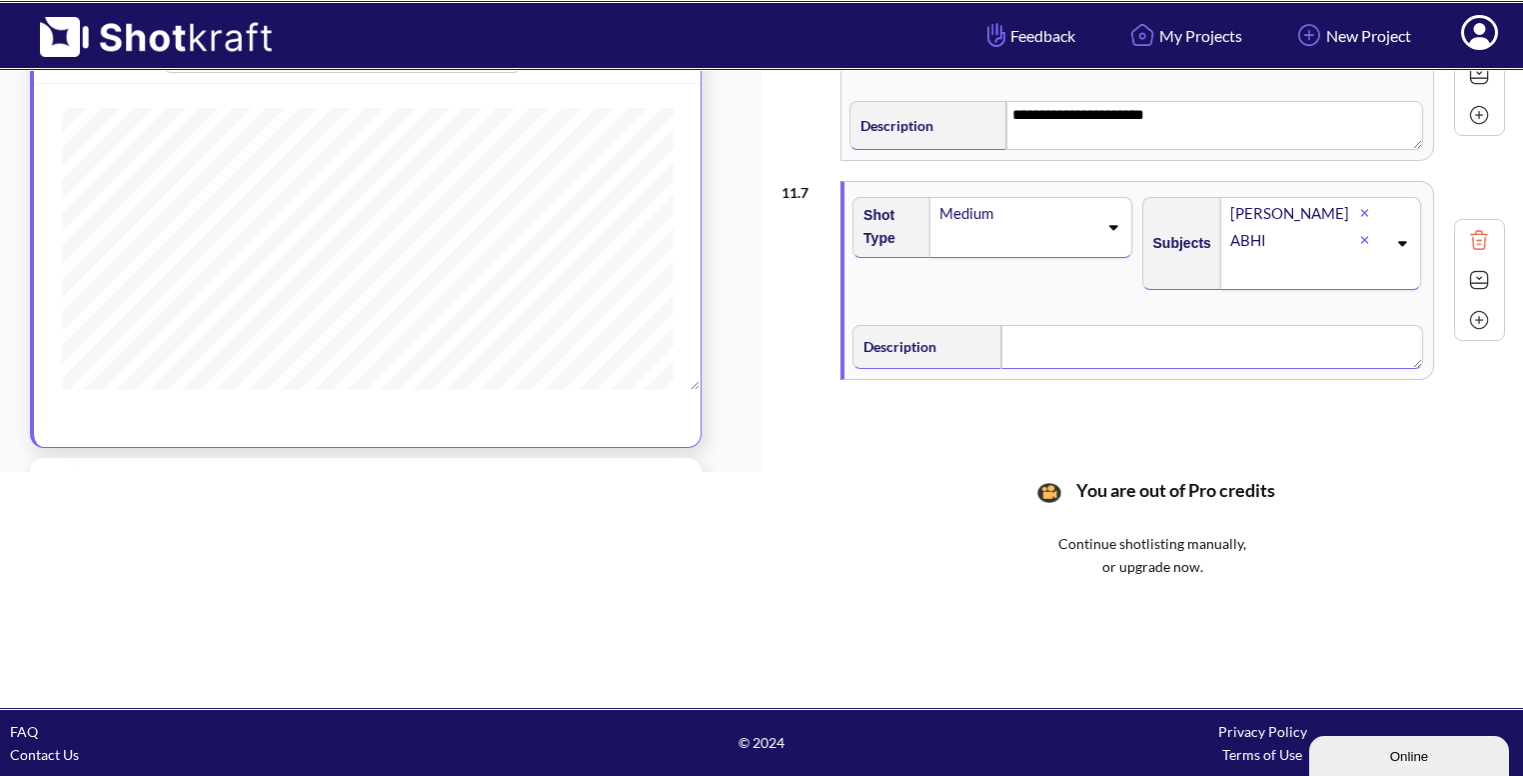
click at [1100, 349] on textarea at bounding box center [1213, 347] width 422 height 44
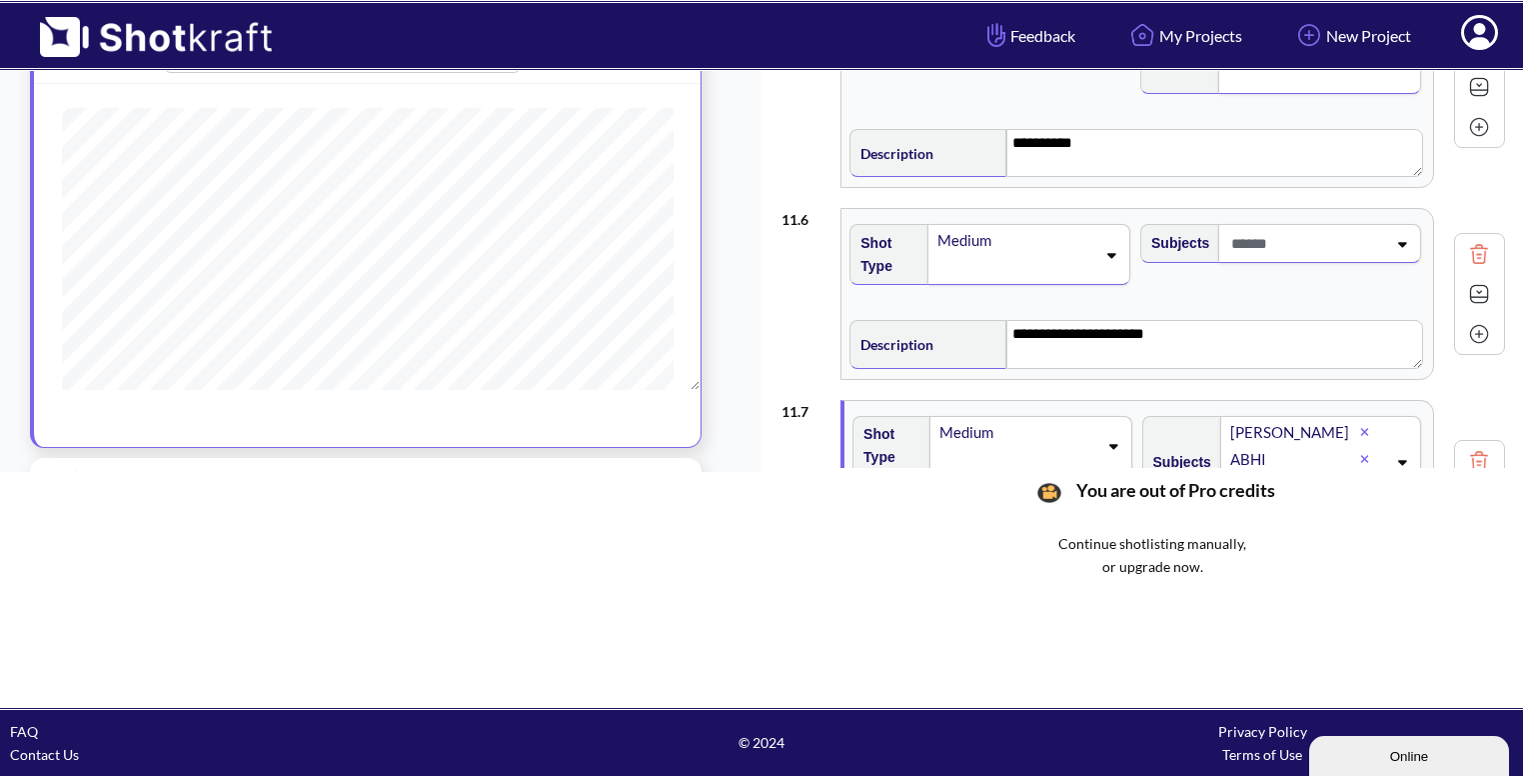
scroll to position [796, 0]
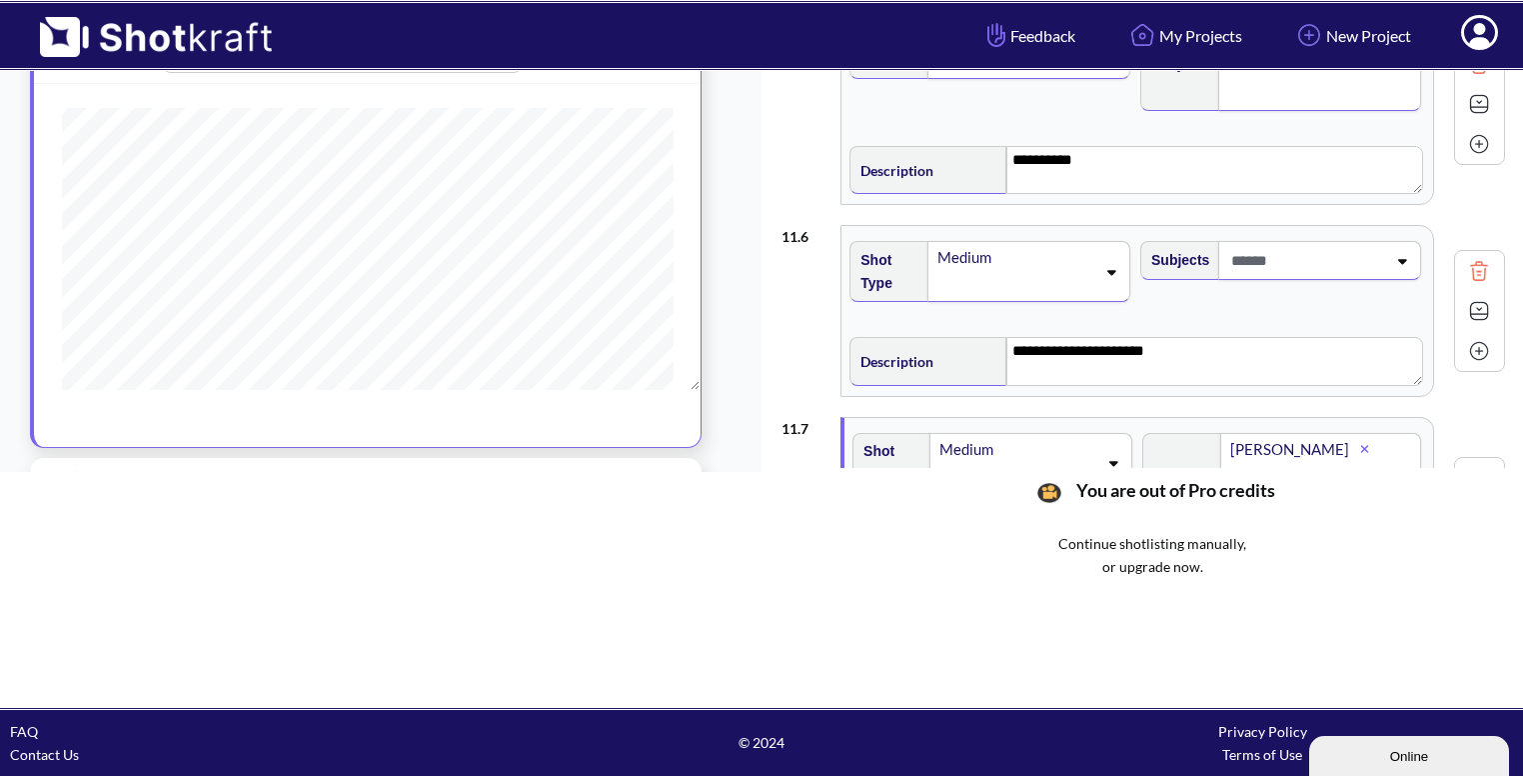
type textarea "**********"
click at [1151, 366] on textarea "**********" at bounding box center [1215, 361] width 417 height 48
type textarea "**********"
click at [1159, 362] on textarea "**********" at bounding box center [1216, 361] width 415 height 48
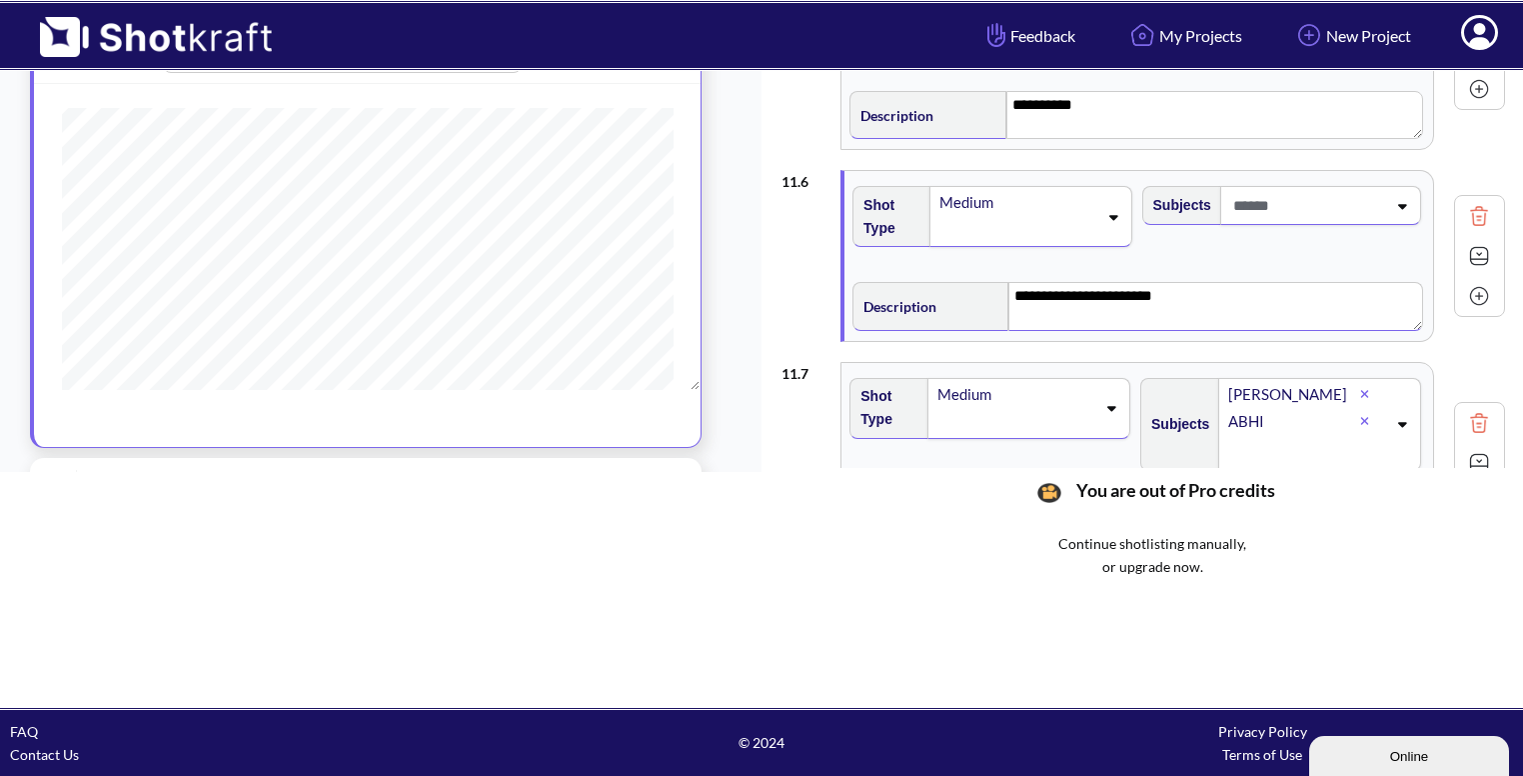
scroll to position [1032, 0]
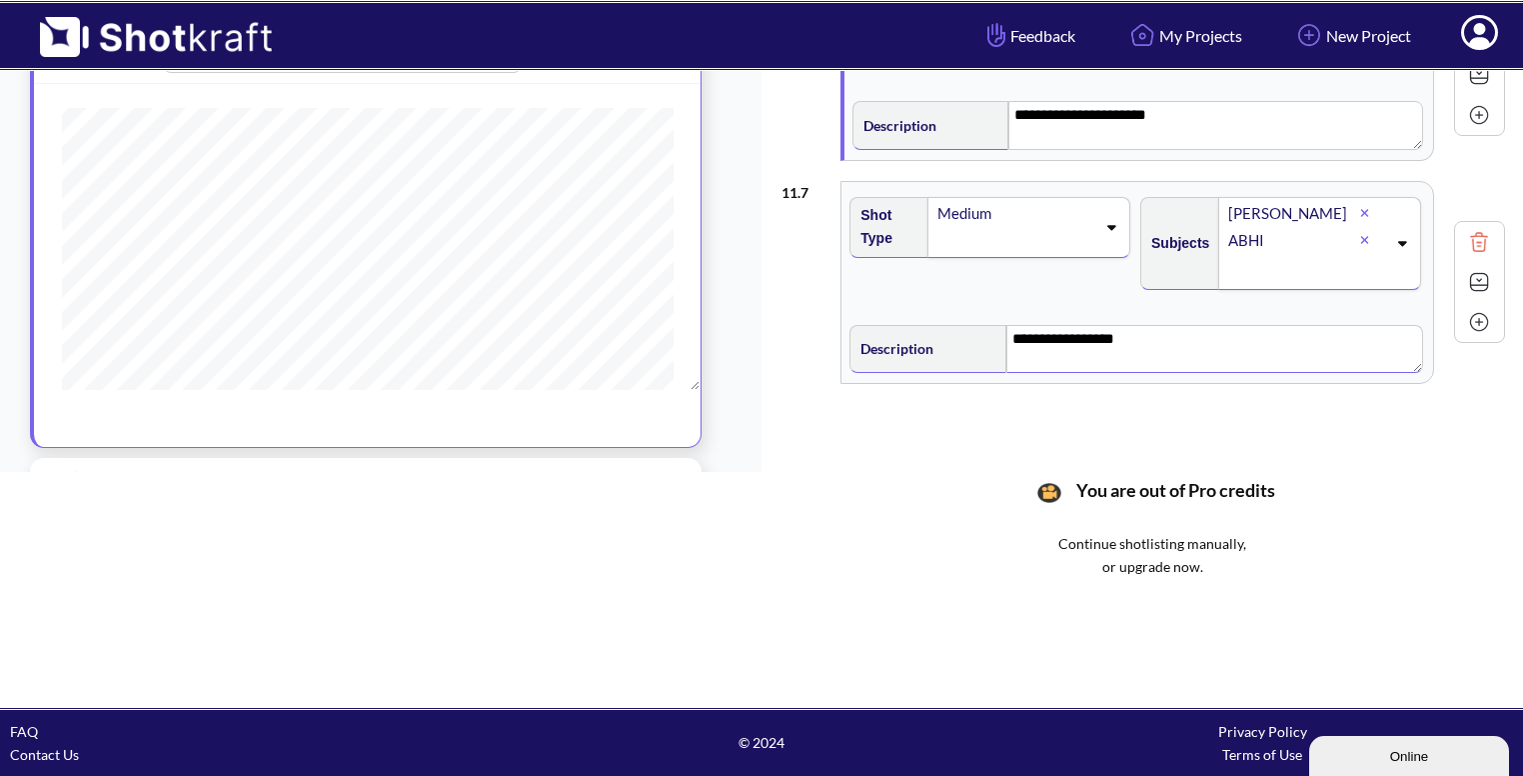
click at [1226, 326] on textarea "**********" at bounding box center [1215, 349] width 417 height 48
type textarea "**********"
click at [1478, 277] on img at bounding box center [1479, 282] width 30 height 30
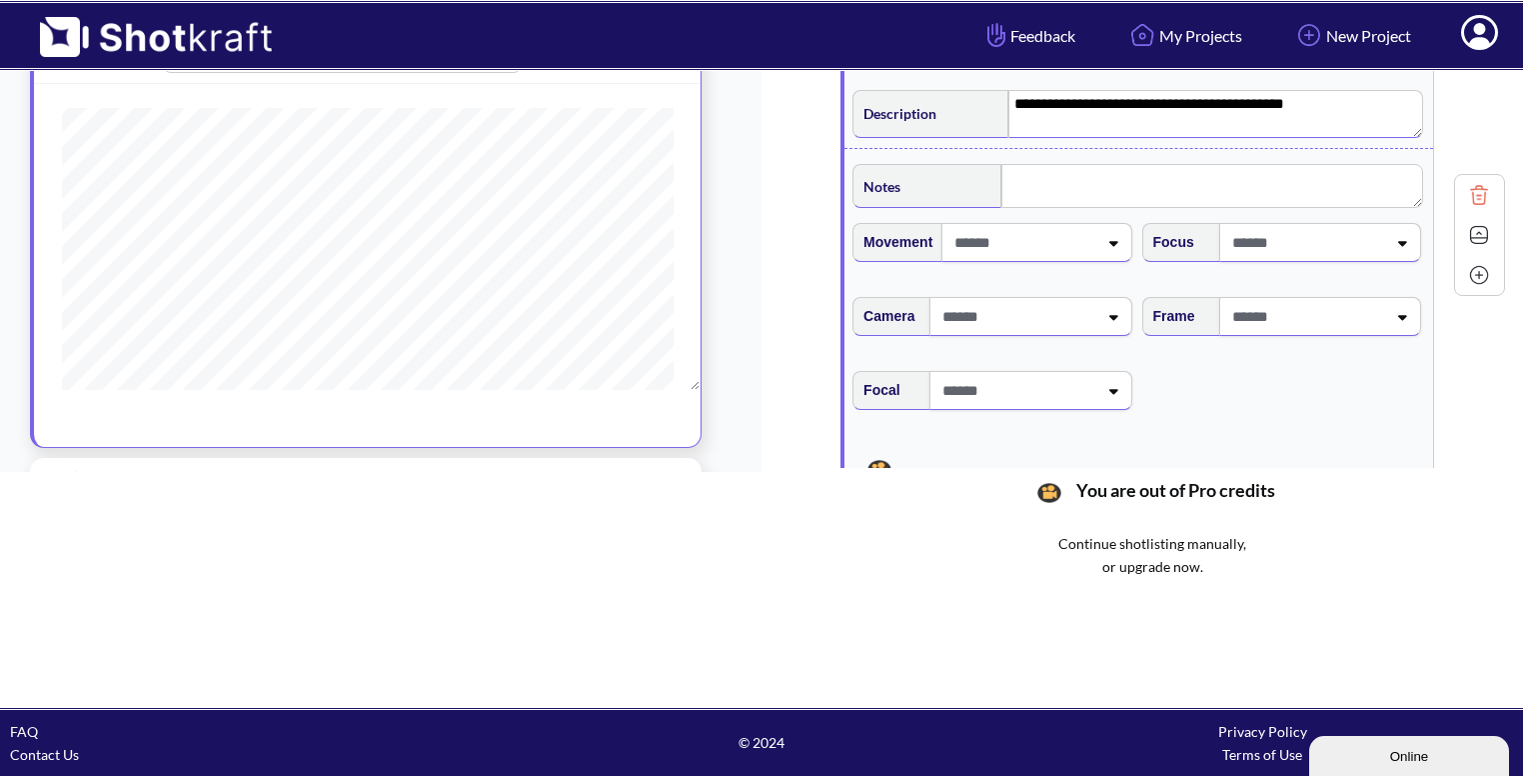
scroll to position [1267, 0]
click at [1339, 311] on span at bounding box center [1307, 315] width 159 height 33
click at [1289, 360] on li "Eye Level" at bounding box center [1300, 369] width 269 height 31
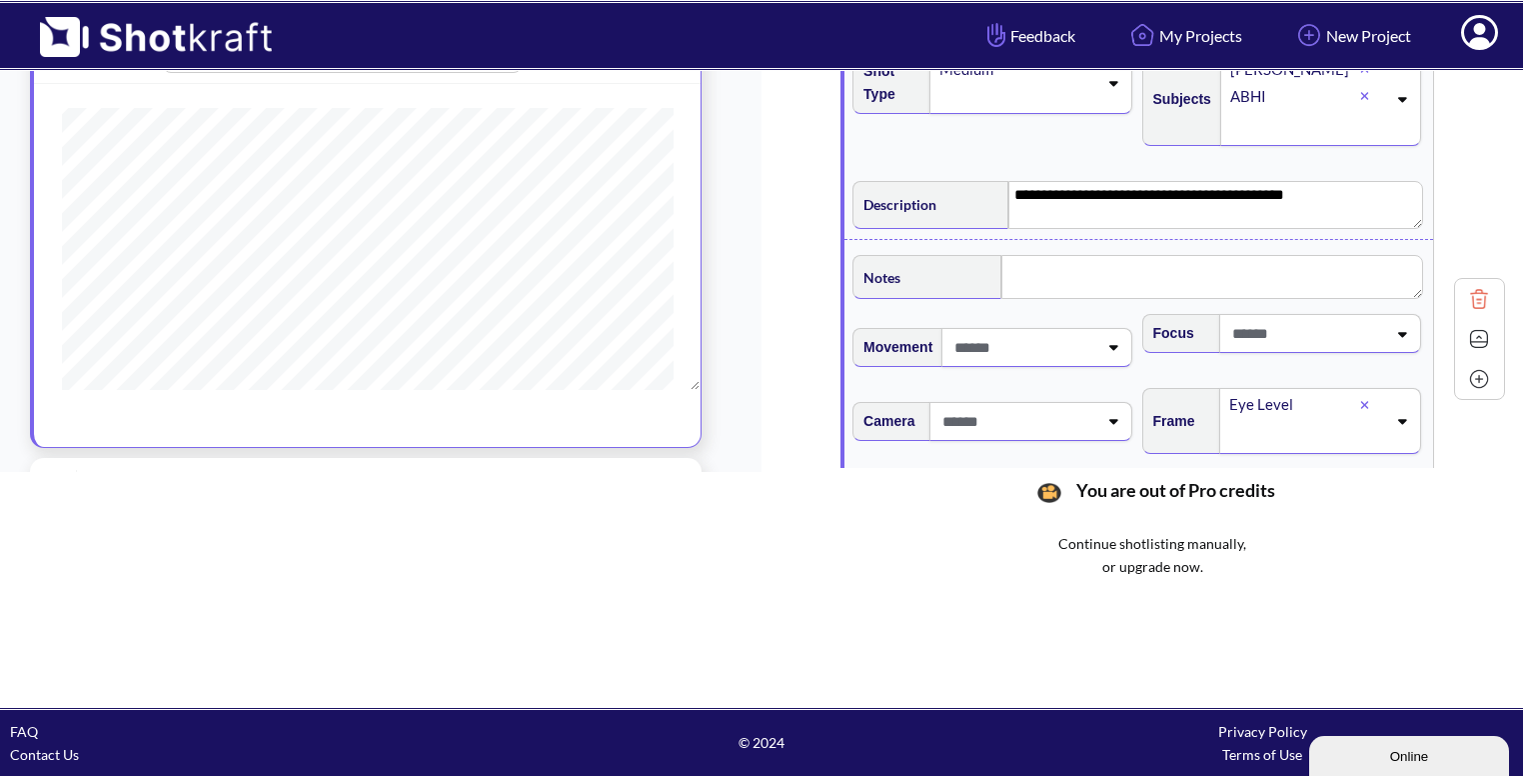
scroll to position [1172, 0]
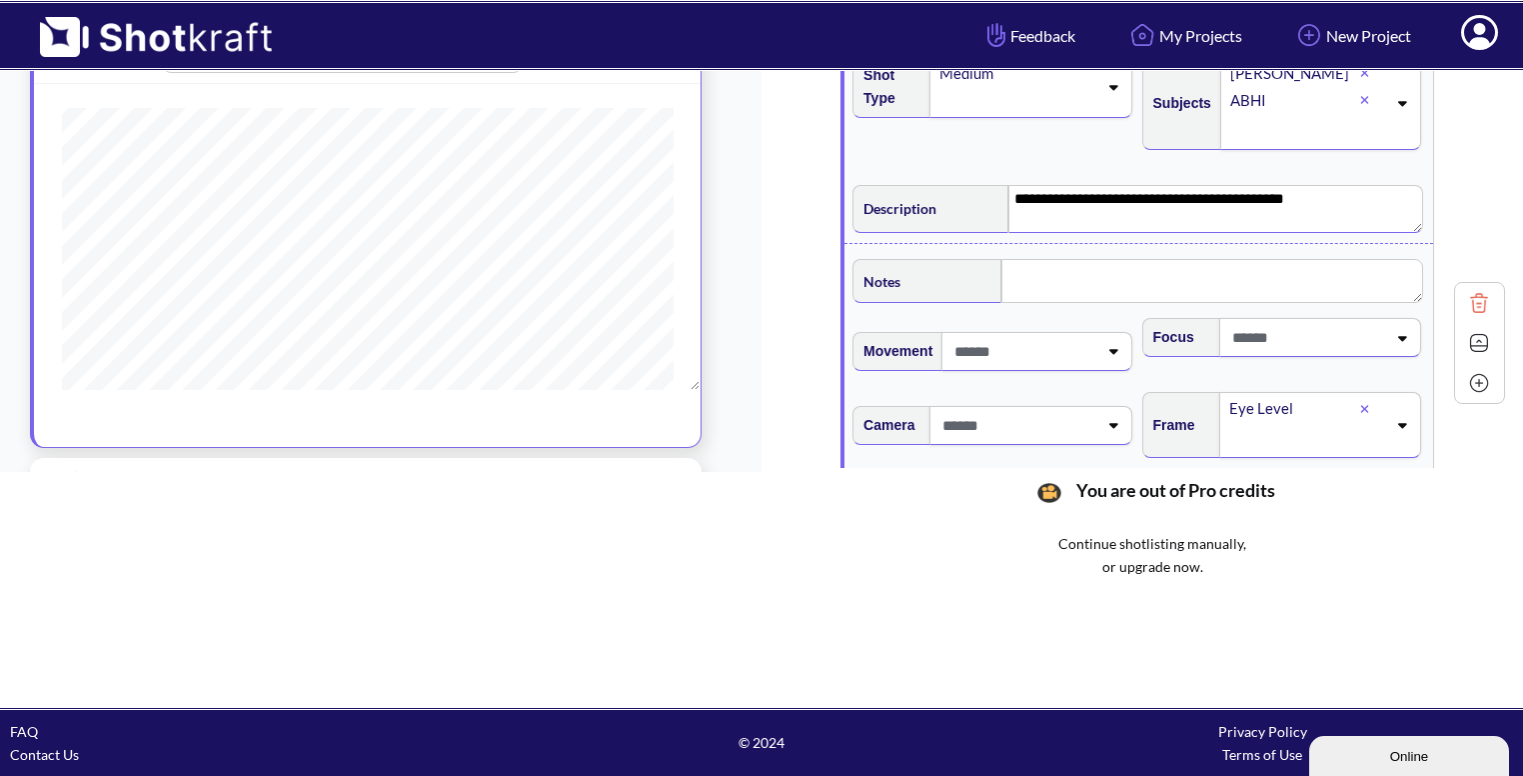
click at [1297, 201] on textarea "**********" at bounding box center [1216, 209] width 415 height 48
click at [1477, 338] on img at bounding box center [1479, 343] width 30 height 30
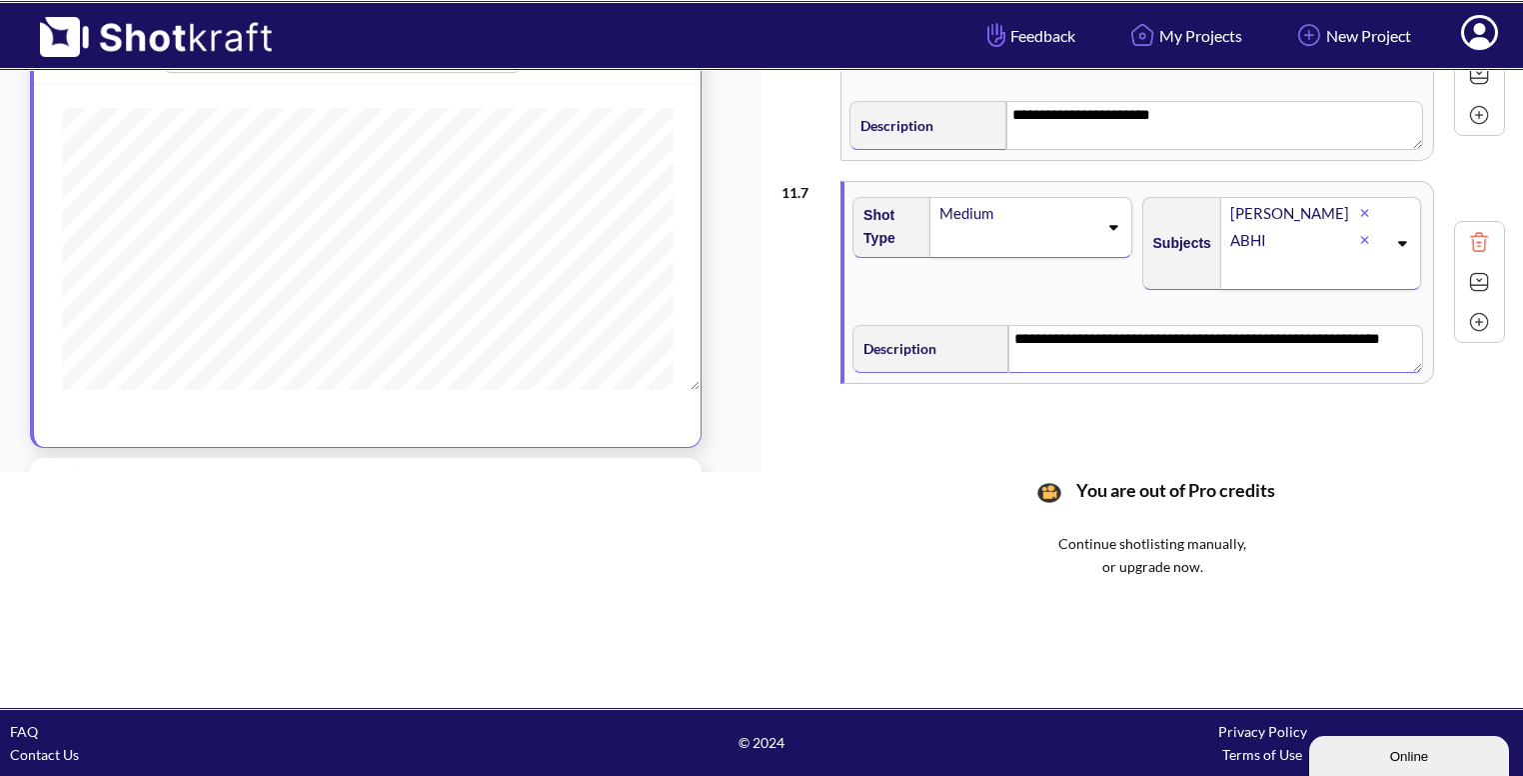
click at [1467, 316] on img at bounding box center [1479, 322] width 30 height 30
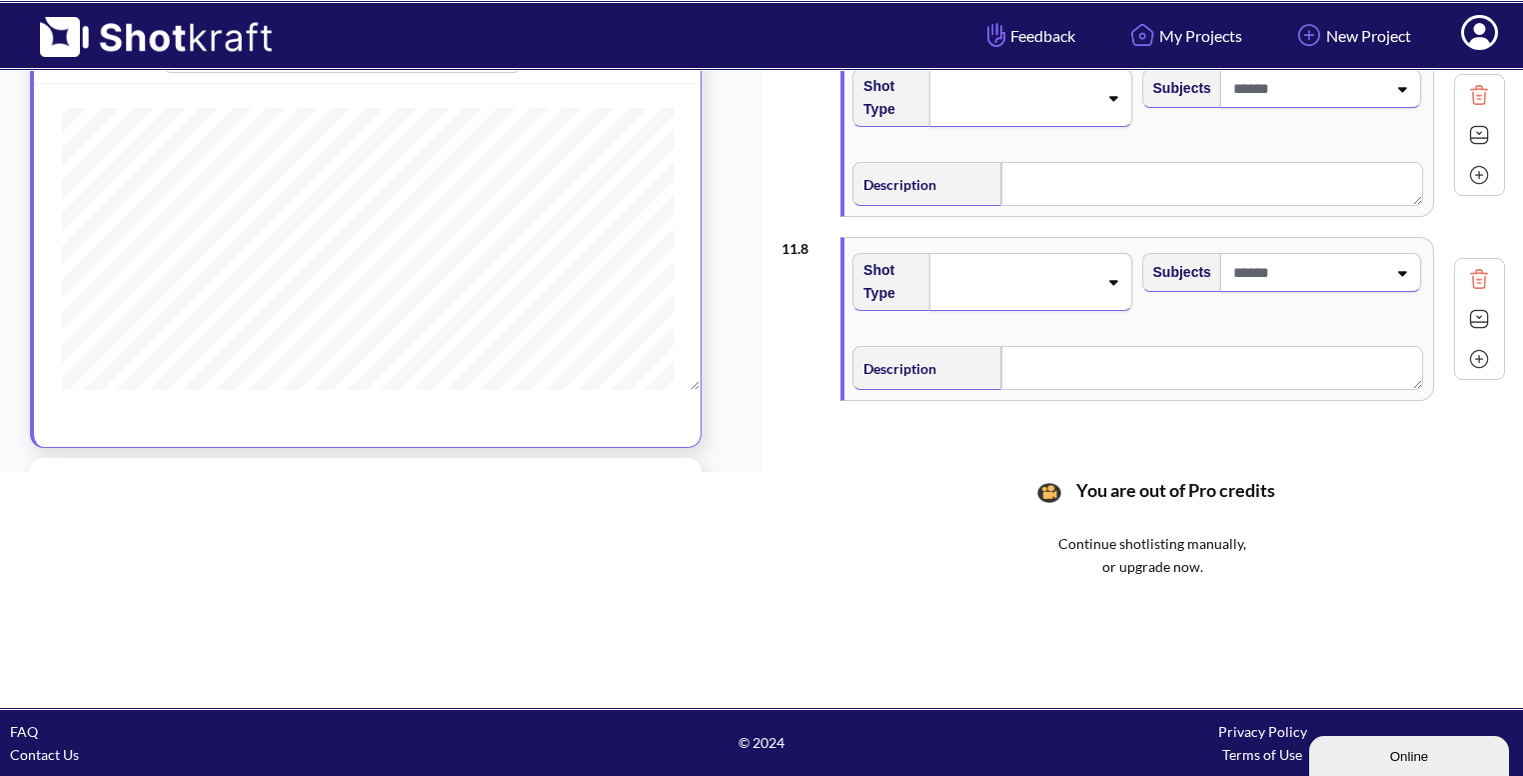
scroll to position [1294, 0]
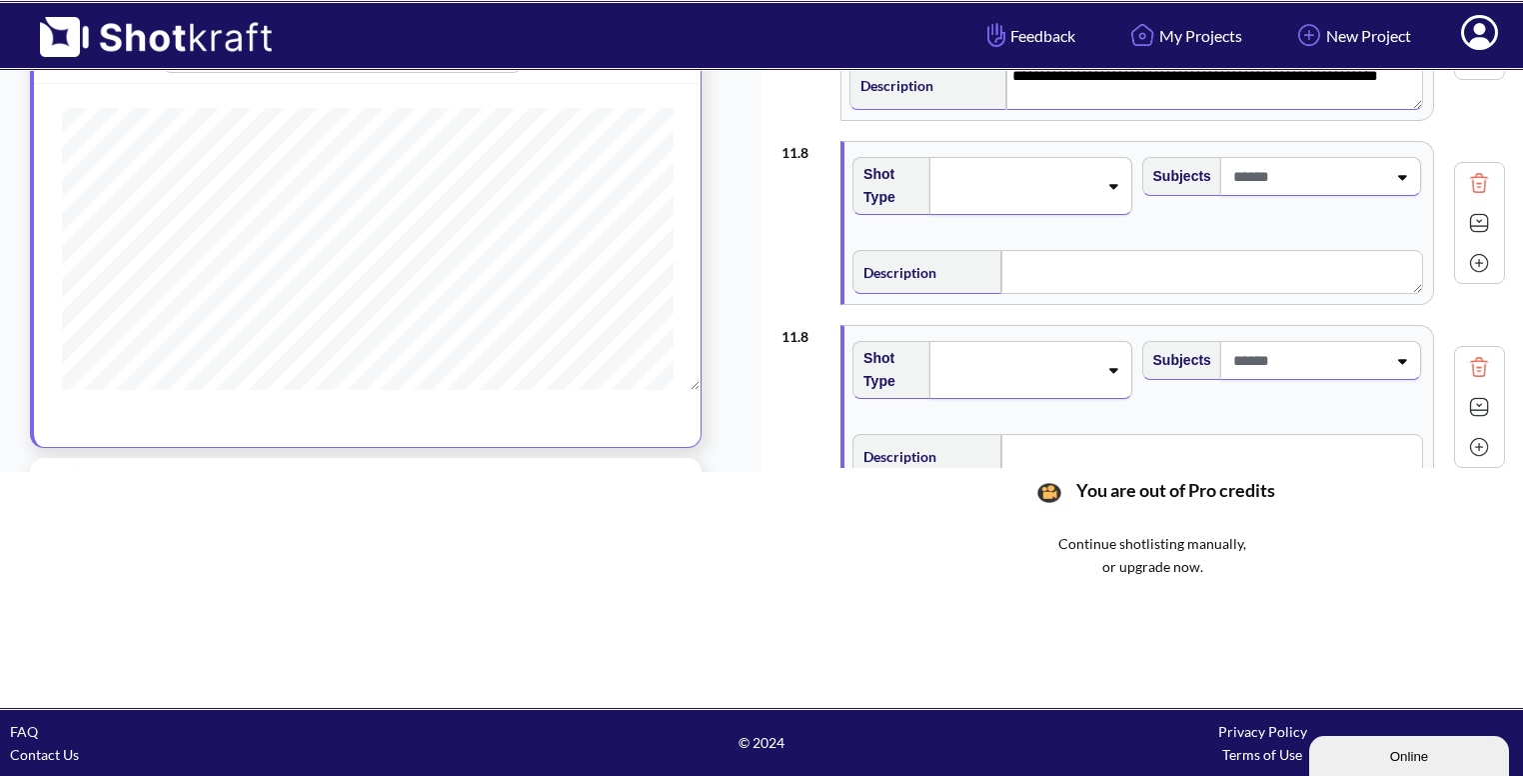
click at [1466, 369] on img at bounding box center [1479, 367] width 30 height 30
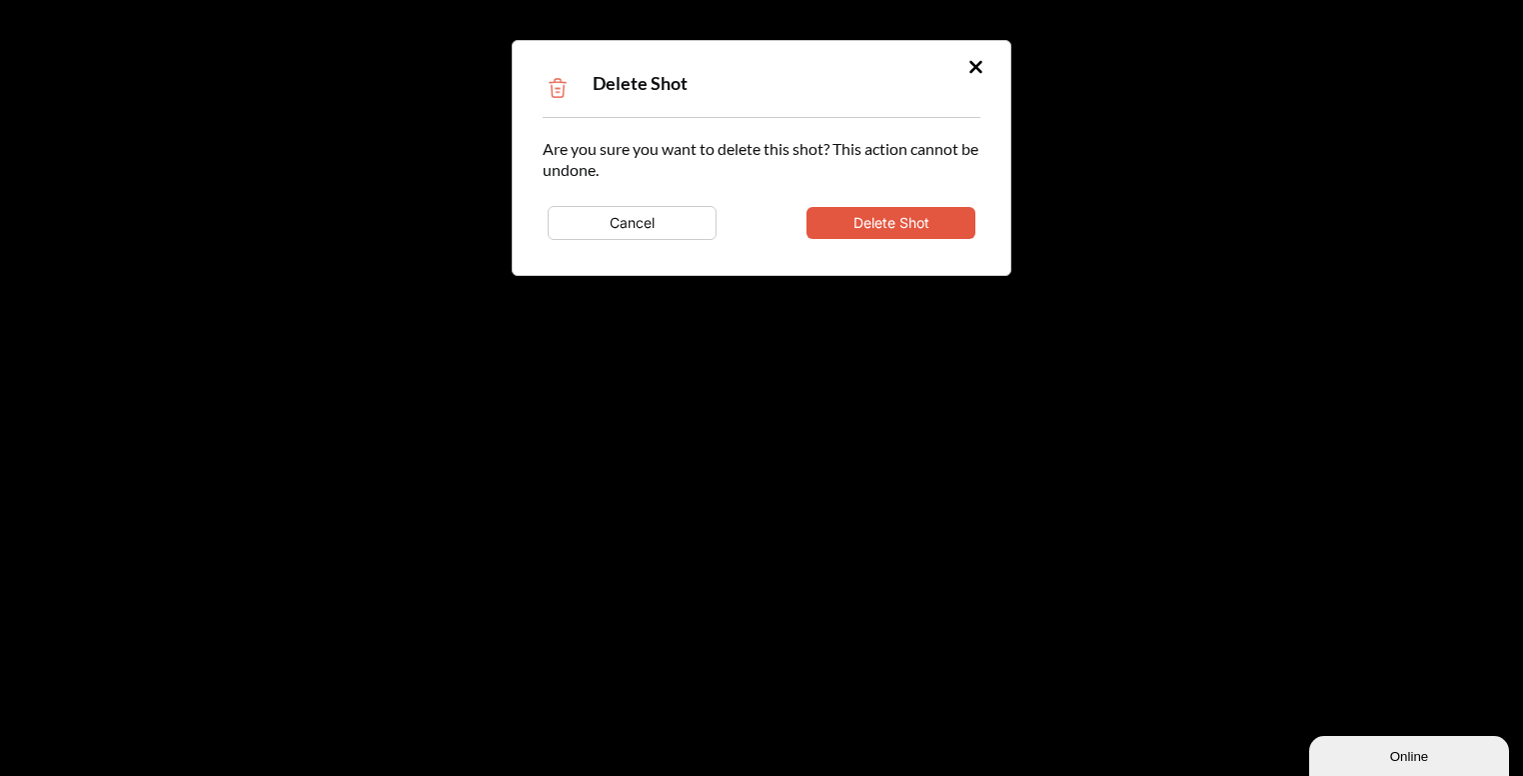
type textarea "**********"
click at [926, 225] on button "Delete Shot" at bounding box center [891, 223] width 169 height 32
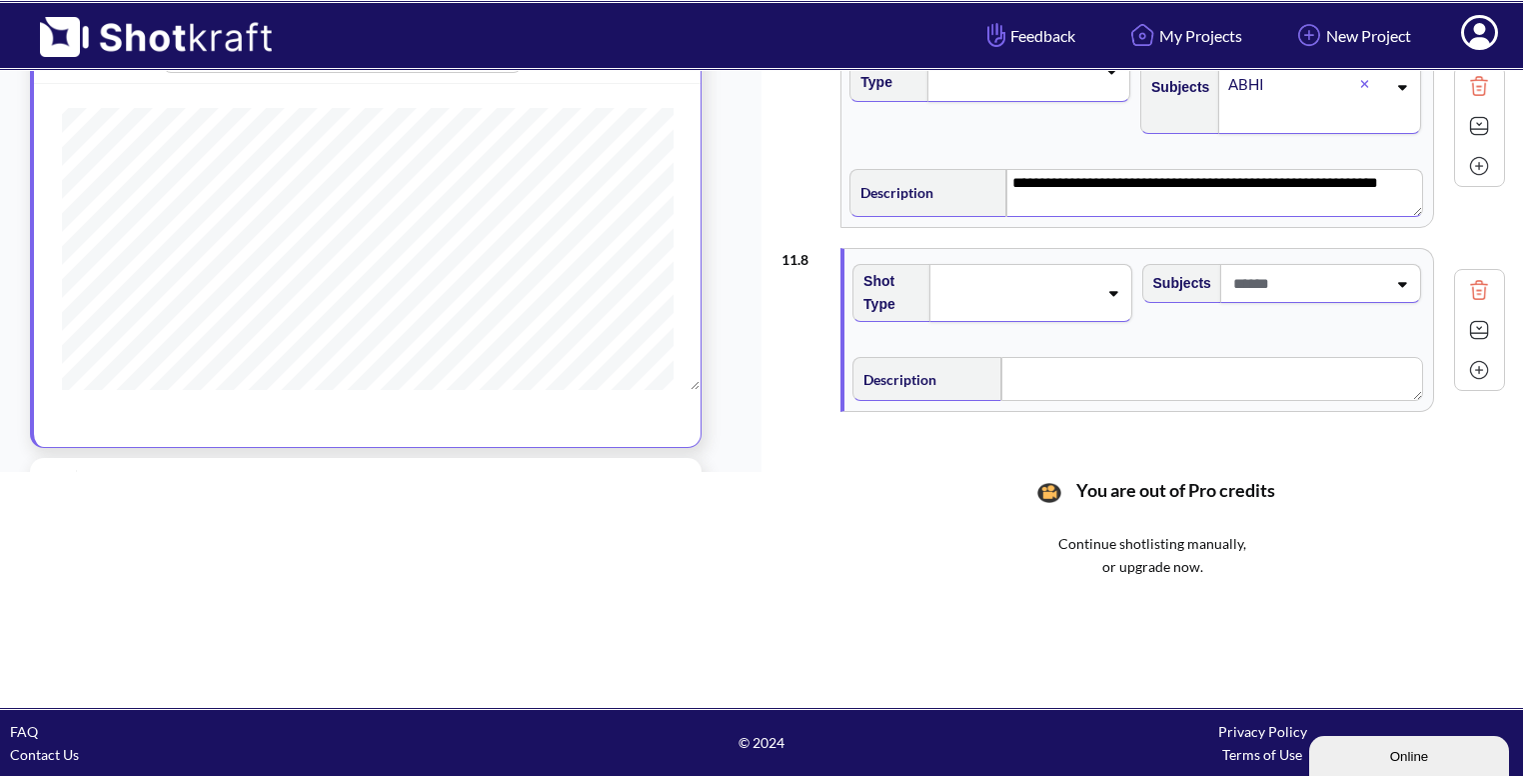
scroll to position [1220, 0]
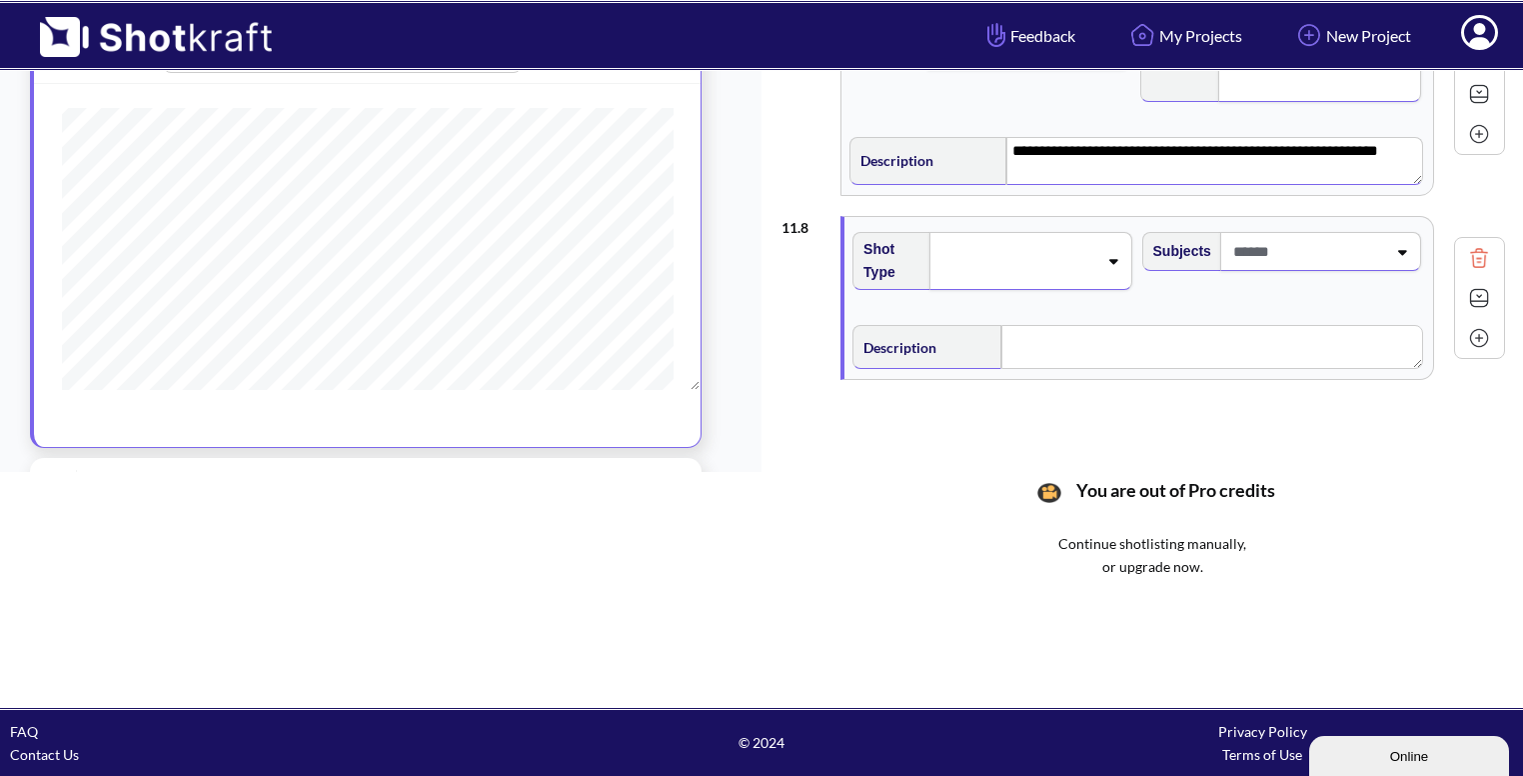
click at [1092, 261] on div at bounding box center [1017, 261] width 163 height 32
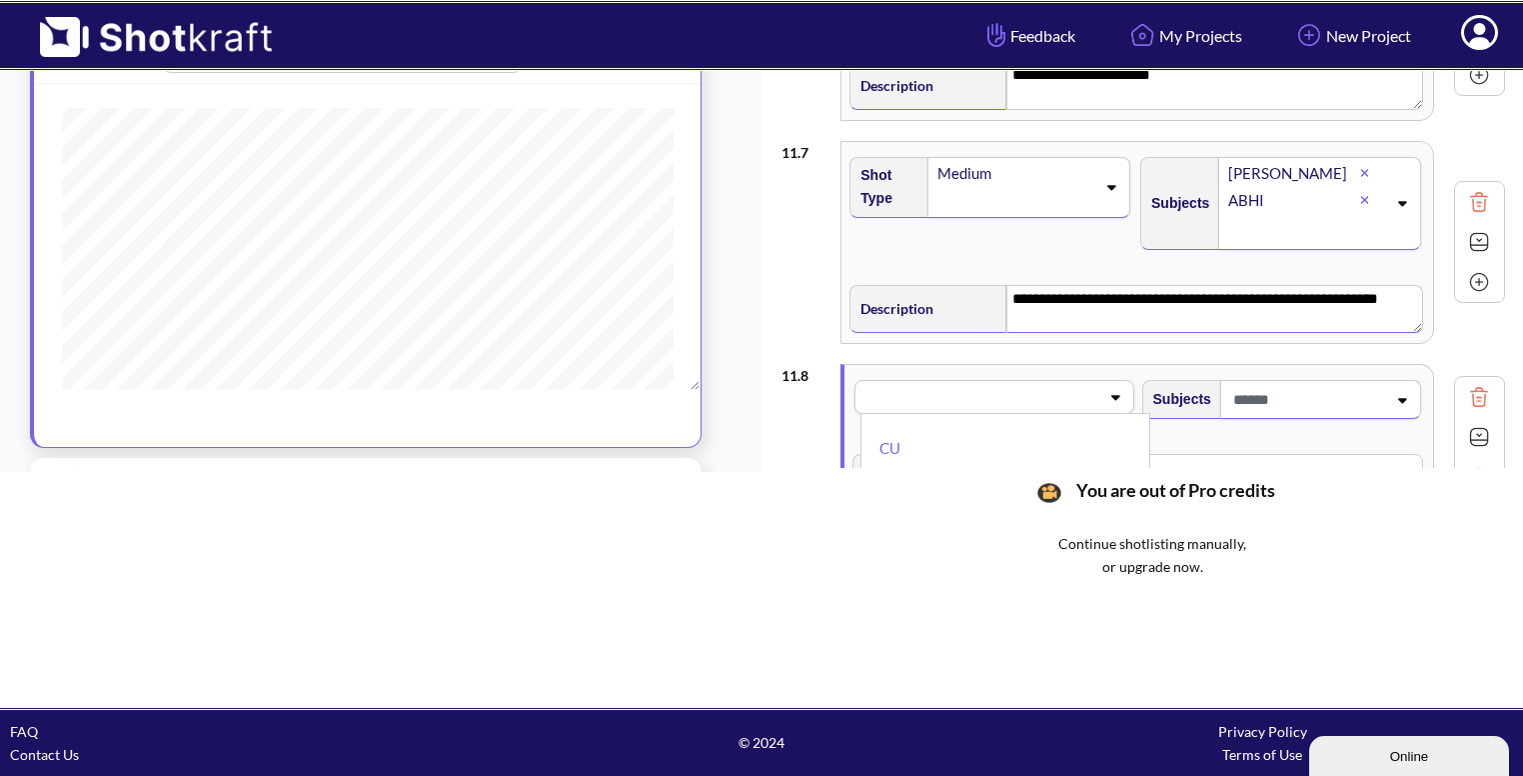
scroll to position [1201, 0]
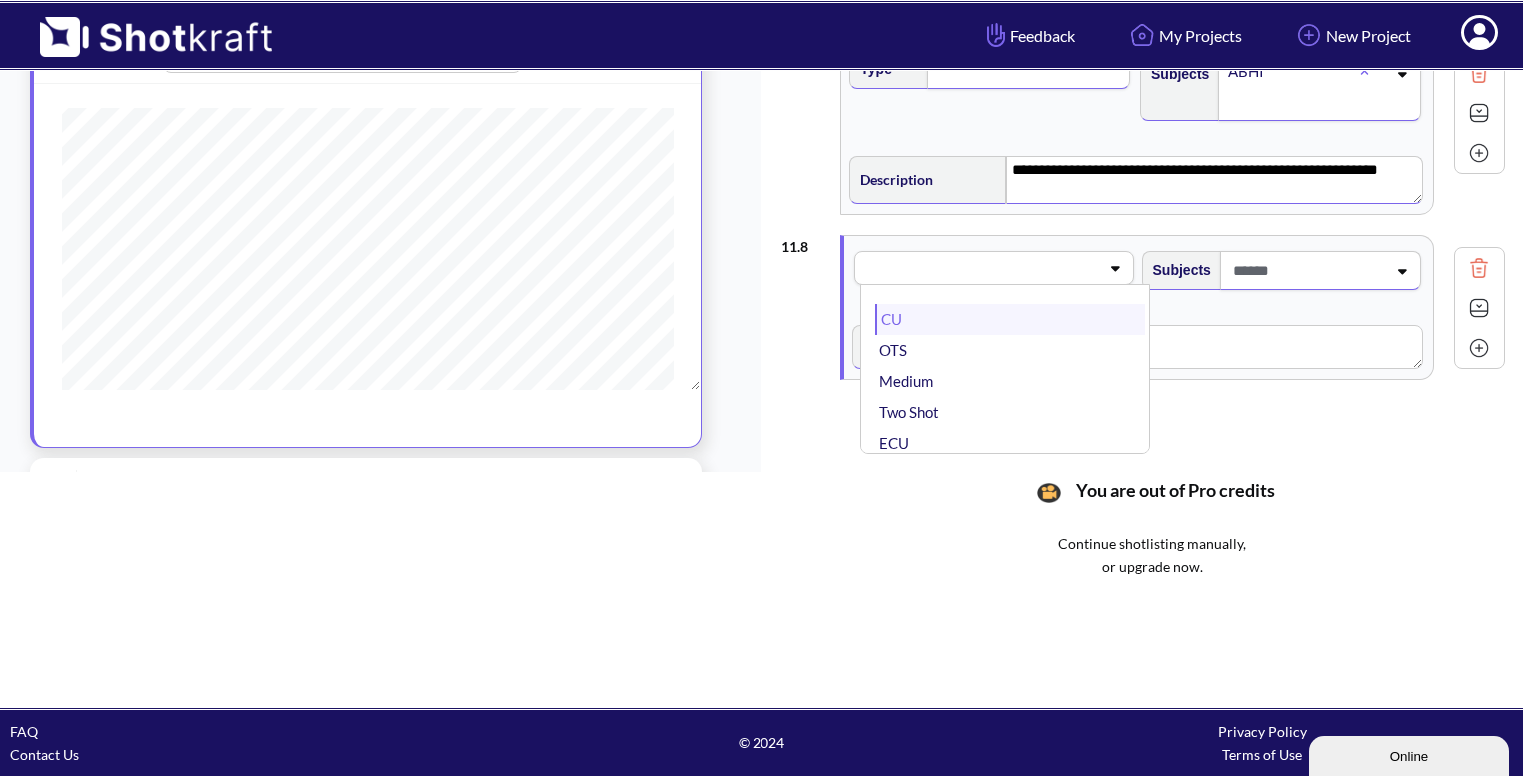
click at [988, 317] on li "CU" at bounding box center [1010, 319] width 269 height 31
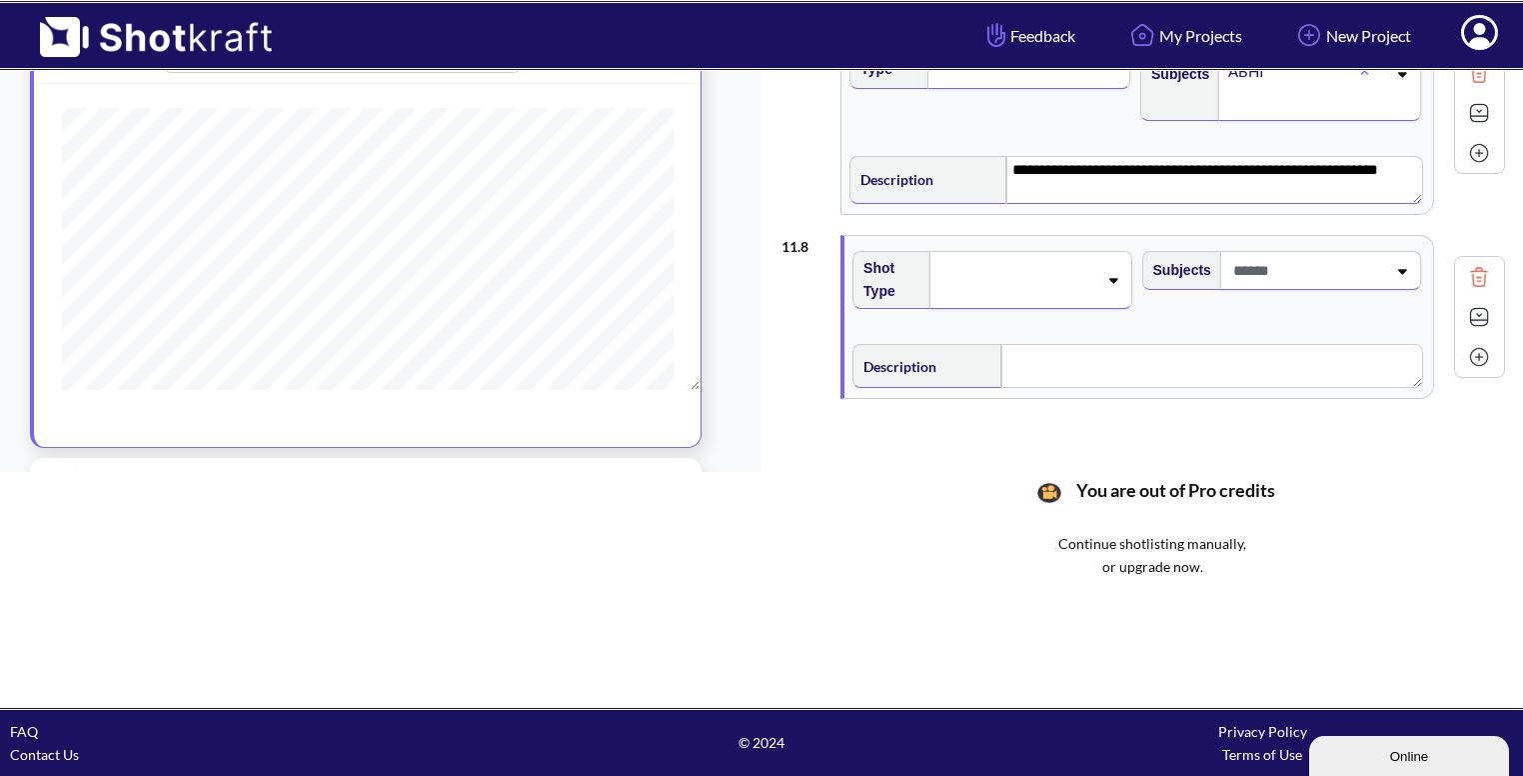
click at [1345, 254] on span at bounding box center [1308, 270] width 158 height 33
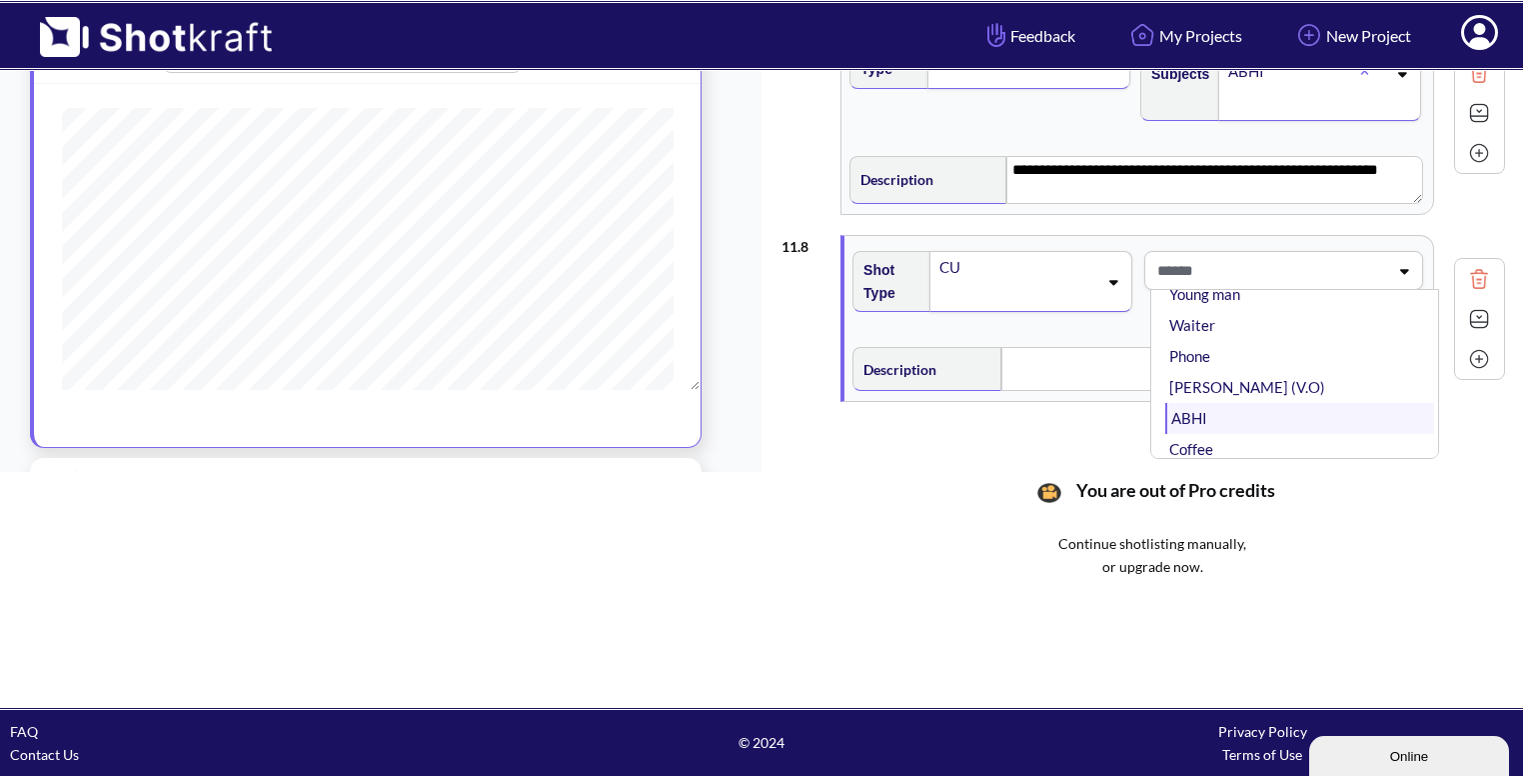
click at [1247, 403] on li "ABHI" at bounding box center [1300, 418] width 269 height 31
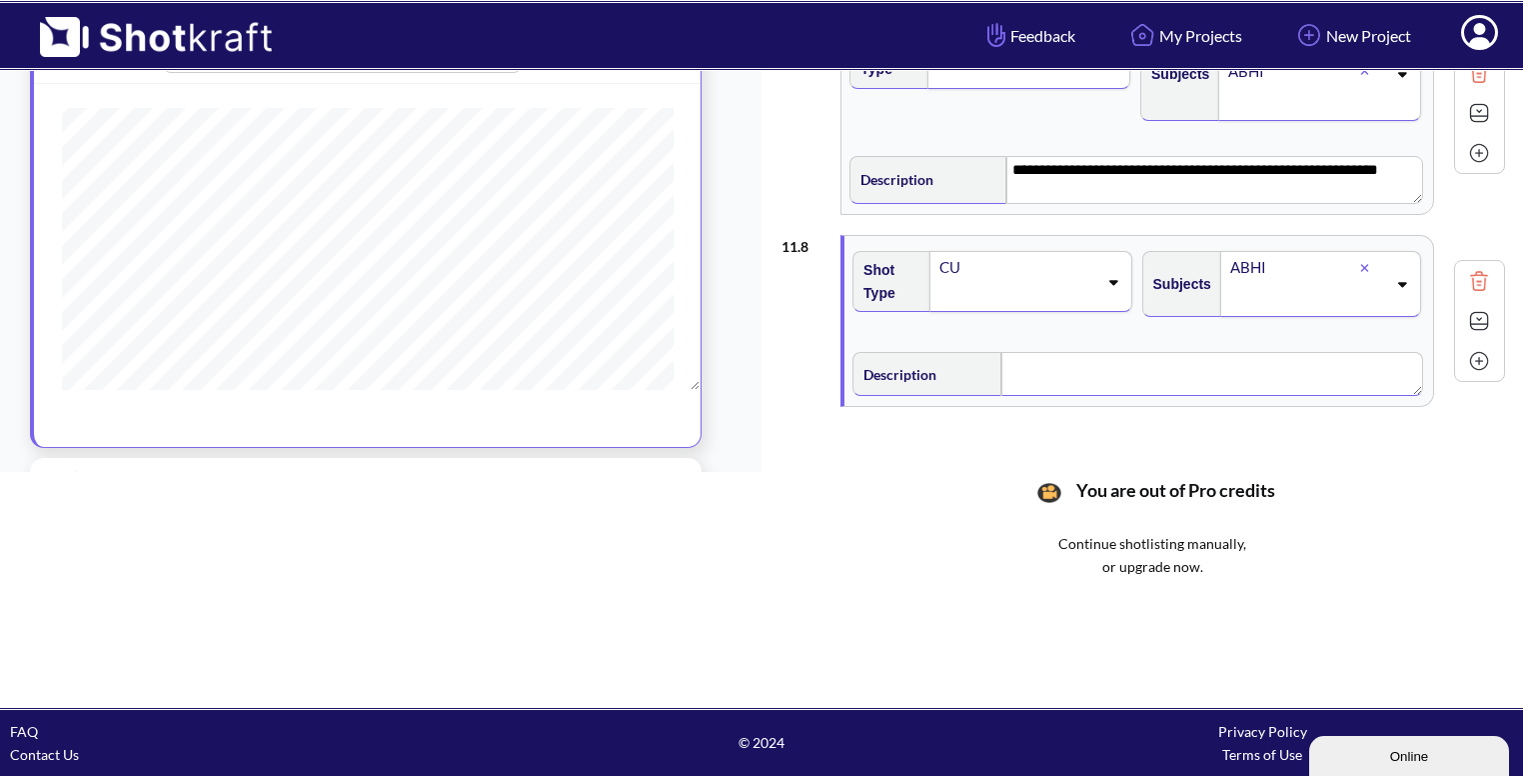
click at [1141, 382] on textarea at bounding box center [1213, 374] width 422 height 44
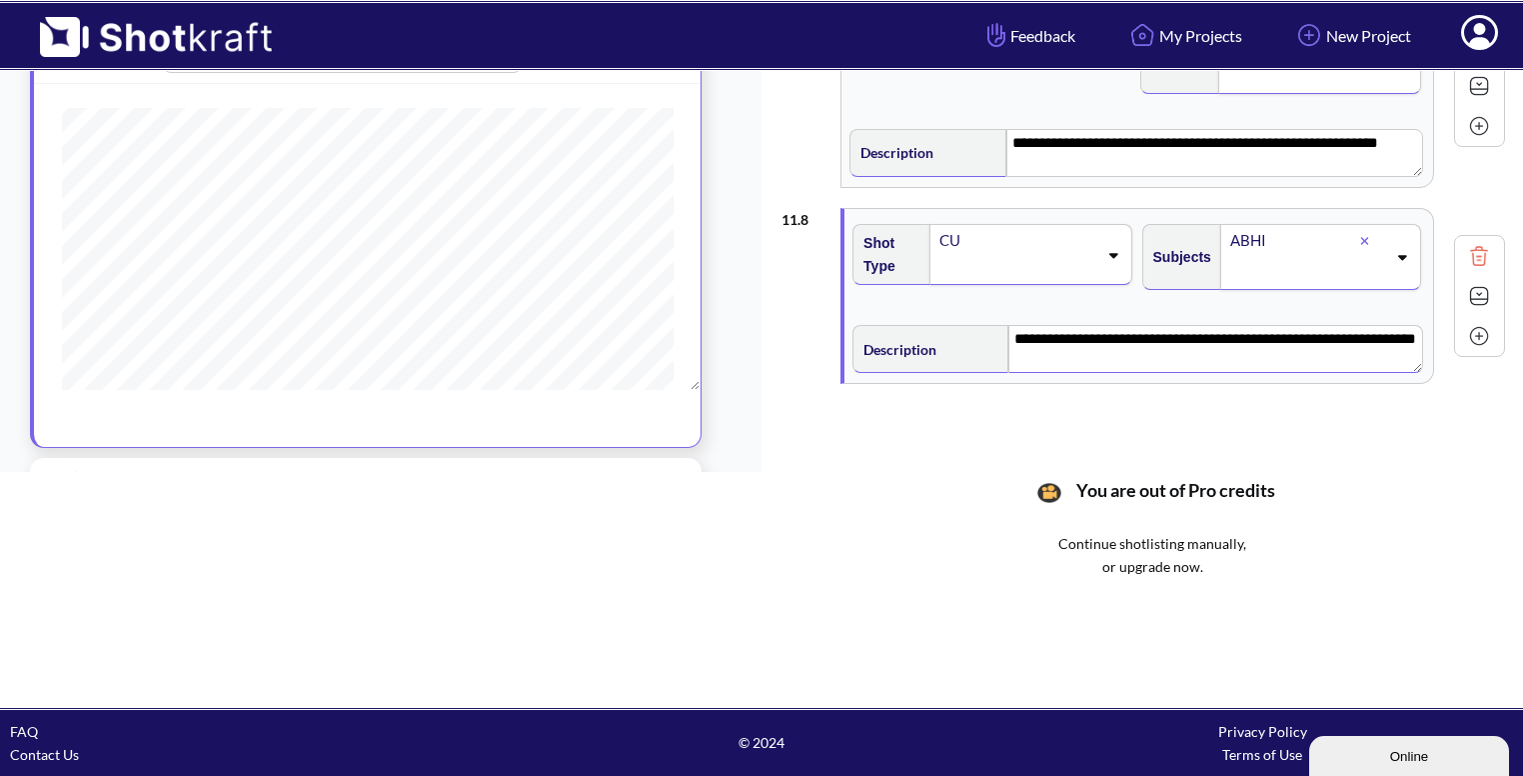
click at [1475, 282] on img at bounding box center [1479, 296] width 30 height 30
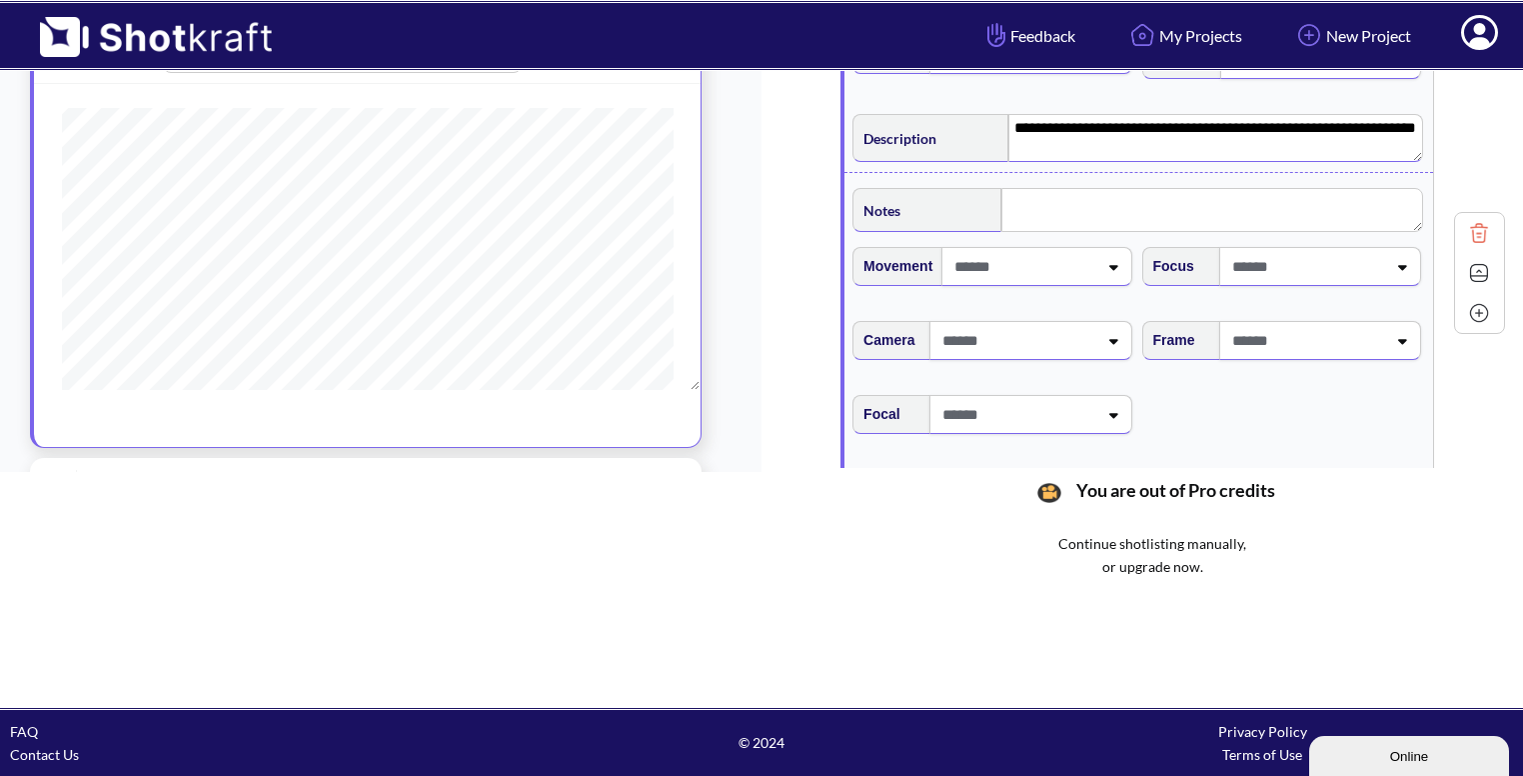
scroll to position [1451, 0]
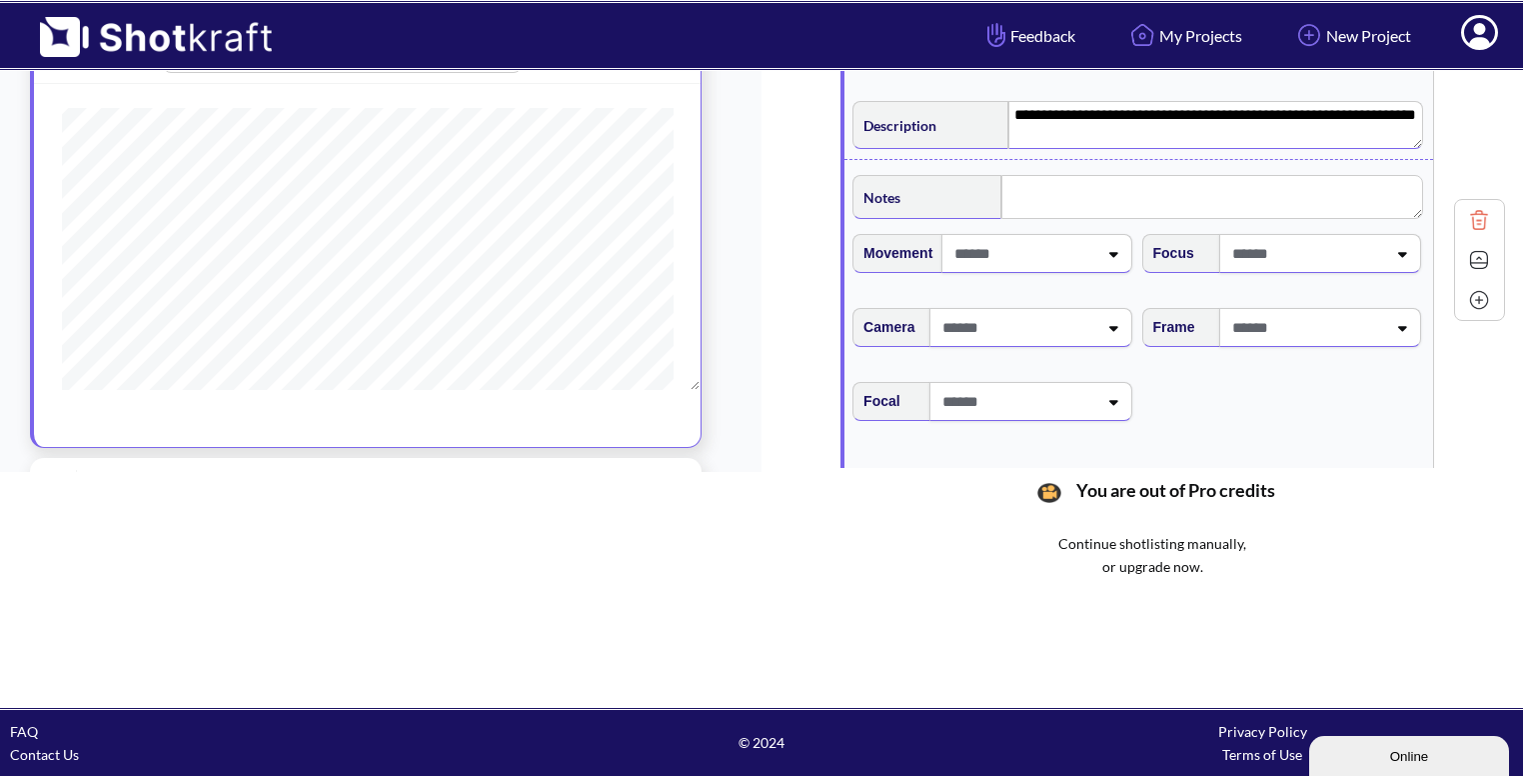
click at [1300, 320] on span at bounding box center [1307, 327] width 159 height 33
type textarea "**********"
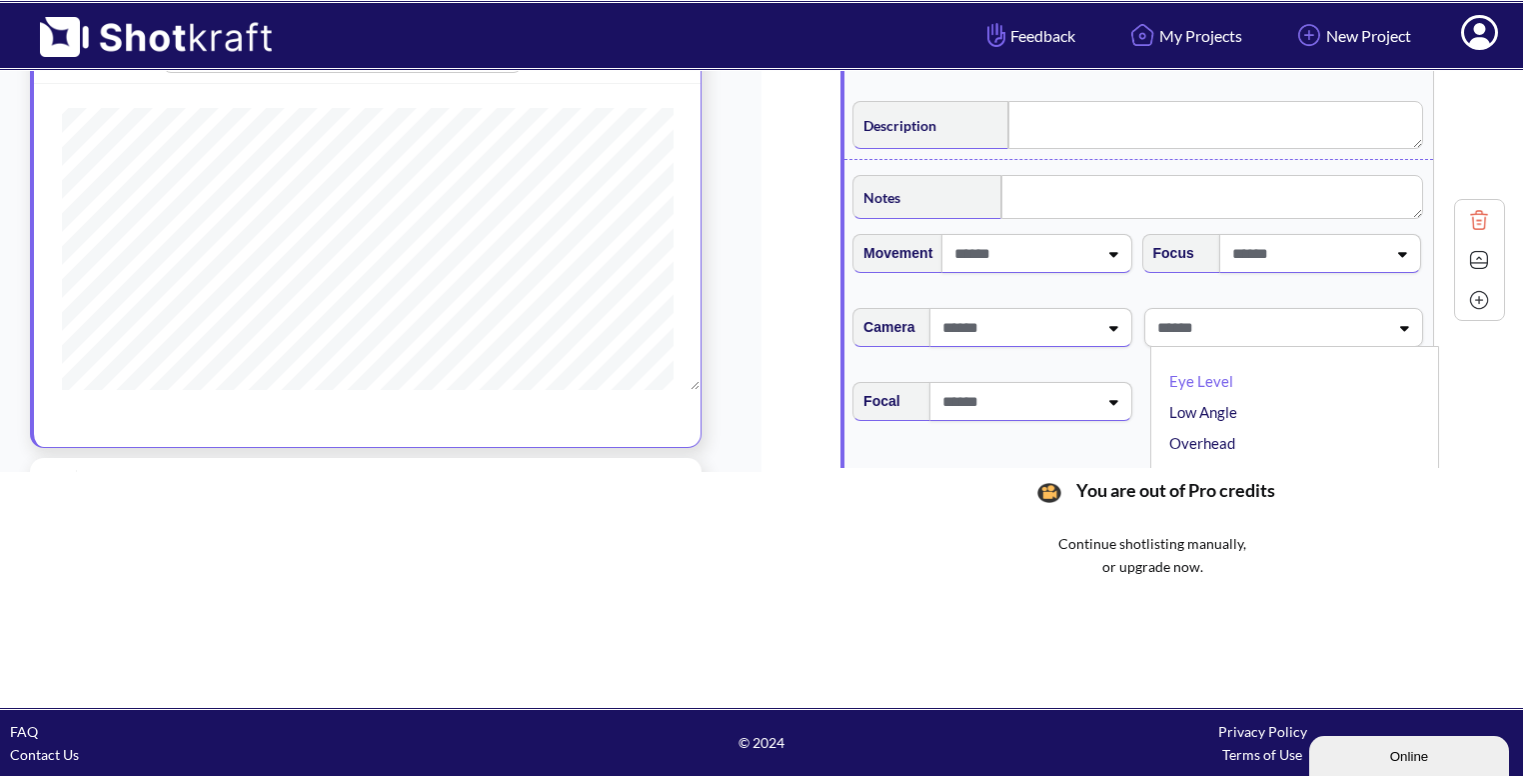
type textarea "**********"
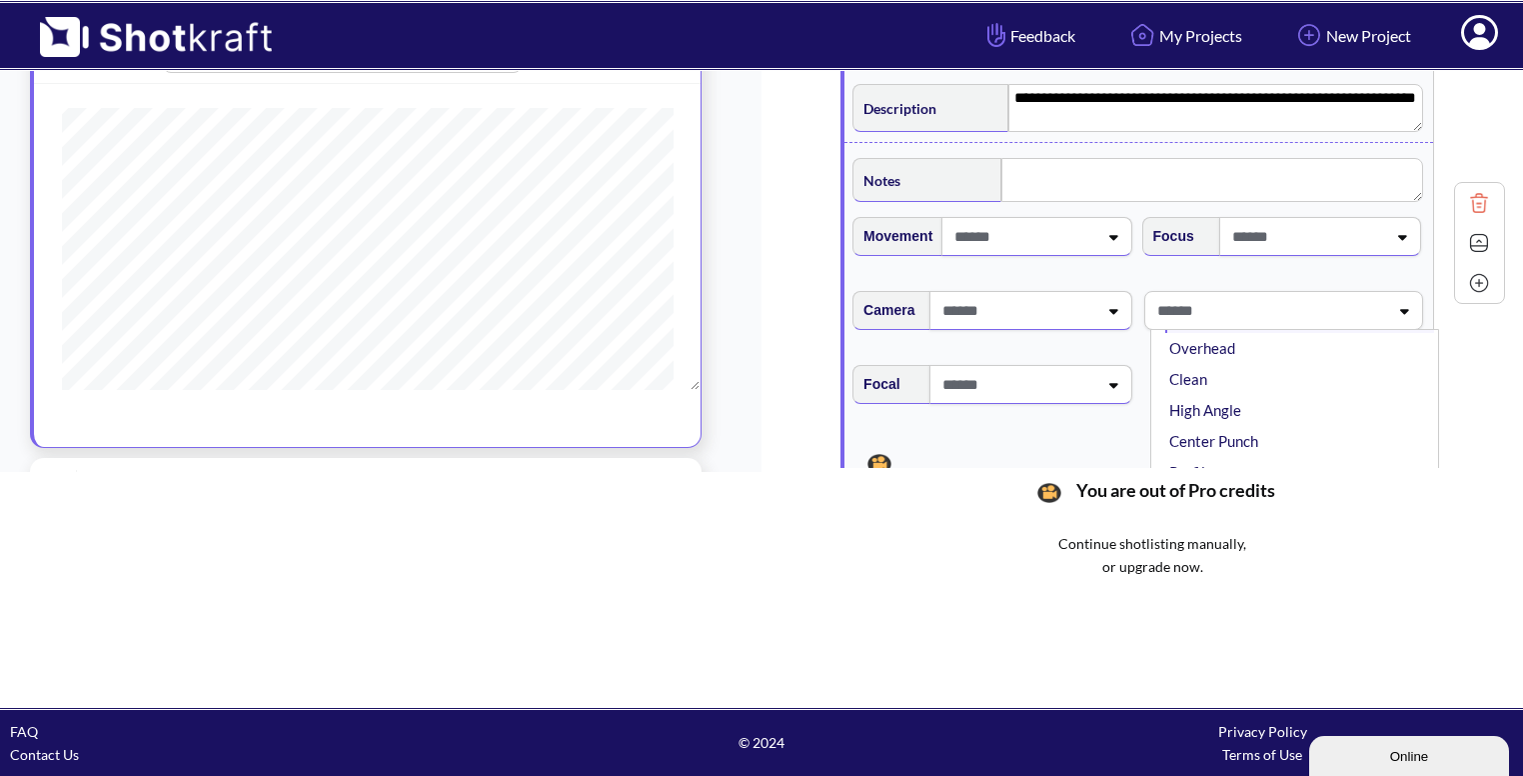
scroll to position [86, 0]
click at [1261, 403] on li "High Angle" at bounding box center [1300, 402] width 269 height 31
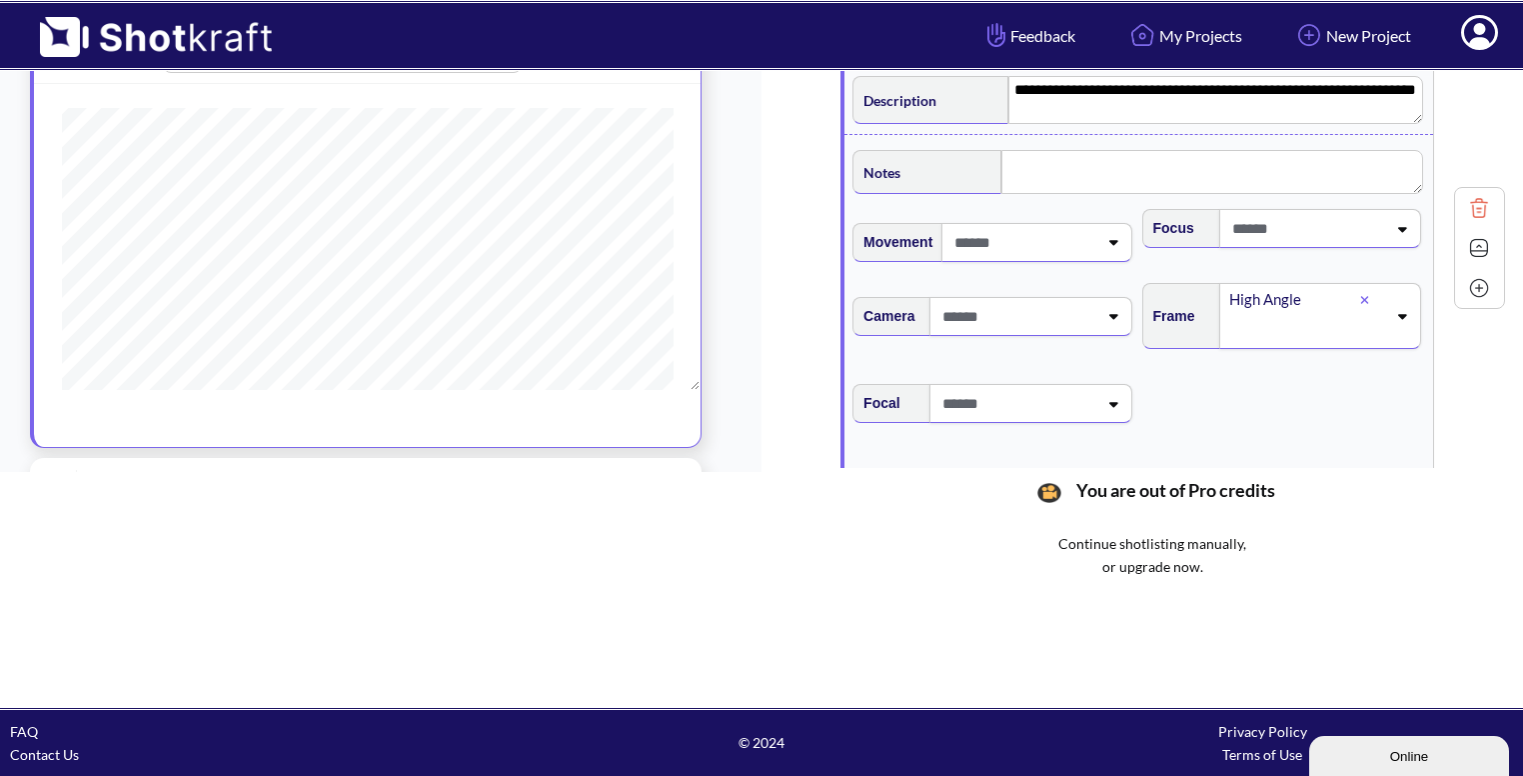
scroll to position [1482, 0]
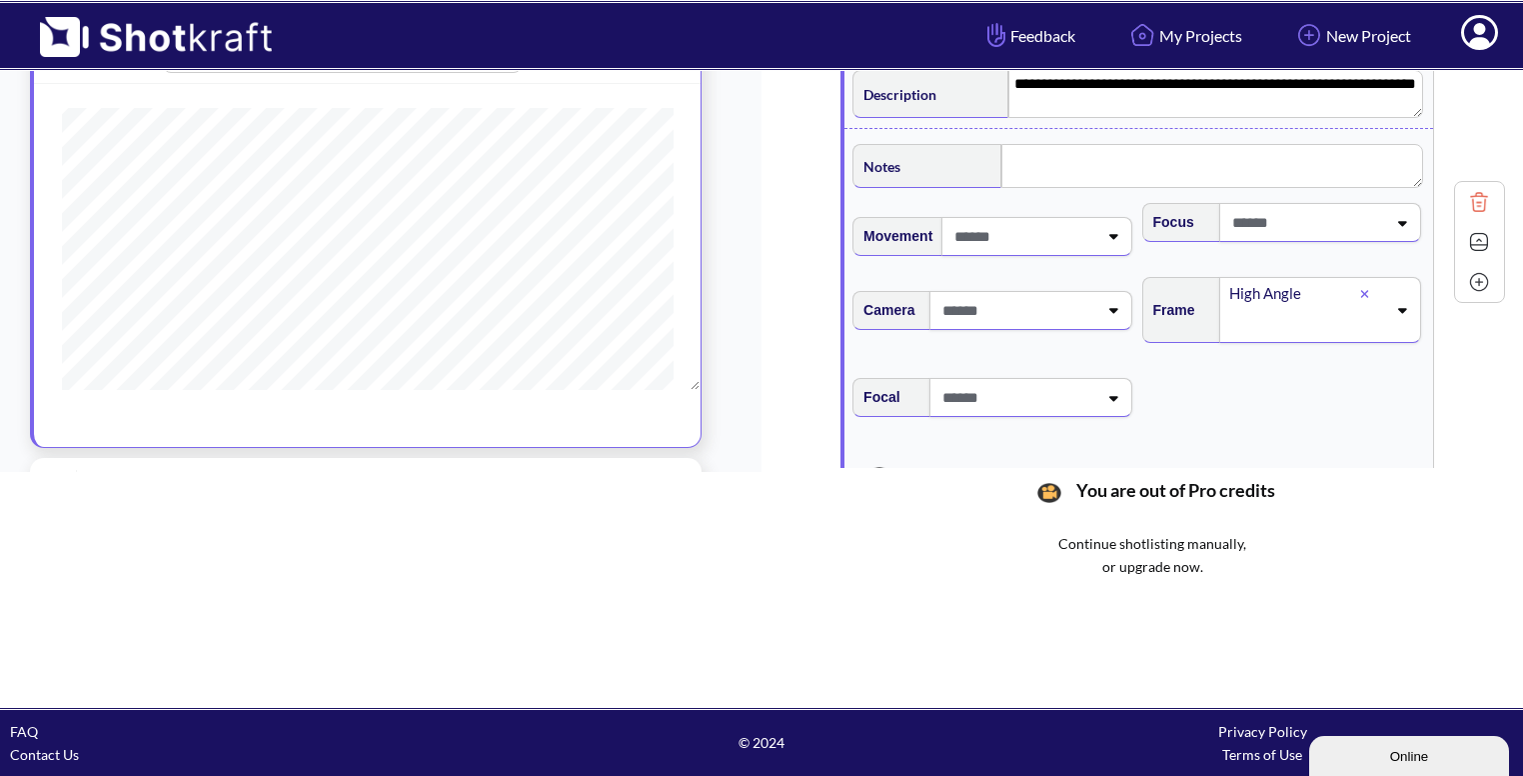
click at [1464, 236] on img at bounding box center [1479, 242] width 30 height 30
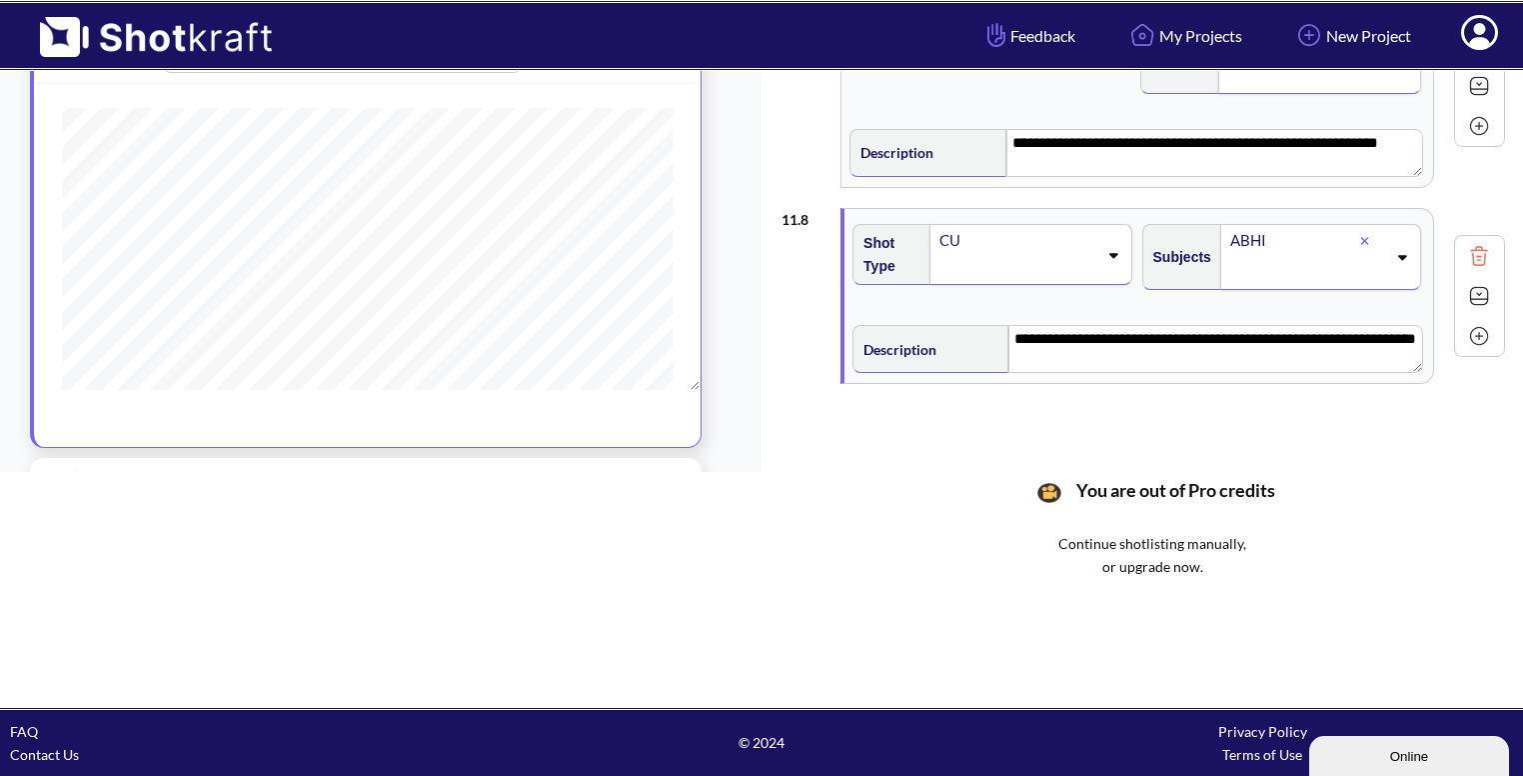
click at [1464, 325] on img at bounding box center [1479, 336] width 30 height 30
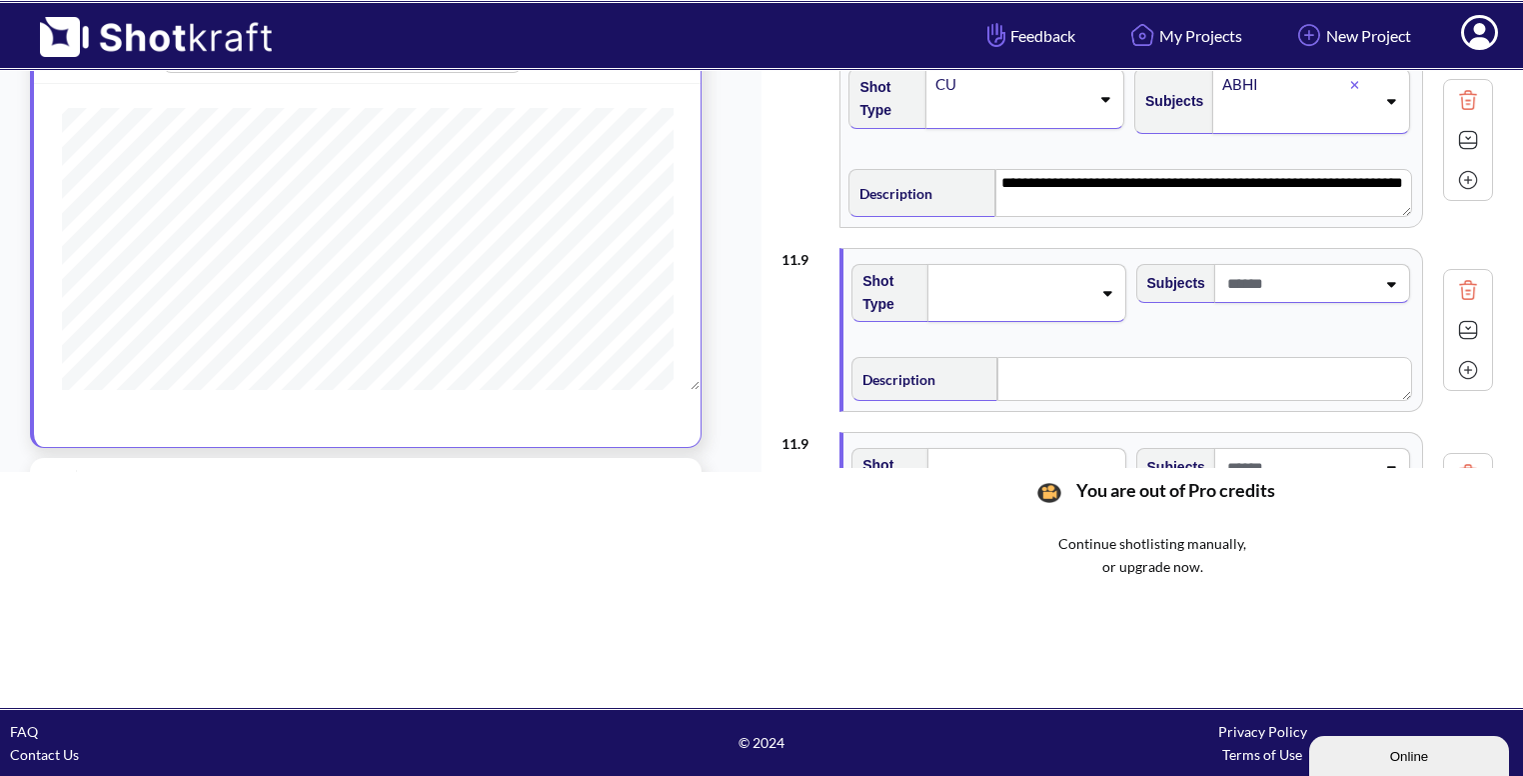
scroll to position [1486, 0]
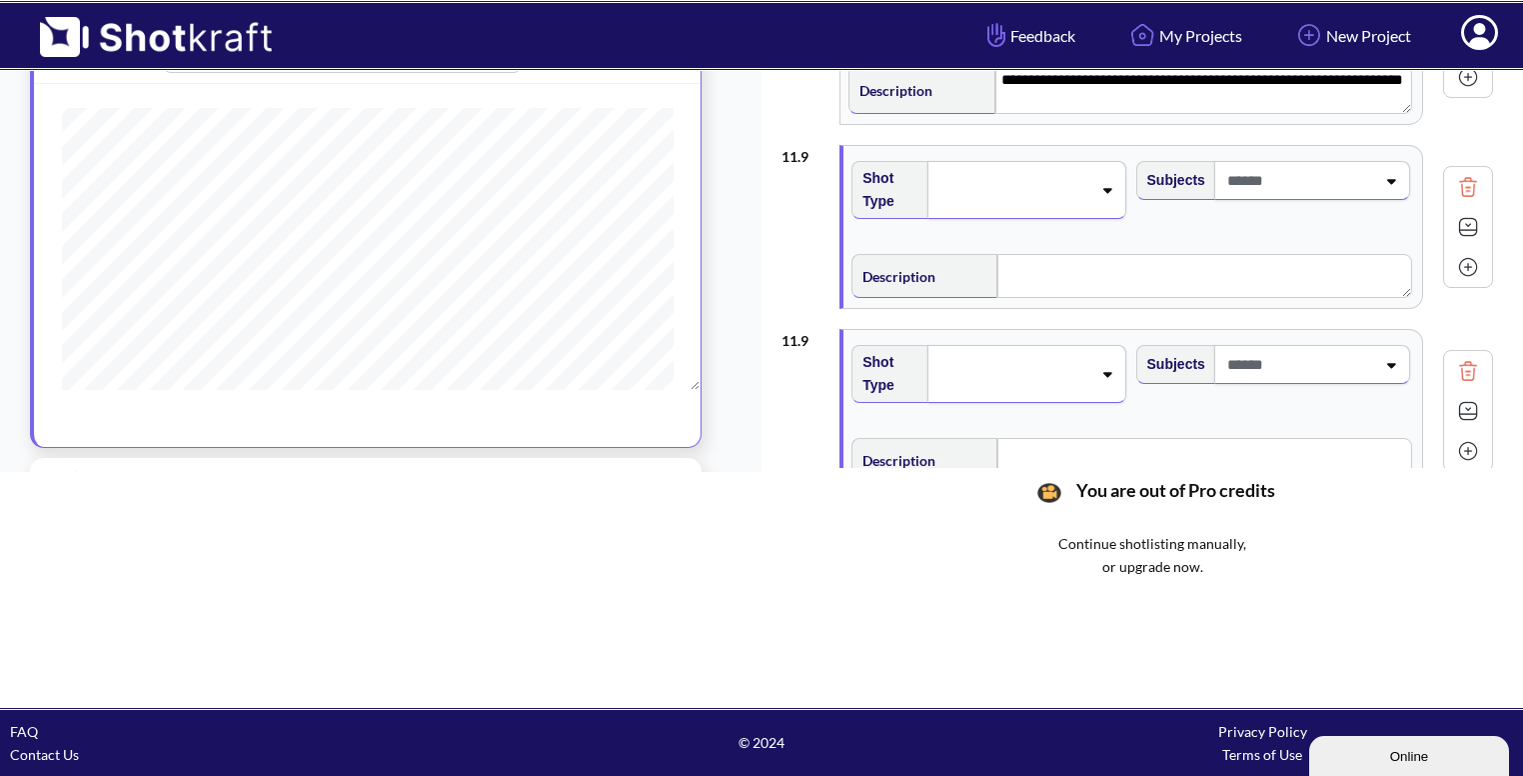
click at [1465, 375] on img at bounding box center [1468, 371] width 30 height 30
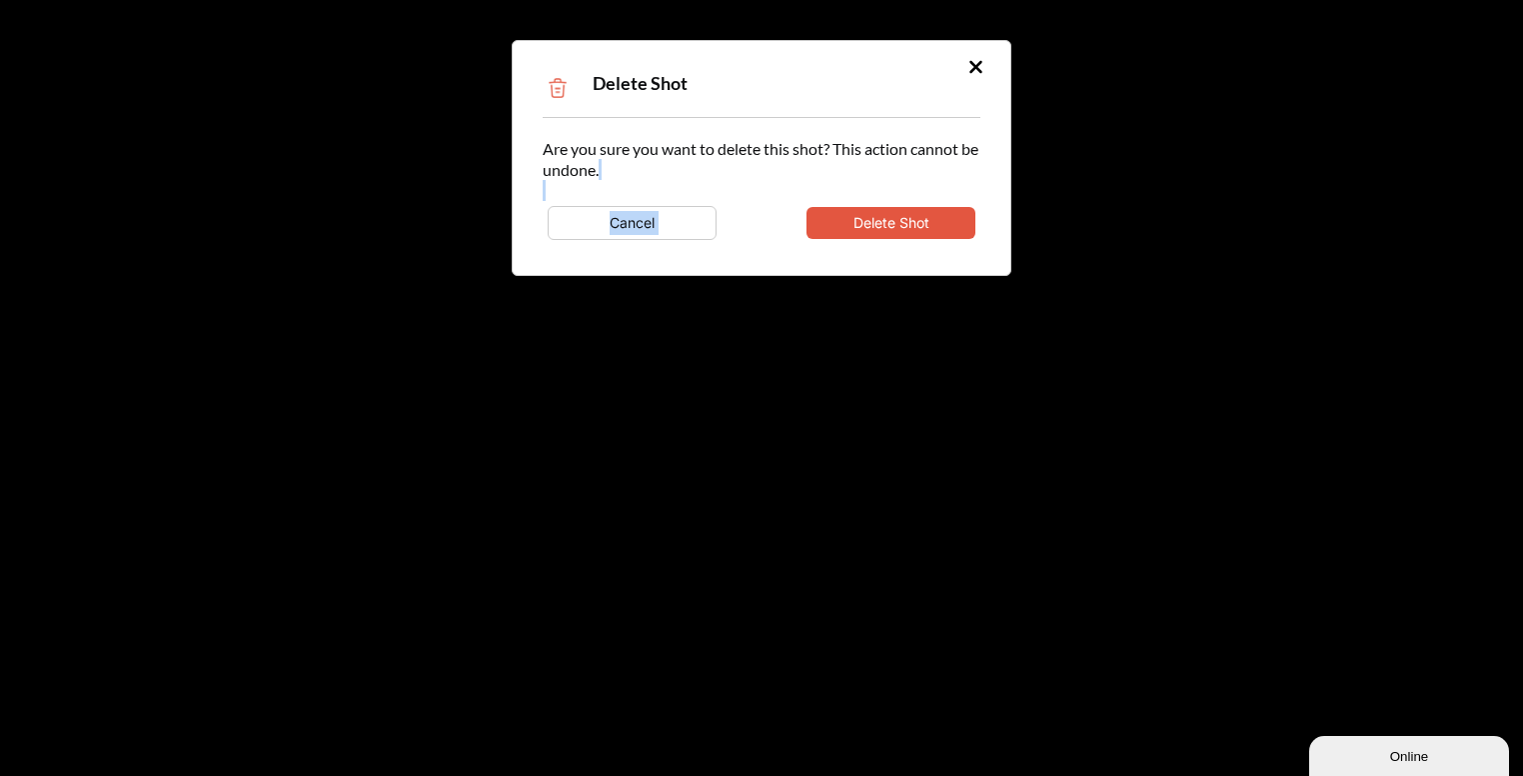
drag, startPoint x: 835, startPoint y: 199, endPoint x: 828, endPoint y: 217, distance: 19.3
click at [828, 217] on div "Are you sure you want to delete this shot? This action cannot be undone. Cancel…" at bounding box center [762, 191] width 438 height 107
click at [828, 217] on button "Delete Shot" at bounding box center [891, 223] width 169 height 32
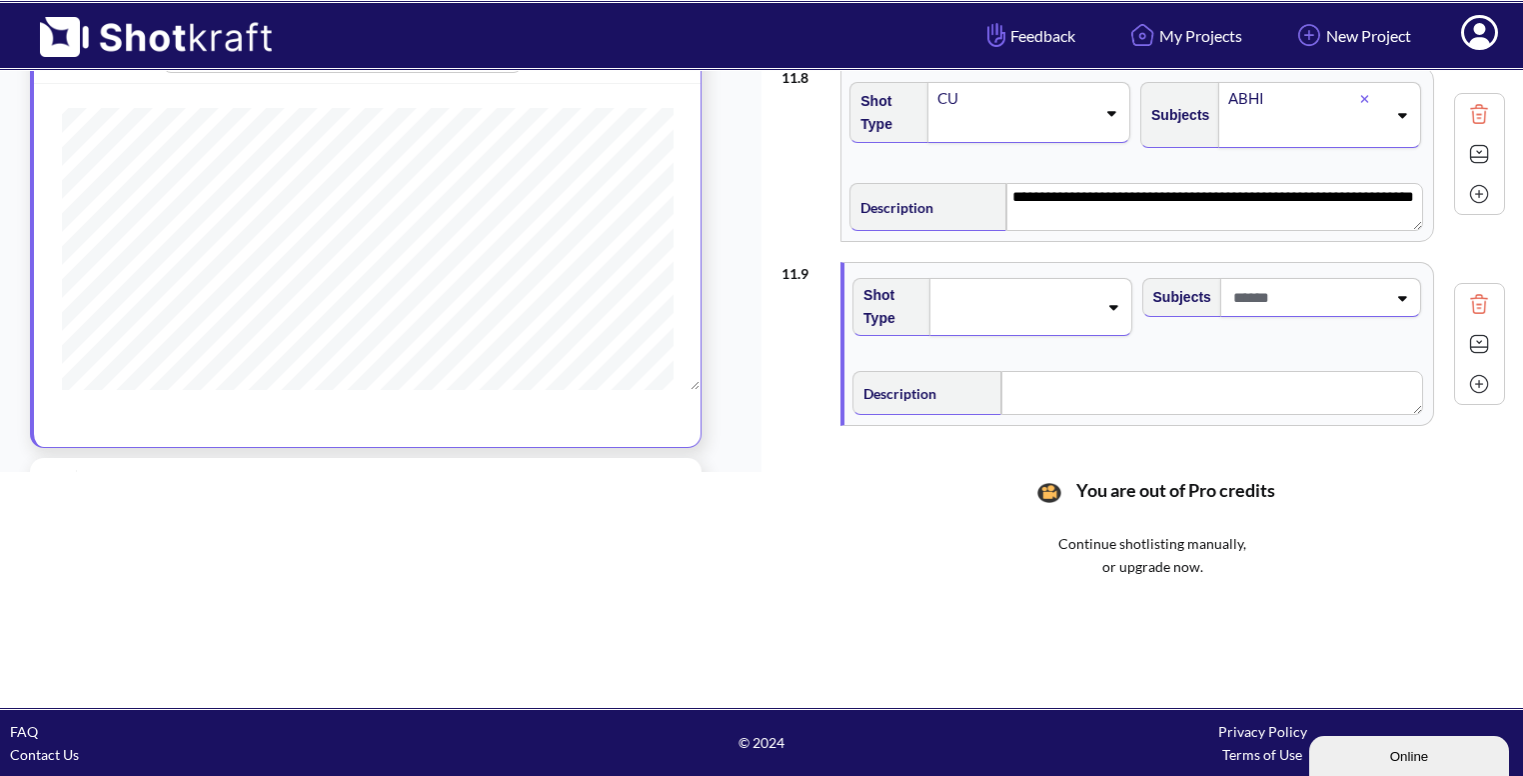
scroll to position [1387, 0]
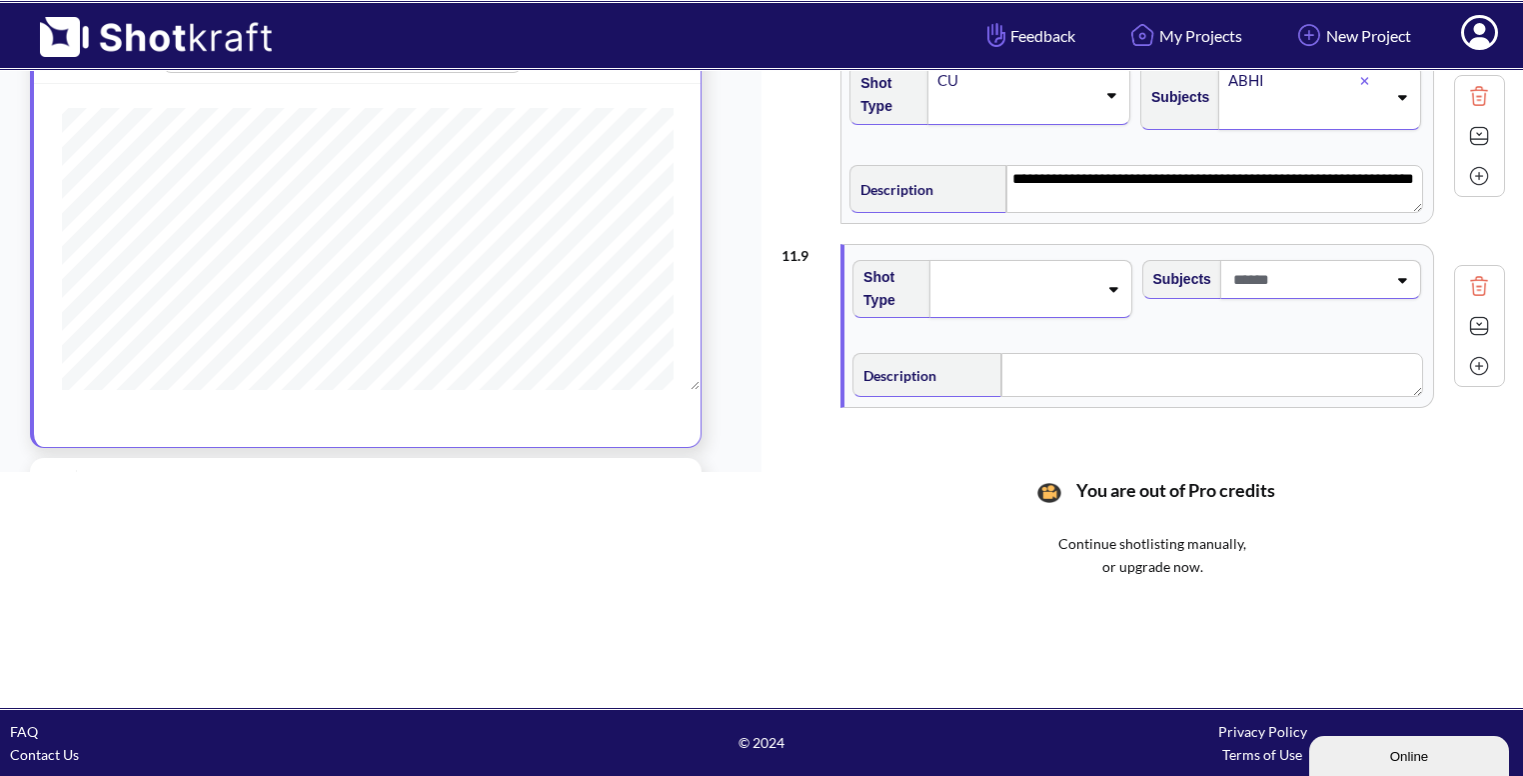
click at [1080, 275] on span at bounding box center [1017, 289] width 159 height 28
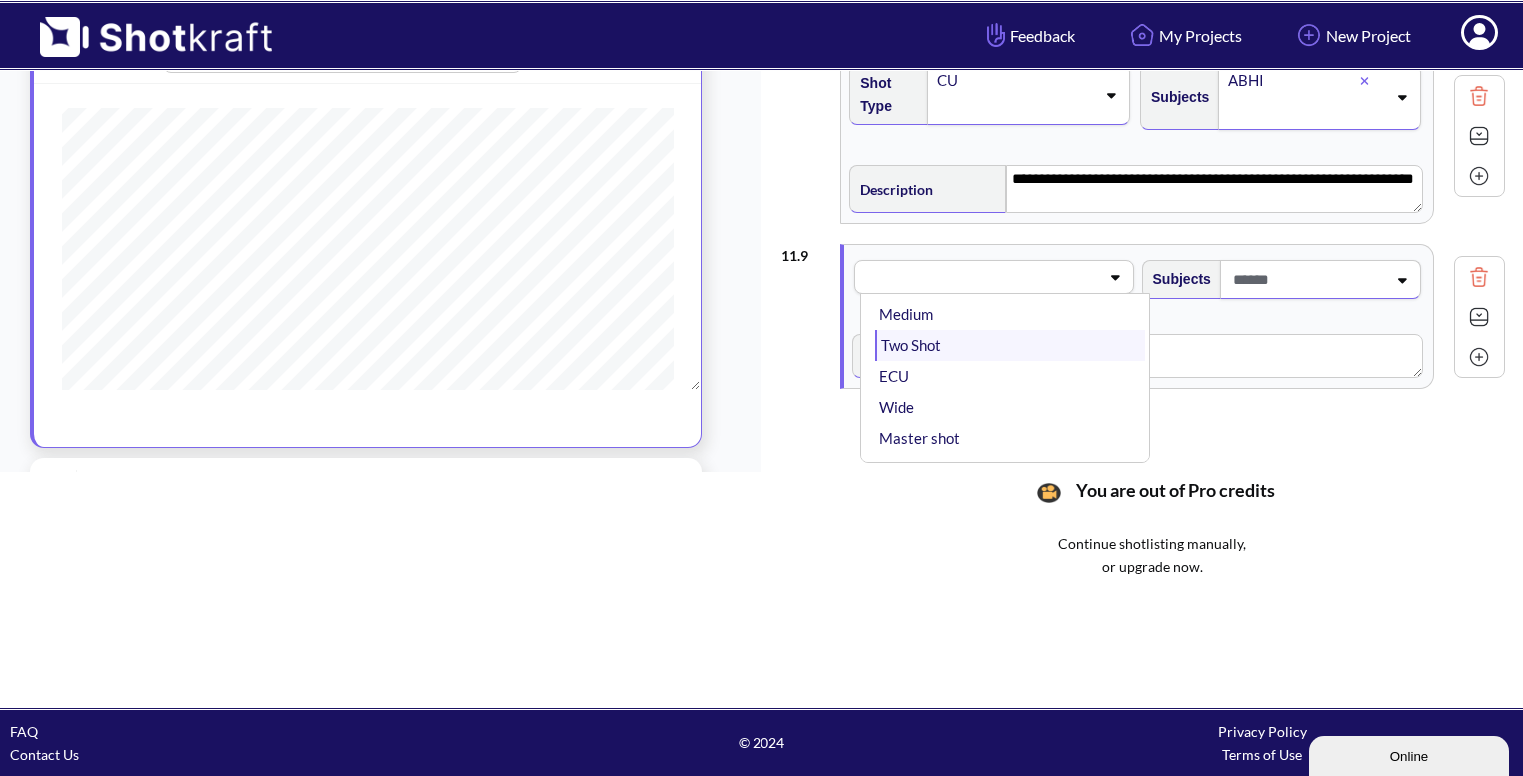
click at [975, 400] on li "Wide" at bounding box center [1010, 407] width 269 height 31
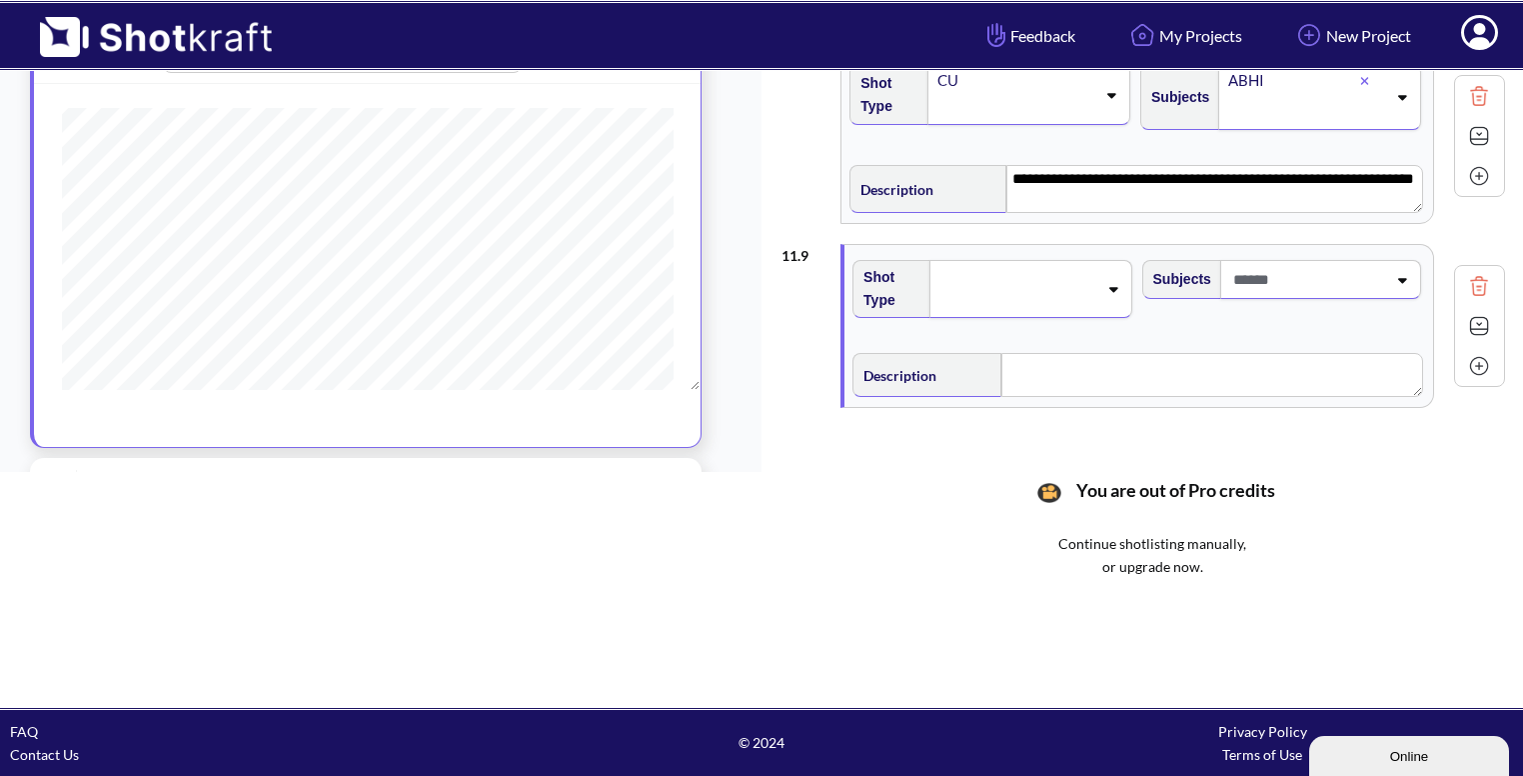
click at [1329, 269] on span at bounding box center [1308, 279] width 158 height 33
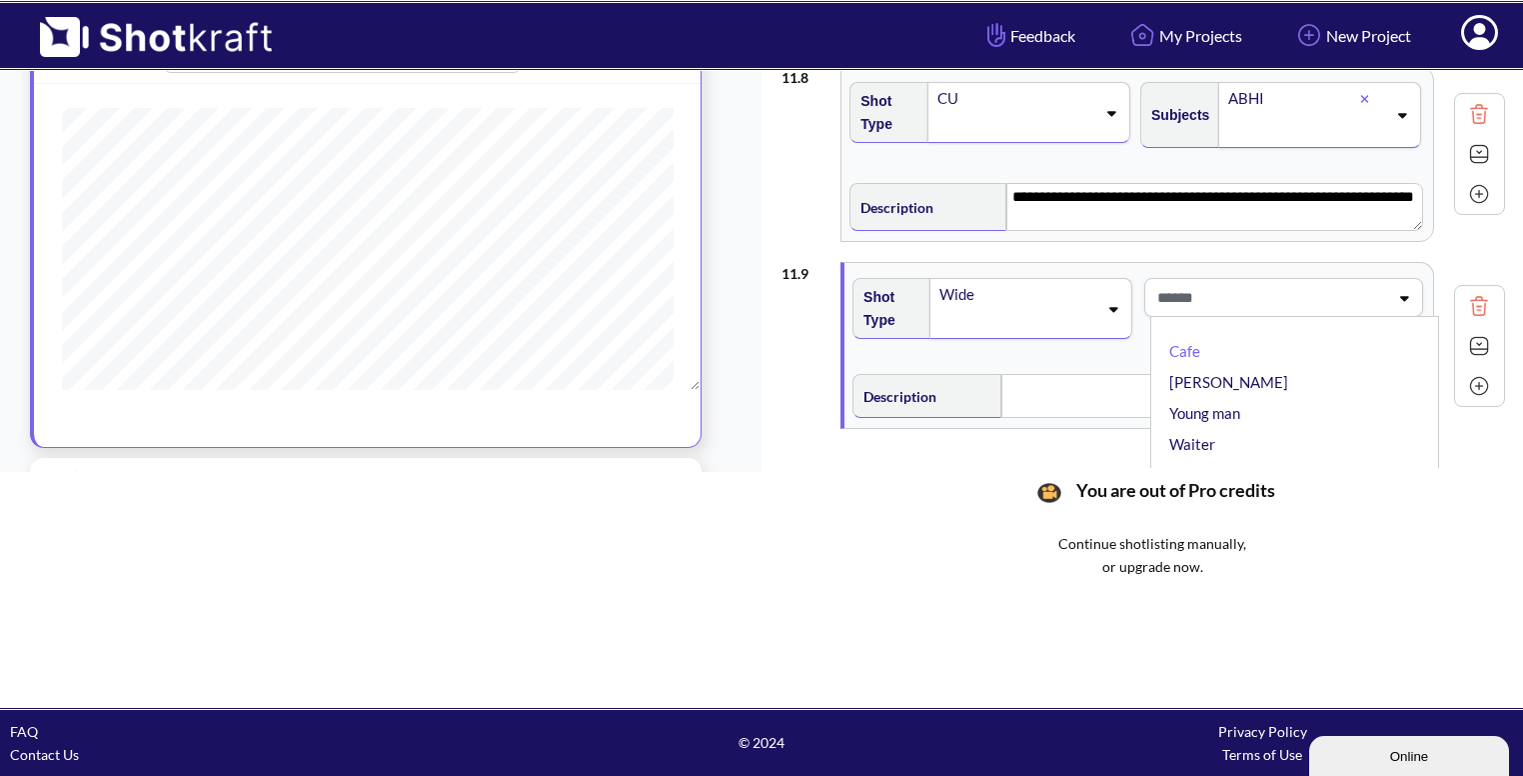
scroll to position [1403, 0]
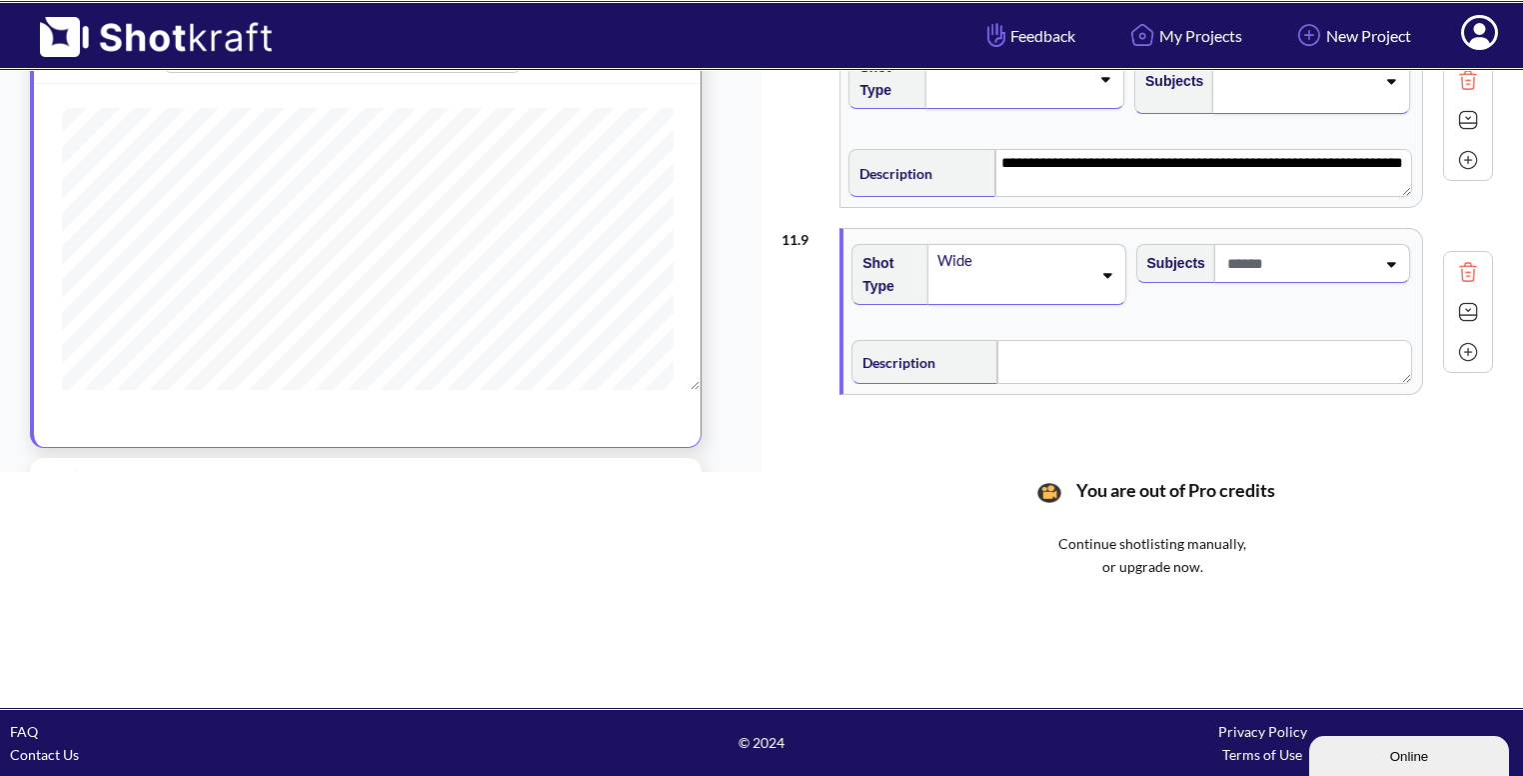
click at [1076, 254] on div "Wide" at bounding box center [1013, 260] width 155 height 27
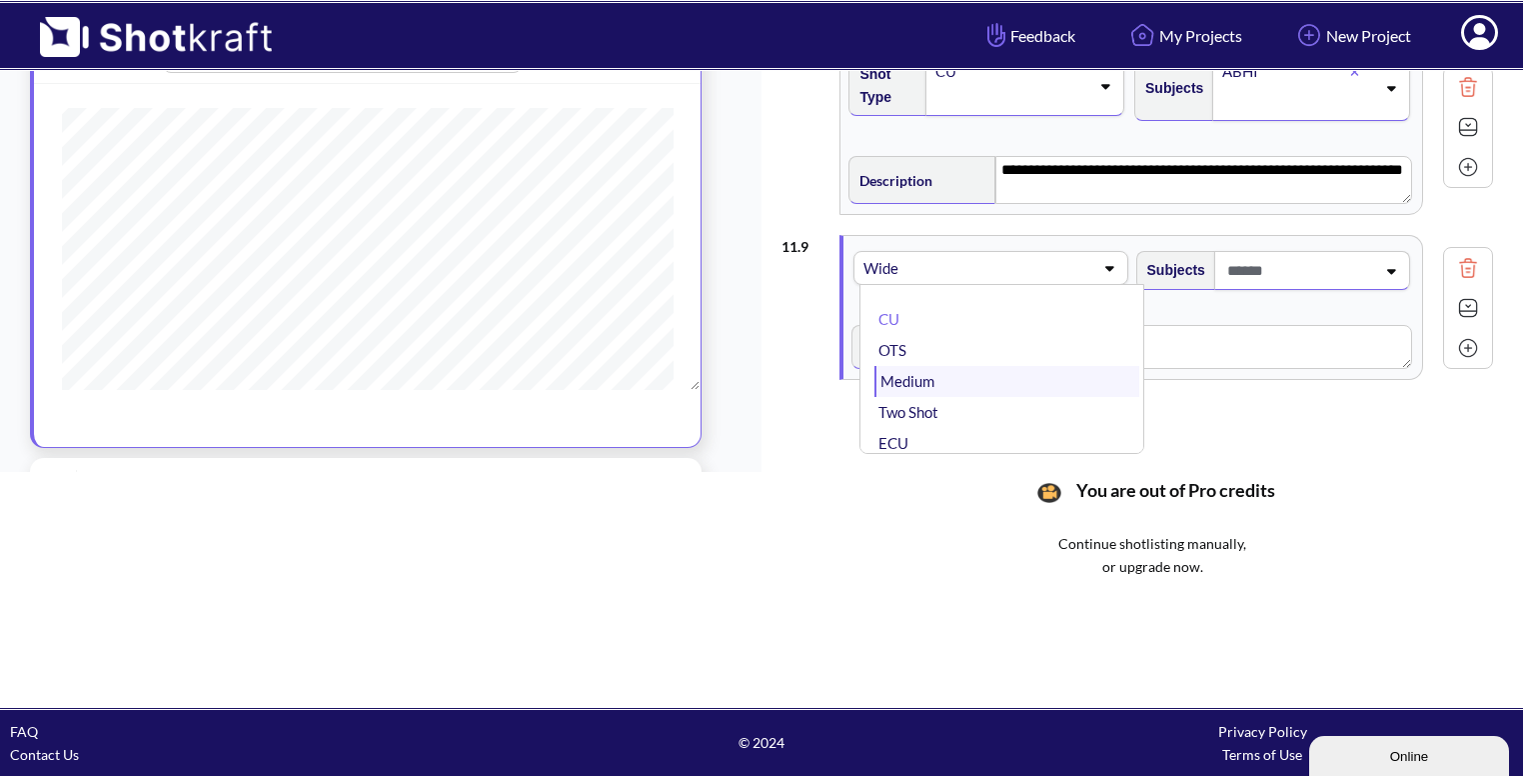
click at [1004, 366] on li "Medium" at bounding box center [1007, 381] width 264 height 31
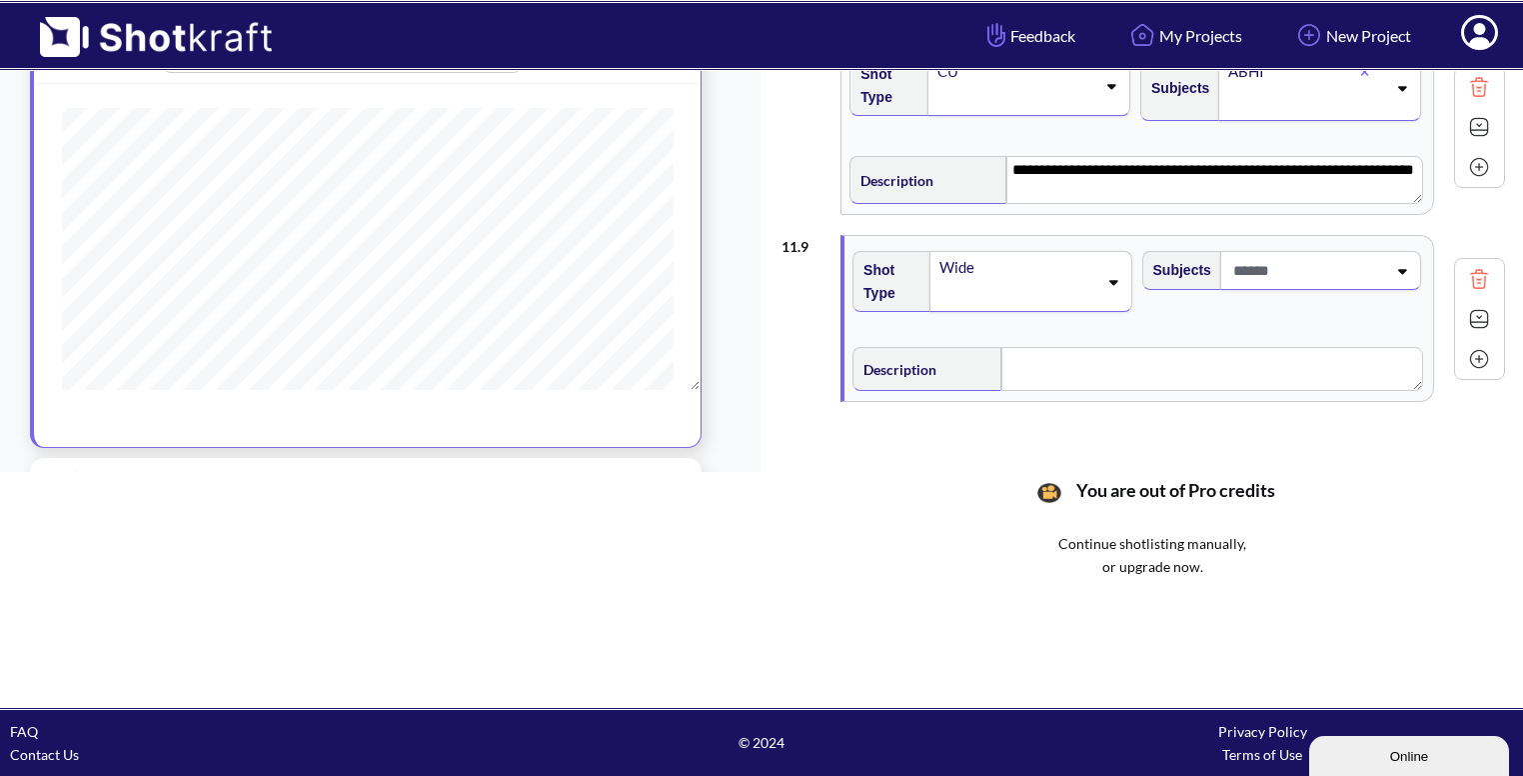
click at [1318, 265] on span at bounding box center [1308, 270] width 158 height 33
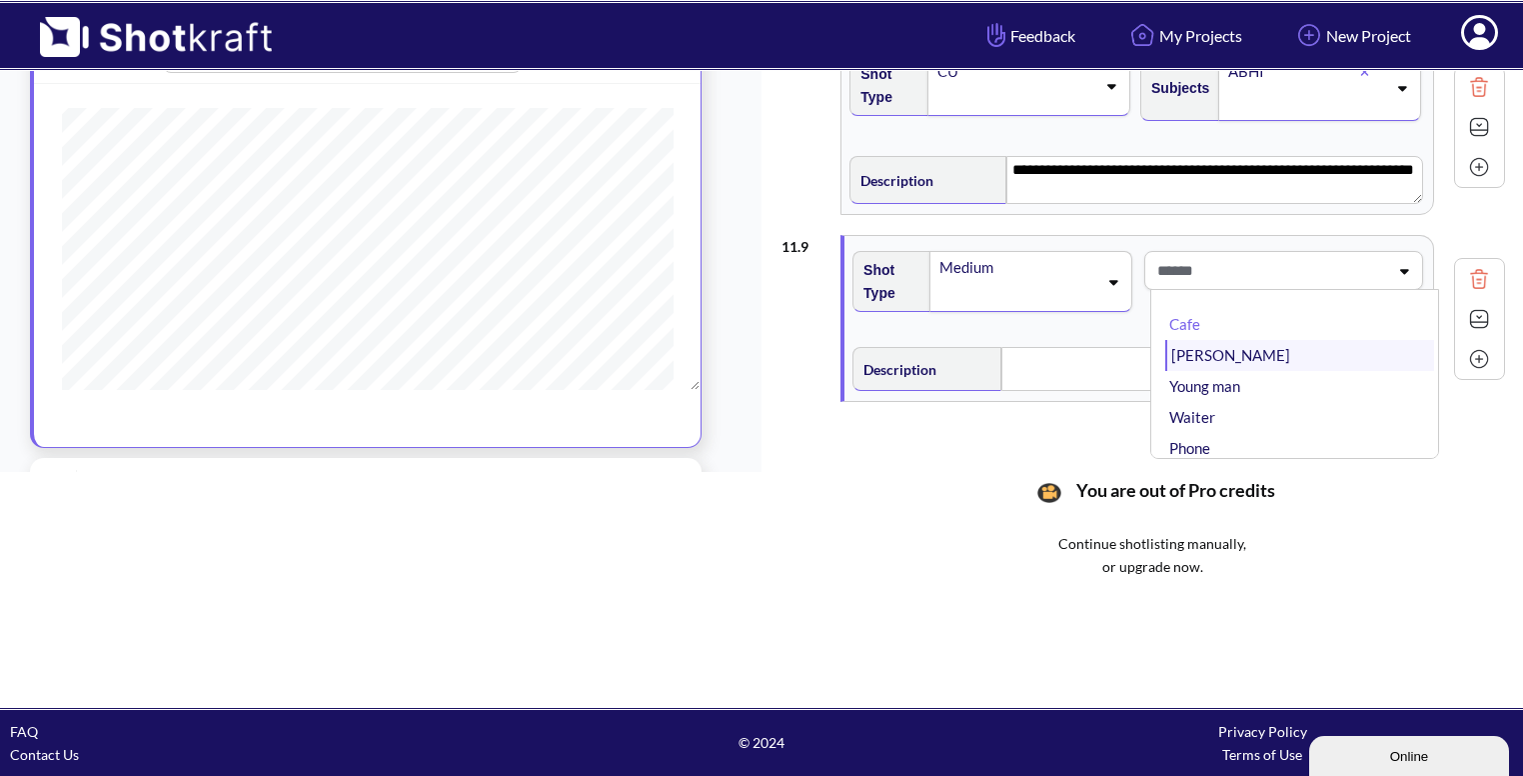
click at [1247, 340] on li "Bhavya" at bounding box center [1300, 355] width 269 height 31
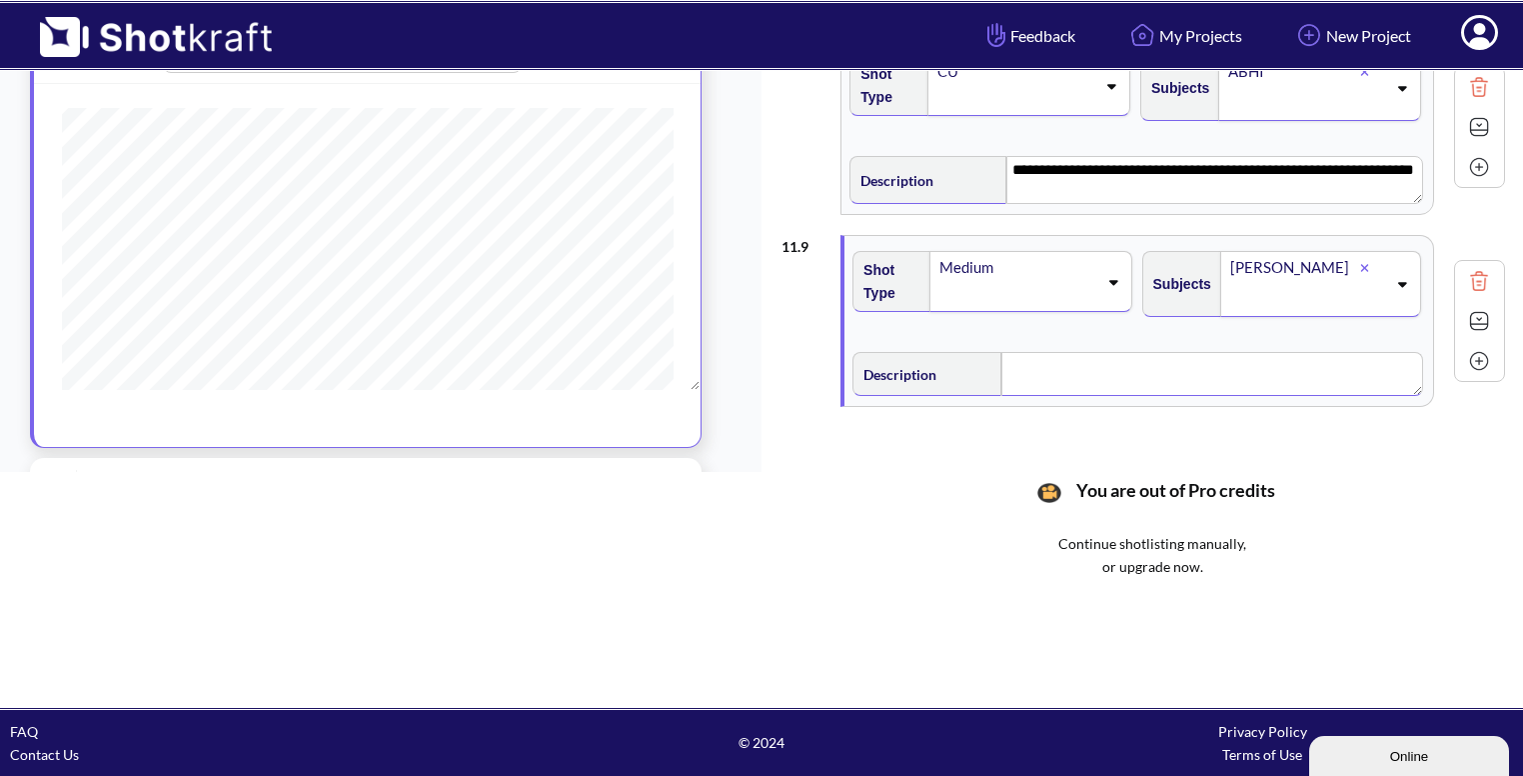
click at [1056, 360] on textarea at bounding box center [1213, 374] width 422 height 44
click at [1472, 311] on img at bounding box center [1479, 323] width 30 height 30
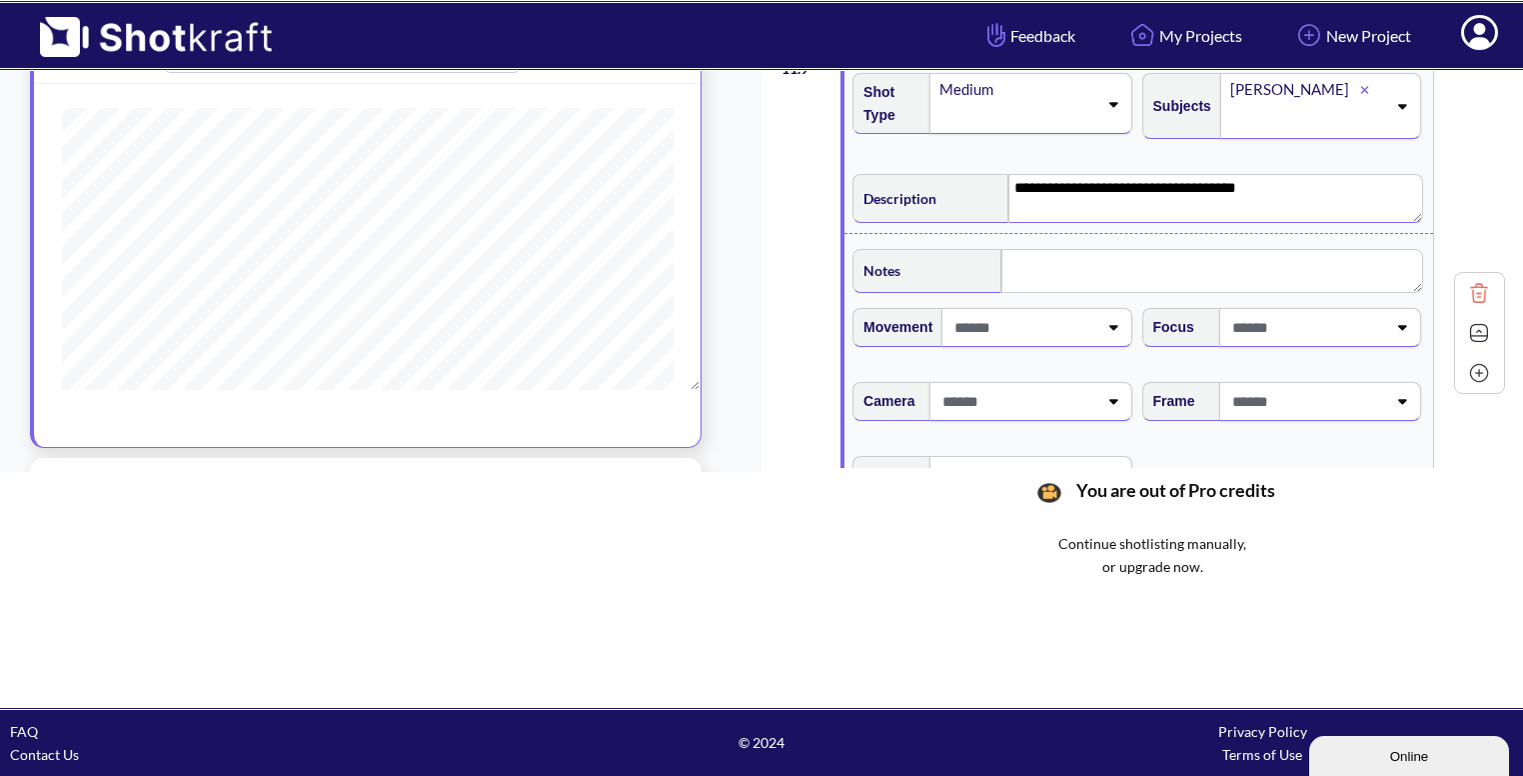
scroll to position [1609, 0]
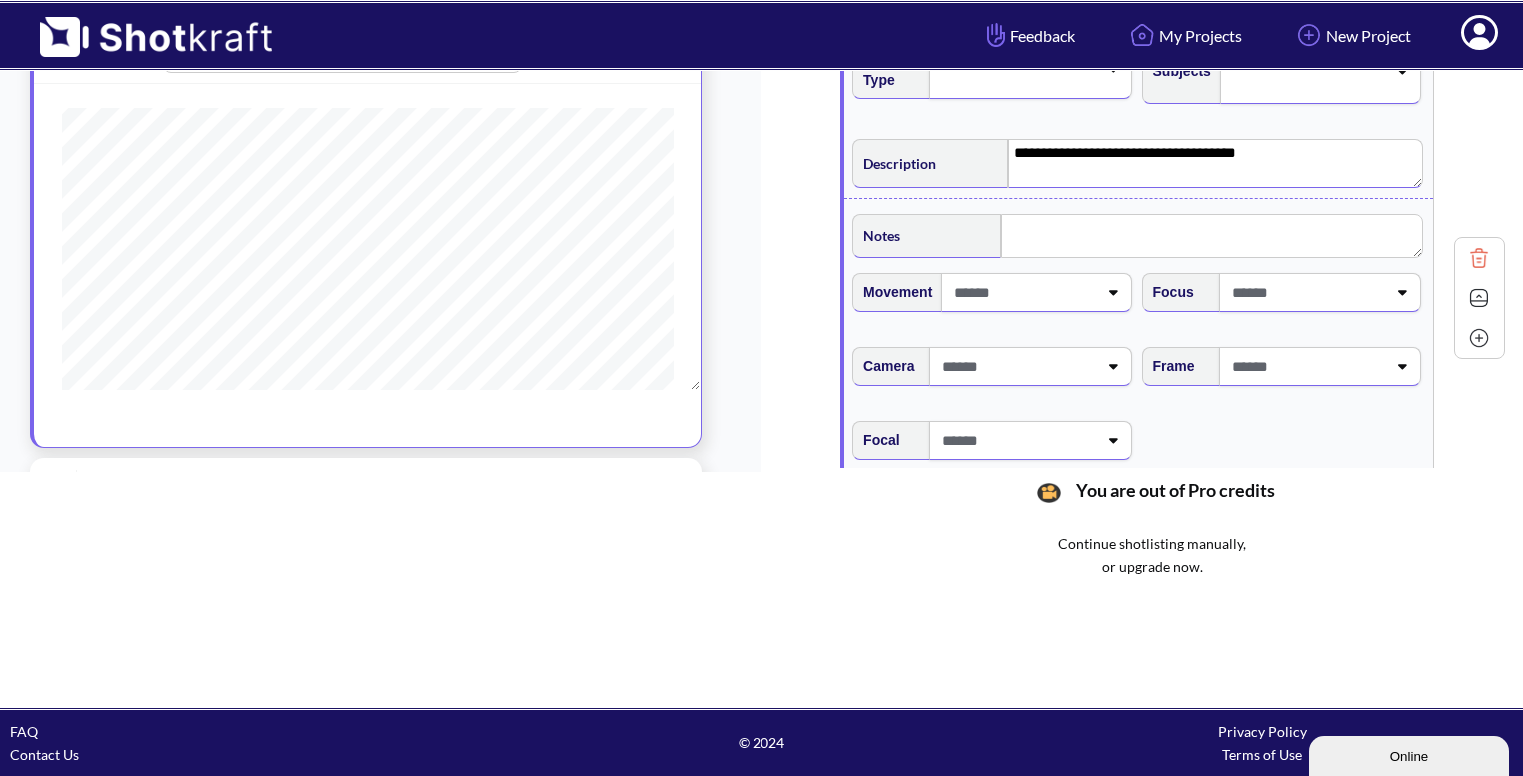
click at [1338, 369] on span at bounding box center [1307, 366] width 159 height 33
type textarea "**********"
click at [1283, 424] on li "Eye Level" at bounding box center [1300, 420] width 269 height 31
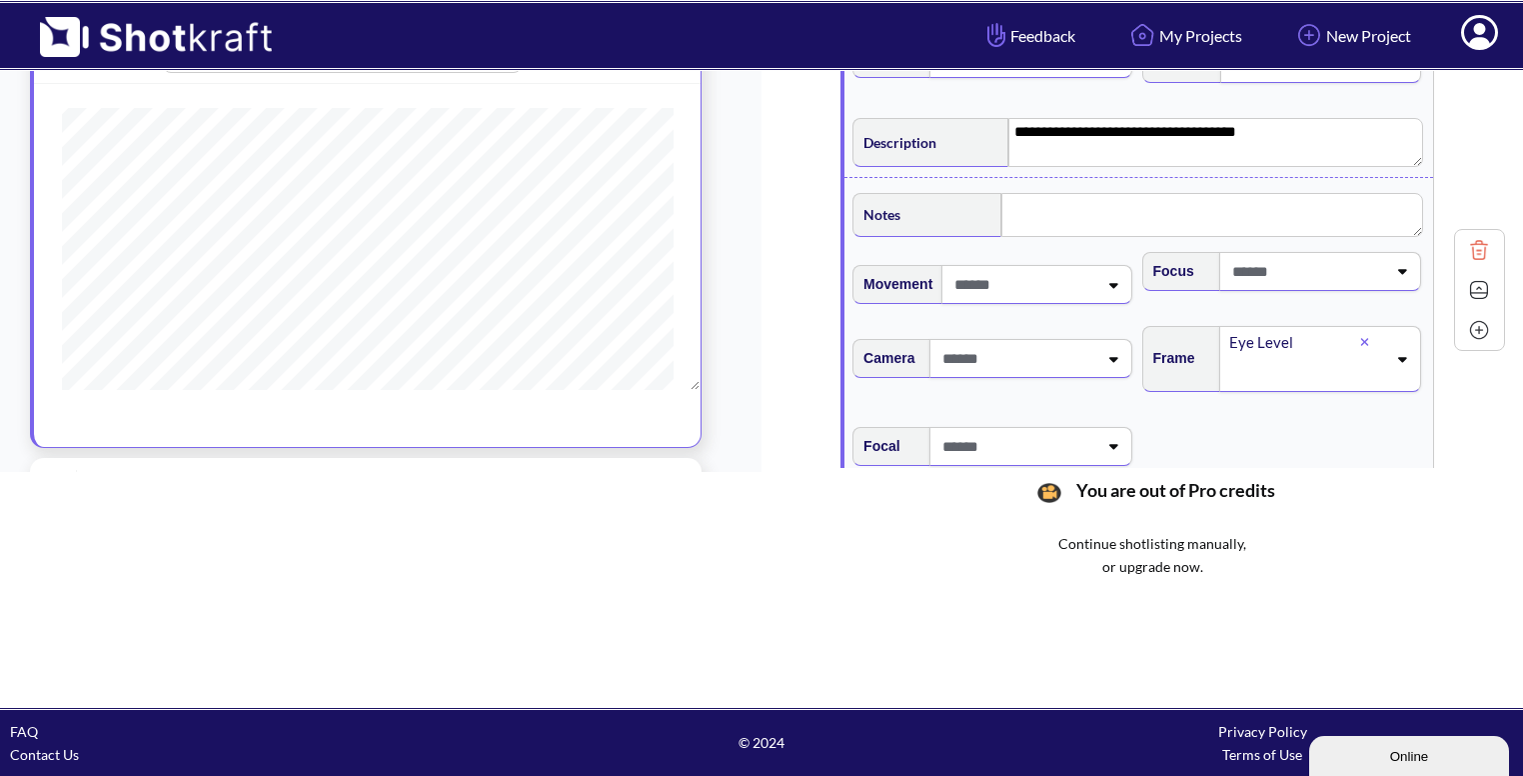
scroll to position [1633, 0]
click at [1467, 282] on img at bounding box center [1479, 287] width 30 height 30
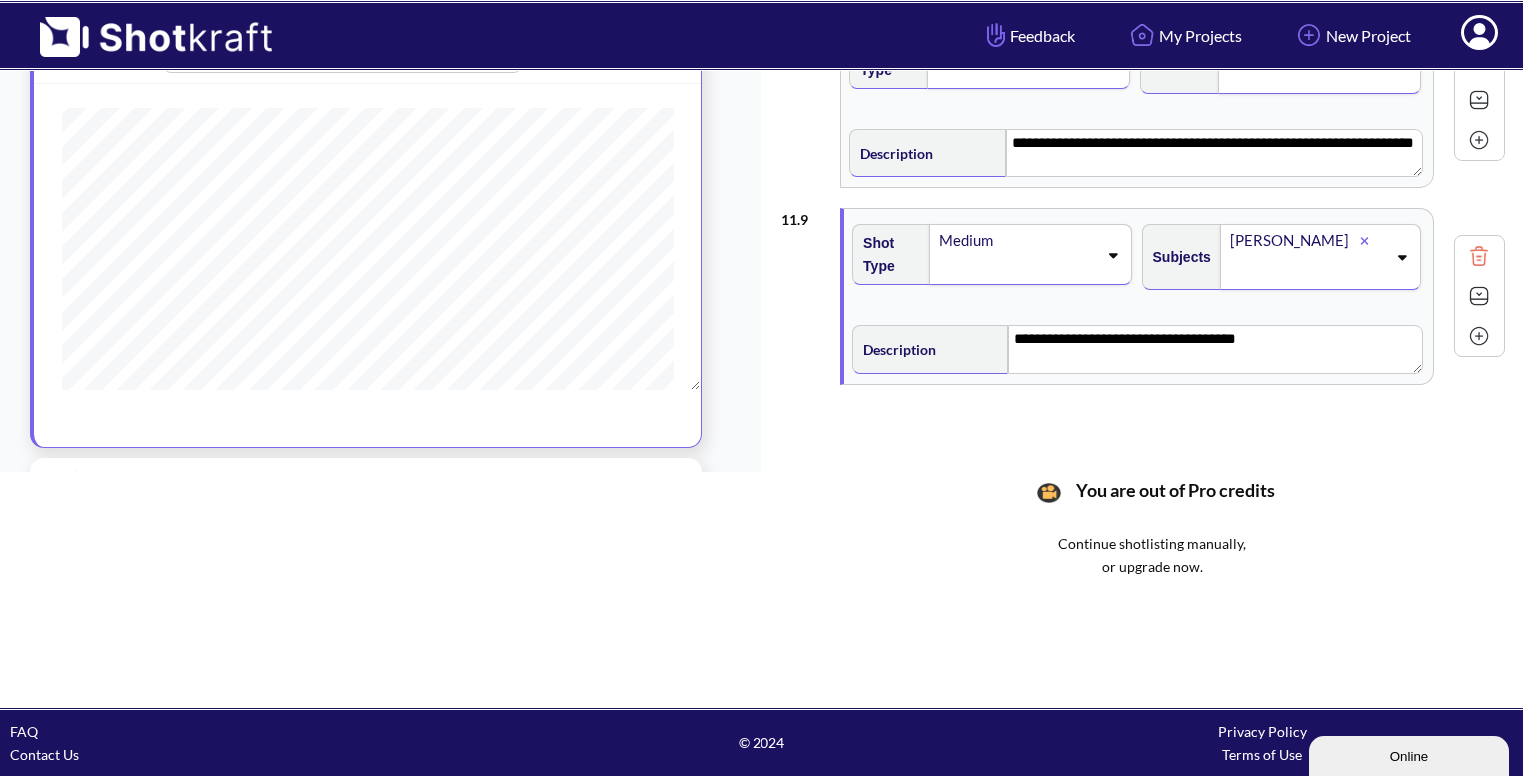
click at [1465, 325] on img at bounding box center [1479, 336] width 30 height 30
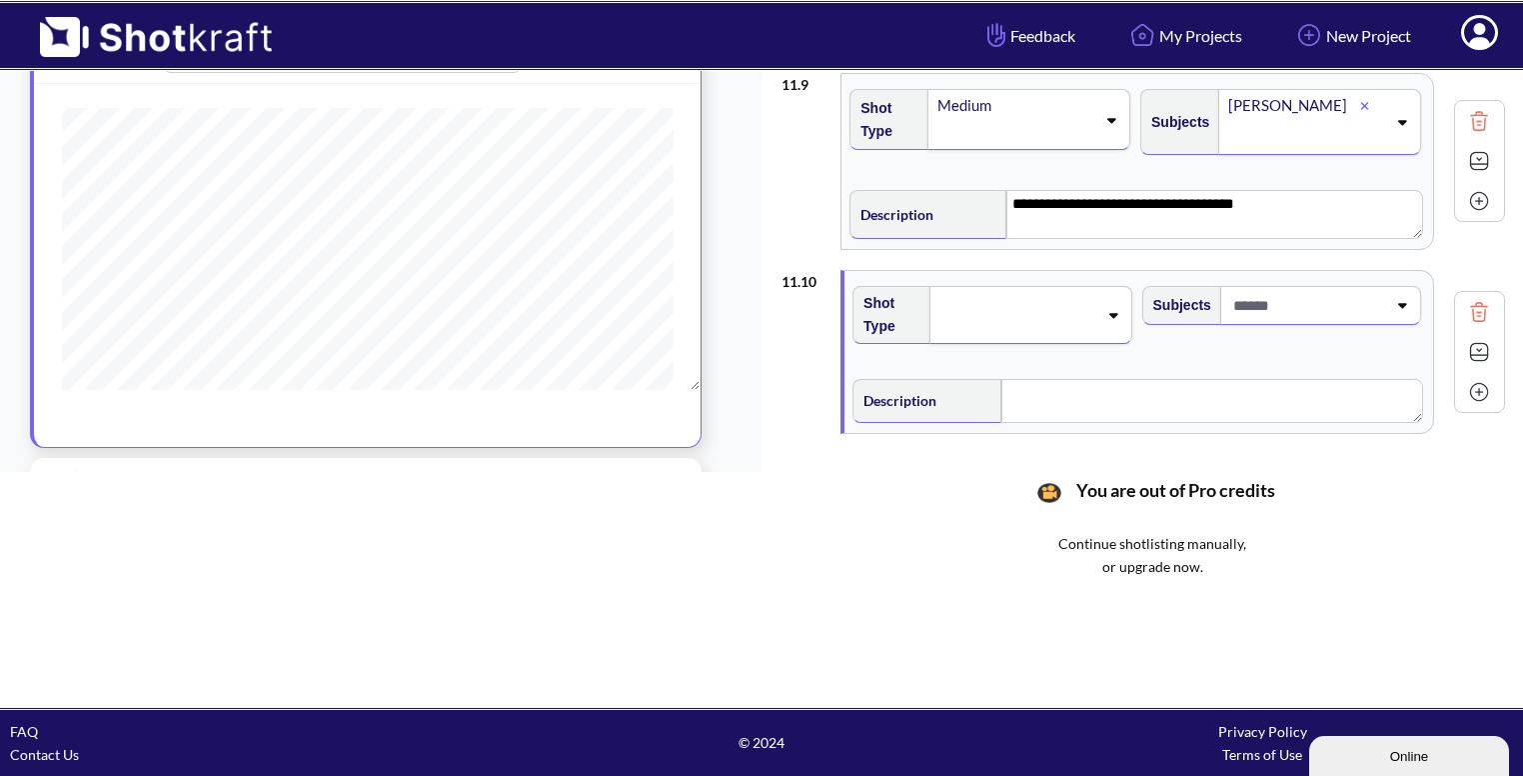
scroll to position [1561, 0]
click at [1110, 310] on icon at bounding box center [1114, 312] width 9 height 5
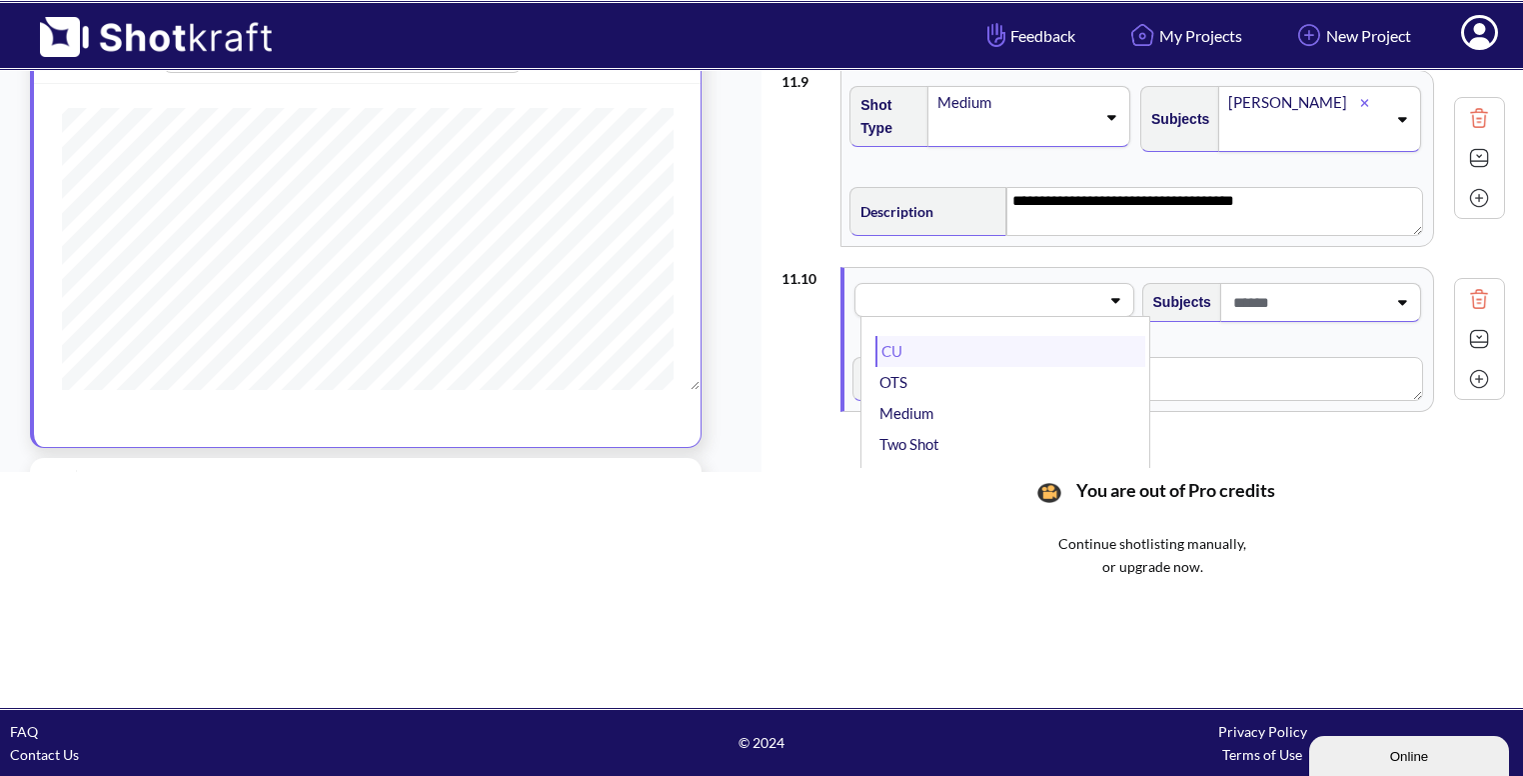
click at [1060, 341] on li "CU" at bounding box center [1010, 351] width 269 height 31
click at [1295, 297] on span at bounding box center [1308, 302] width 158 height 33
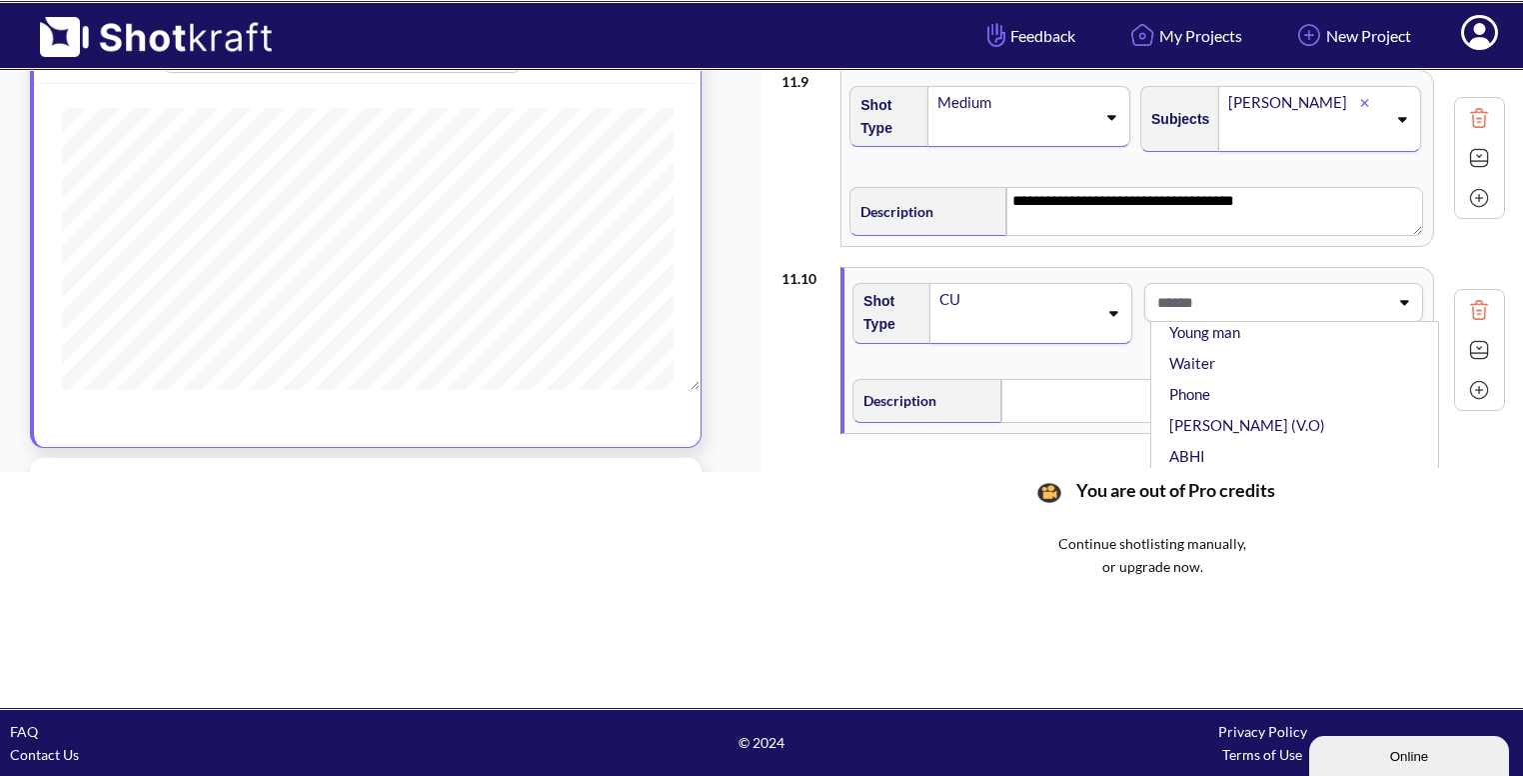
scroll to position [87, 0]
click at [1211, 440] on li "ABHI" at bounding box center [1300, 455] width 269 height 31
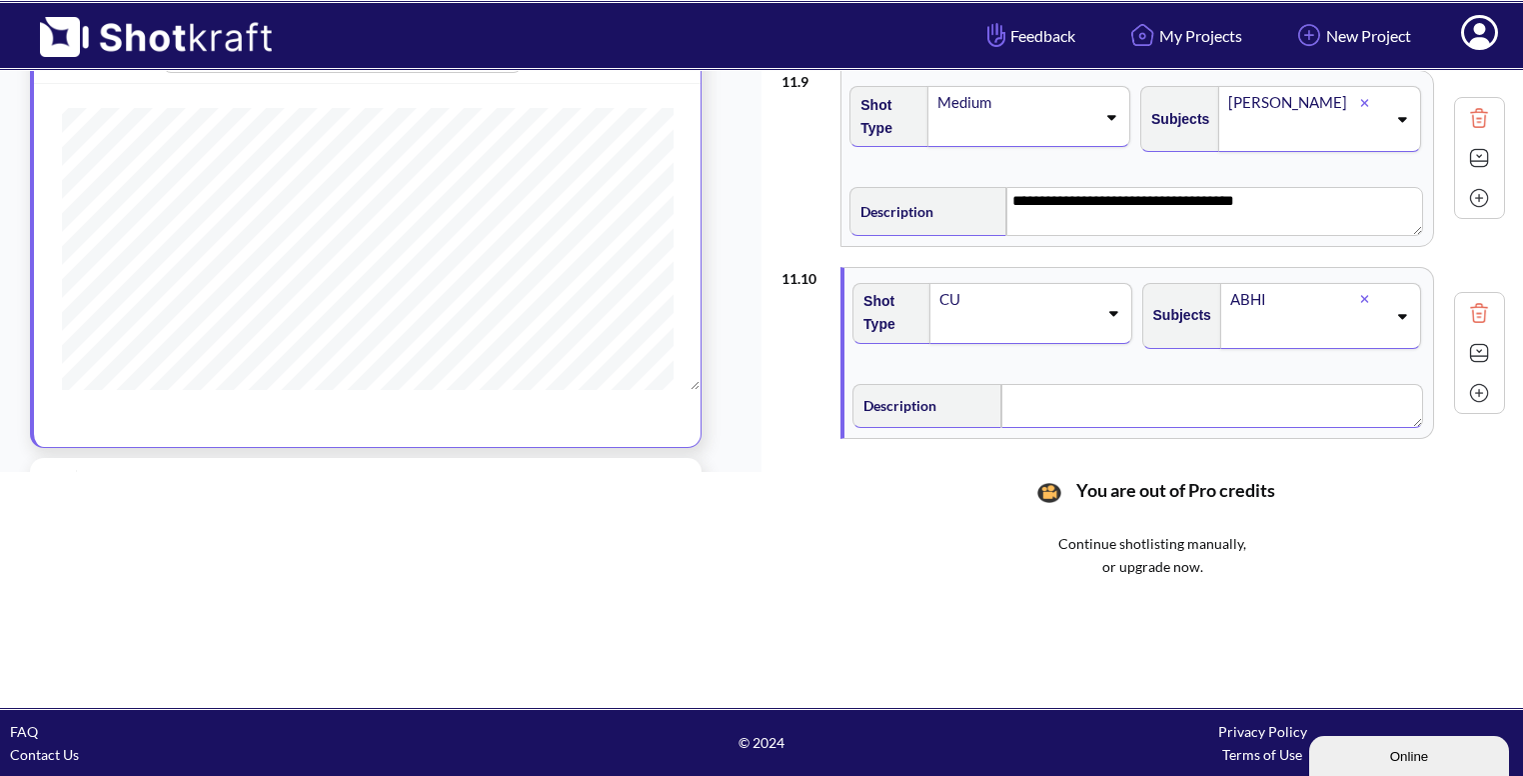
click at [1096, 397] on textarea at bounding box center [1213, 406] width 422 height 44
type textarea "*"
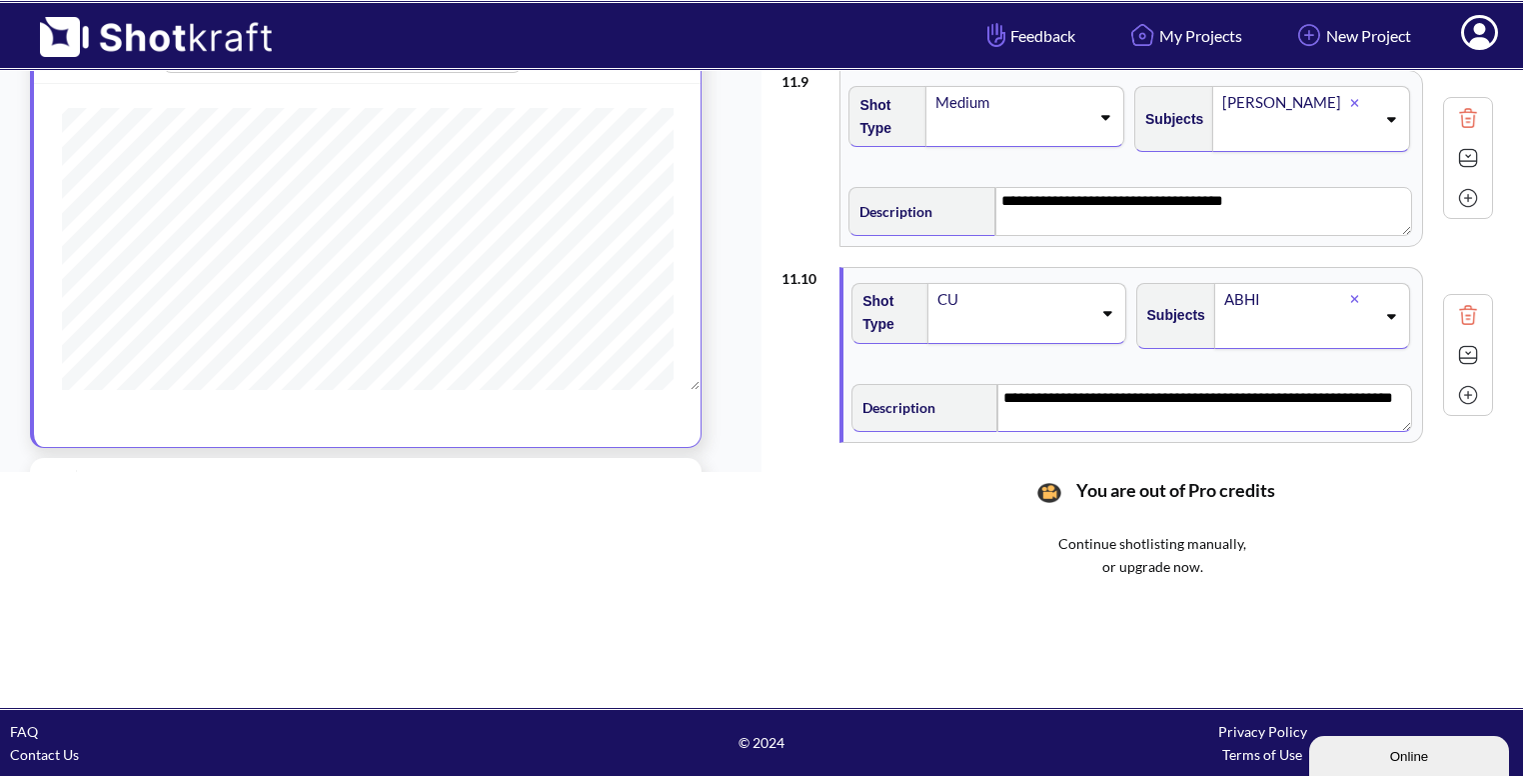
scroll to position [1619, 0]
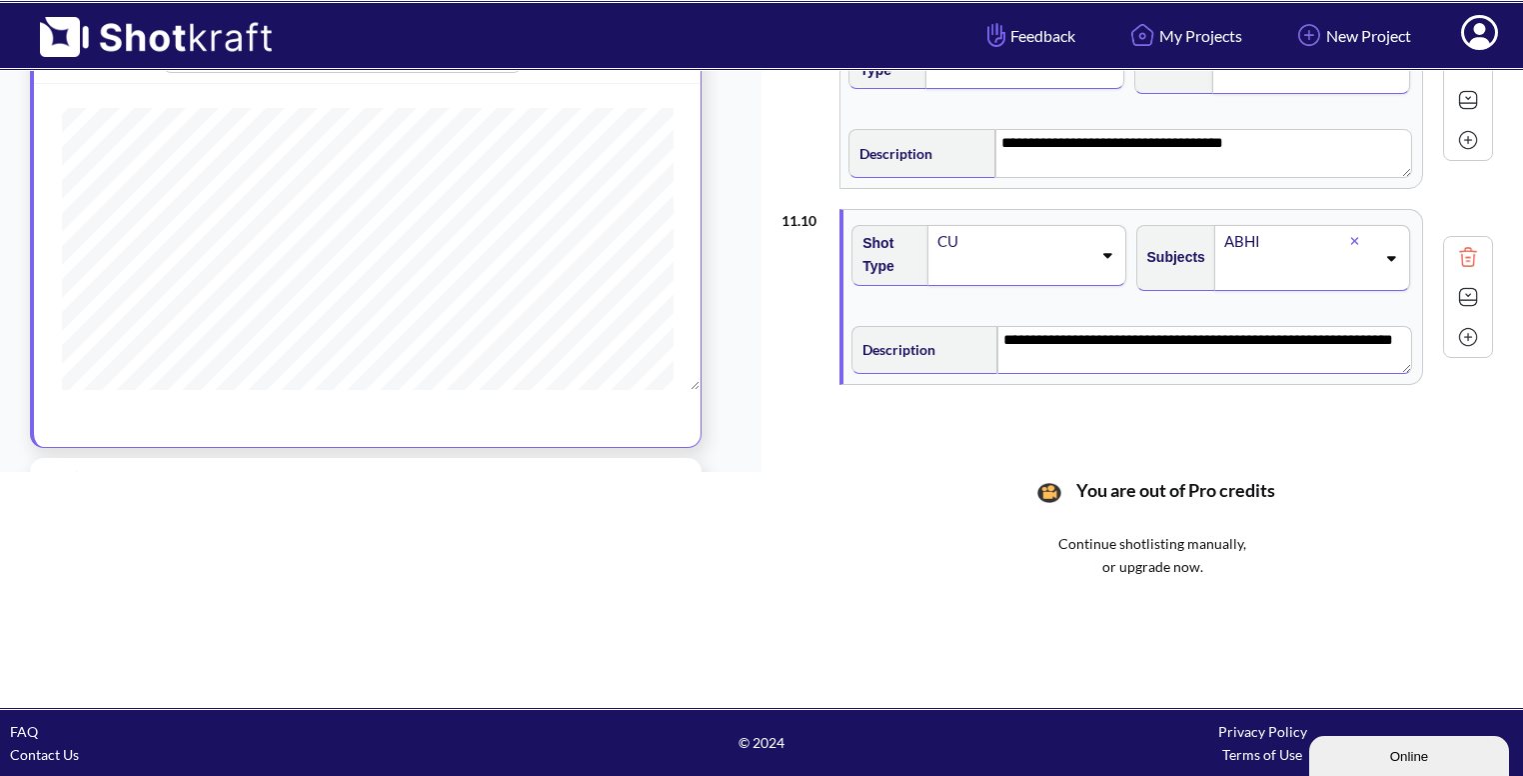
click at [1470, 291] on img at bounding box center [1468, 297] width 30 height 30
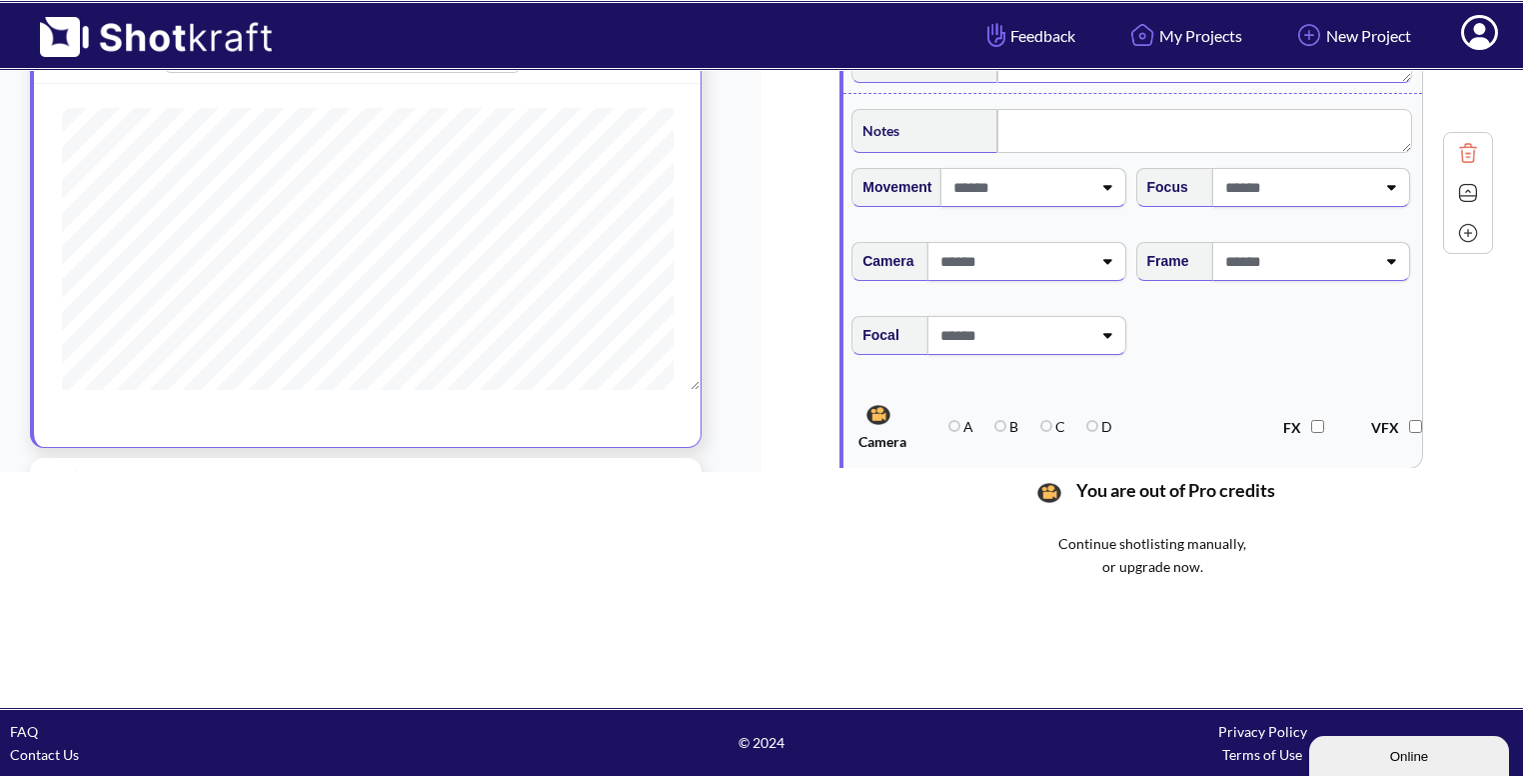
scroll to position [1911, 0]
click at [1365, 249] on span at bounding box center [1298, 260] width 155 height 33
type textarea "**********"
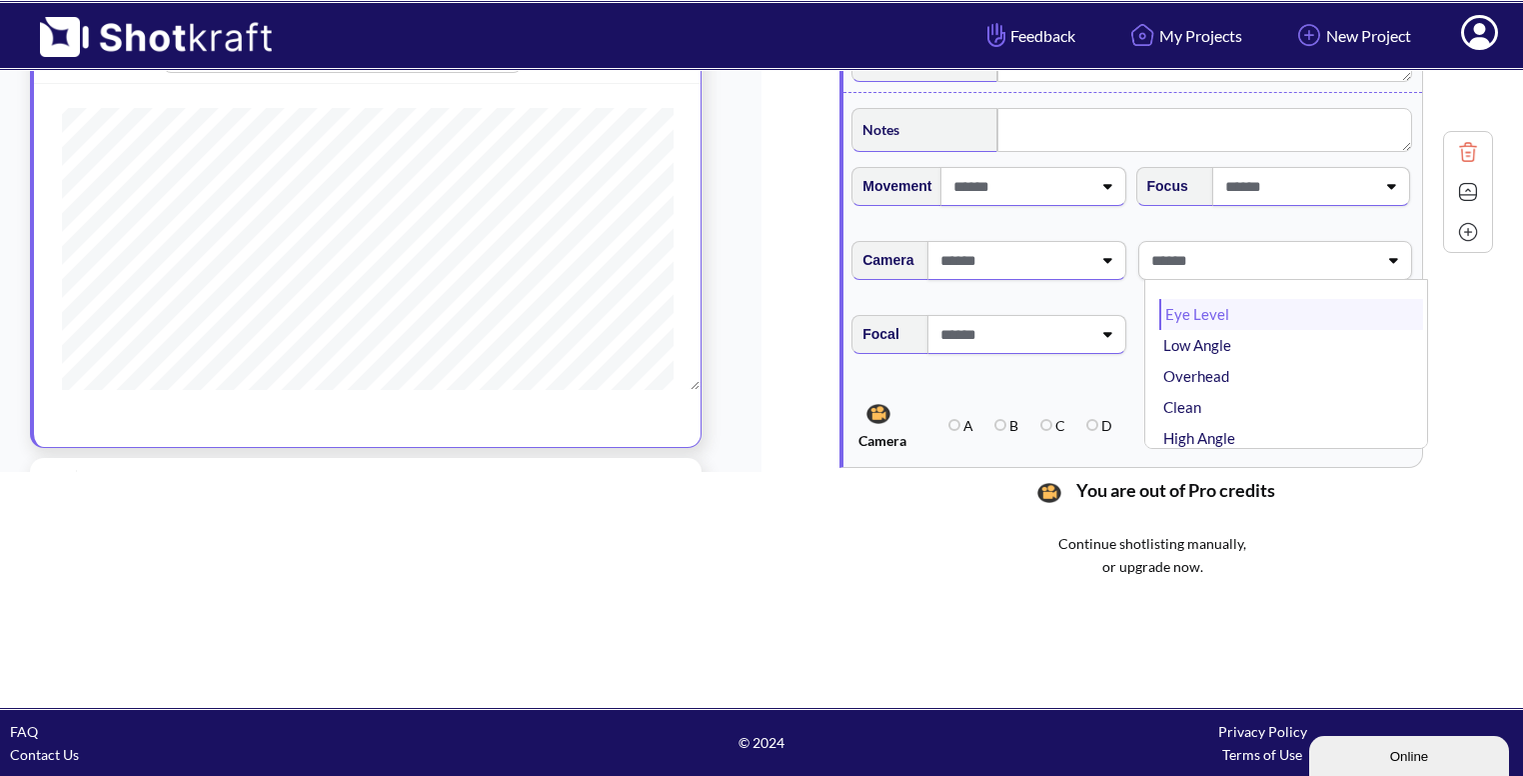
type textarea "**********"
click at [1235, 433] on li "High Angle" at bounding box center [1292, 438] width 264 height 31
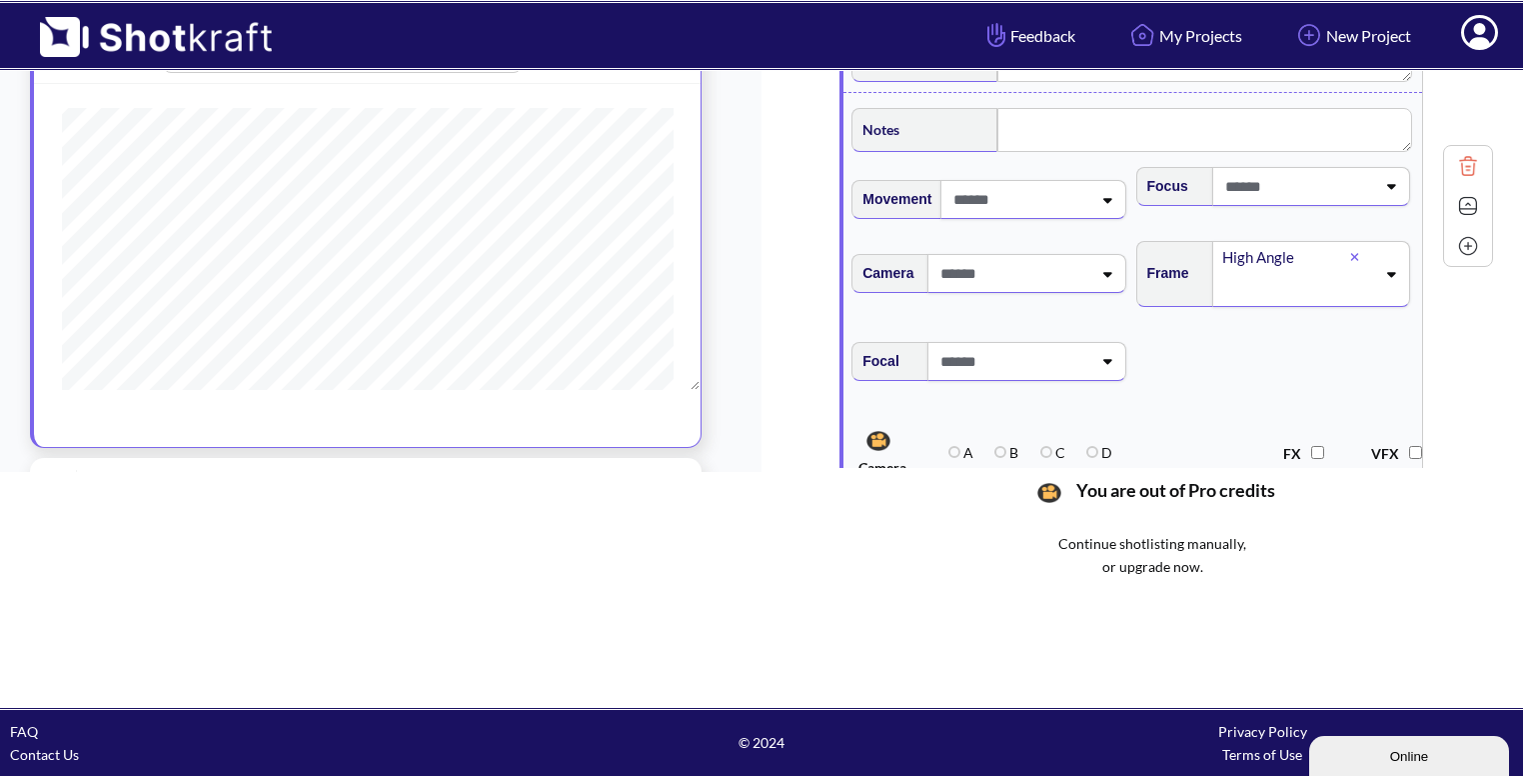
scroll to position [1839, 0]
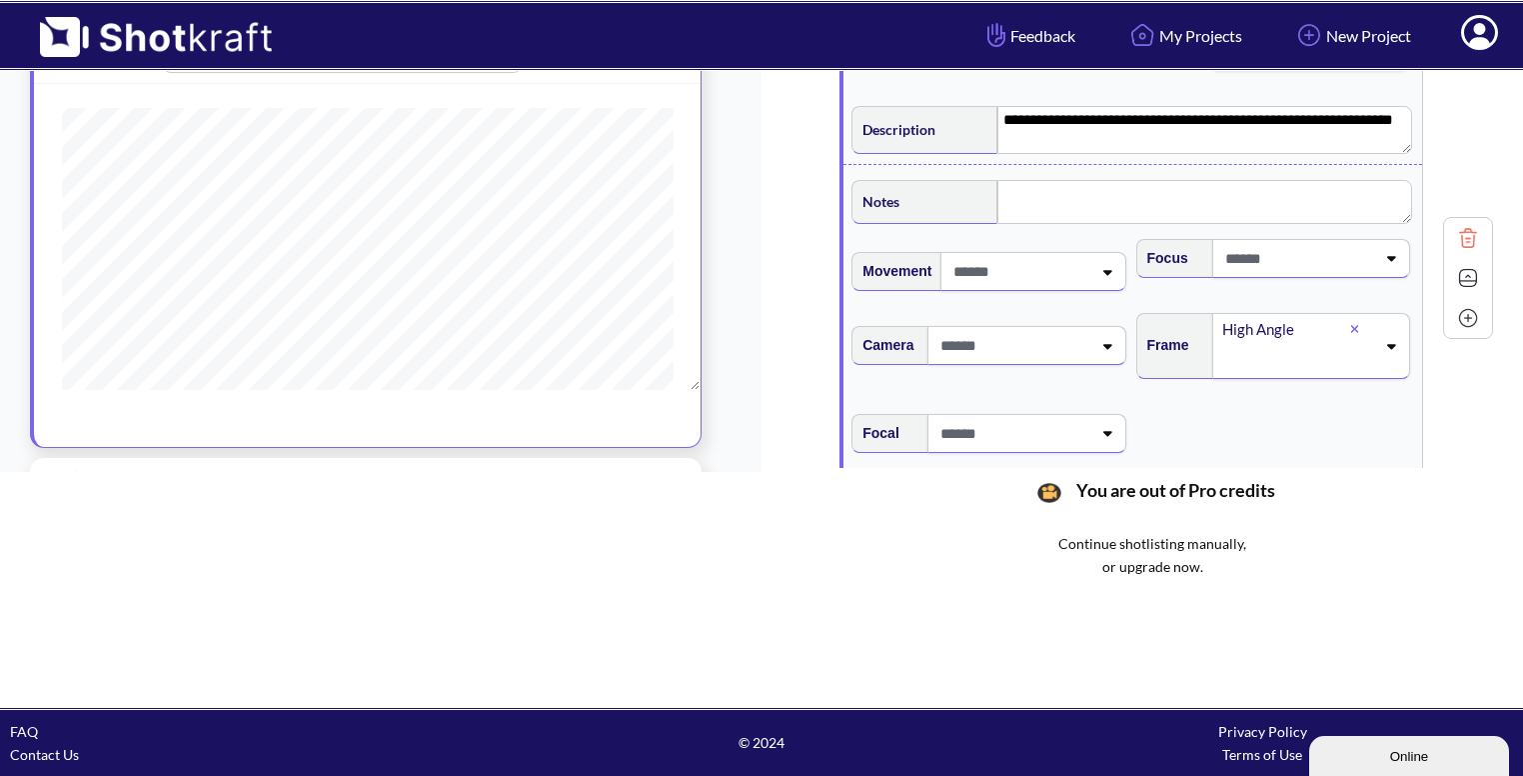
click at [1464, 270] on img at bounding box center [1468, 278] width 30 height 30
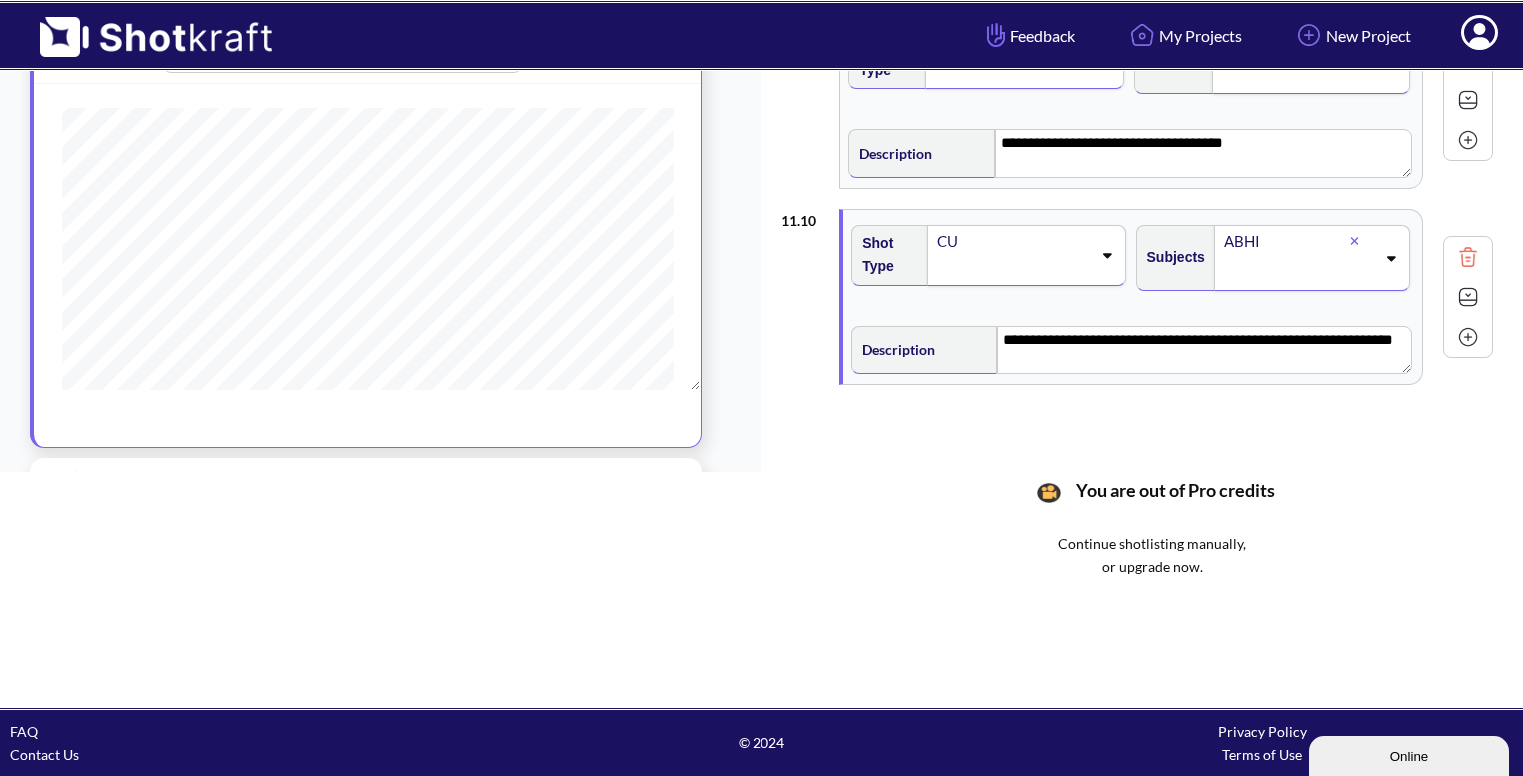
click at [1459, 322] on img at bounding box center [1468, 337] width 30 height 30
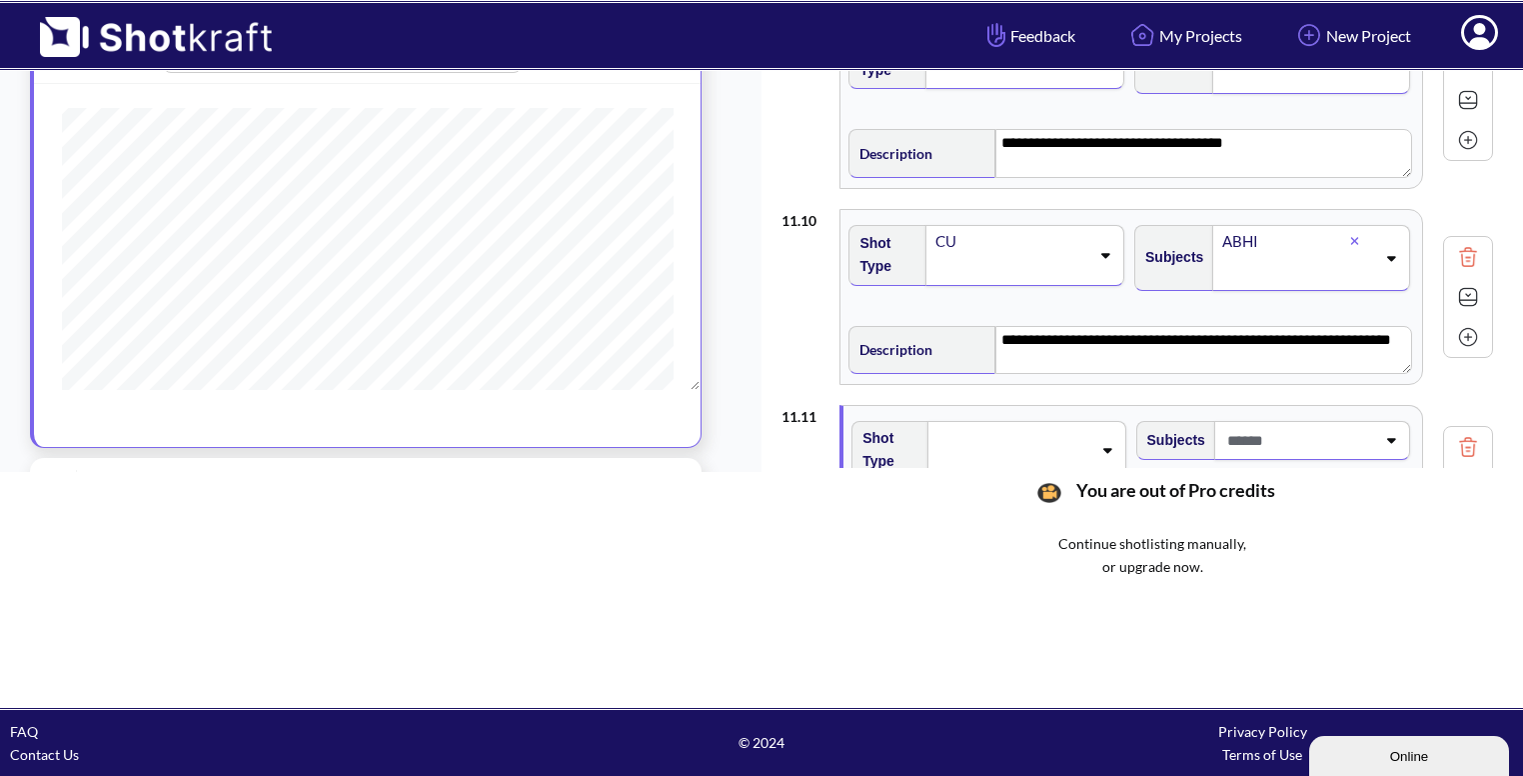
scroll to position [1806, 0]
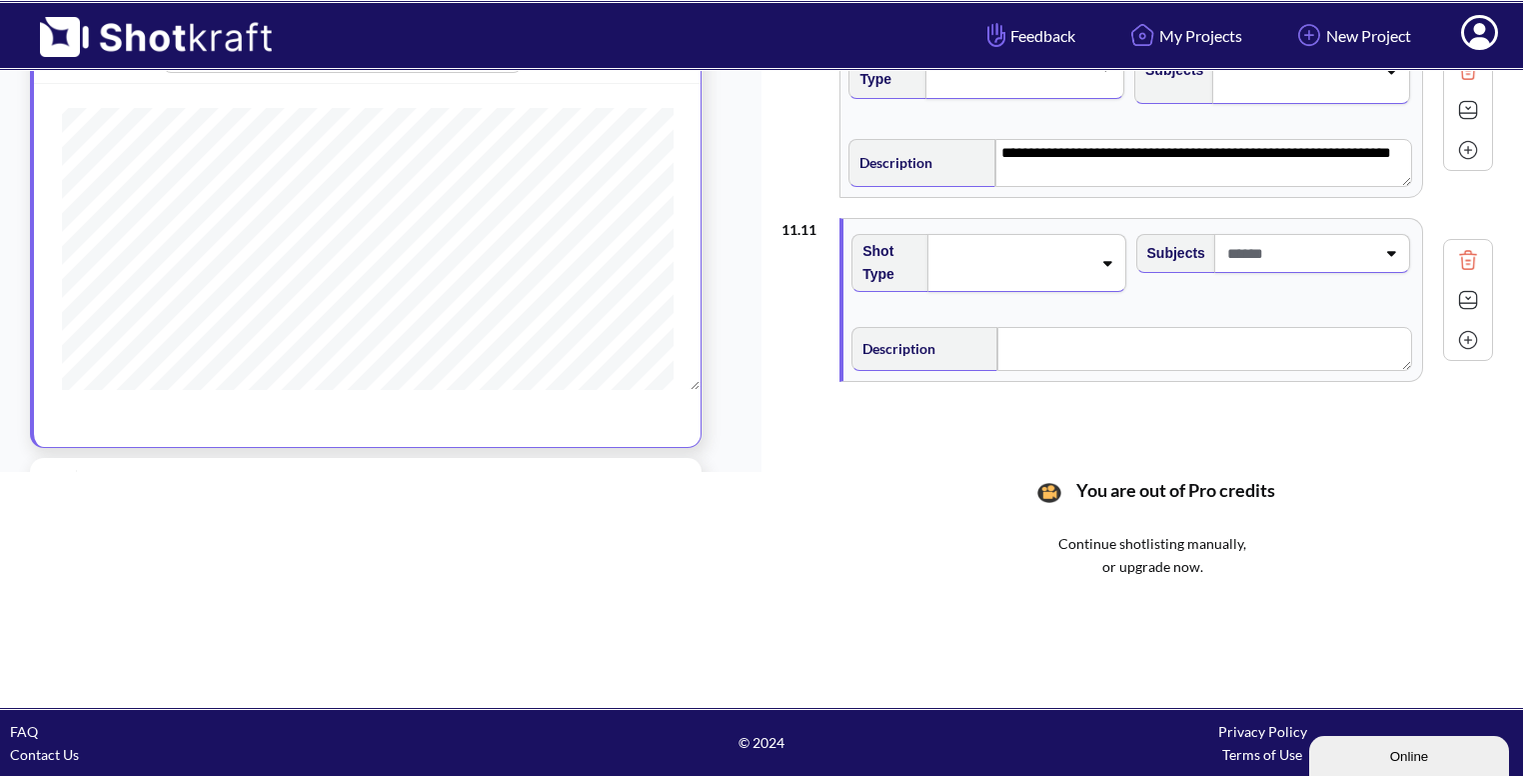
click at [1091, 249] on span at bounding box center [1013, 263] width 155 height 28
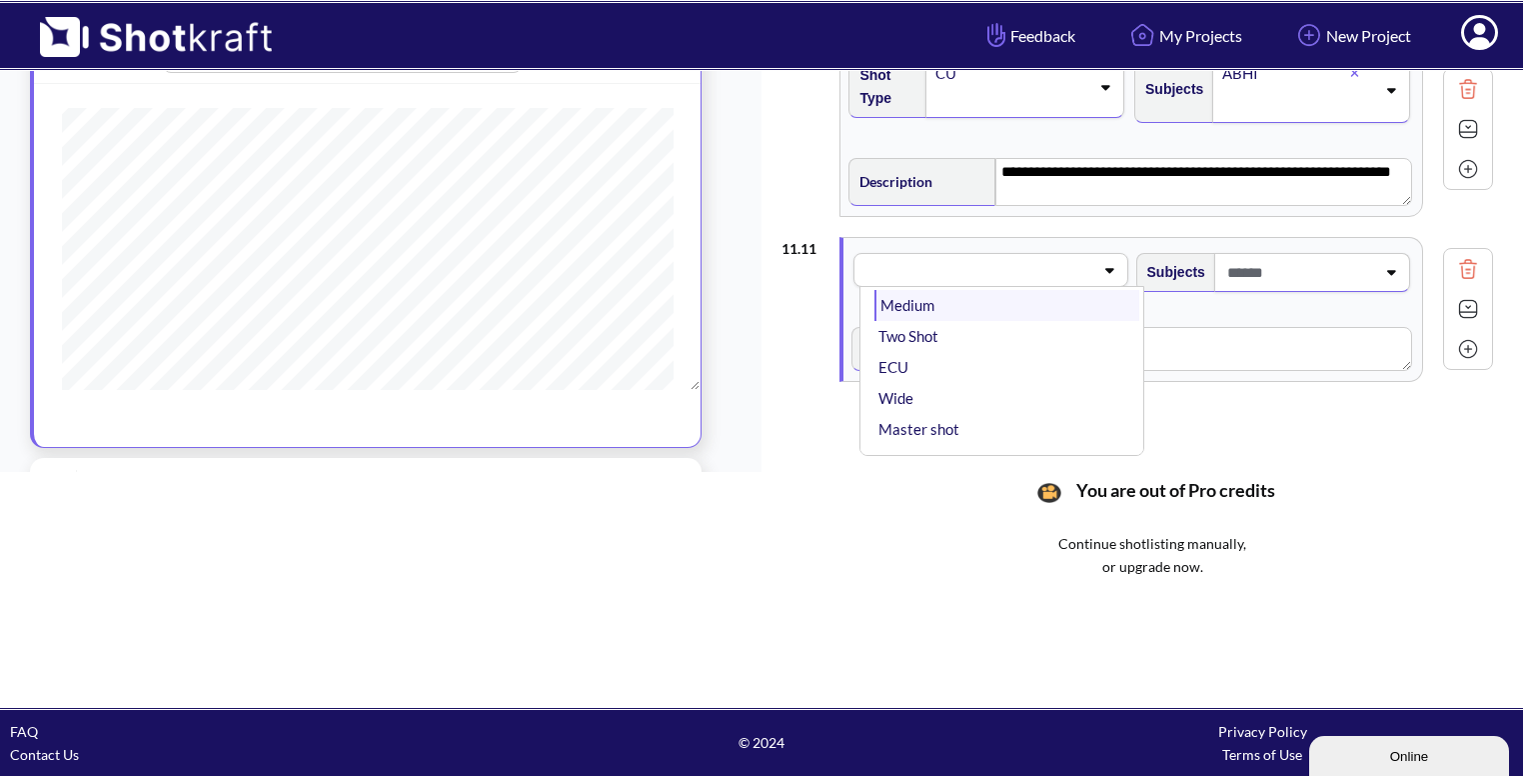
scroll to position [76, 0]
click at [1006, 385] on li "Wide" at bounding box center [1007, 400] width 264 height 31
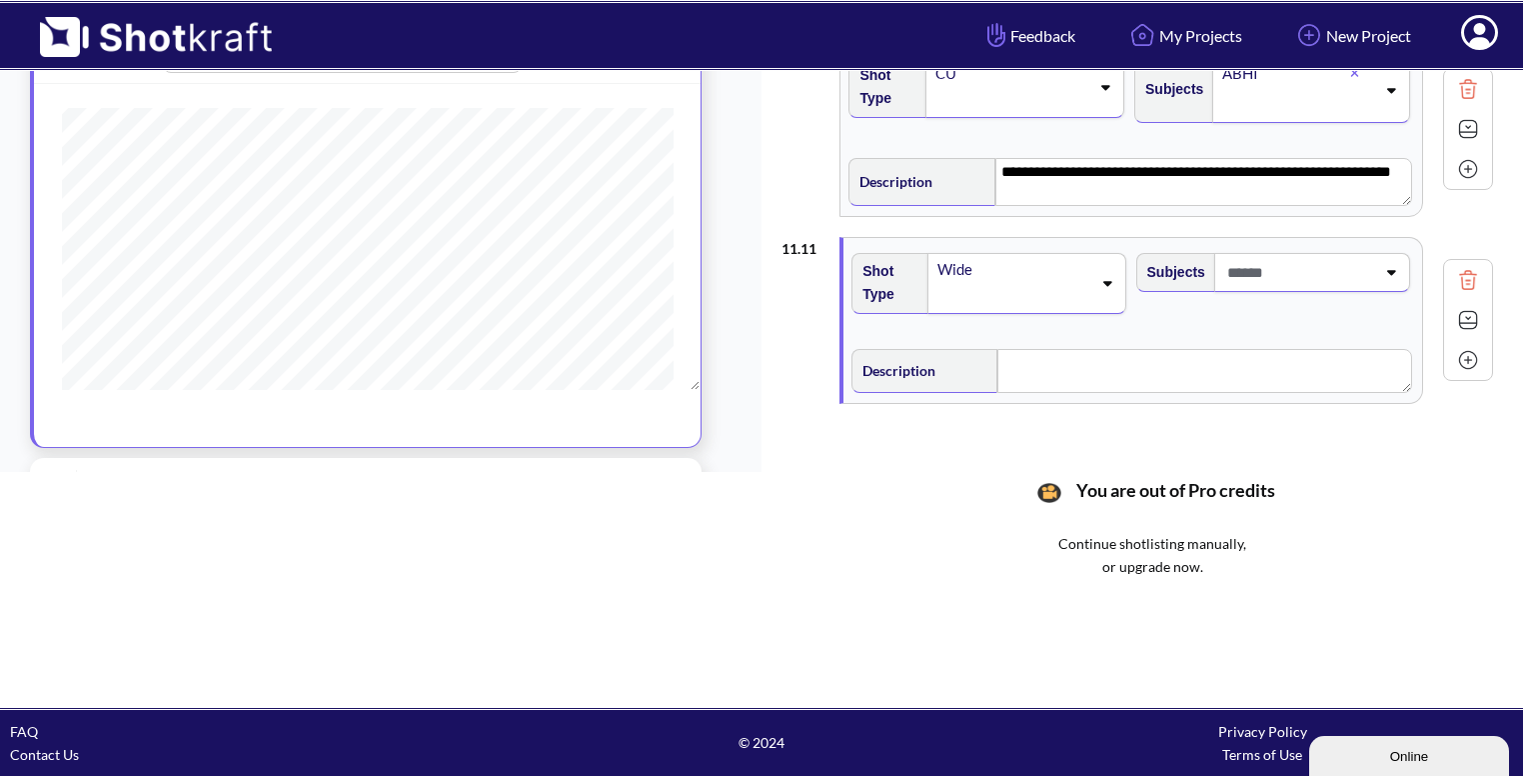
click at [1372, 263] on span at bounding box center [1299, 272] width 153 height 33
click at [1271, 357] on li "Bhavya" at bounding box center [1292, 357] width 264 height 31
click at [1380, 265] on div "Bhavya" at bounding box center [1313, 286] width 196 height 66
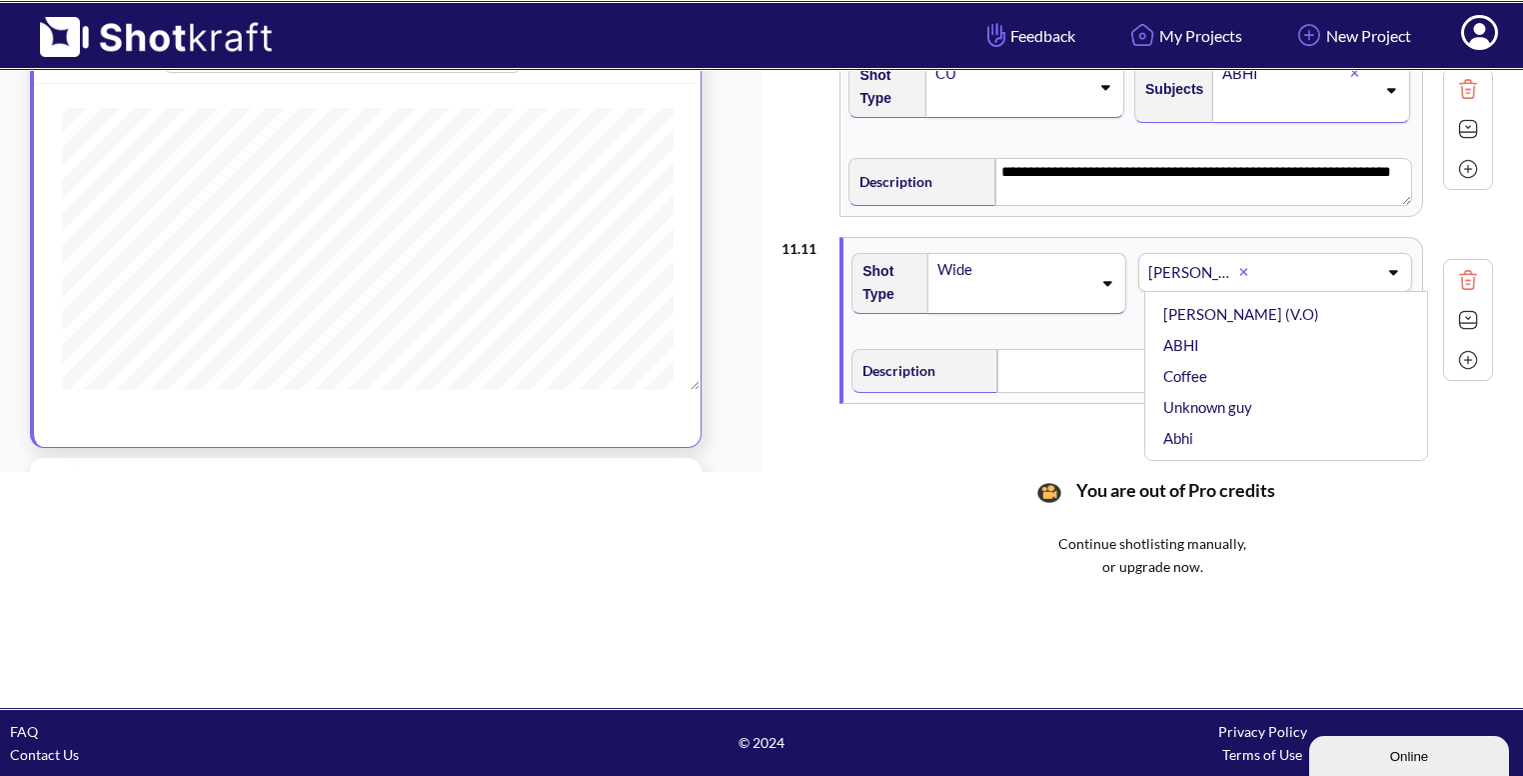
scroll to position [140, 0]
click at [1267, 326] on li "ABHI" at bounding box center [1292, 341] width 264 height 31
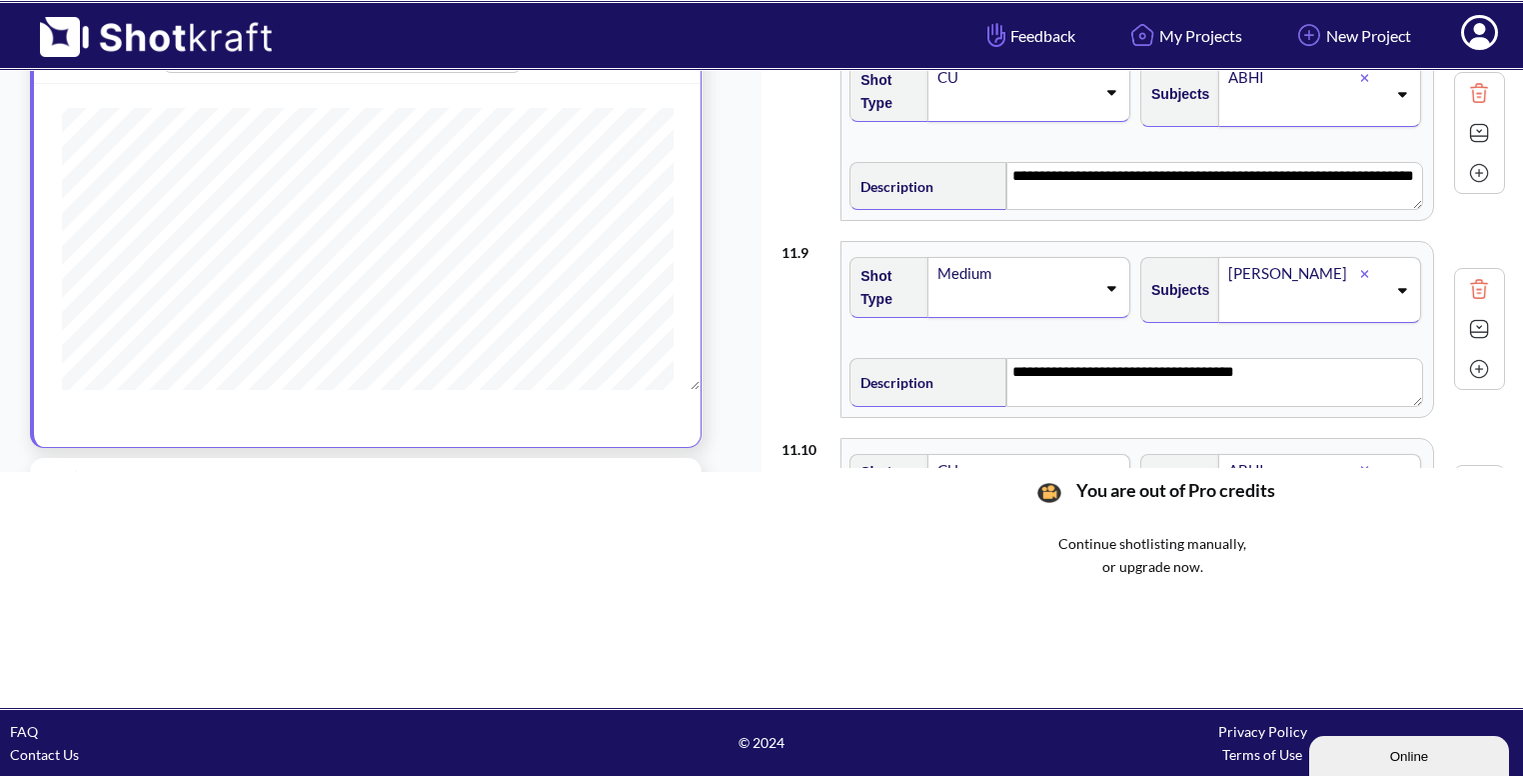
scroll to position [1391, 0]
click at [1385, 282] on icon at bounding box center [1390, 289] width 27 height 14
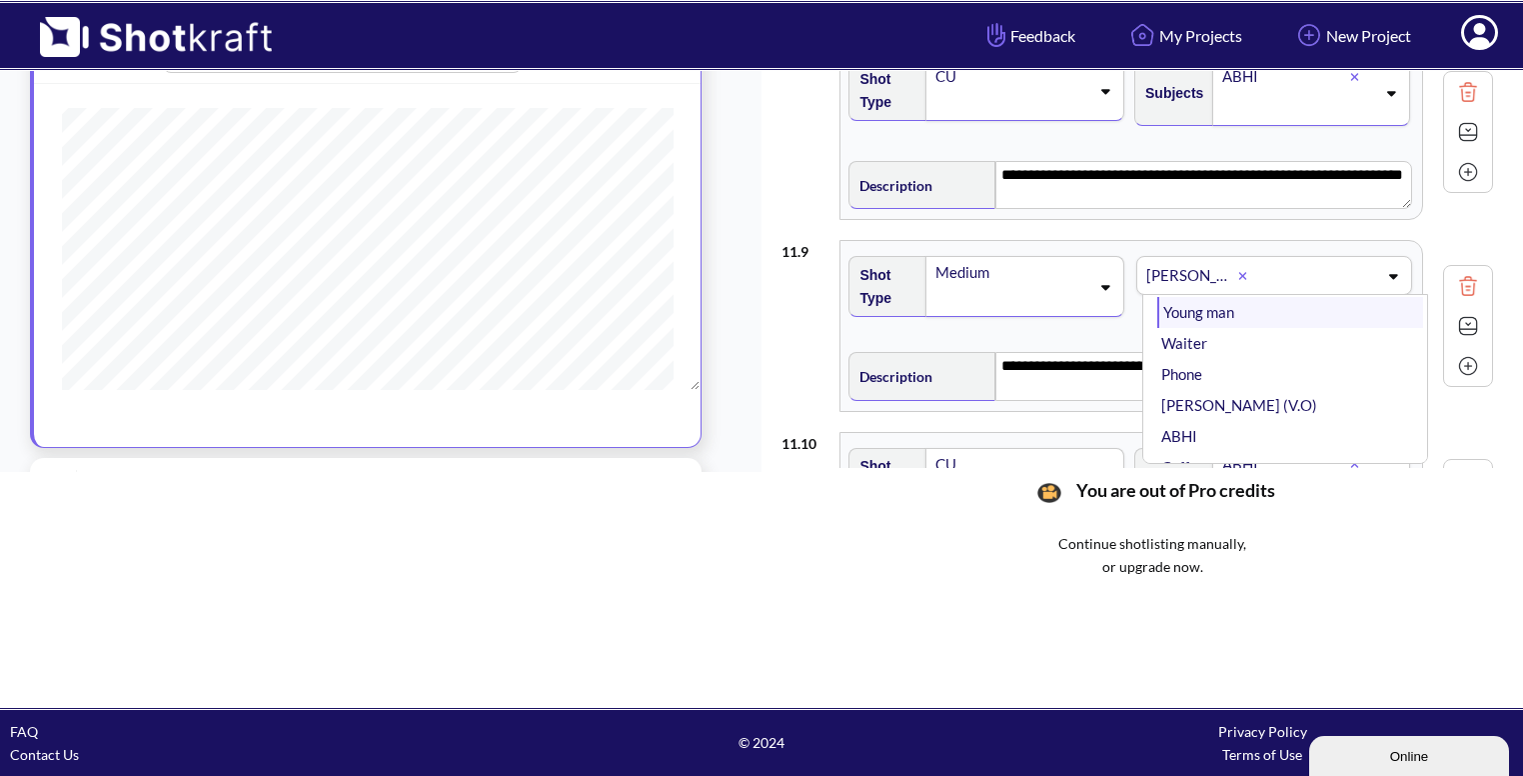
scroll to position [100, 0]
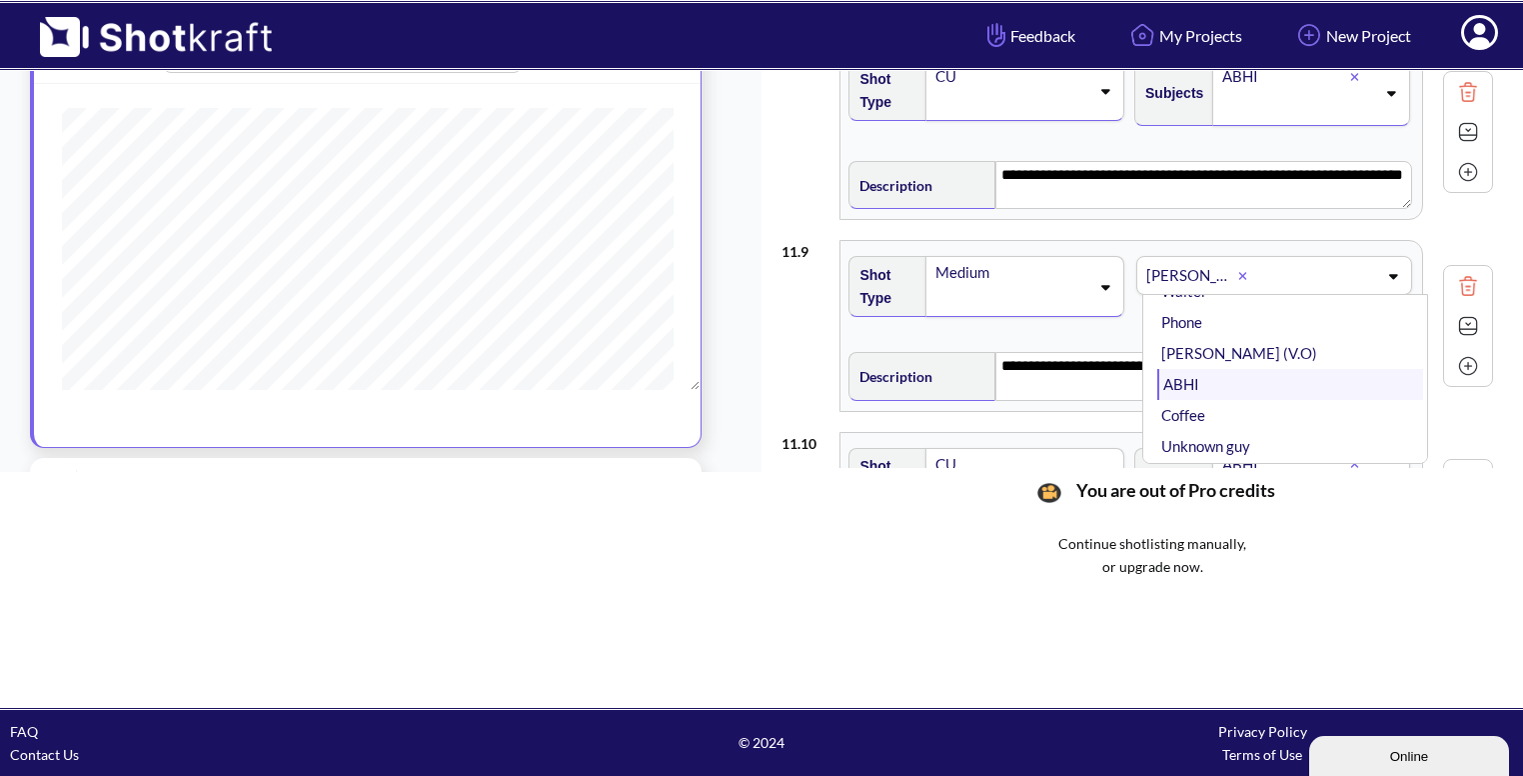
click at [1257, 371] on li "ABHI" at bounding box center [1291, 384] width 266 height 31
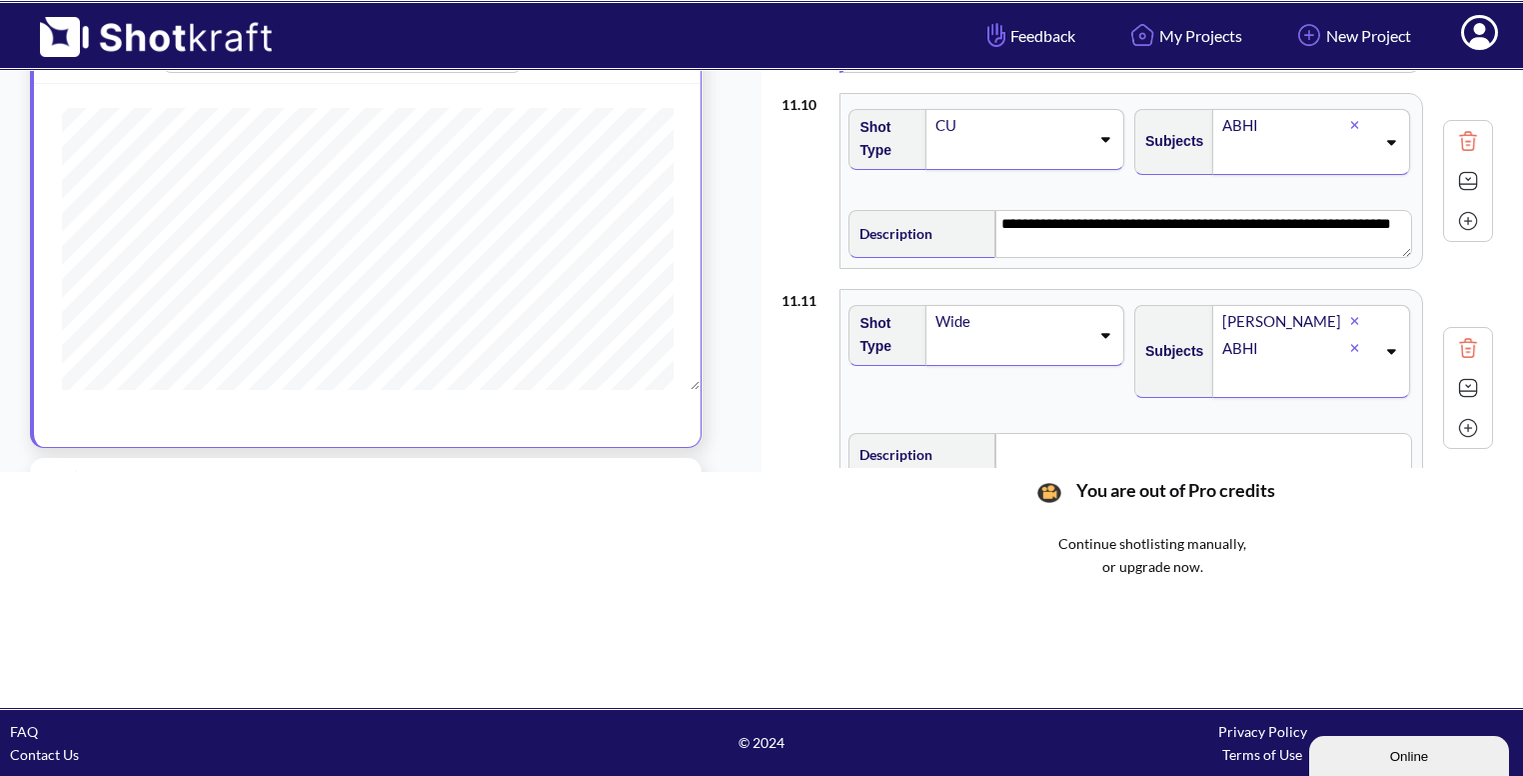
scroll to position [1868, 0]
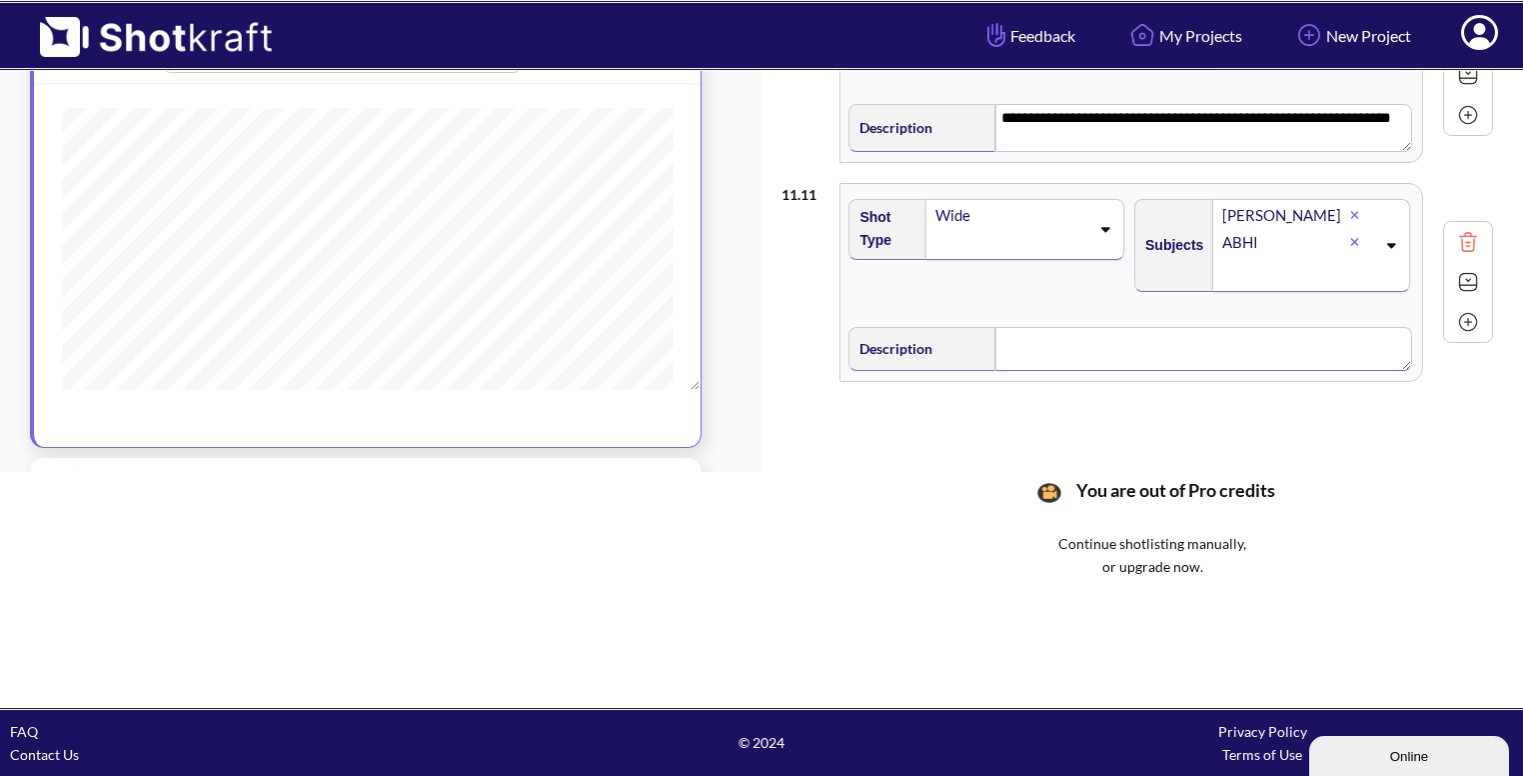
click at [1163, 349] on textarea at bounding box center [1204, 349] width 416 height 44
click at [1466, 276] on img at bounding box center [1468, 285] width 30 height 30
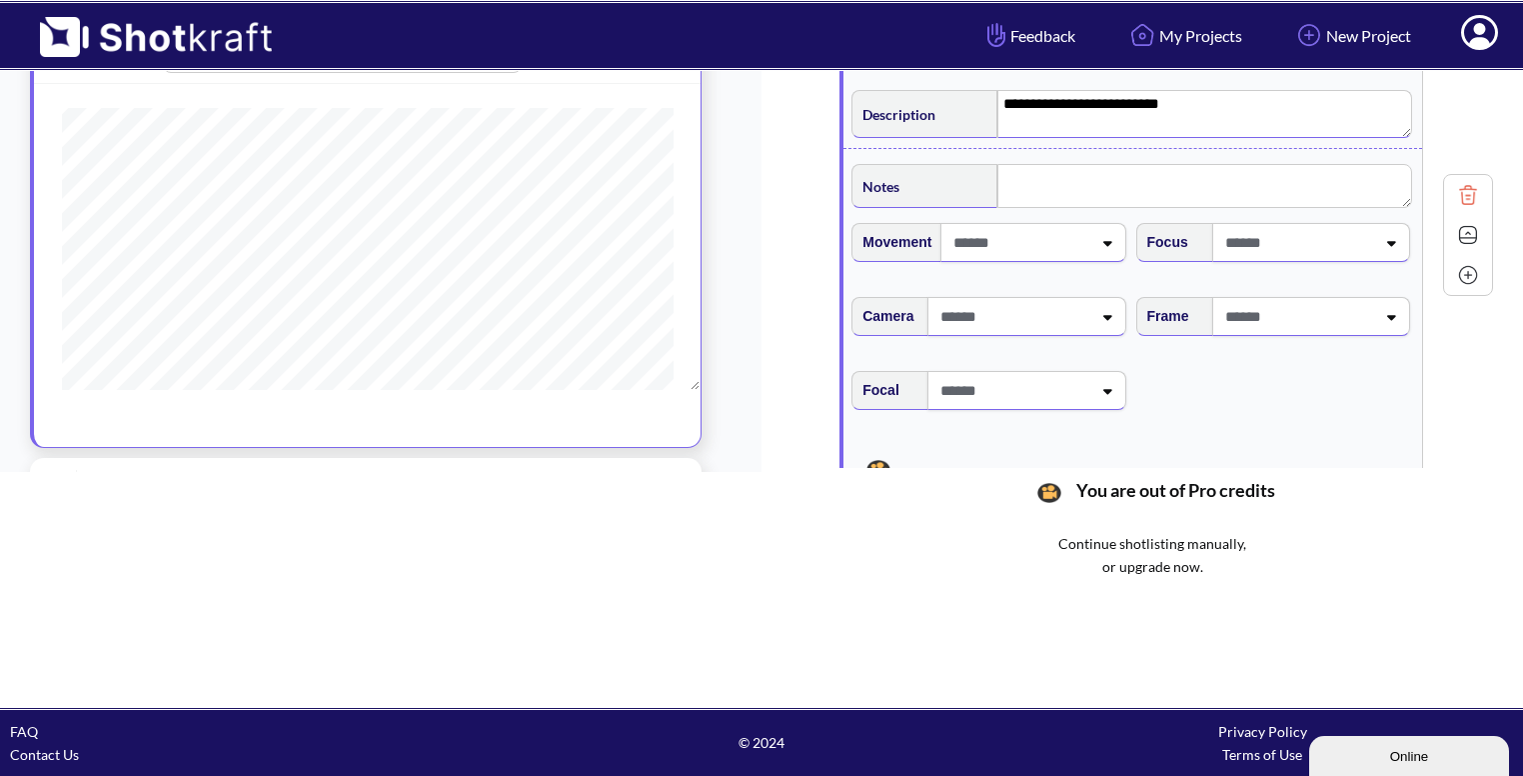
scroll to position [2116, 0]
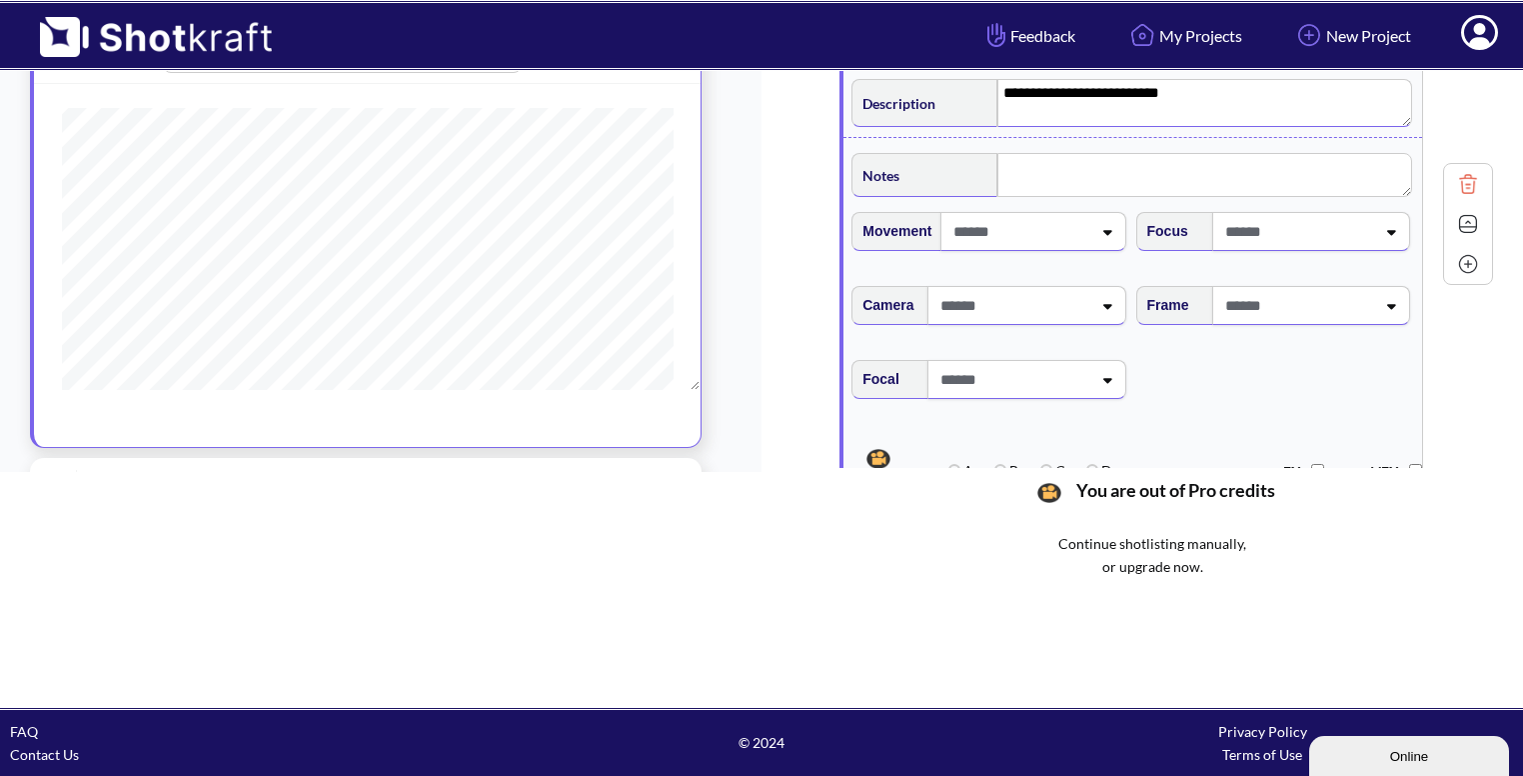
click at [1318, 289] on span at bounding box center [1298, 305] width 155 height 33
type textarea "**********"
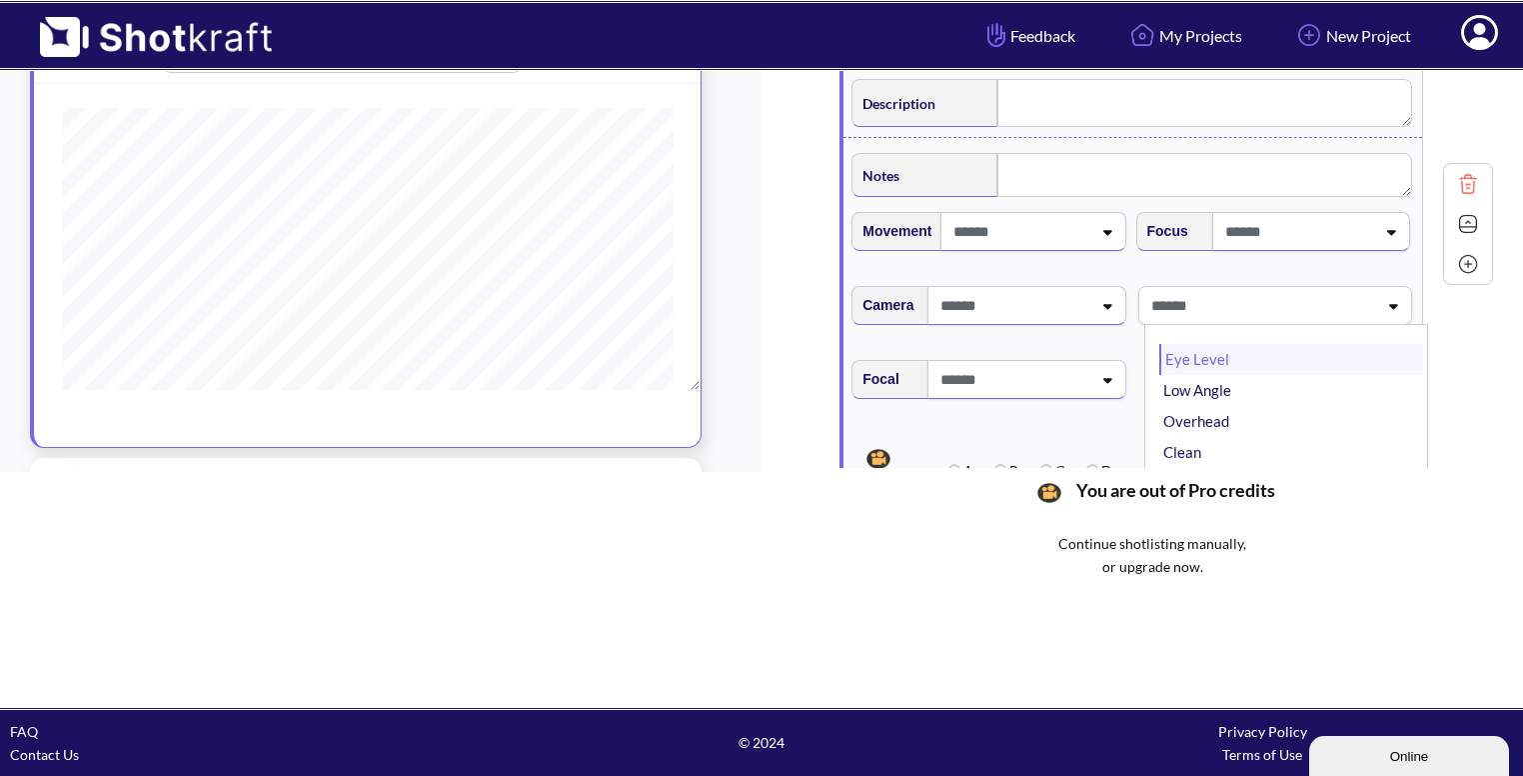
type textarea "**********"
click at [1267, 359] on li "Eye Level" at bounding box center [1292, 359] width 264 height 31
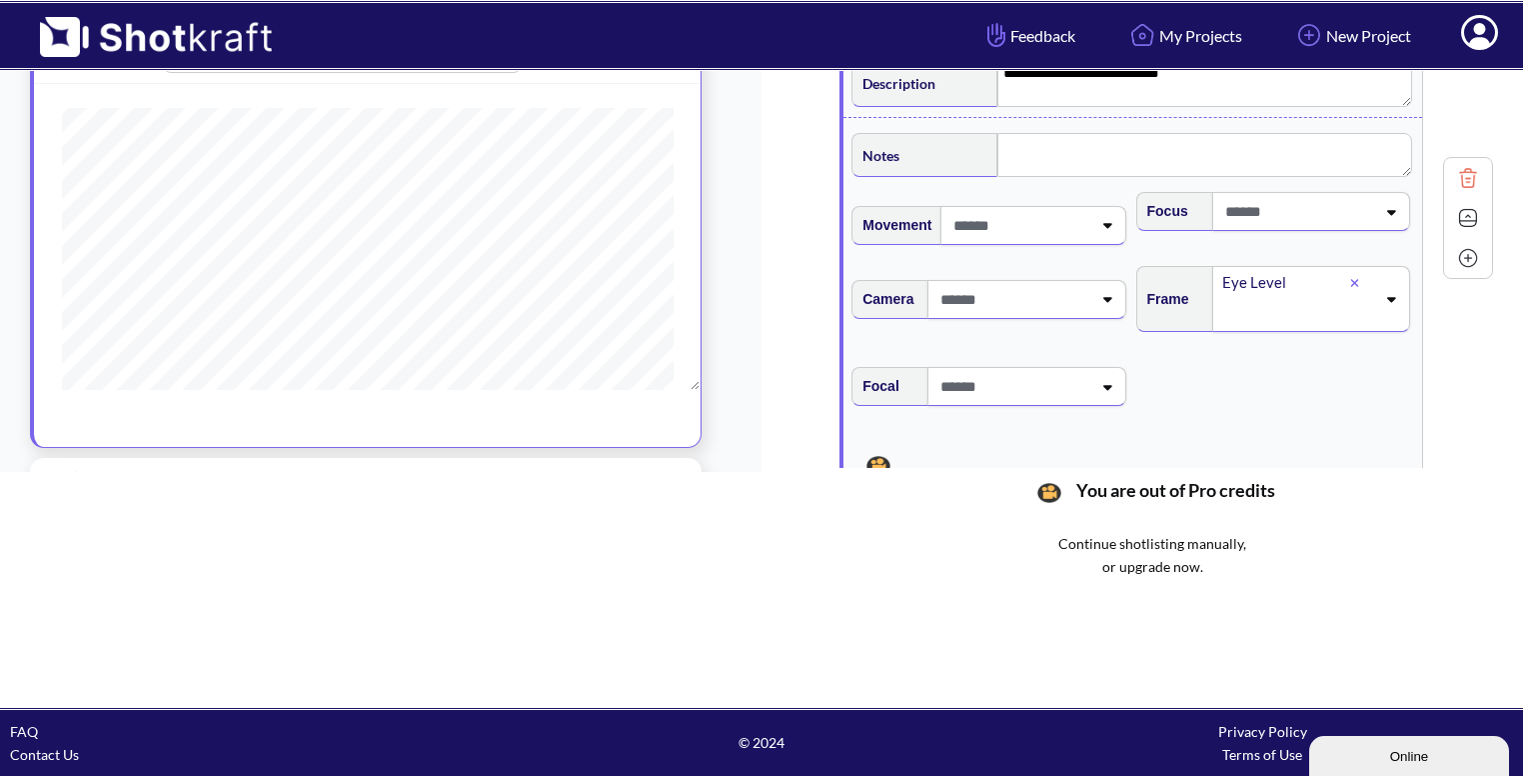
scroll to position [2120, 0]
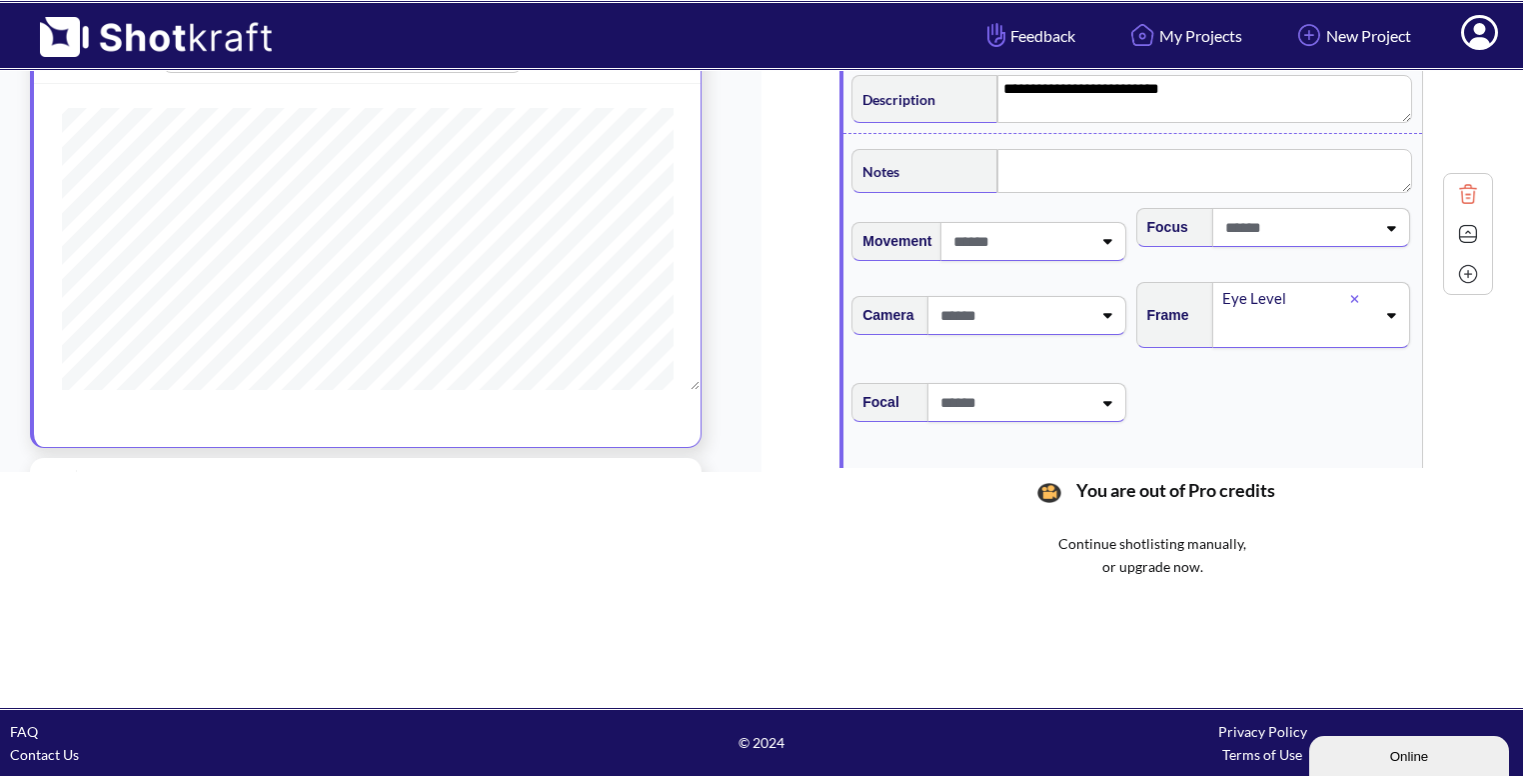
click at [1470, 220] on img at bounding box center [1468, 234] width 30 height 30
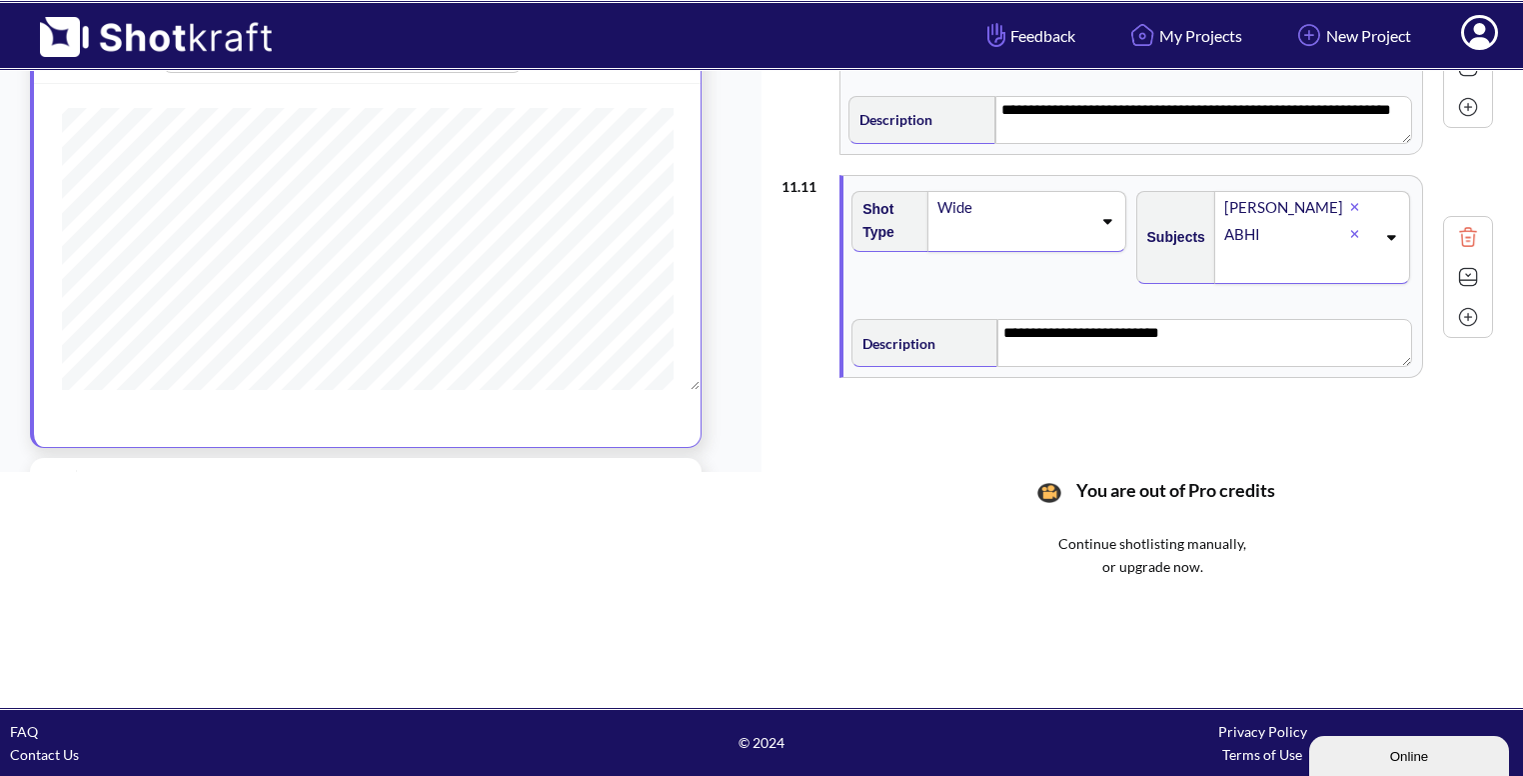
scroll to position [1868, 0]
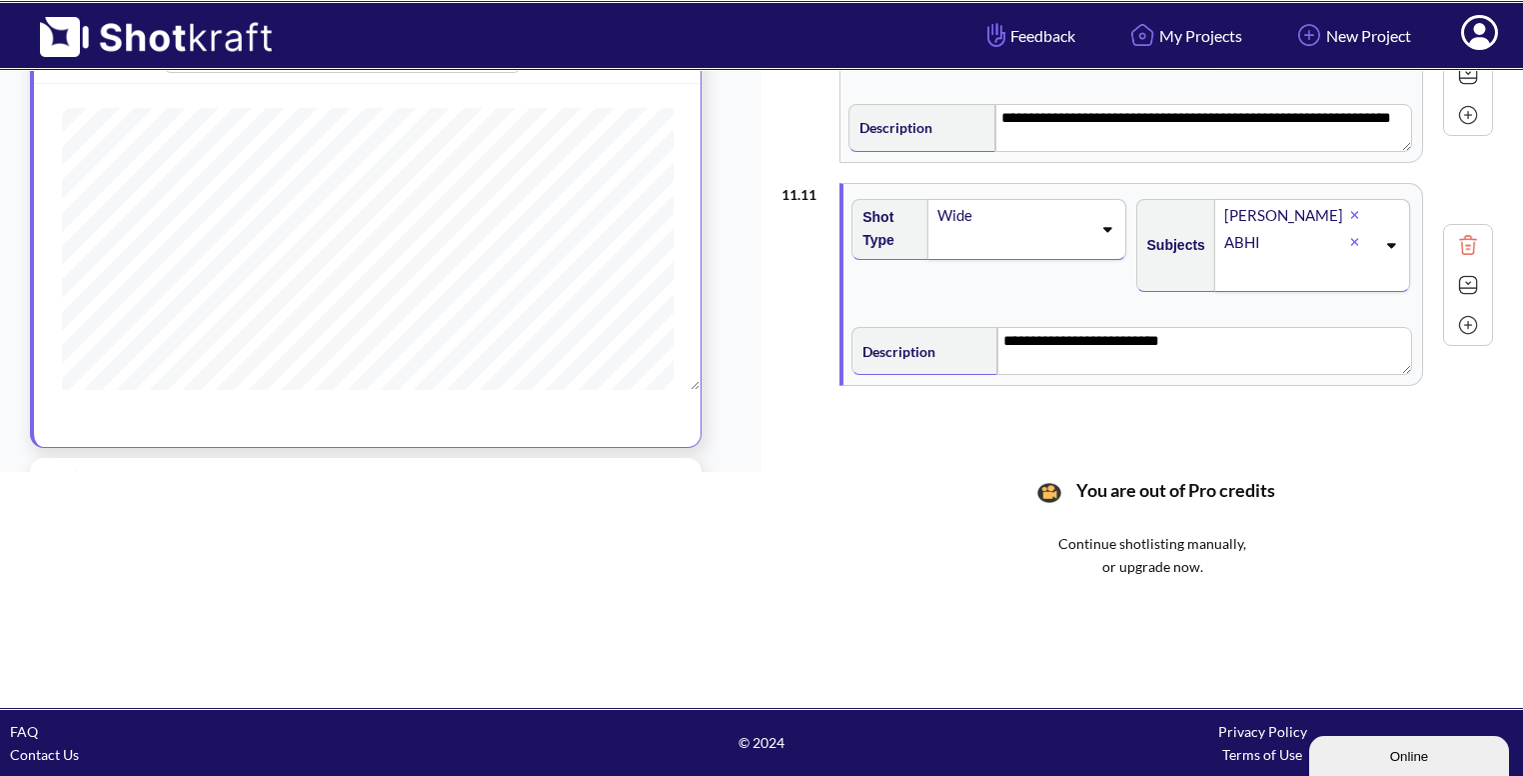
click at [1465, 310] on img at bounding box center [1468, 325] width 30 height 30
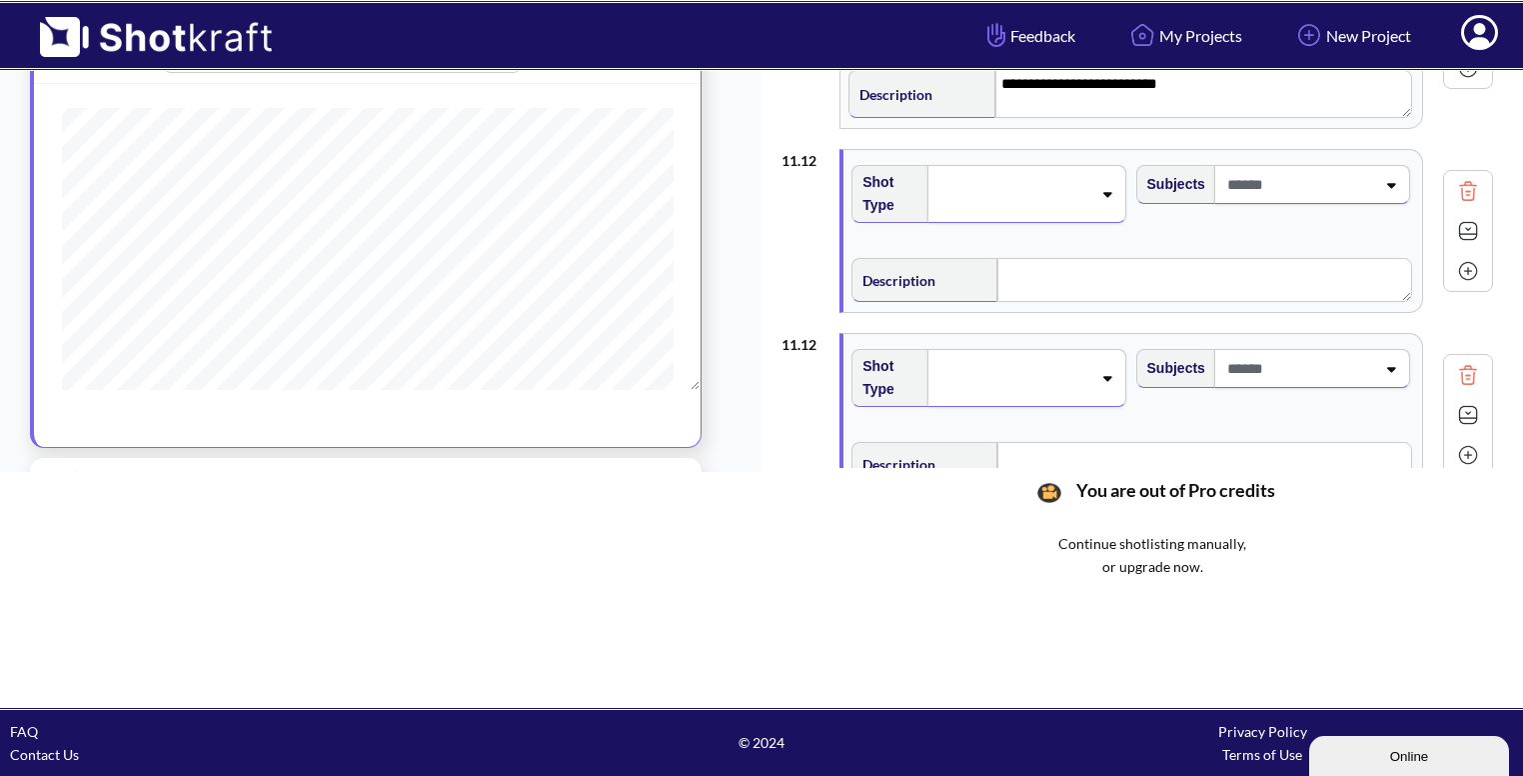
scroll to position [2132, 0]
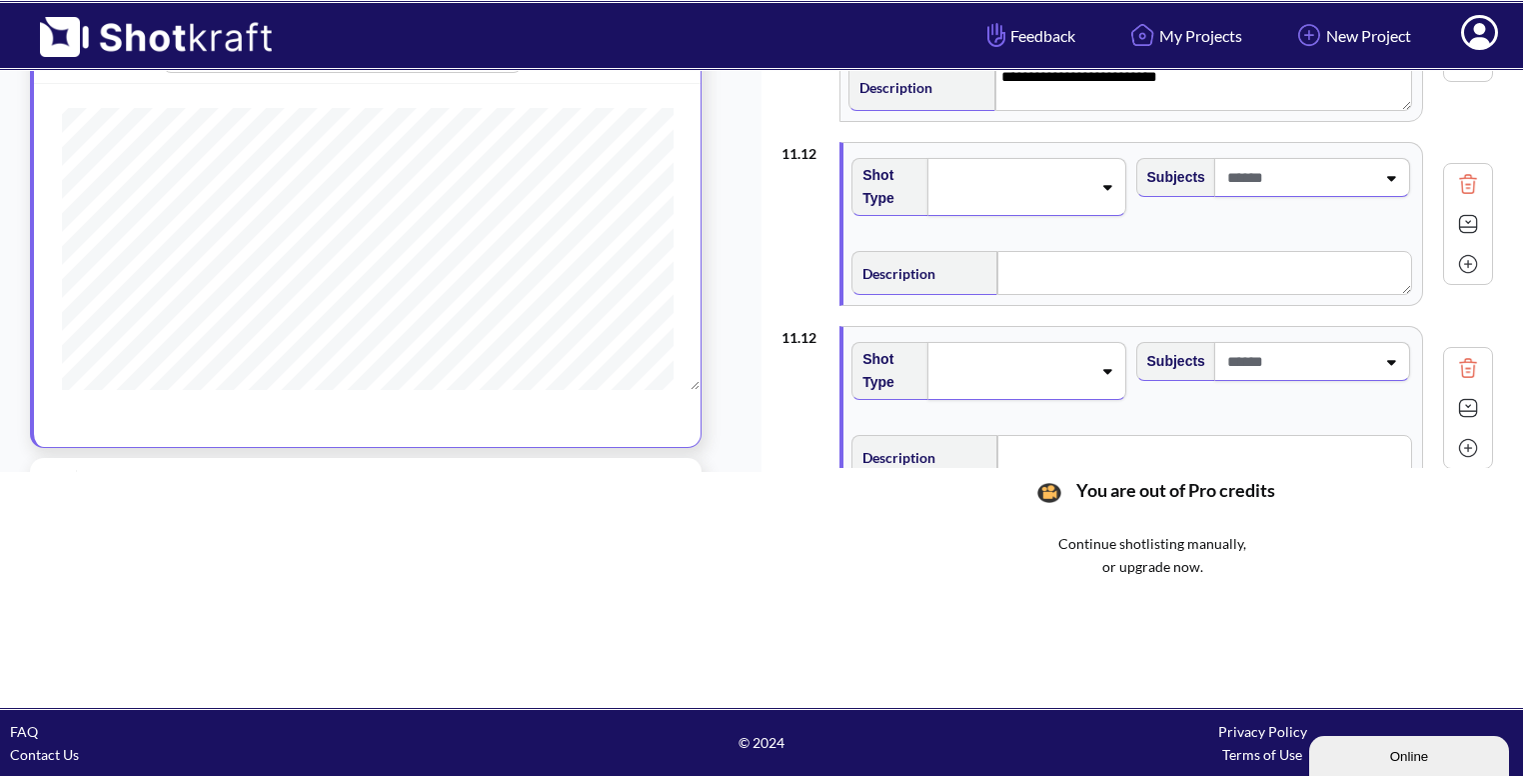
click at [1457, 363] on img at bounding box center [1468, 368] width 30 height 30
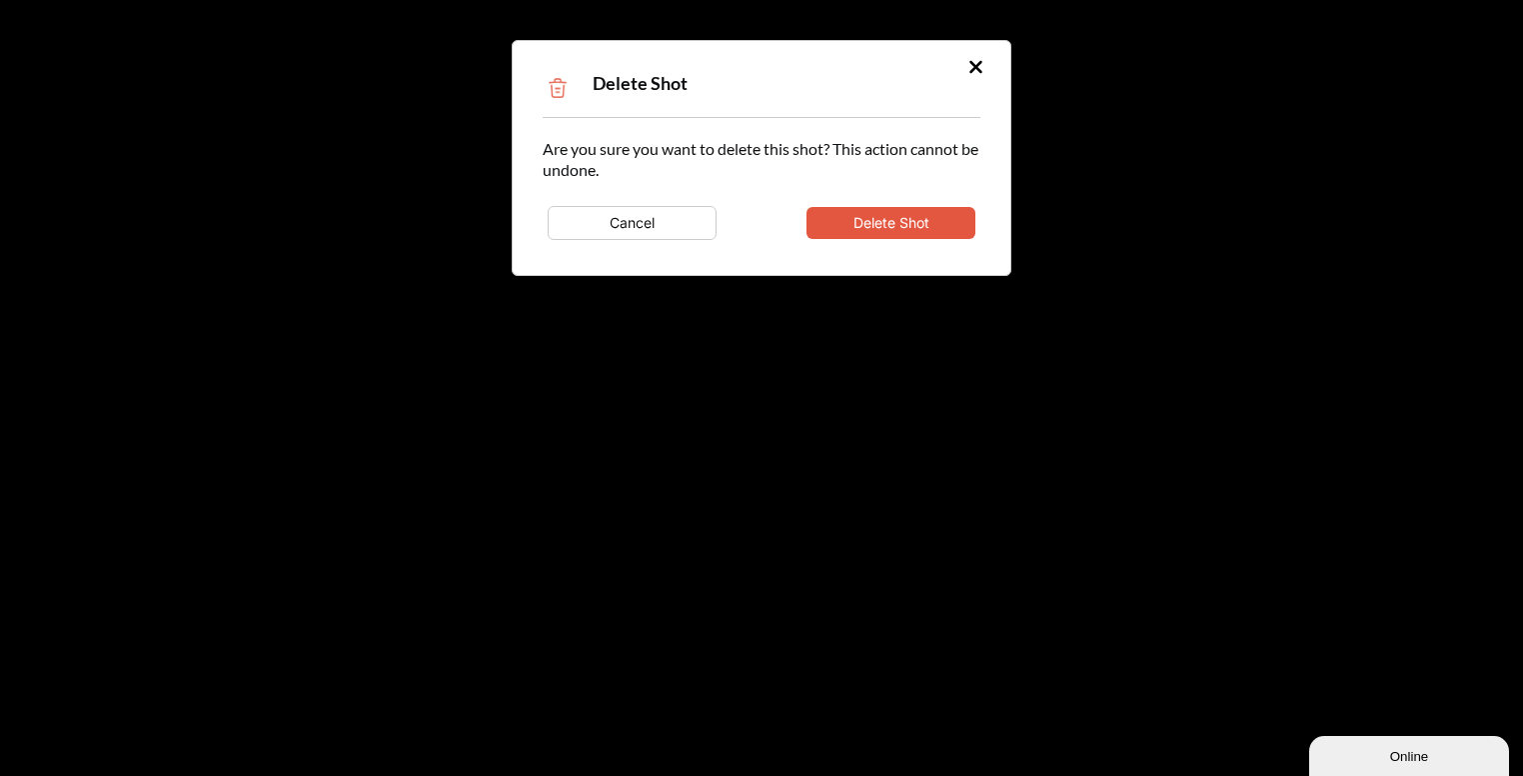
click at [889, 214] on button "Delete Shot" at bounding box center [891, 223] width 169 height 32
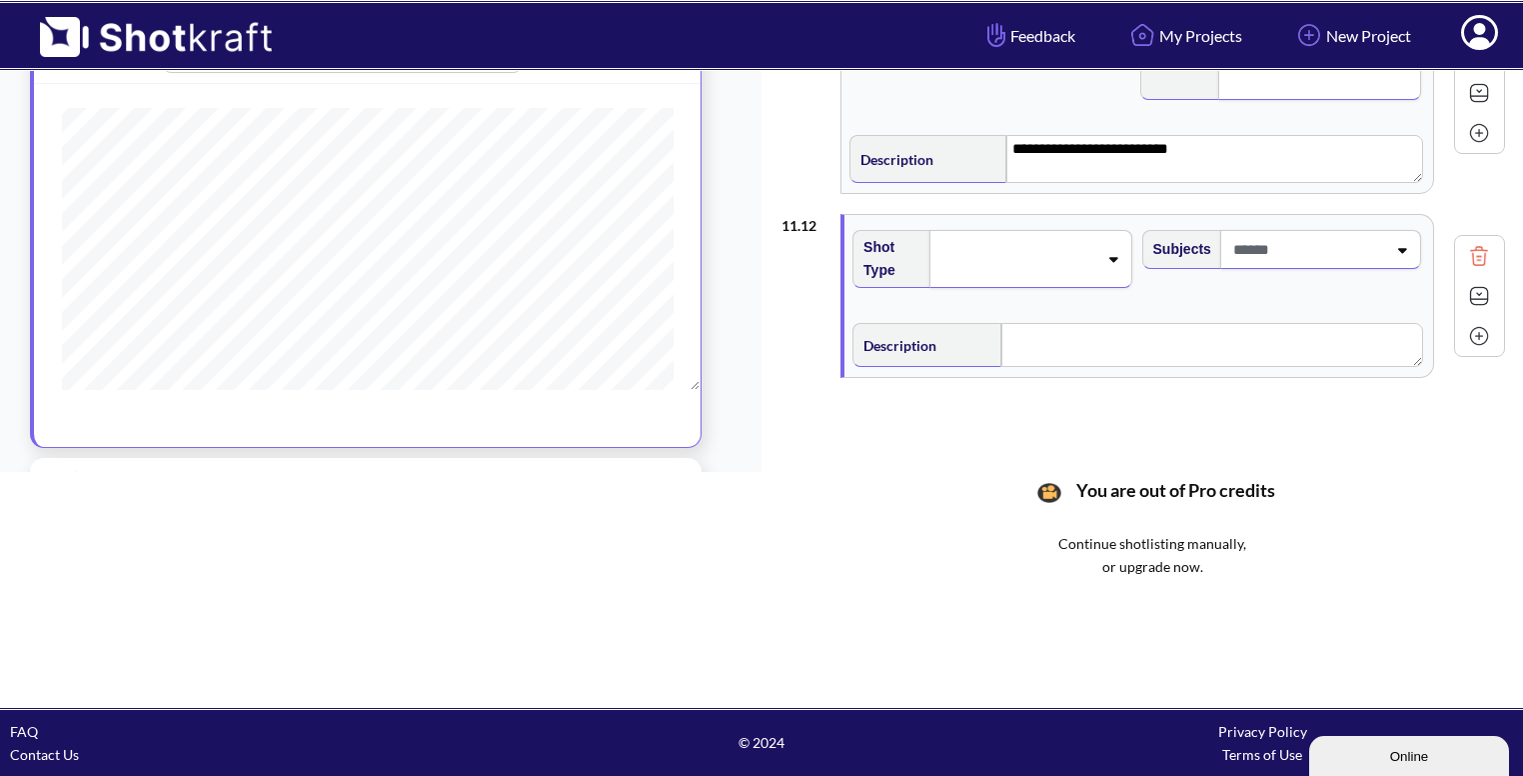
scroll to position [2055, 0]
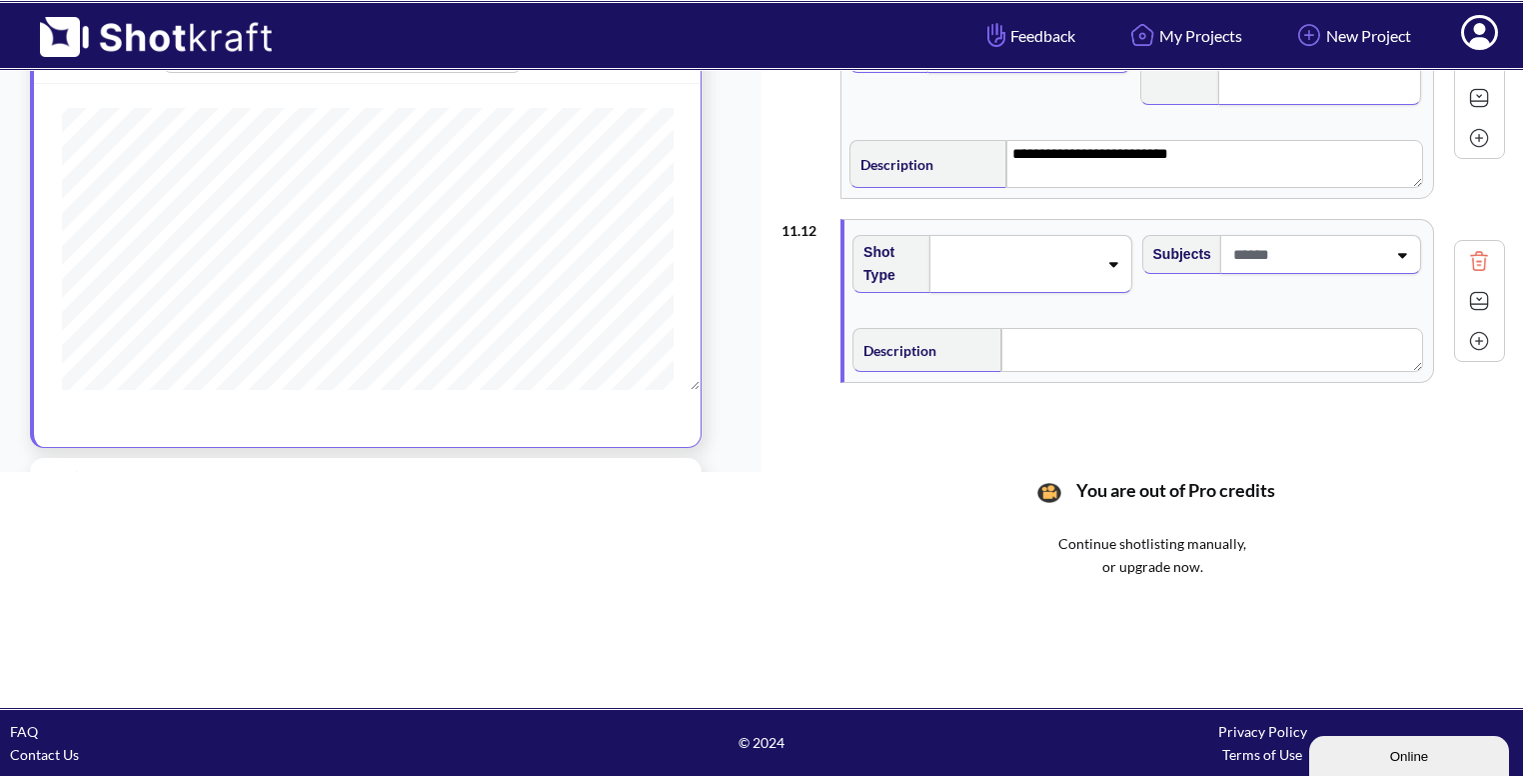
click at [1075, 235] on div at bounding box center [1031, 264] width 202 height 58
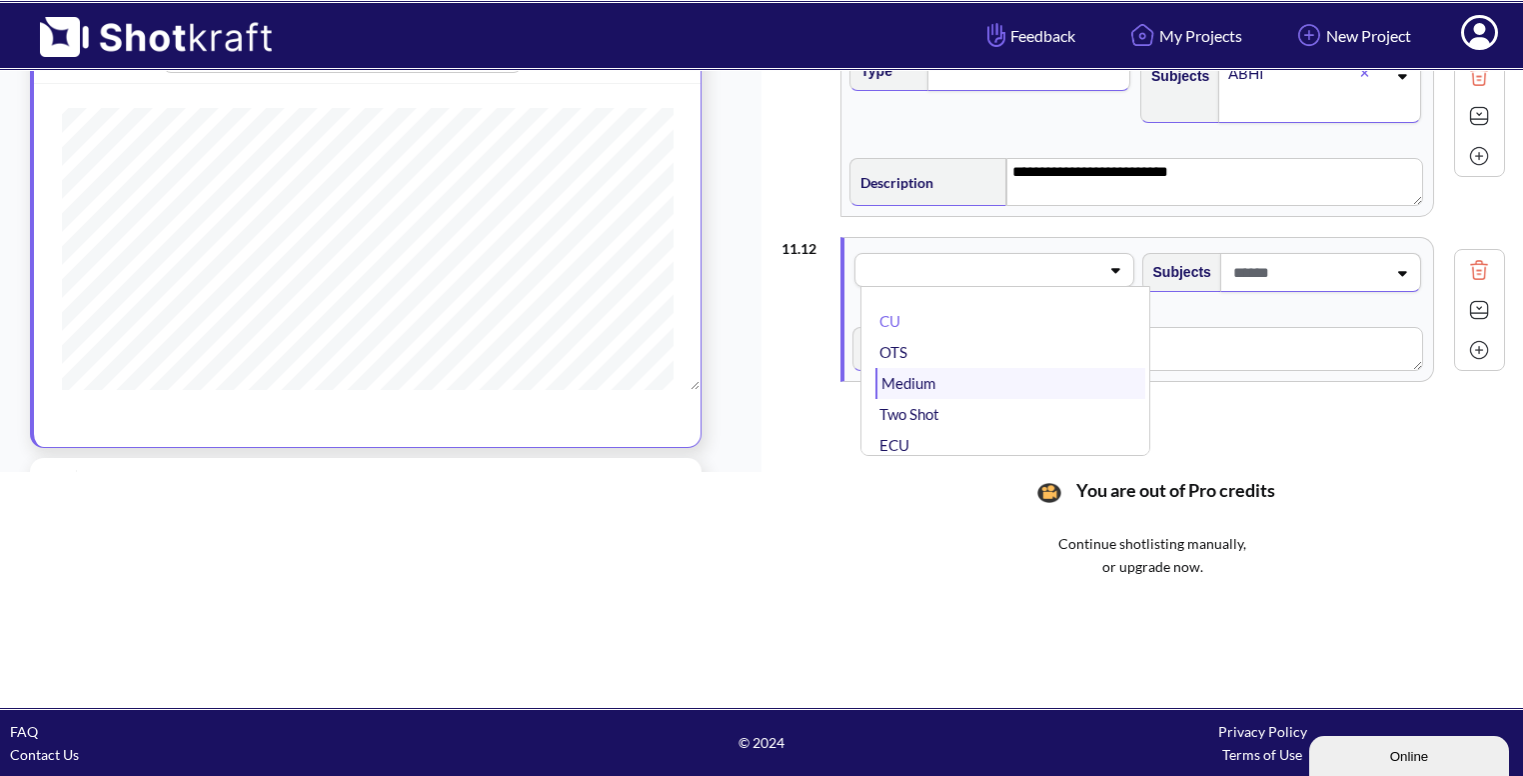
click at [989, 373] on li "Medium" at bounding box center [1010, 383] width 269 height 31
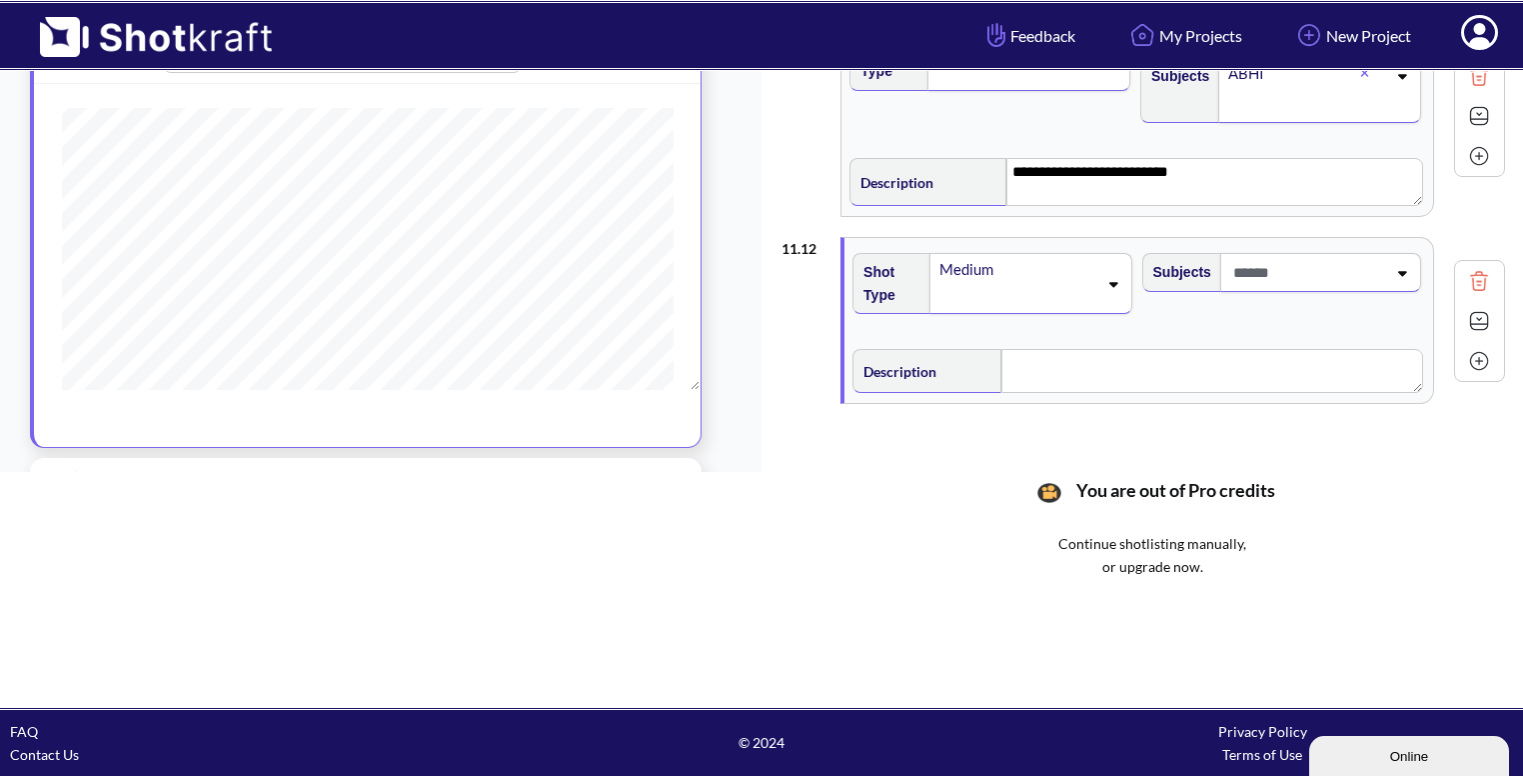
click at [1363, 256] on span at bounding box center [1308, 272] width 158 height 33
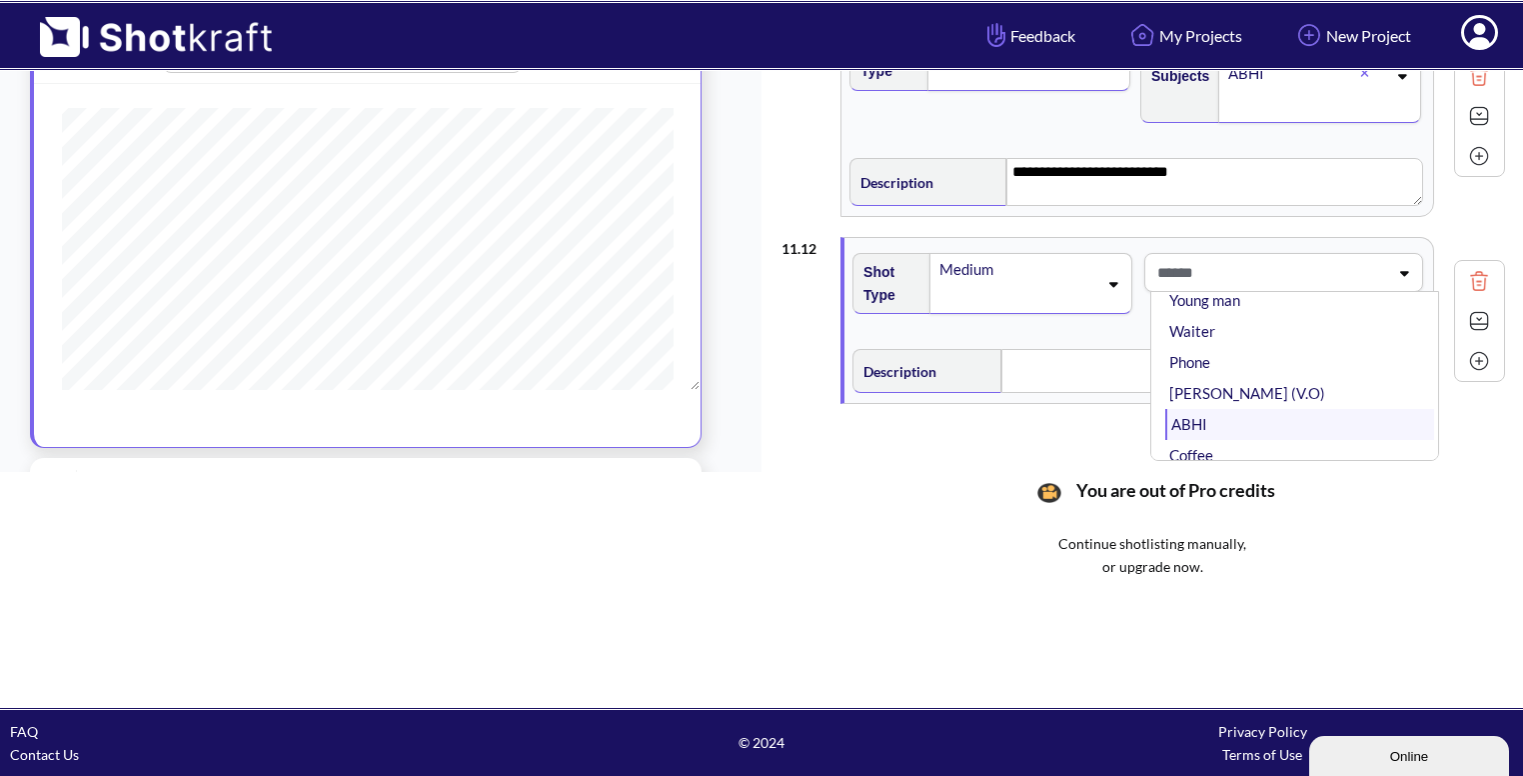
click at [1212, 409] on li "ABHI" at bounding box center [1300, 424] width 269 height 31
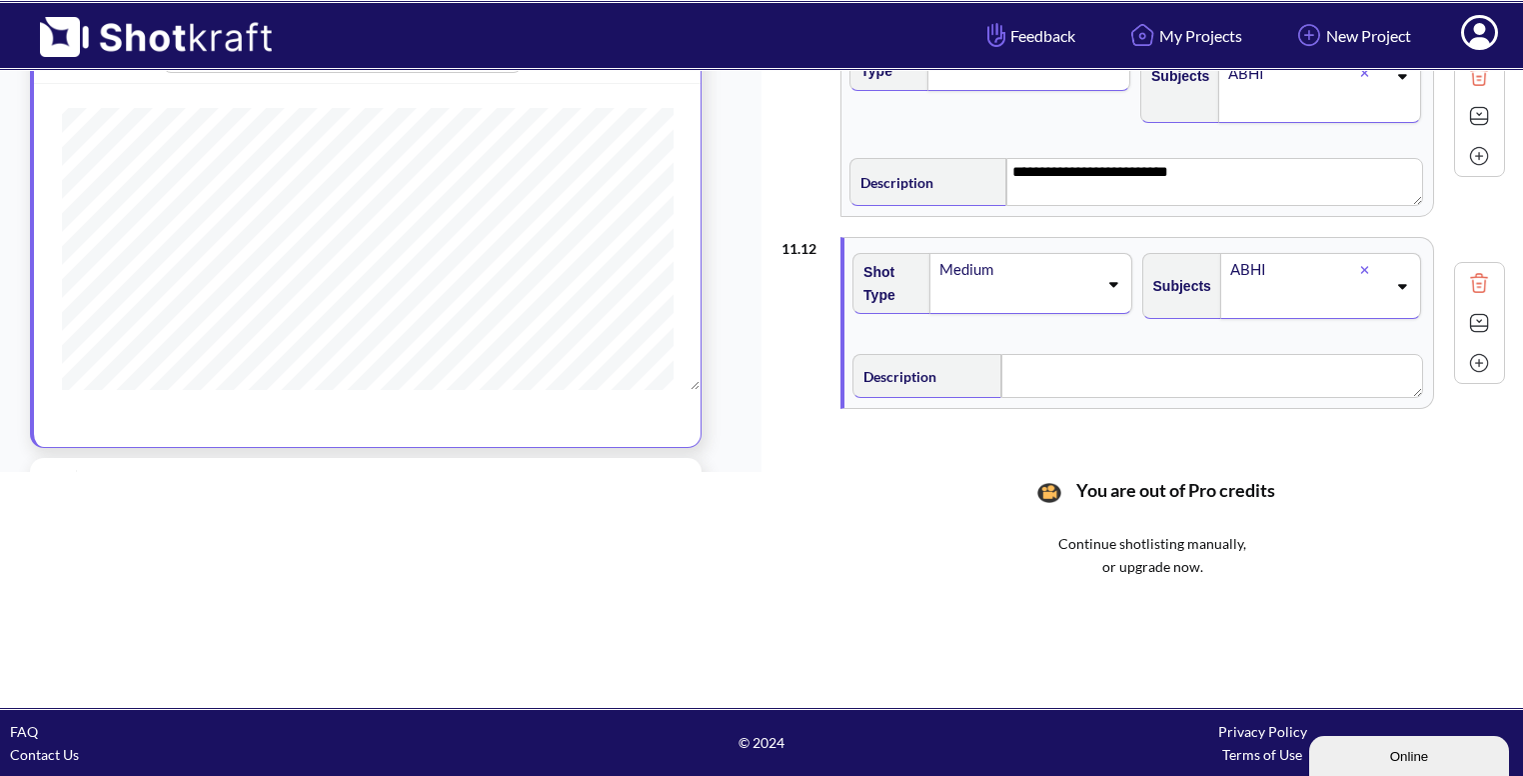
click at [1390, 279] on icon at bounding box center [1401, 286] width 27 height 14
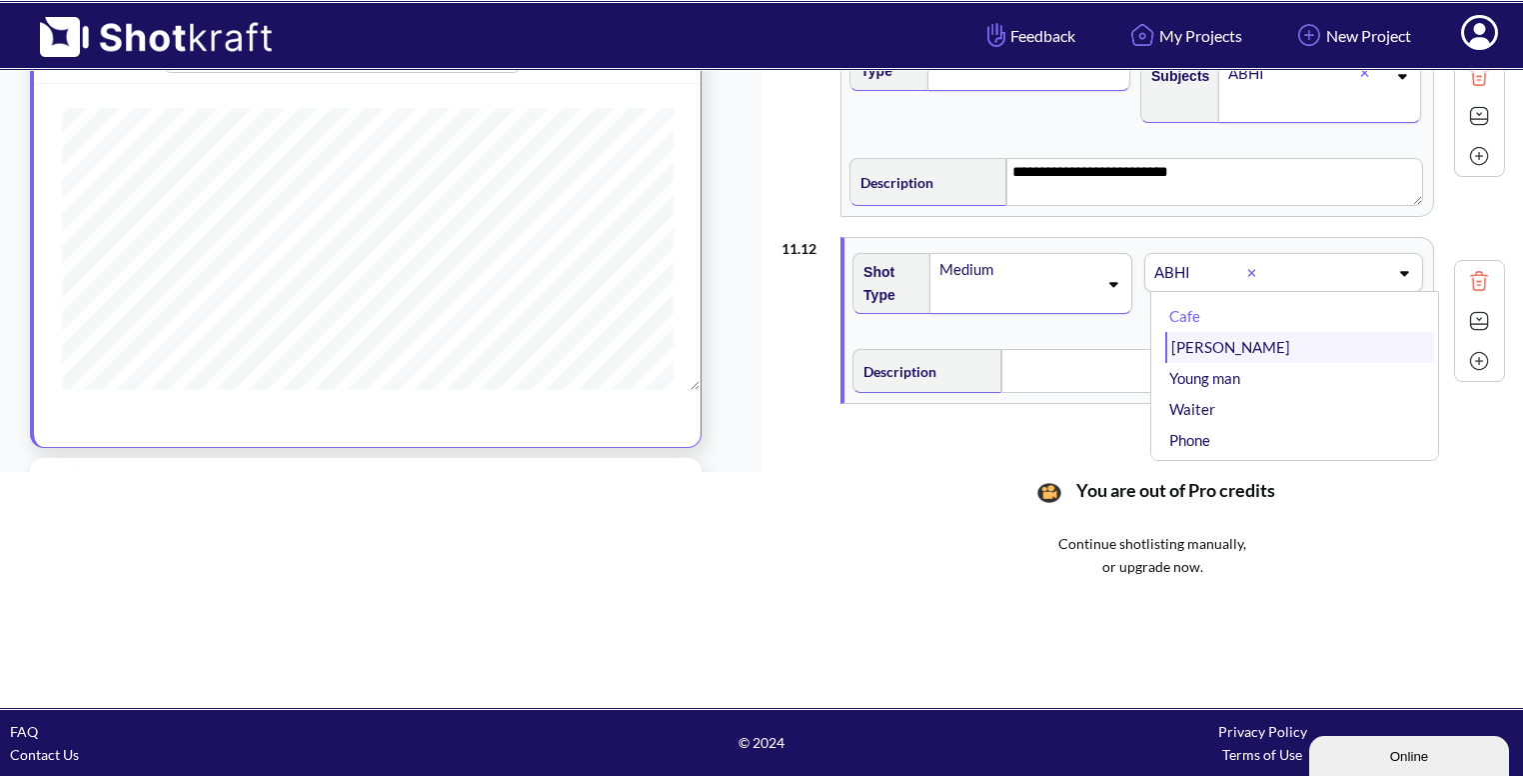
scroll to position [4, 0]
click at [1247, 350] on li "Bhavya" at bounding box center [1300, 353] width 269 height 31
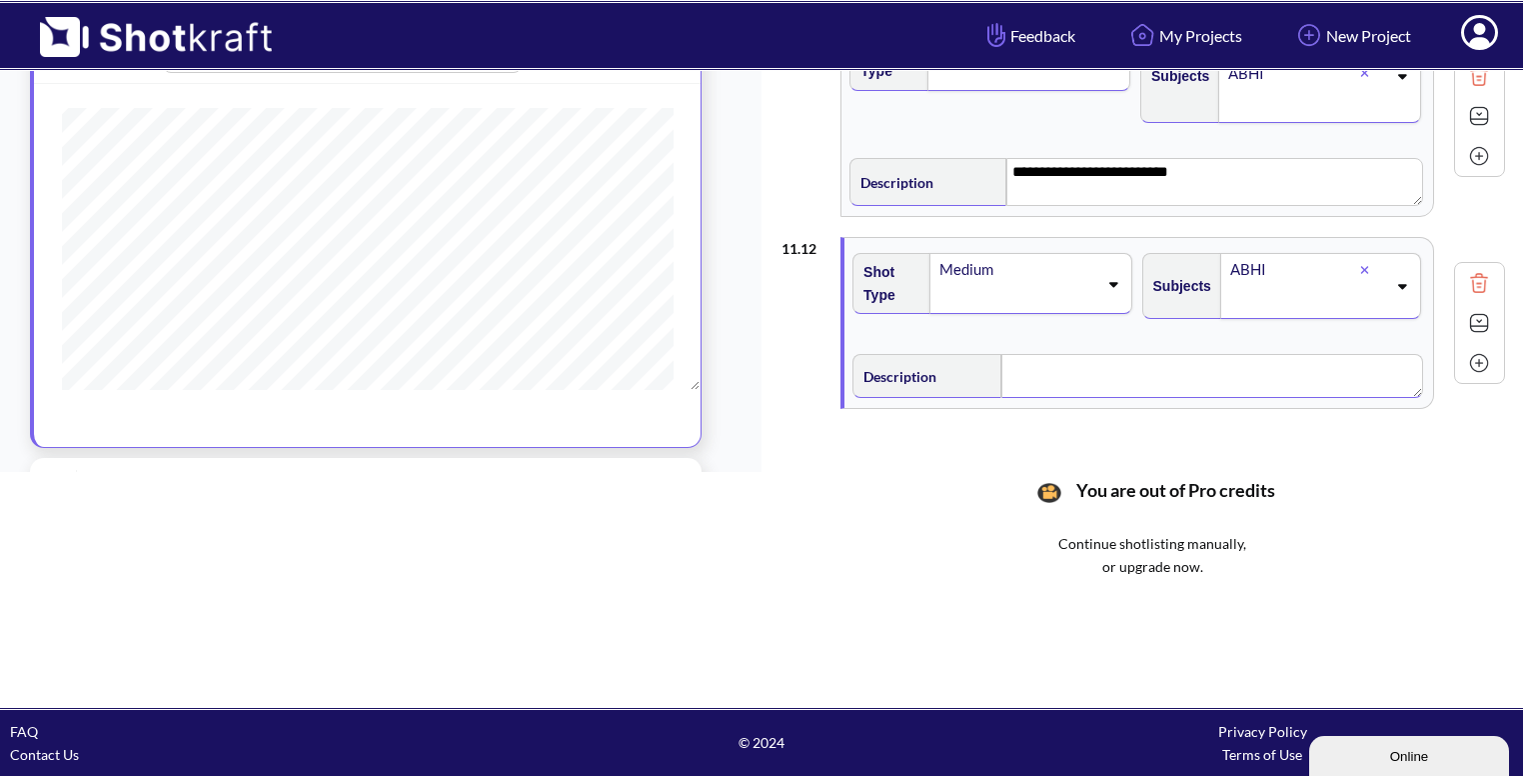
click at [1247, 354] on textarea at bounding box center [1213, 376] width 422 height 44
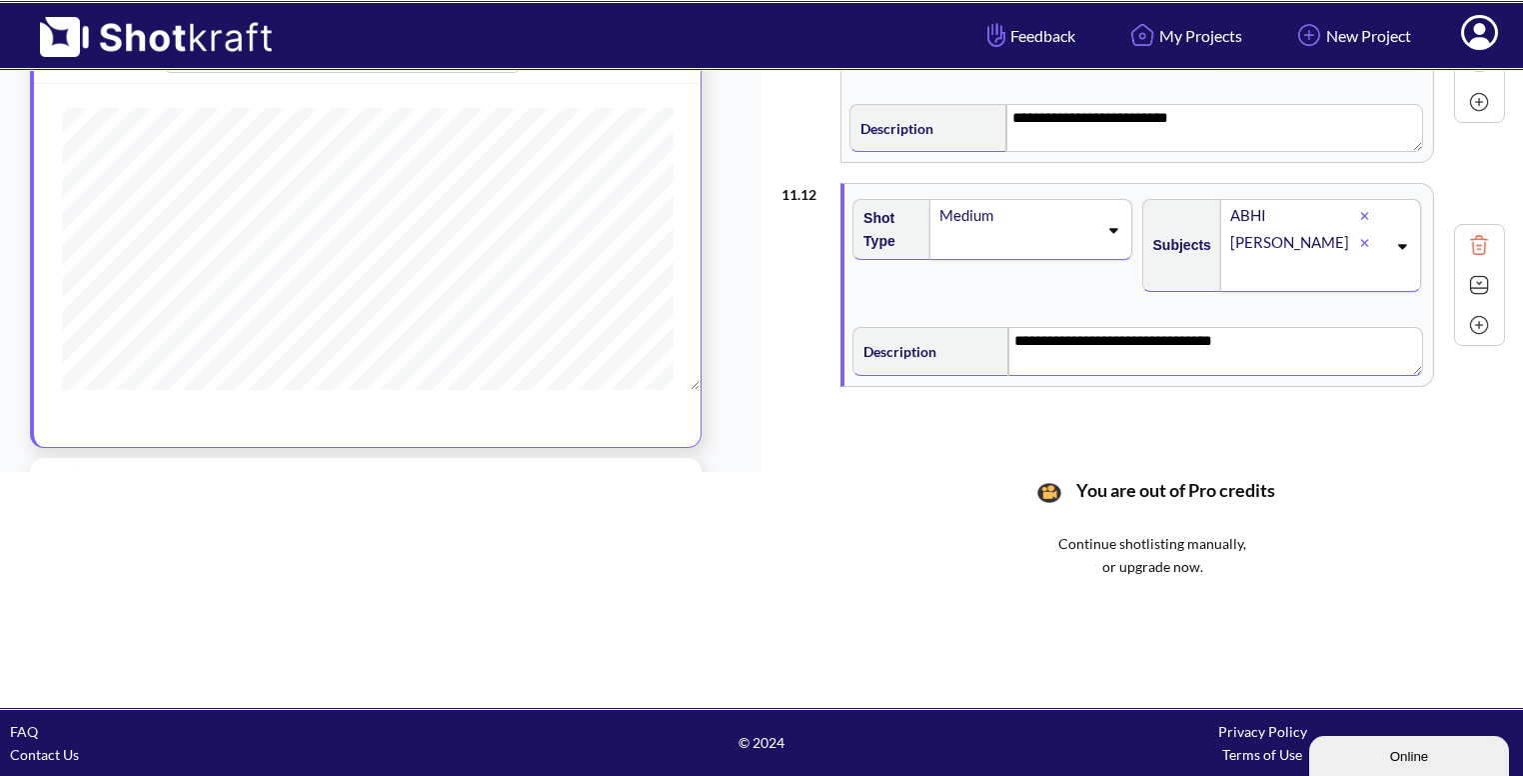
scroll to position [2090, 0]
click at [1465, 281] on img at bounding box center [1479, 286] width 30 height 30
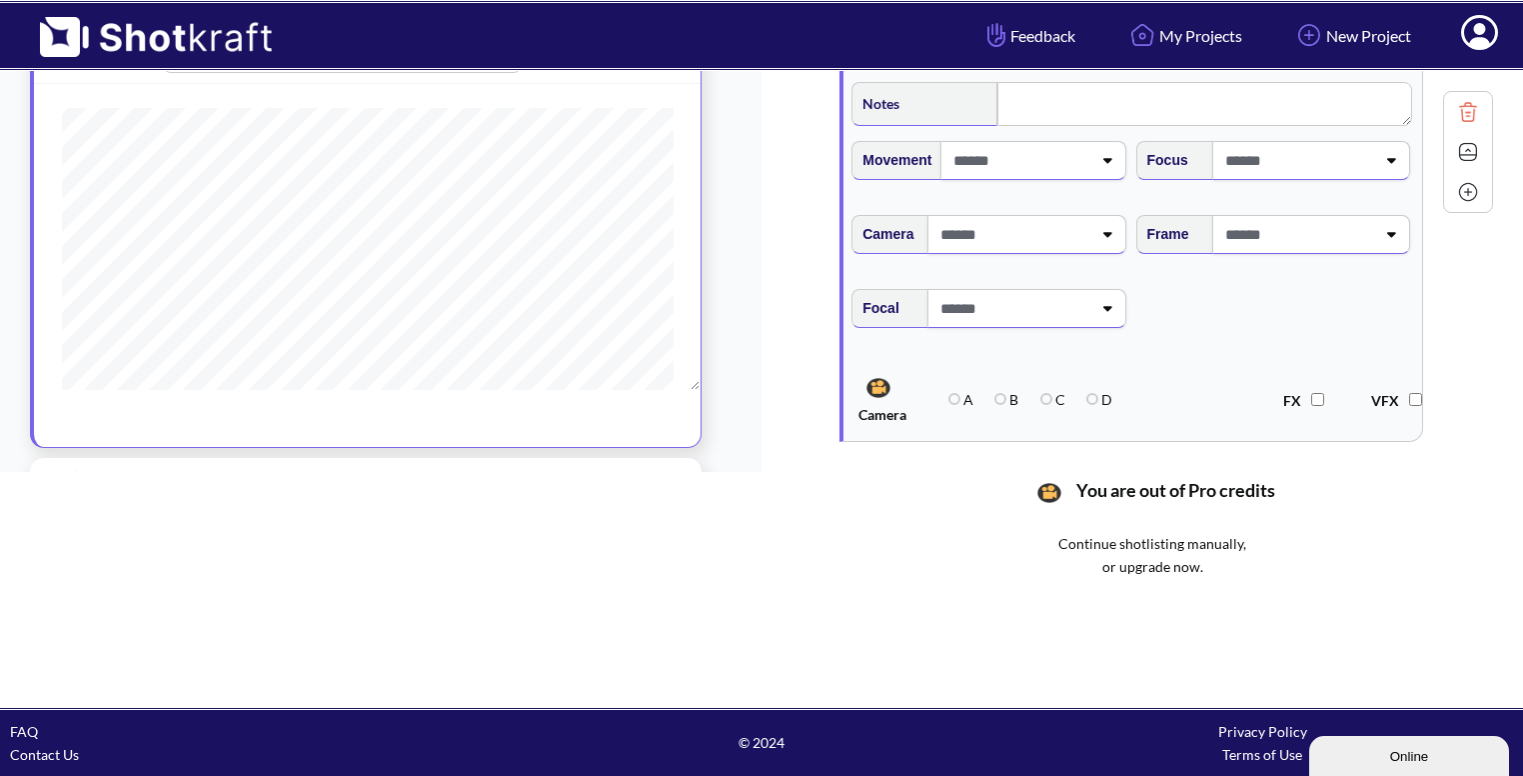
scroll to position [2454, 0]
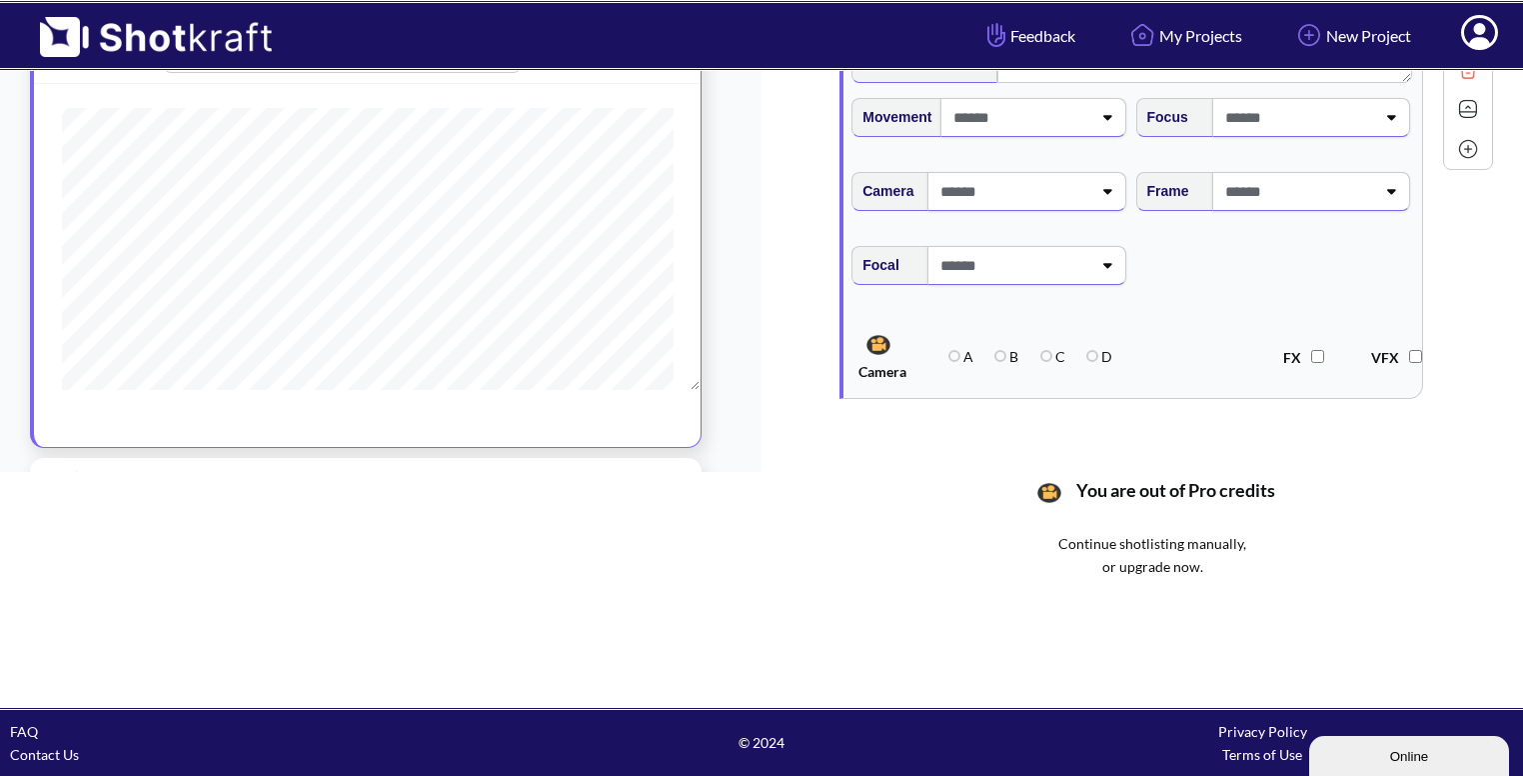
click at [1364, 185] on span at bounding box center [1298, 191] width 155 height 33
type textarea "**********"
click at [1284, 231] on li "Eye Level" at bounding box center [1292, 245] width 264 height 31
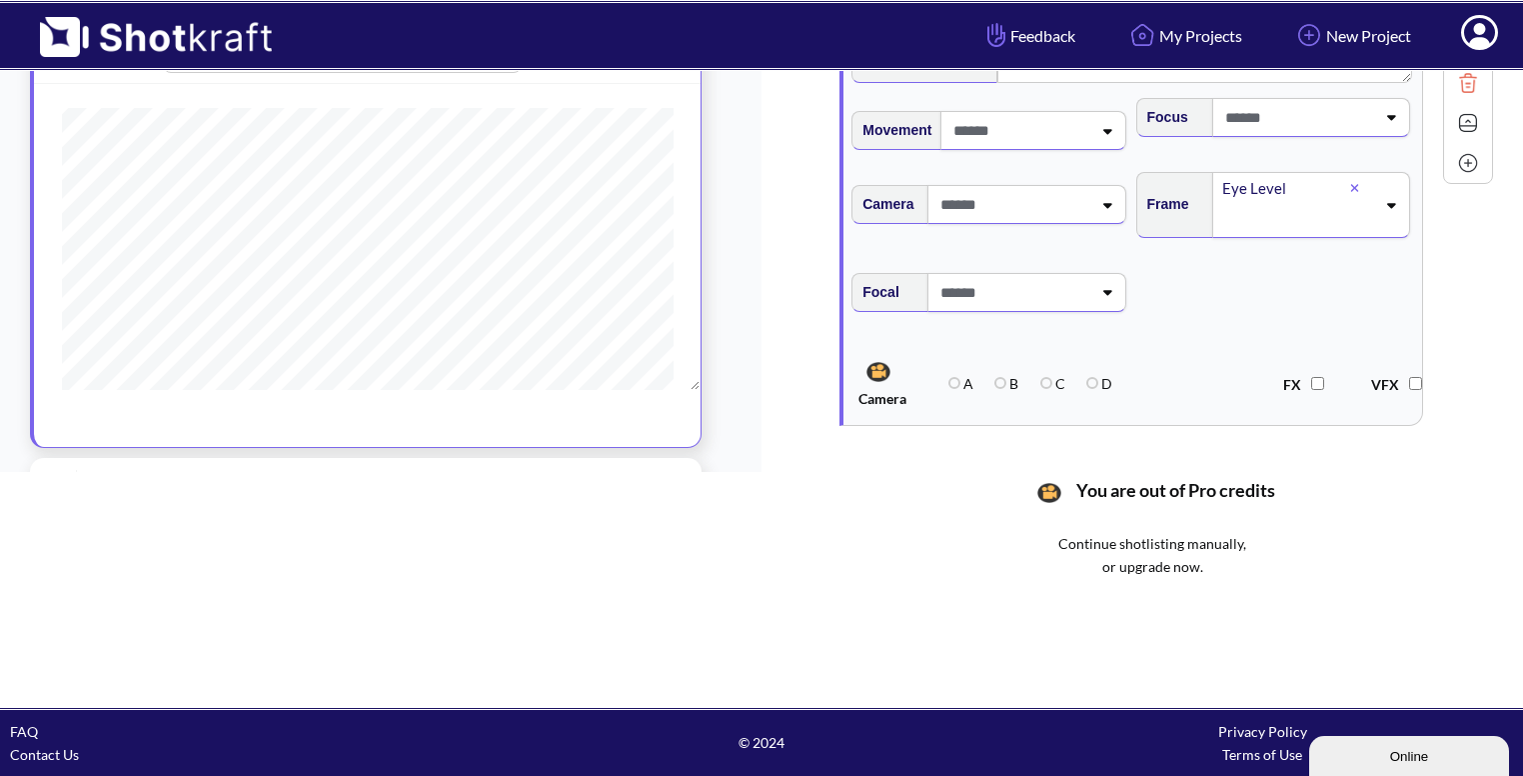
scroll to position [2322, 0]
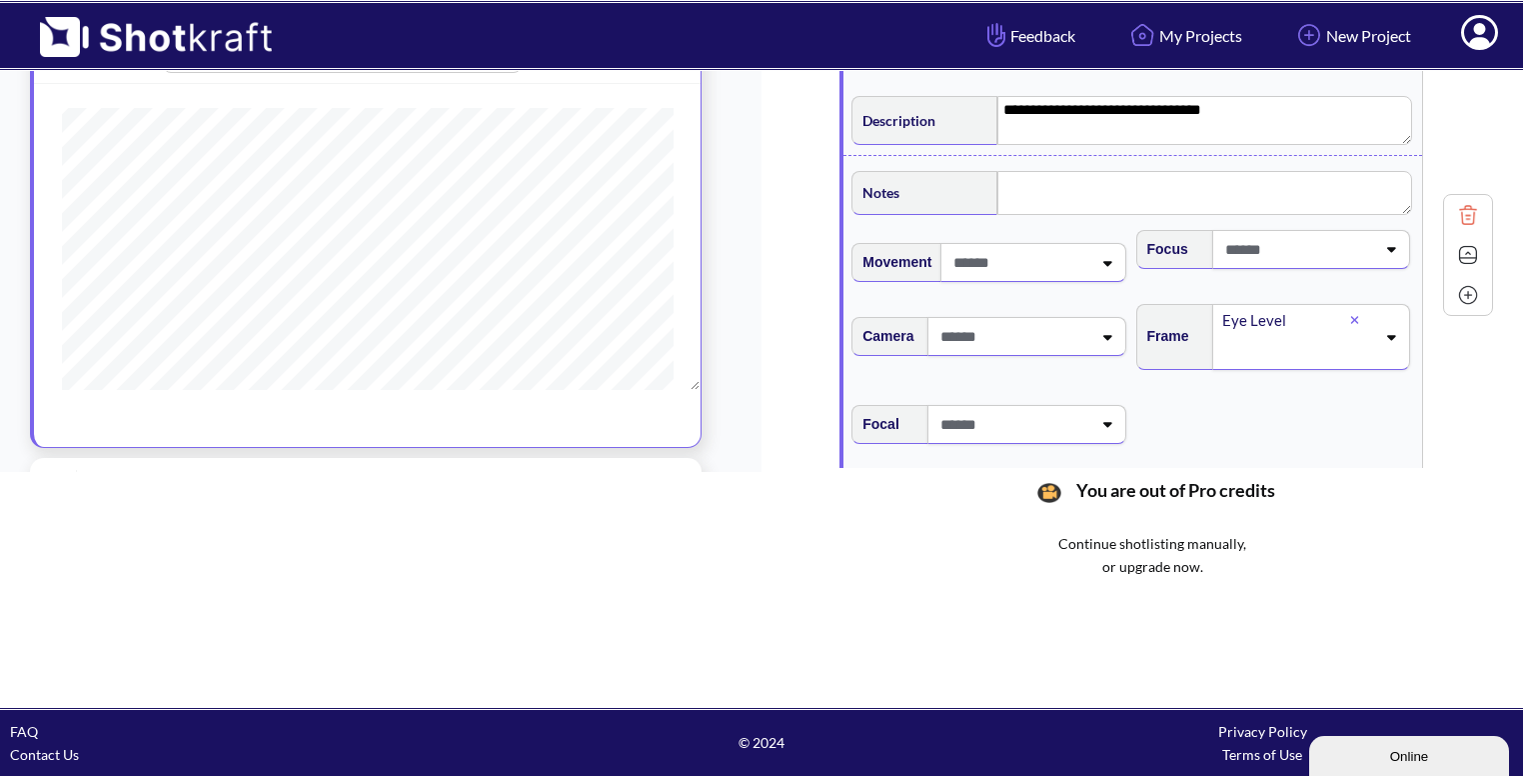
click at [1466, 245] on img at bounding box center [1468, 255] width 30 height 30
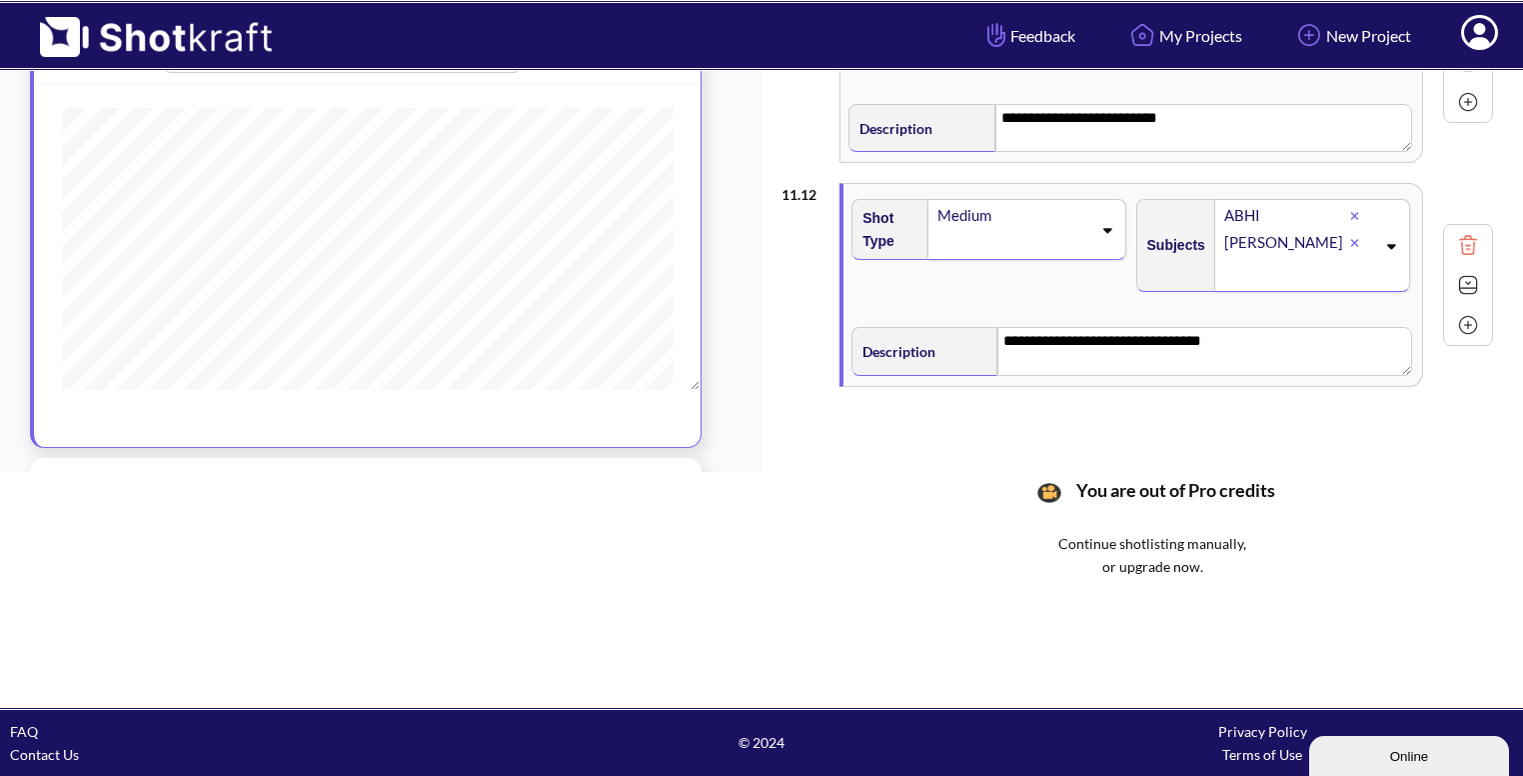
click at [1475, 315] on img at bounding box center [1468, 325] width 30 height 30
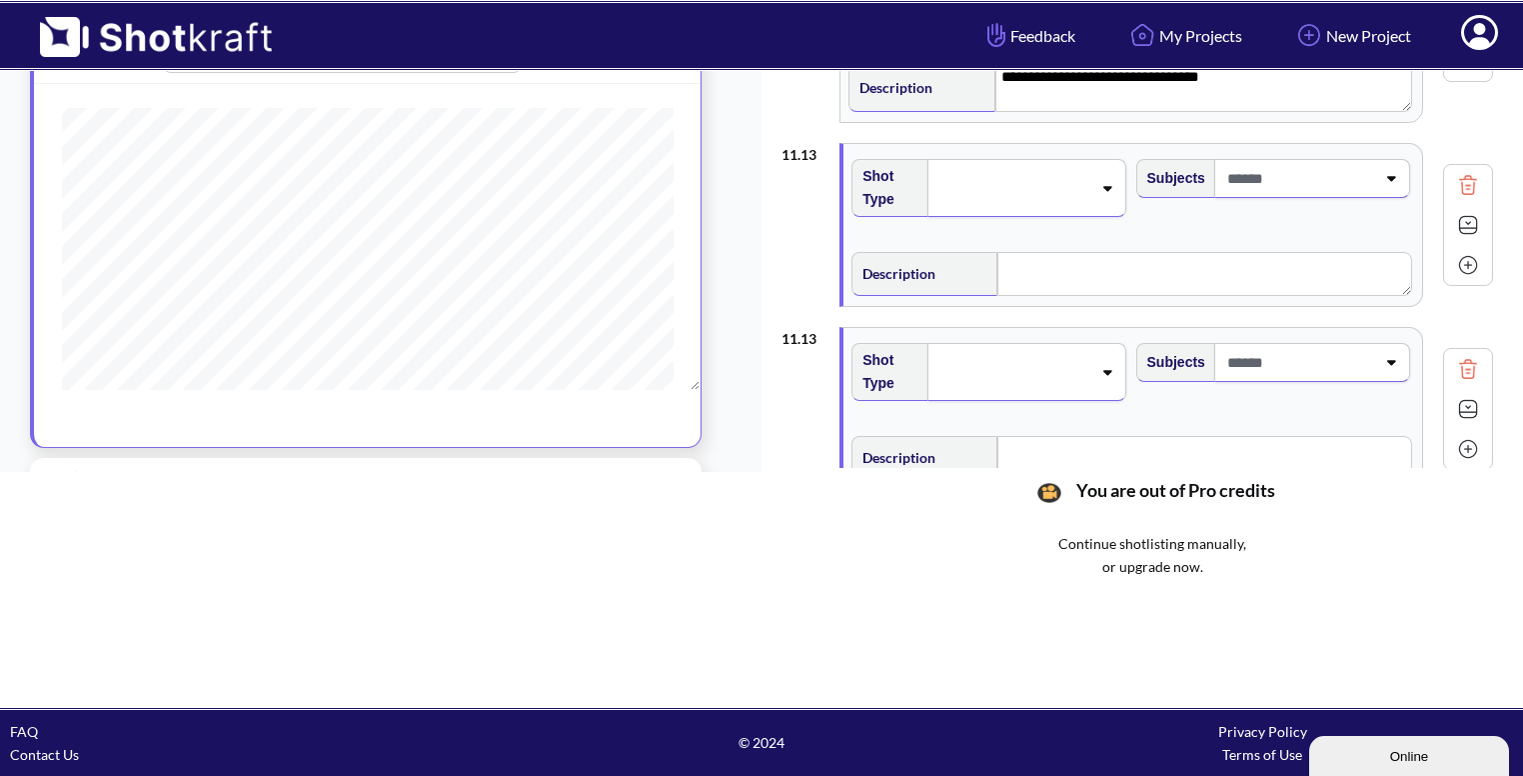
scroll to position [2354, 0]
click at [1467, 355] on img at bounding box center [1468, 370] width 30 height 30
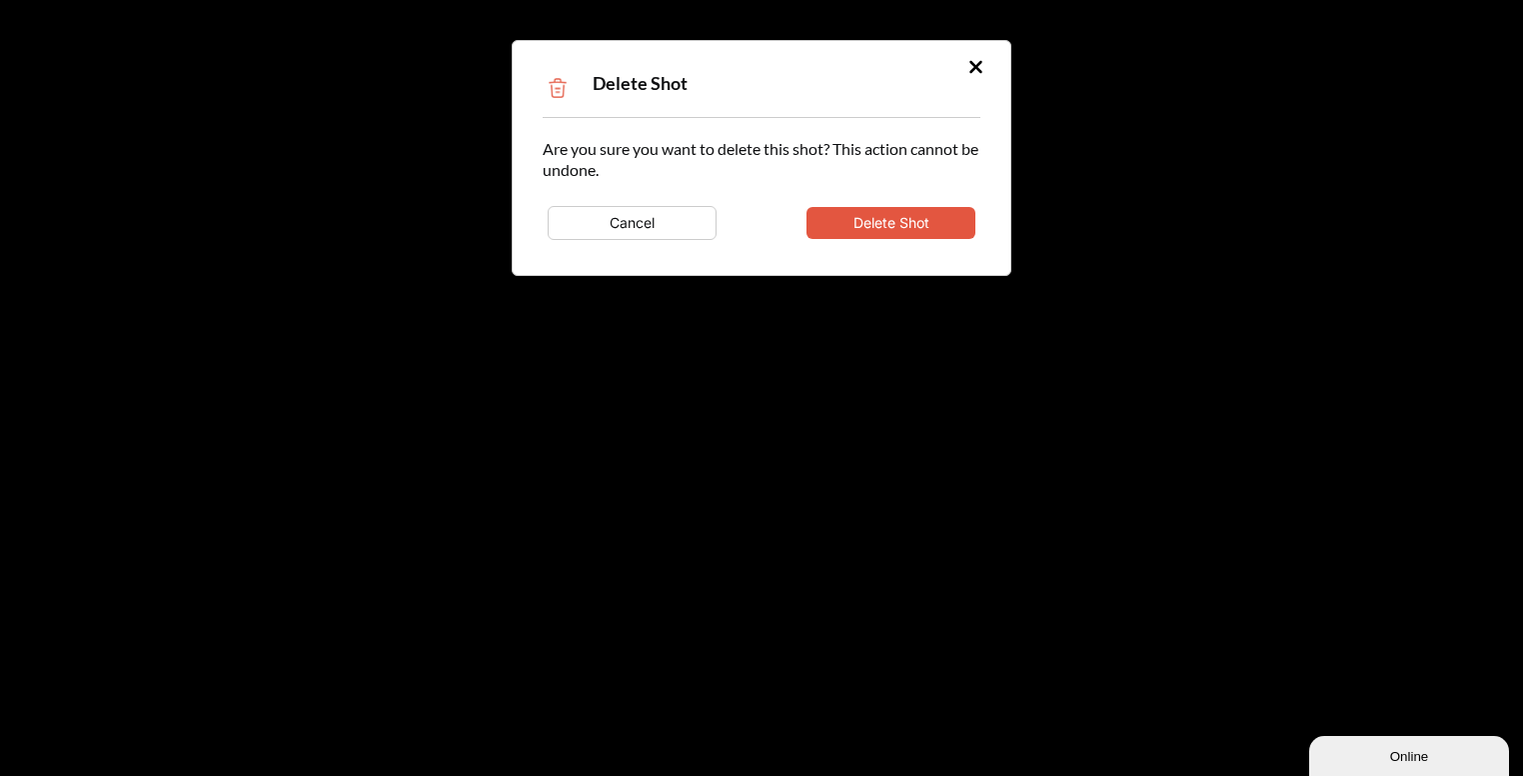
click at [896, 230] on button "Delete Shot" at bounding box center [891, 223] width 169 height 32
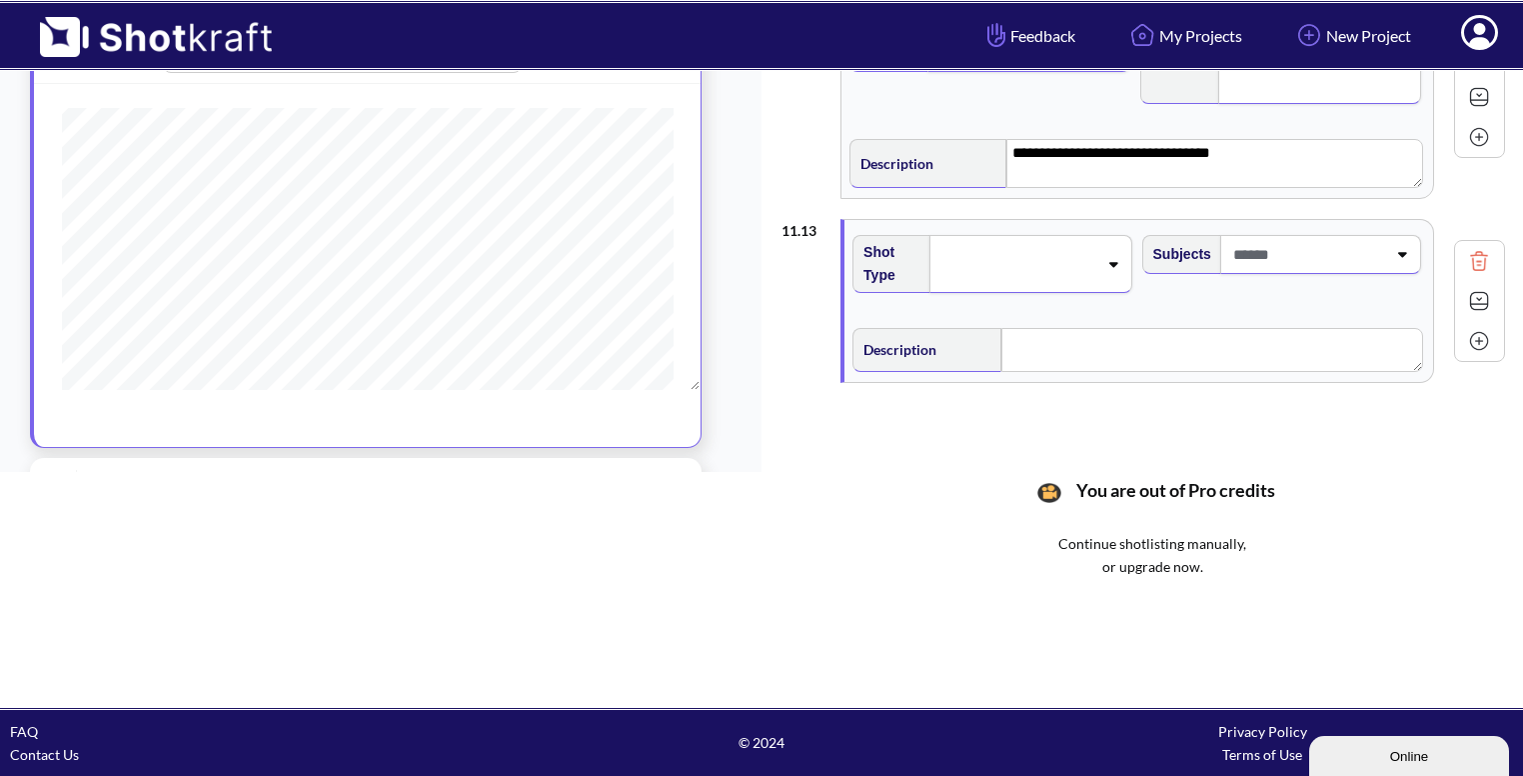
click at [1073, 270] on div at bounding box center [1031, 264] width 202 height 58
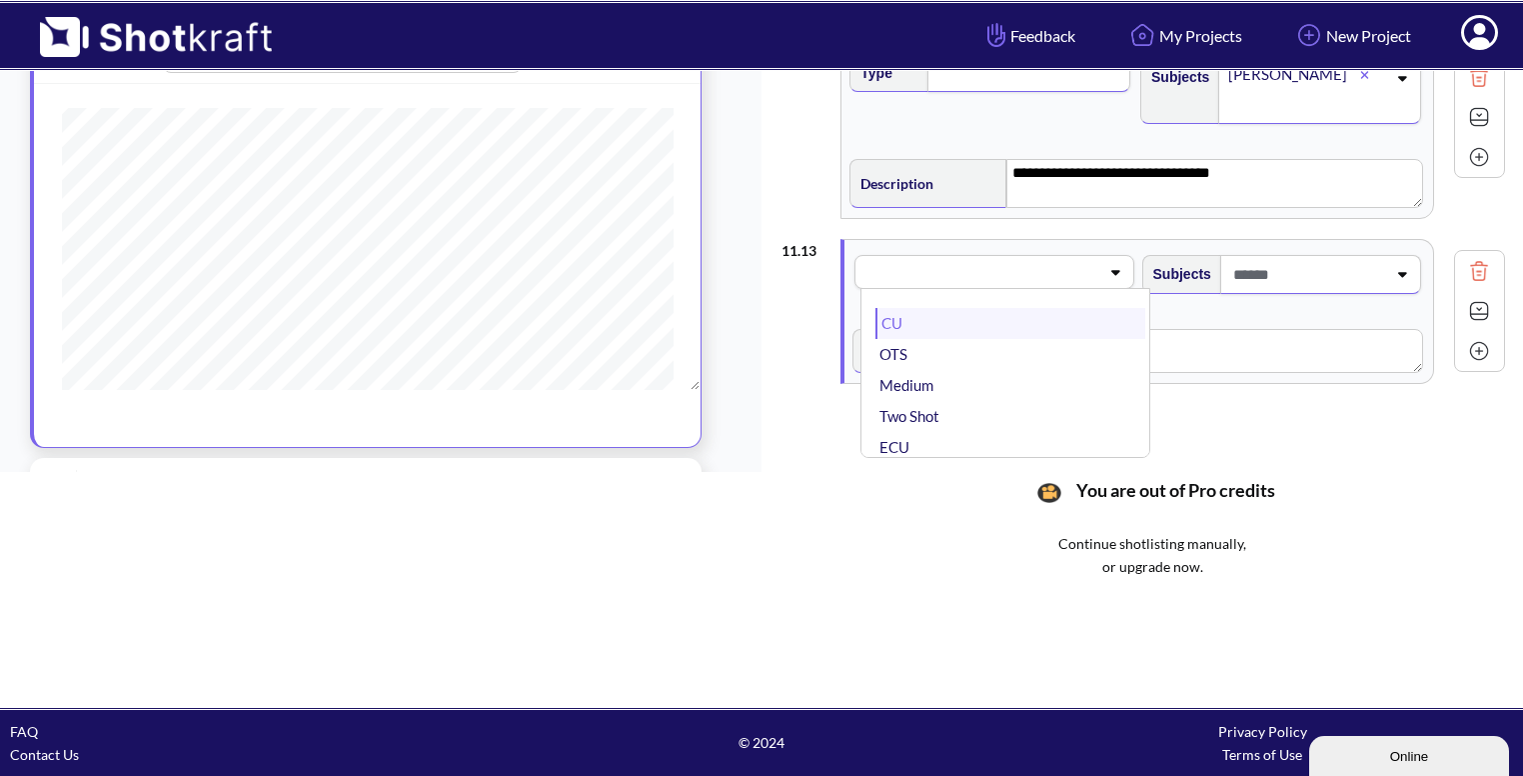
click at [1018, 317] on li "CU" at bounding box center [1010, 323] width 269 height 31
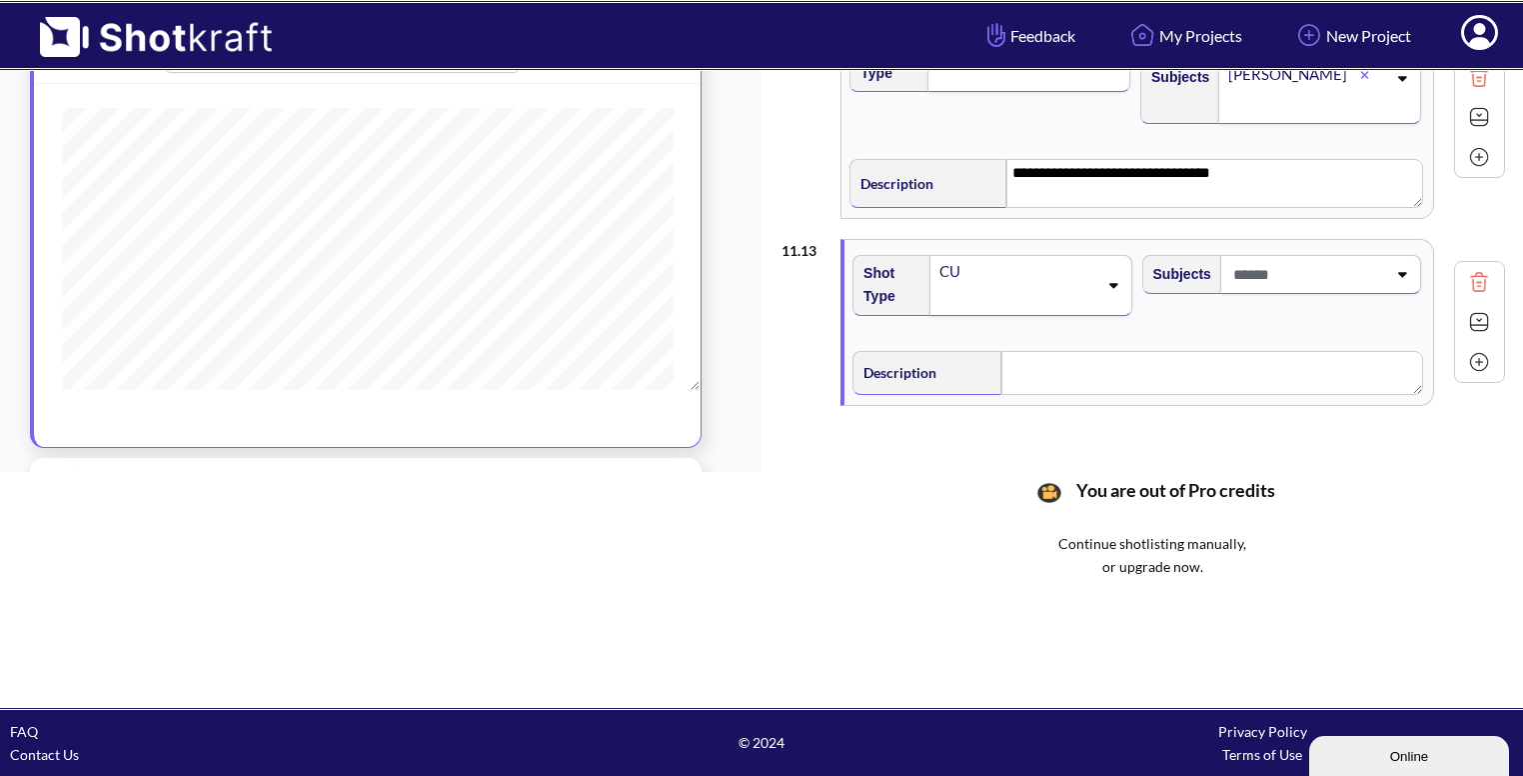
click at [1354, 266] on span at bounding box center [1308, 274] width 158 height 33
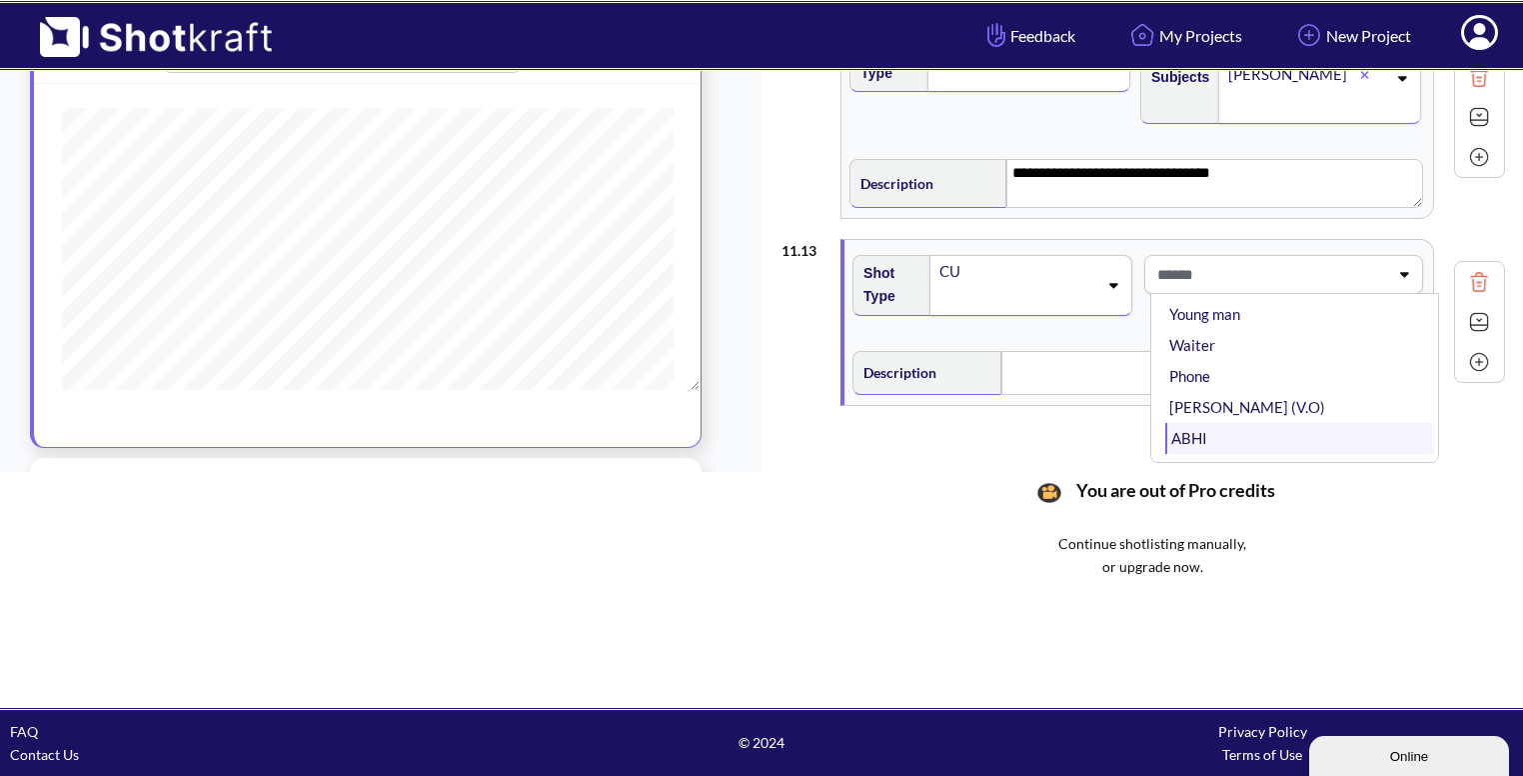
click at [1231, 425] on li "ABHI" at bounding box center [1300, 438] width 269 height 31
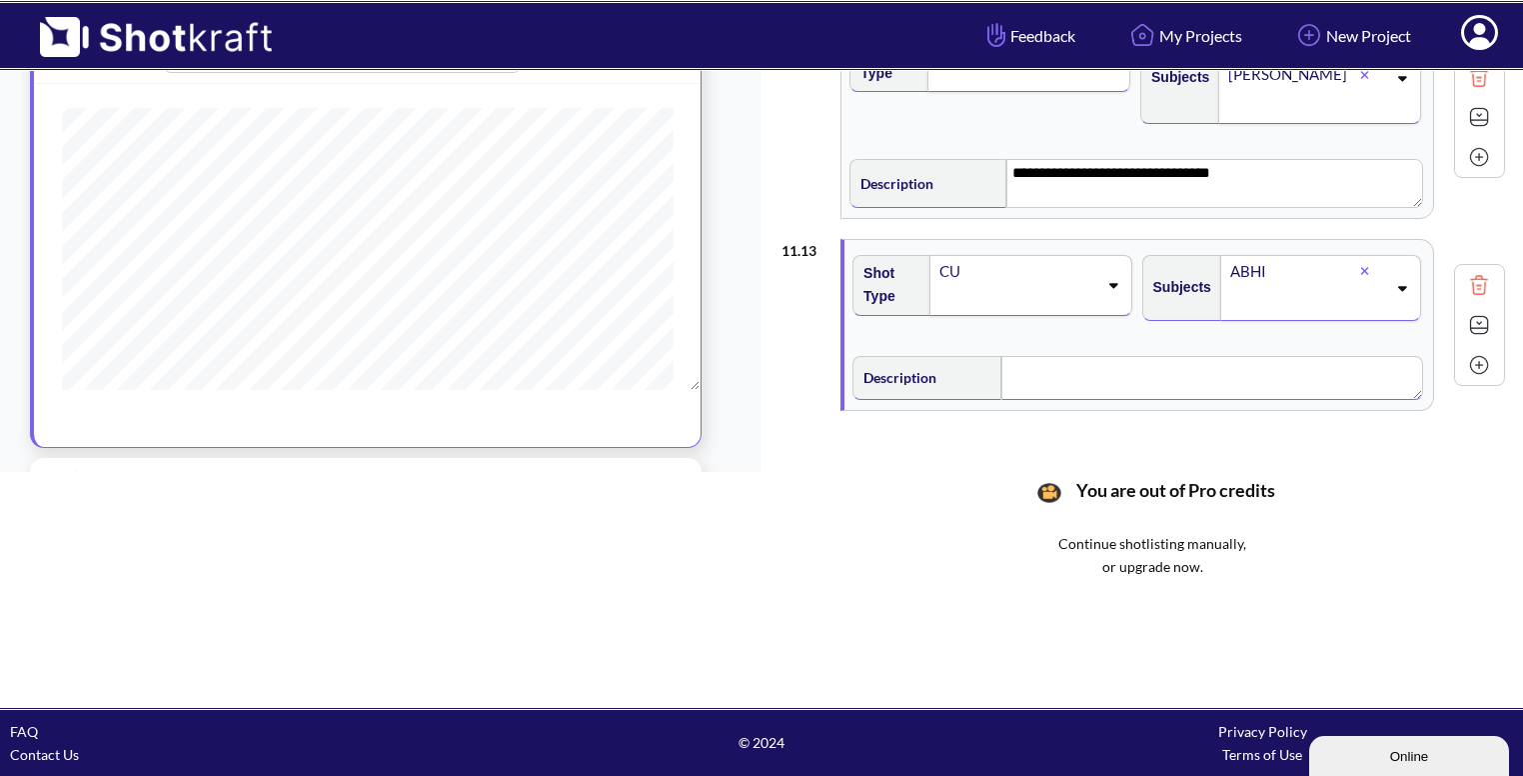
click at [1103, 382] on textarea at bounding box center [1213, 378] width 422 height 44
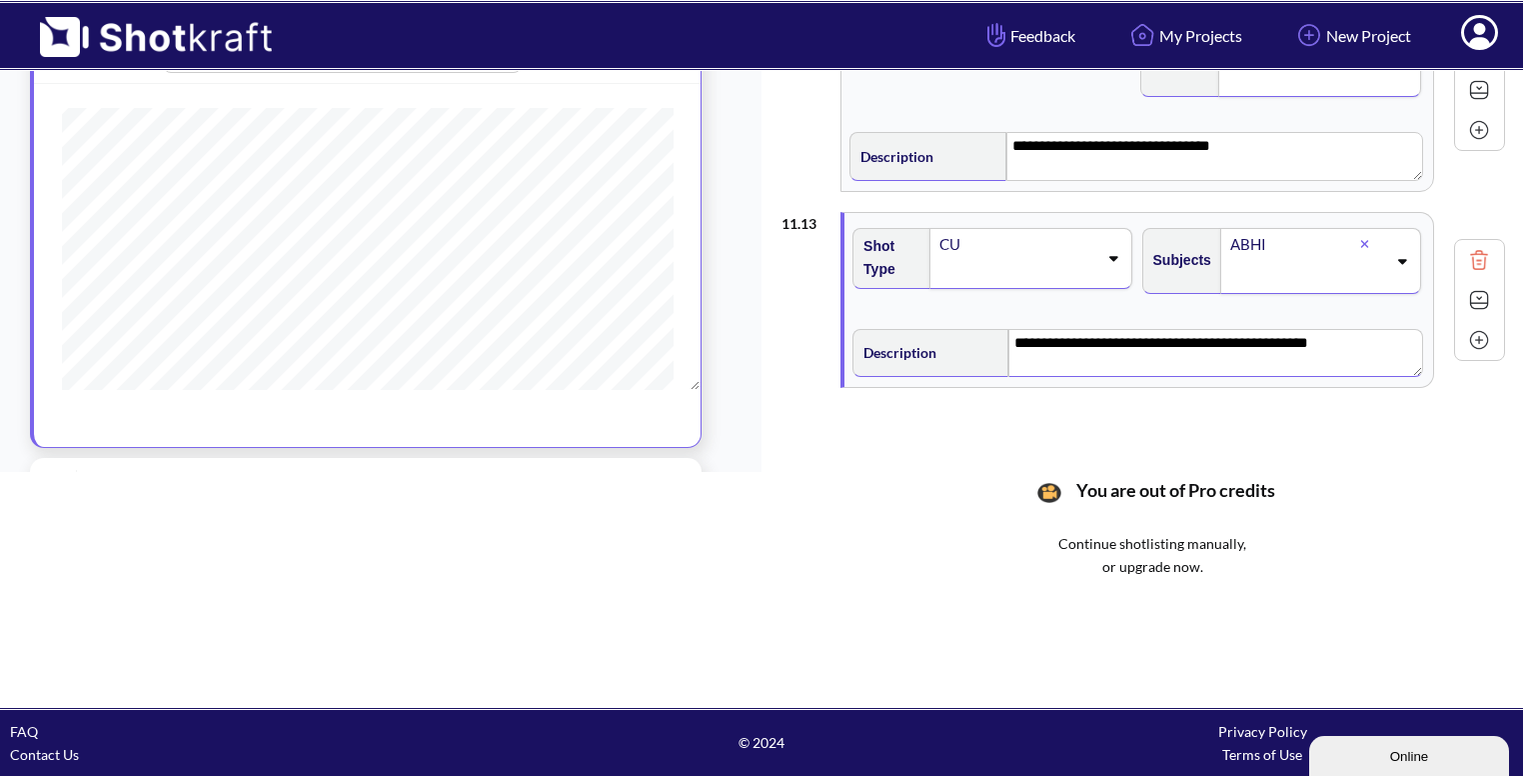
click at [1466, 285] on img at bounding box center [1479, 300] width 30 height 30
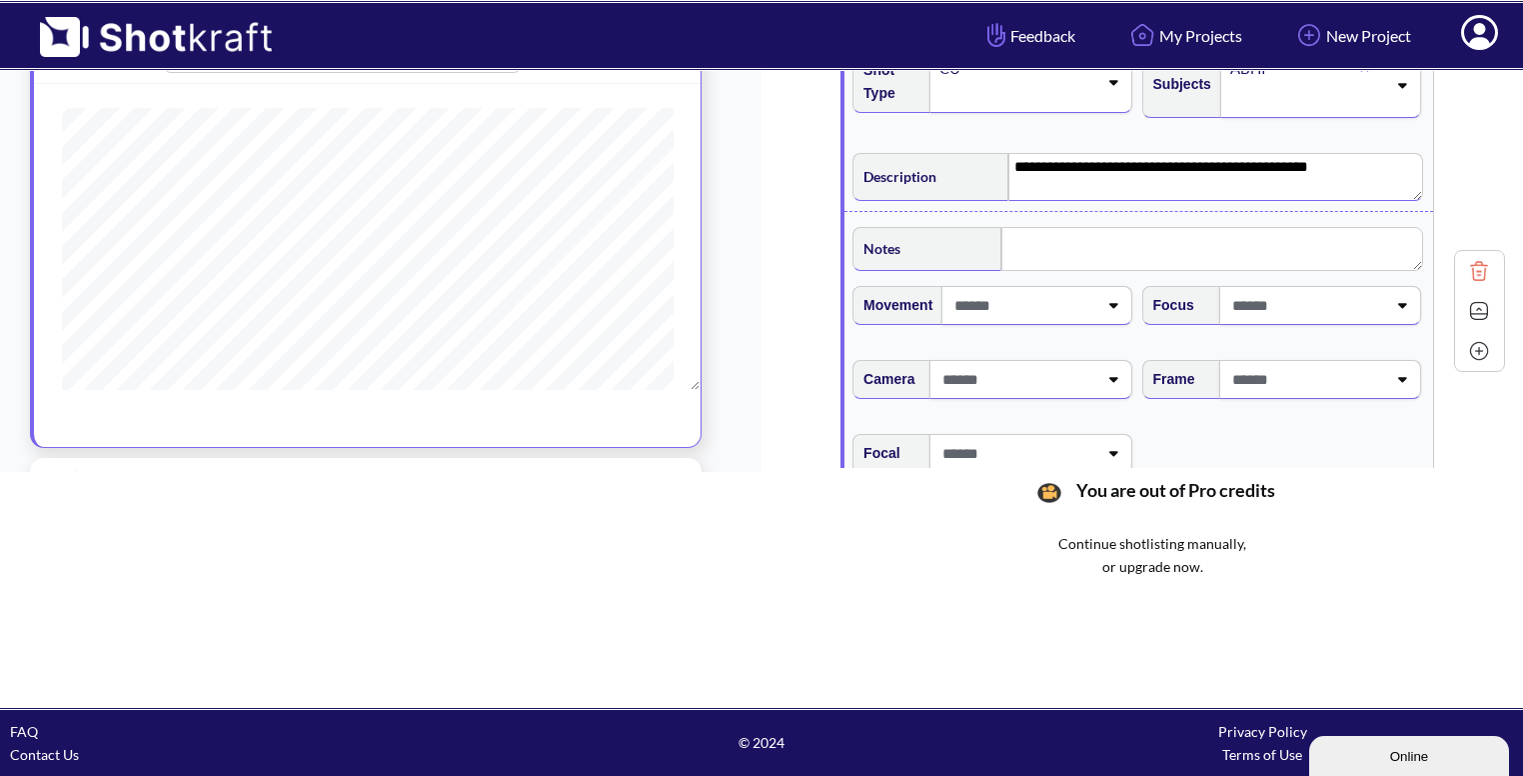
scroll to position [2491, 0]
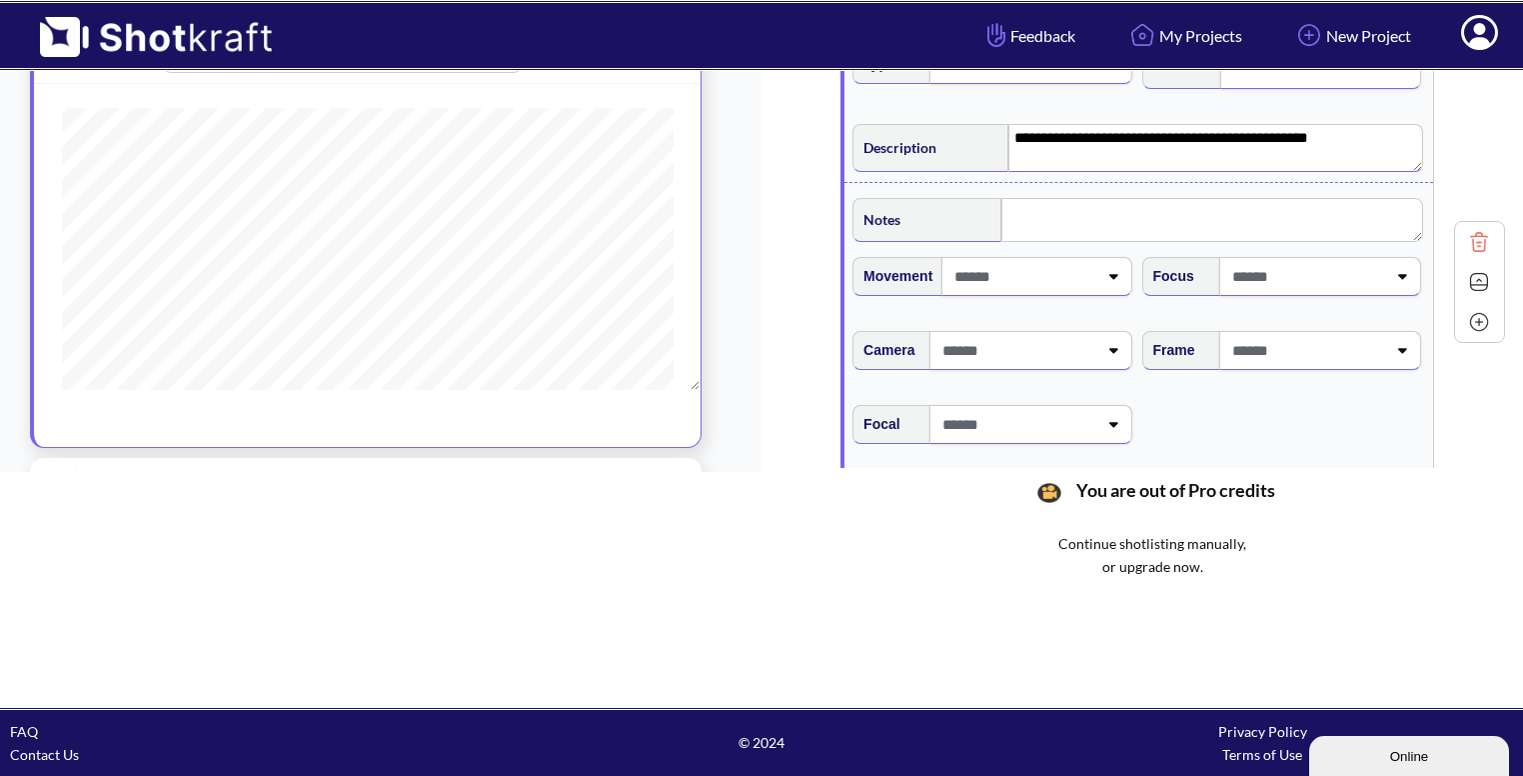
click at [1325, 334] on span at bounding box center [1307, 350] width 159 height 33
type textarea "**********"
click at [1272, 418] on li "Clean" at bounding box center [1300, 433] width 269 height 31
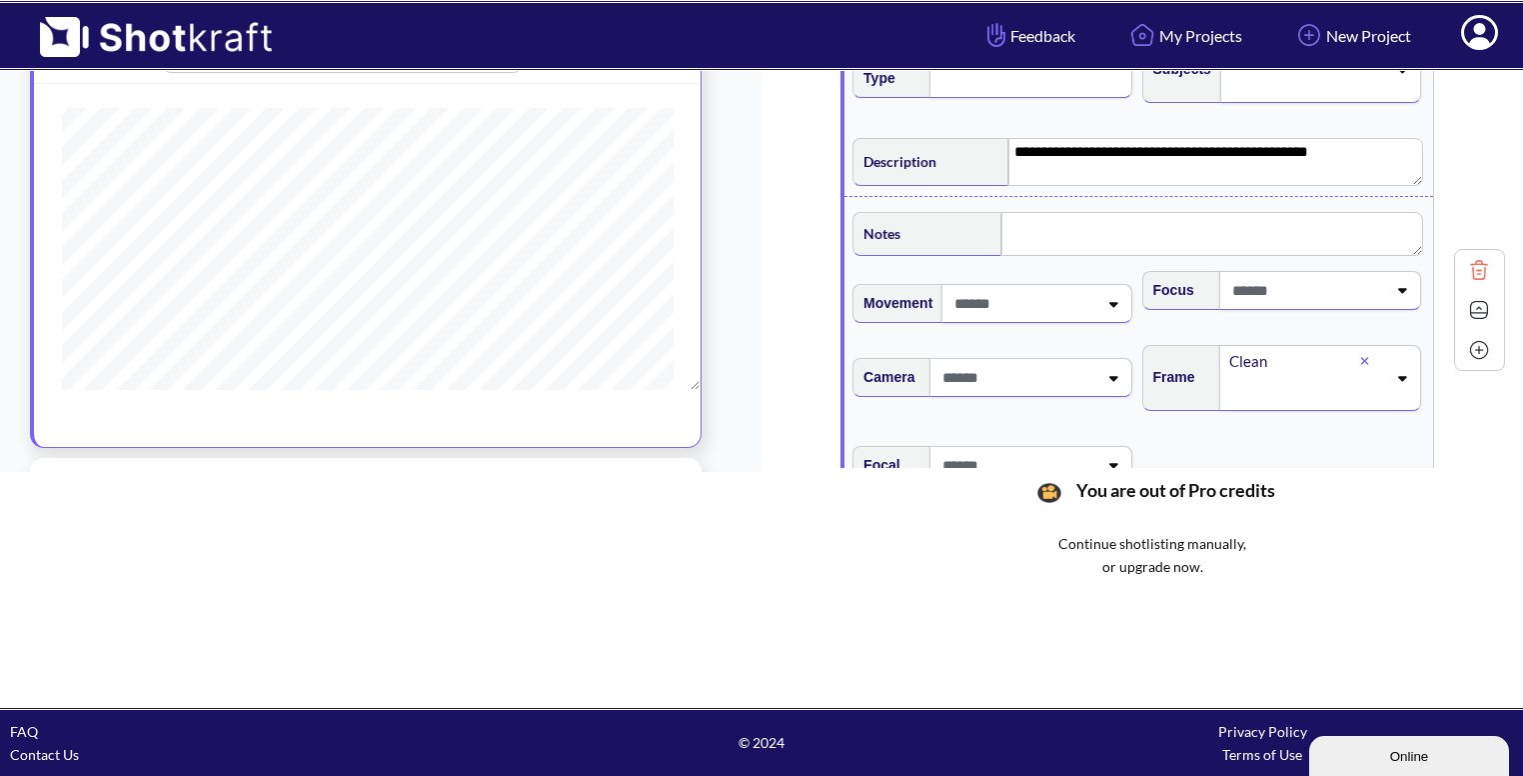
scroll to position [2485, 0]
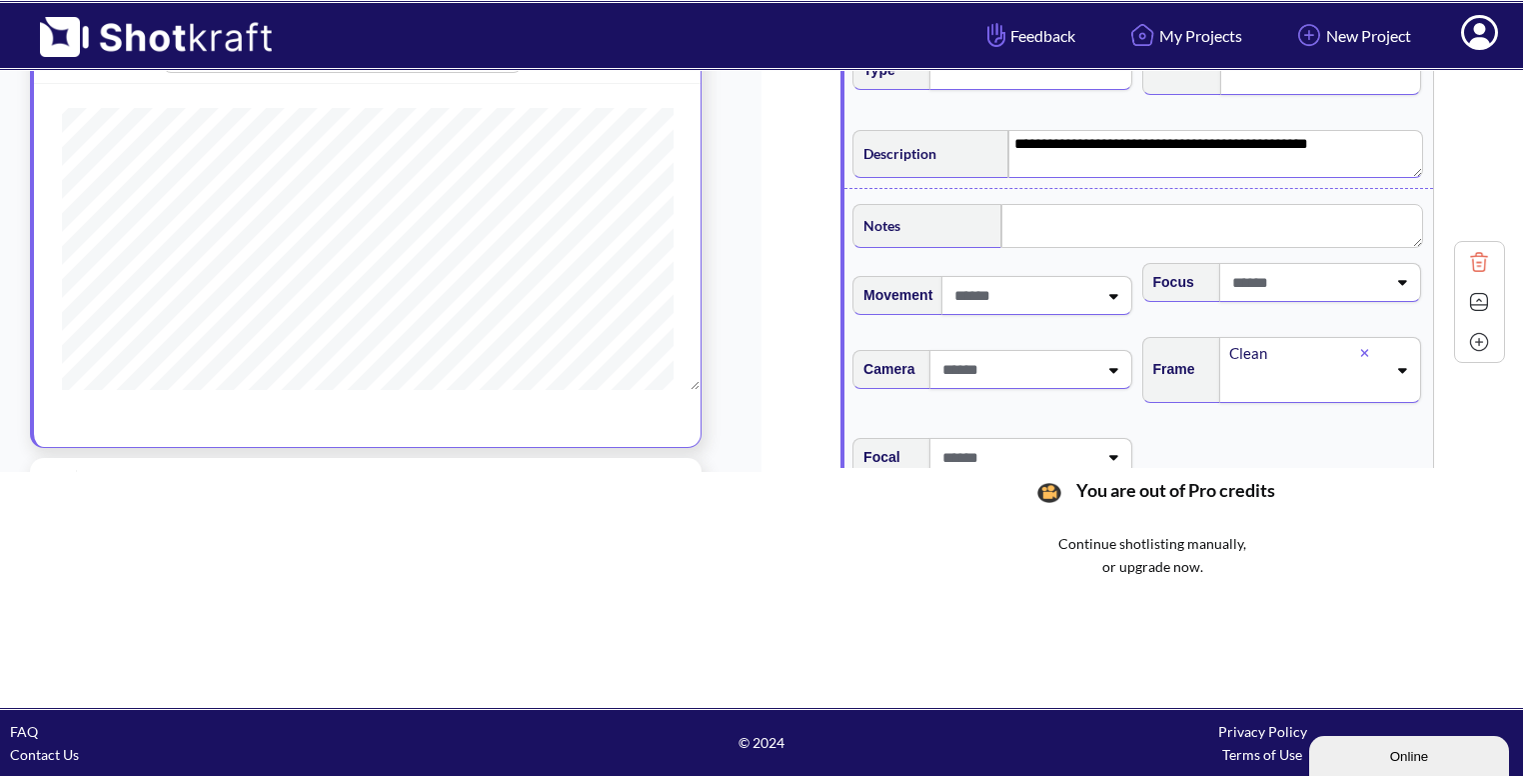
click at [1334, 145] on textarea "**********" at bounding box center [1216, 154] width 415 height 48
click at [1469, 289] on img at bounding box center [1479, 302] width 30 height 30
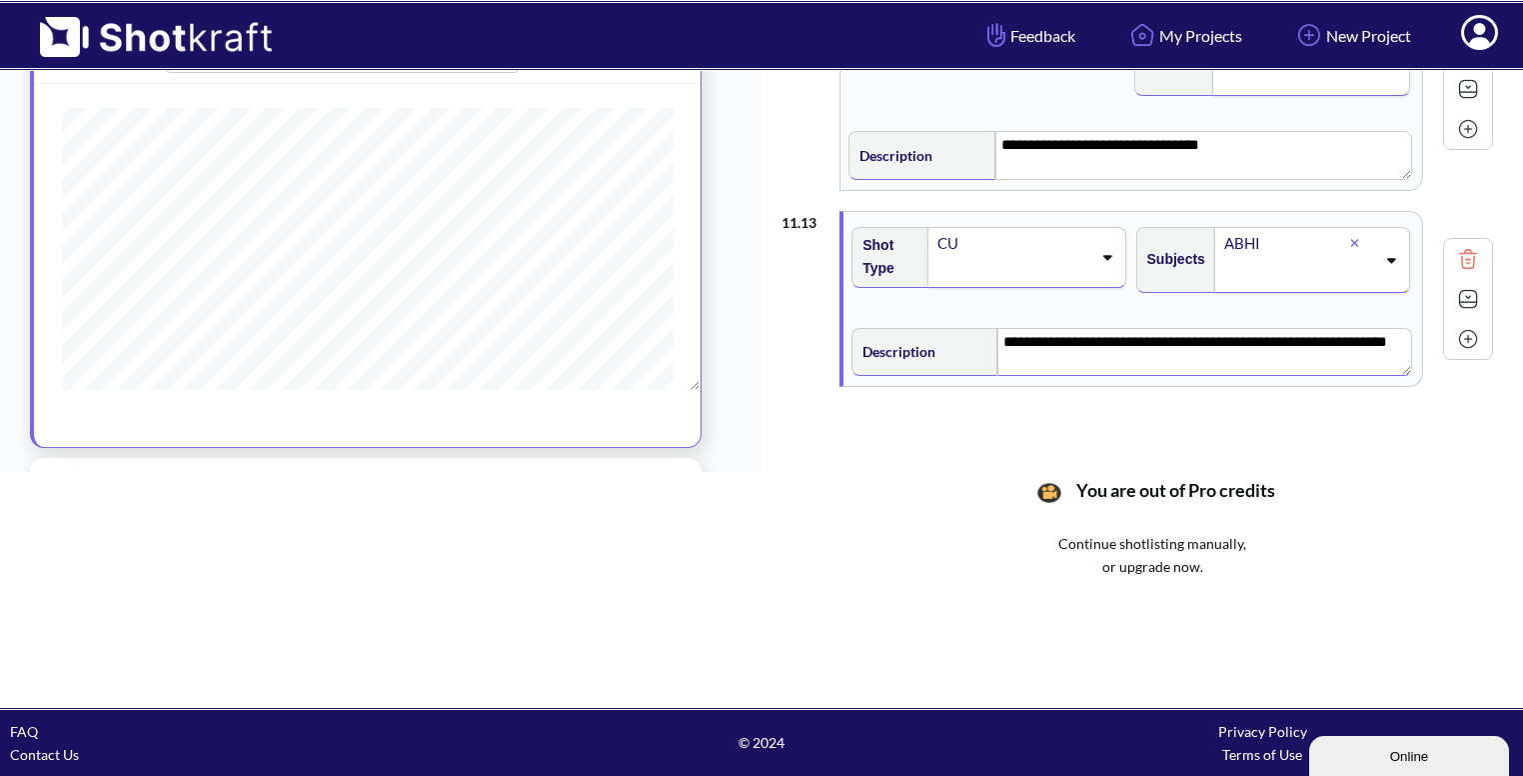
scroll to position [2286, 0]
click at [1463, 330] on img at bounding box center [1468, 340] width 30 height 30
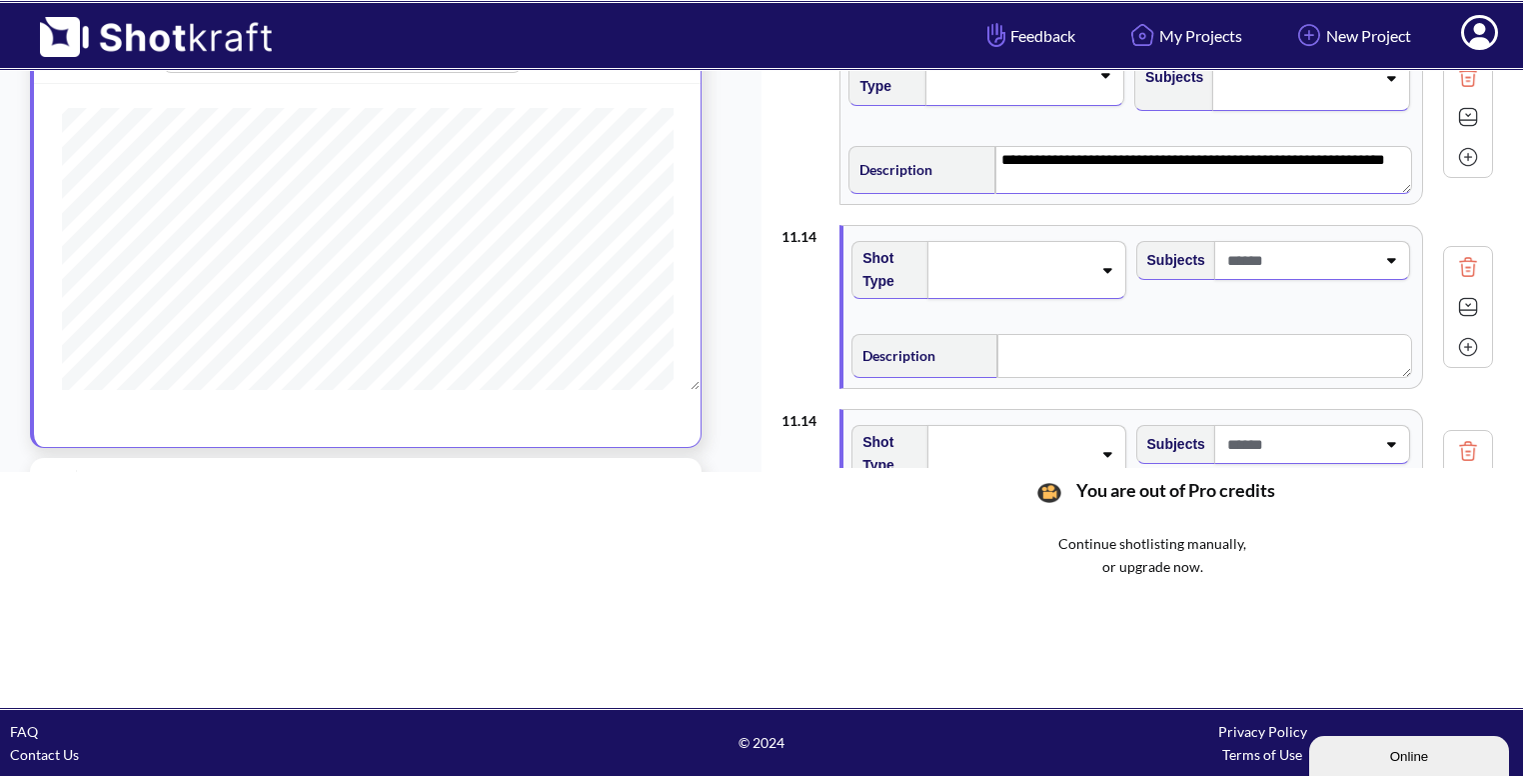
scroll to position [2474, 0]
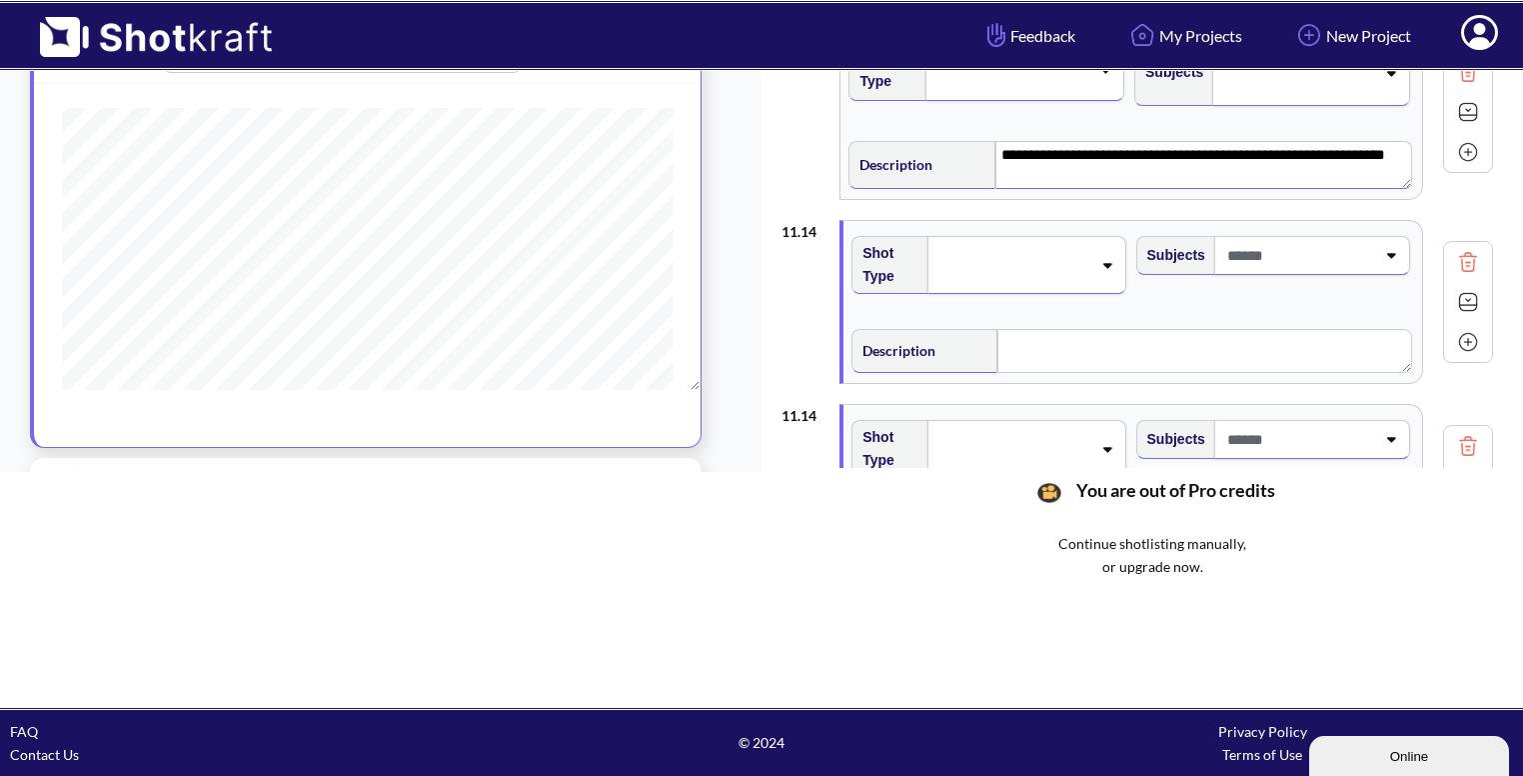
click at [1470, 437] on img at bounding box center [1468, 446] width 30 height 30
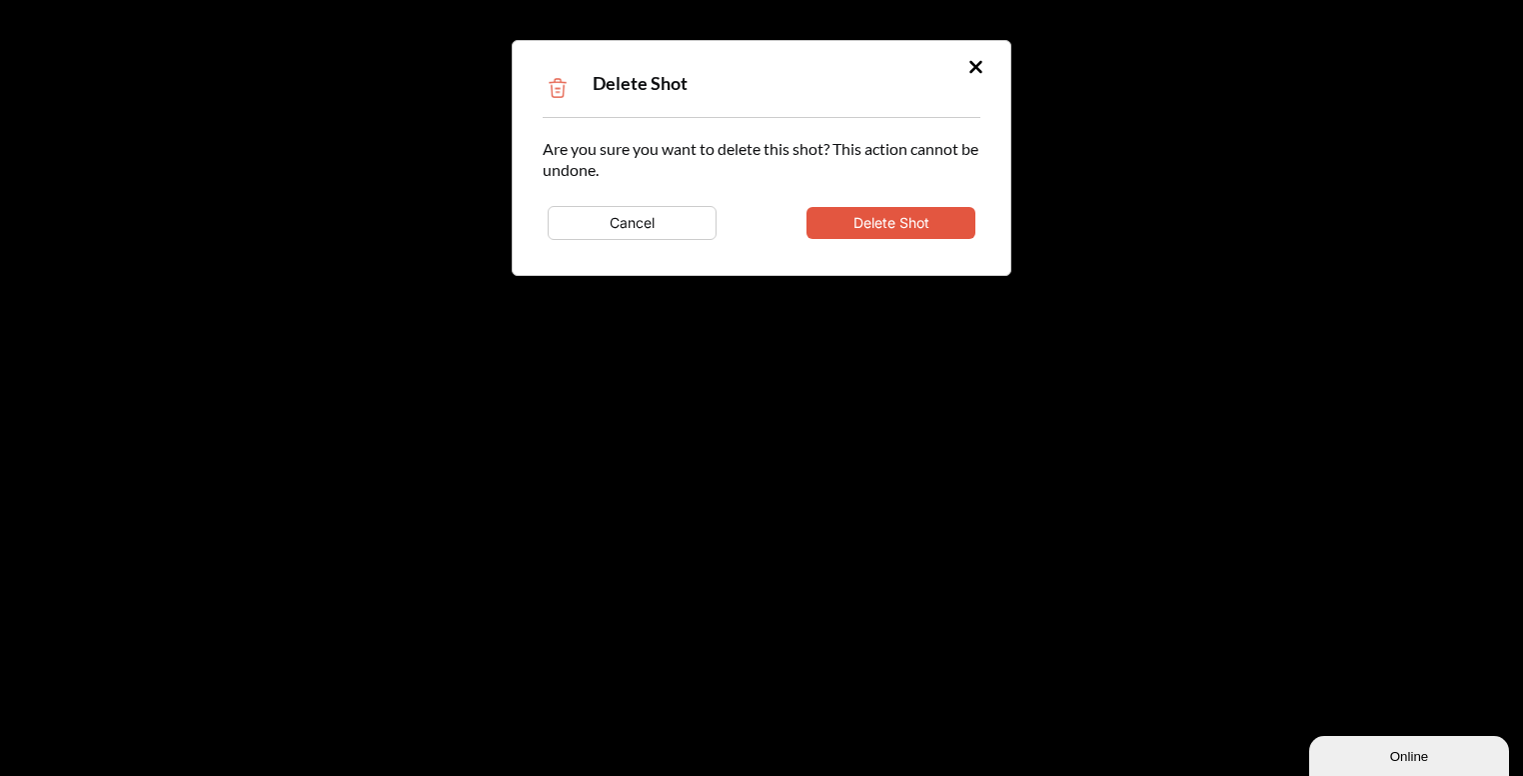
type textarea "**********"
click at [948, 217] on button "Delete Shot" at bounding box center [891, 223] width 169 height 32
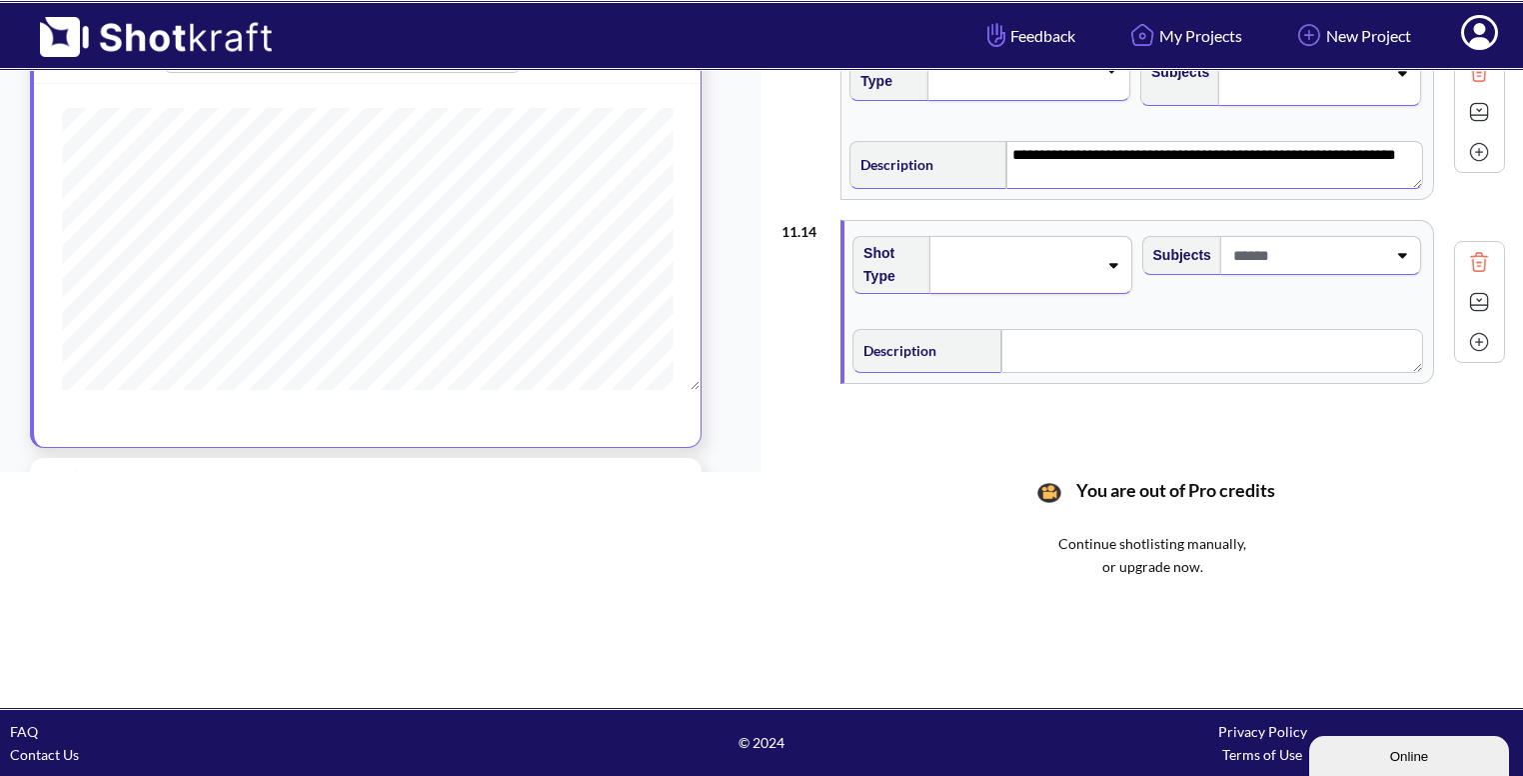
click at [1464, 287] on img at bounding box center [1479, 302] width 30 height 30
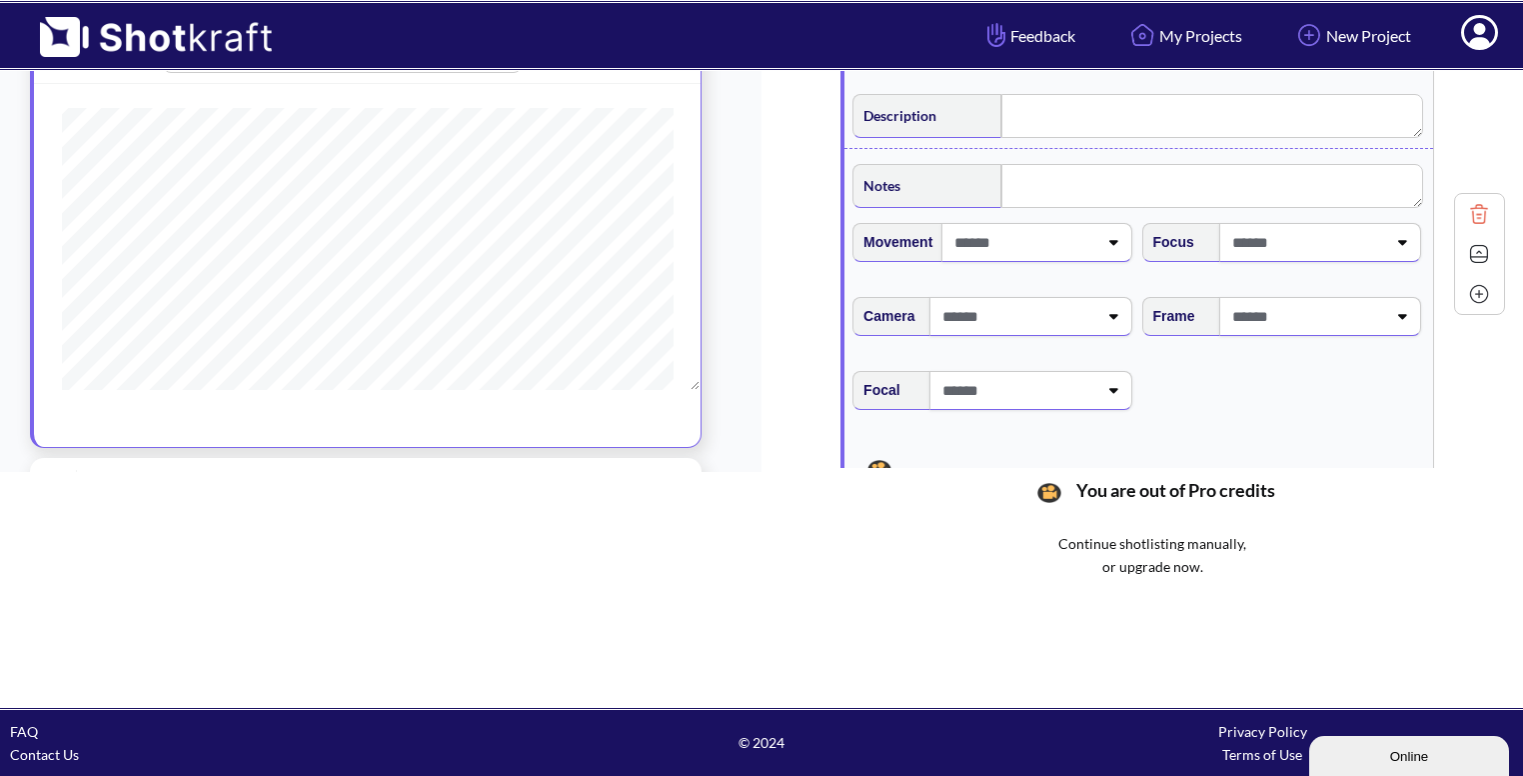
scroll to position [2710, 0]
click at [1366, 313] on span at bounding box center [1307, 315] width 159 height 33
click at [1196, 354] on li "Eye Level" at bounding box center [1300, 369] width 269 height 31
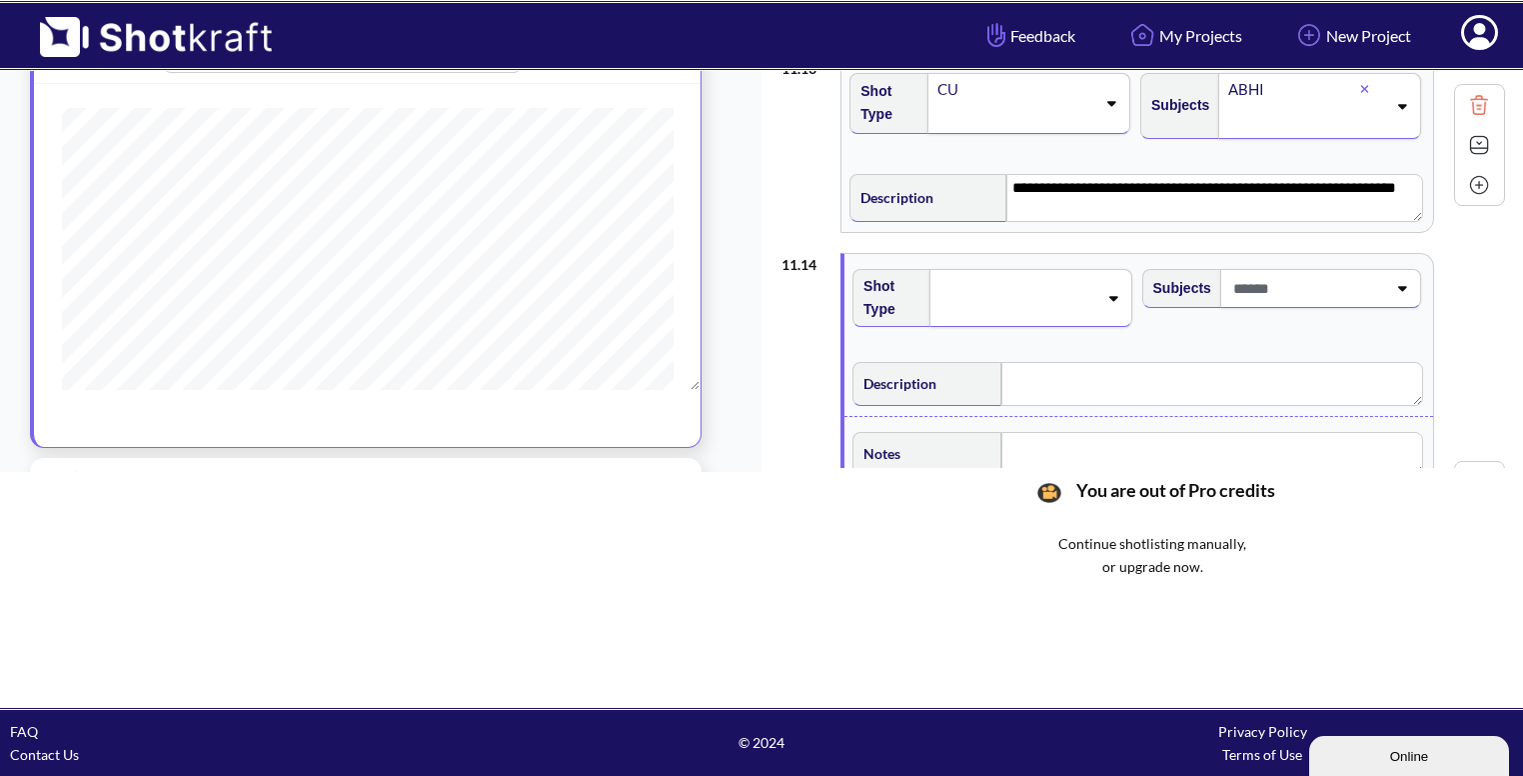
scroll to position [2433, 0]
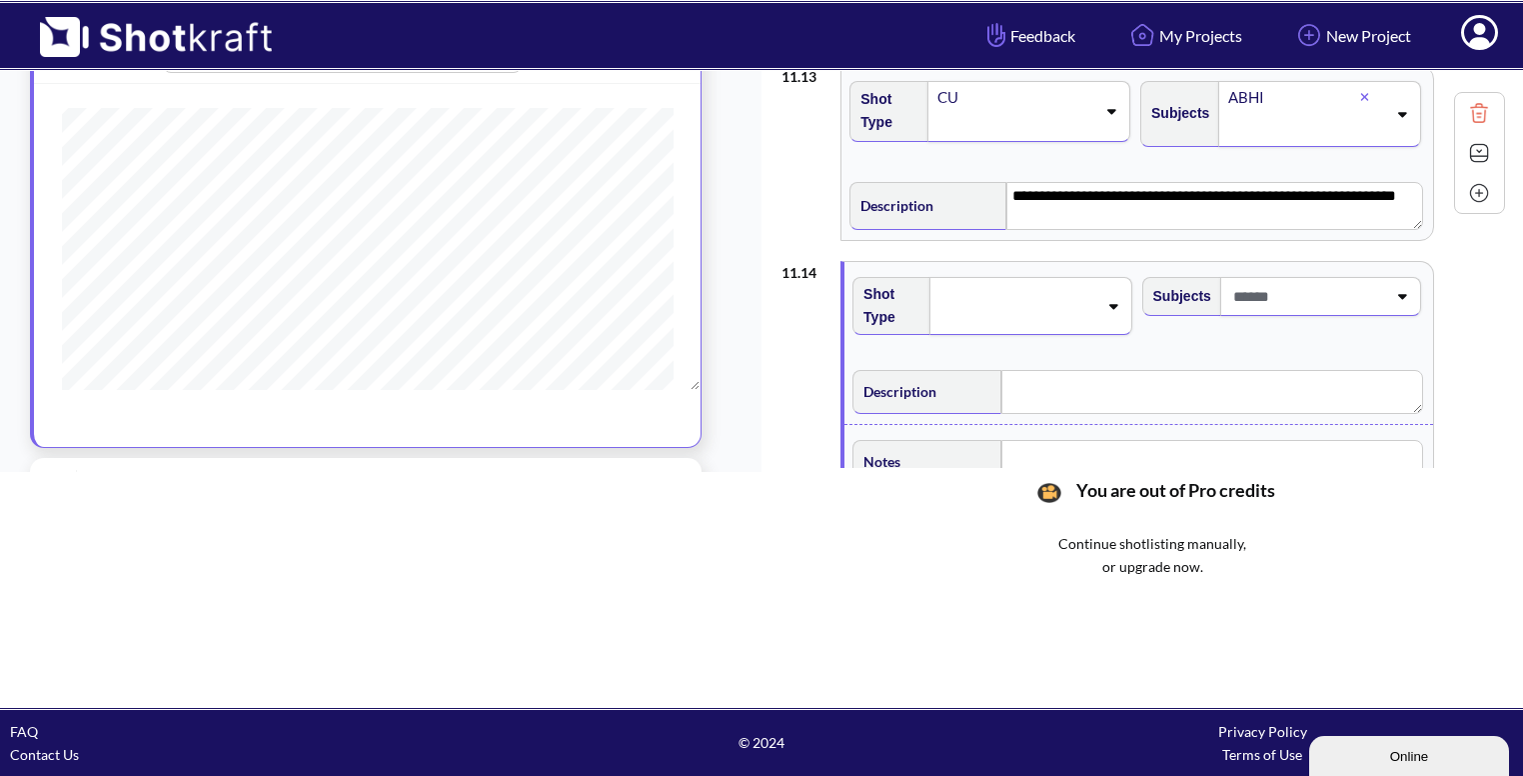
click at [1032, 325] on div "Shot Type" at bounding box center [994, 313] width 289 height 93
click at [1049, 305] on span at bounding box center [1017, 306] width 159 height 28
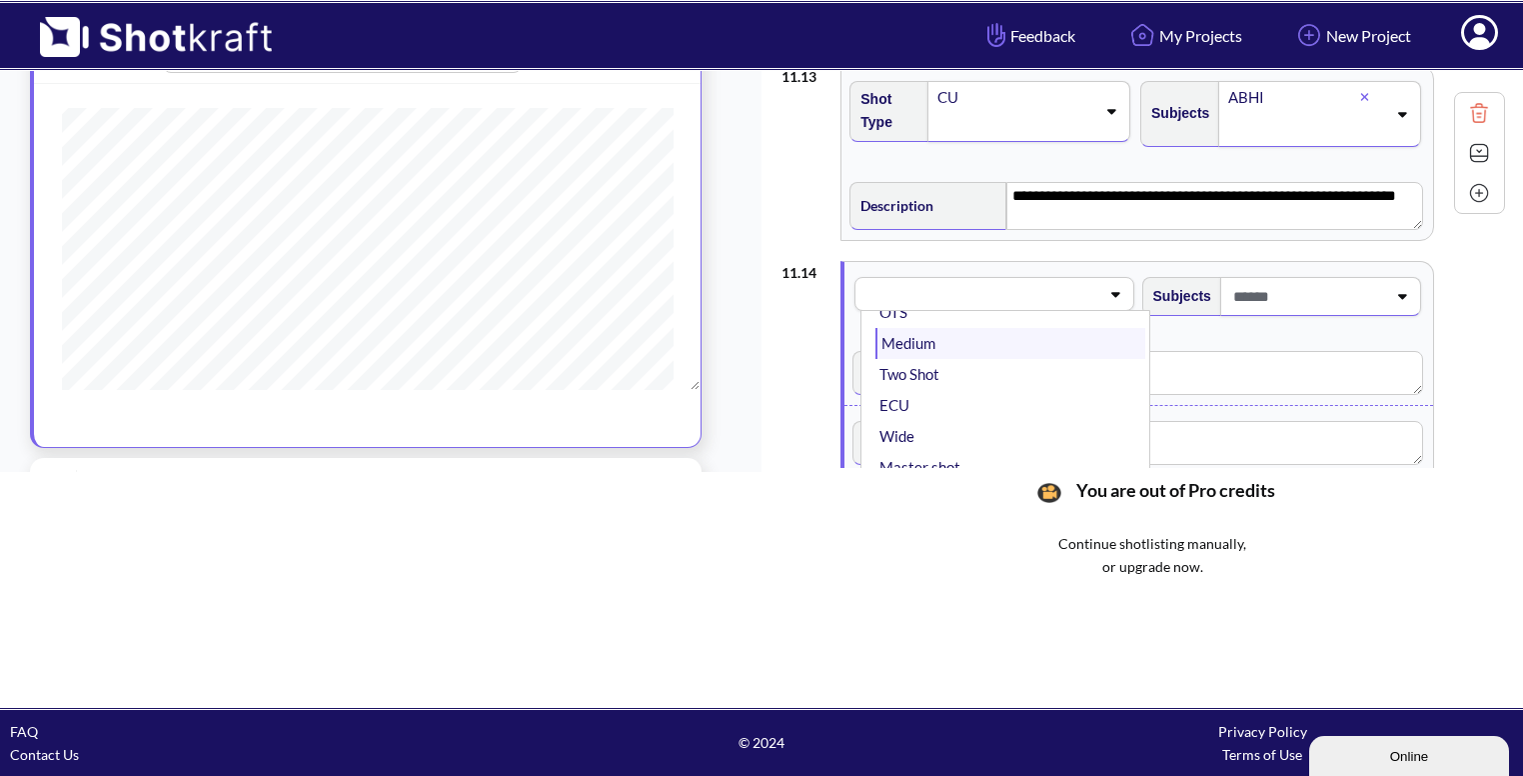
scroll to position [99, 0]
click at [996, 386] on li "Wide" at bounding box center [1010, 401] width 269 height 31
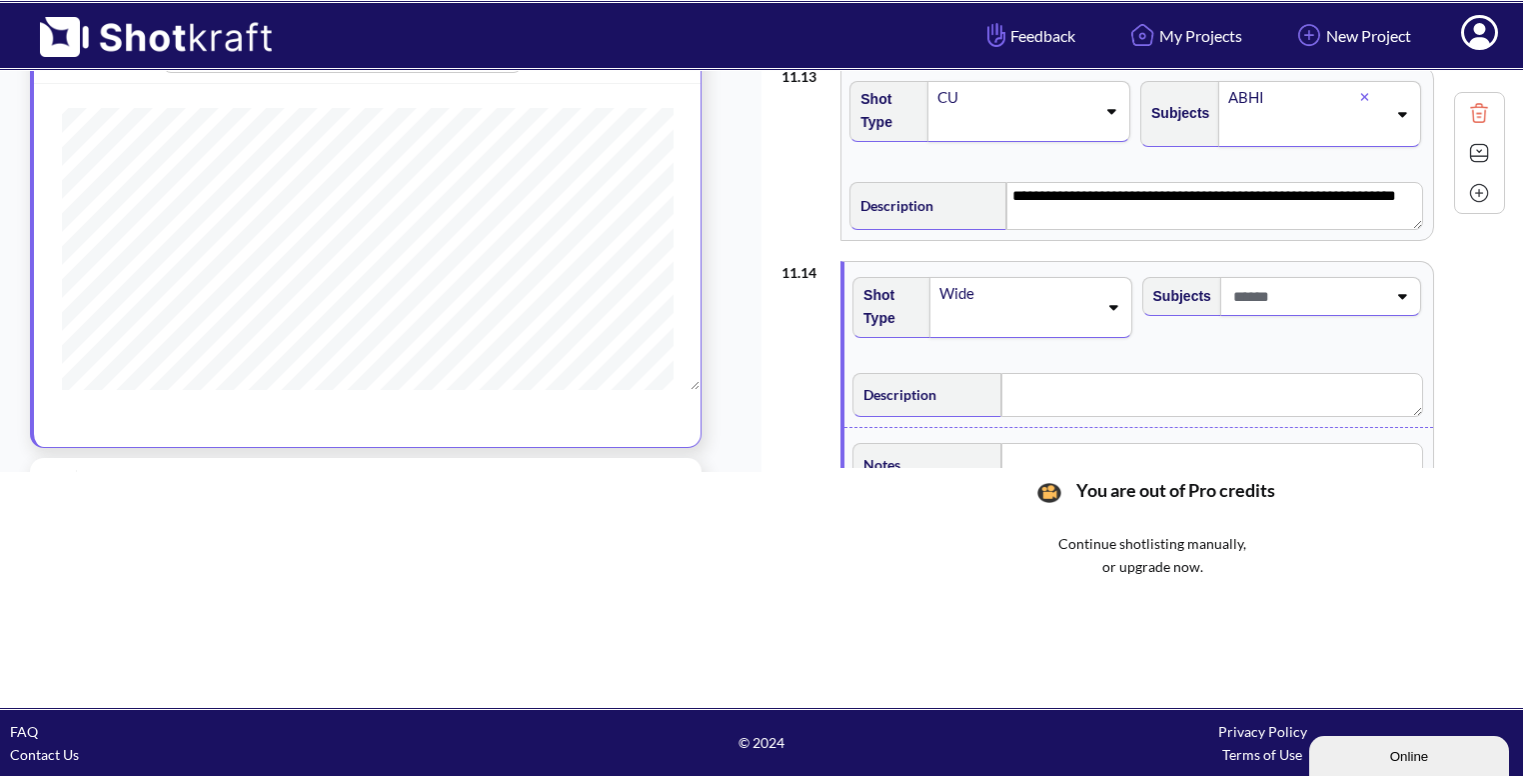
click at [1282, 301] on div at bounding box center [1308, 296] width 162 height 37
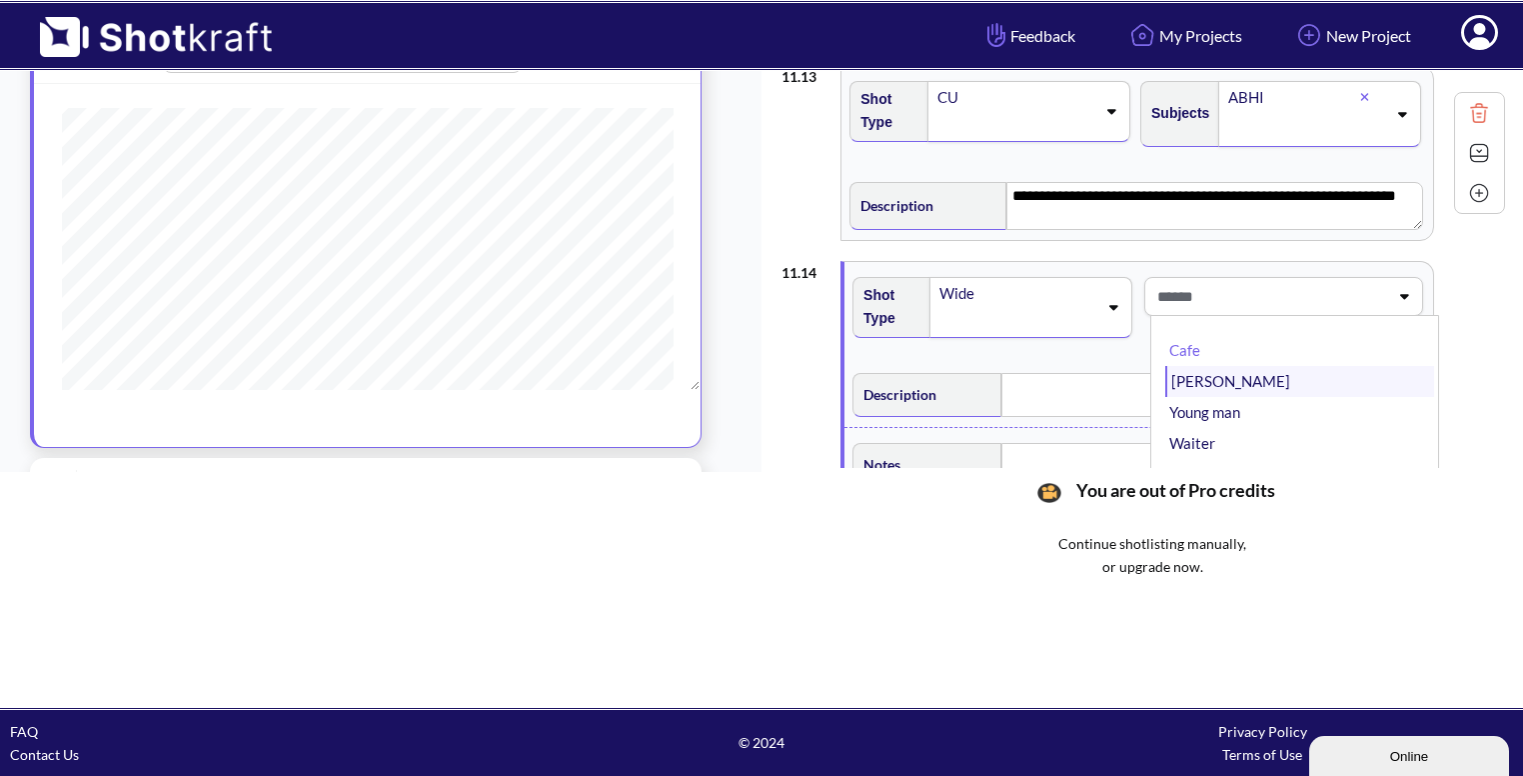
click at [1239, 369] on li "Bhavya" at bounding box center [1300, 381] width 269 height 31
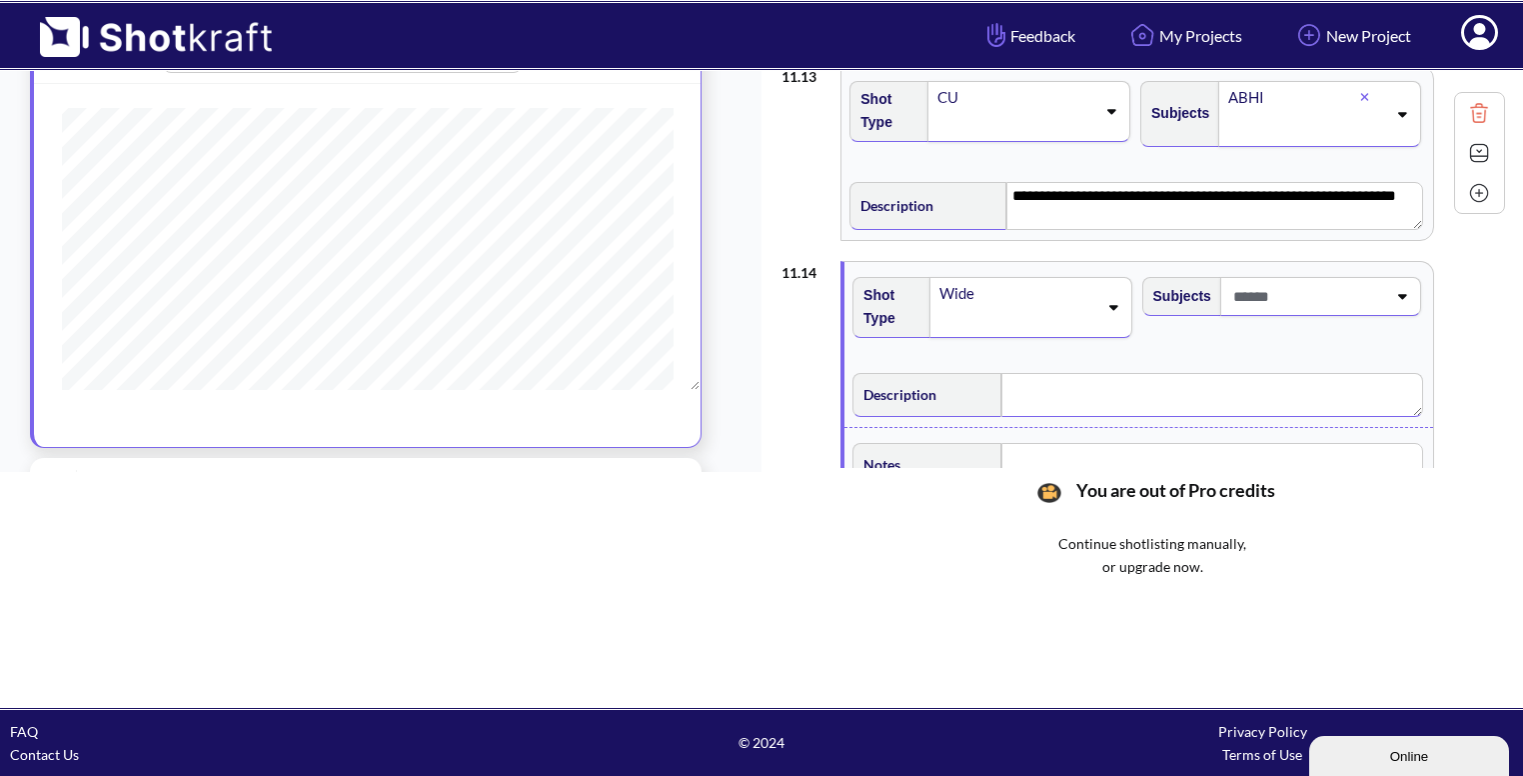
click at [1106, 383] on textarea at bounding box center [1213, 395] width 422 height 44
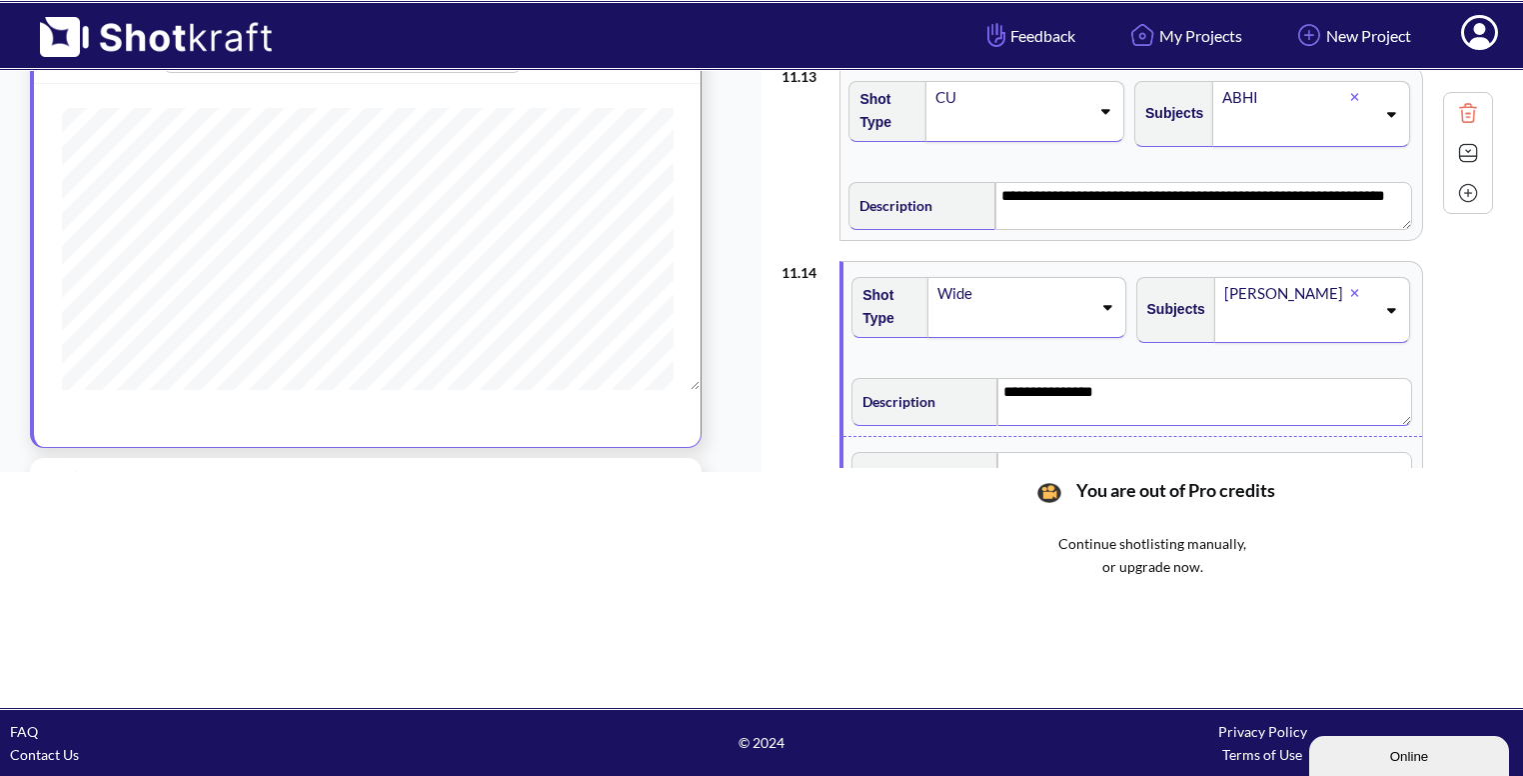
click at [1095, 321] on div "Wide" at bounding box center [1027, 307] width 198 height 61
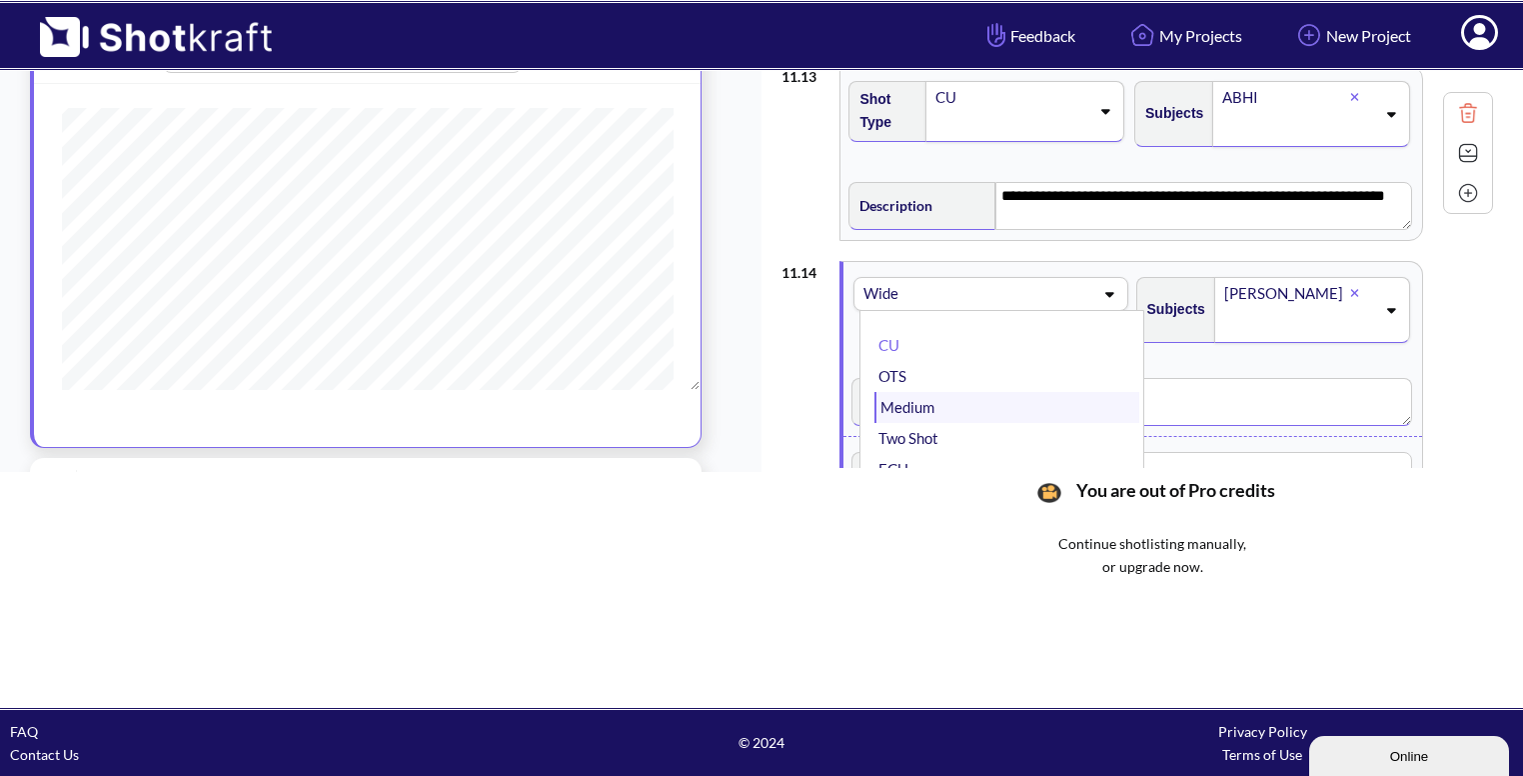
click at [1002, 392] on li "Medium" at bounding box center [1007, 407] width 264 height 31
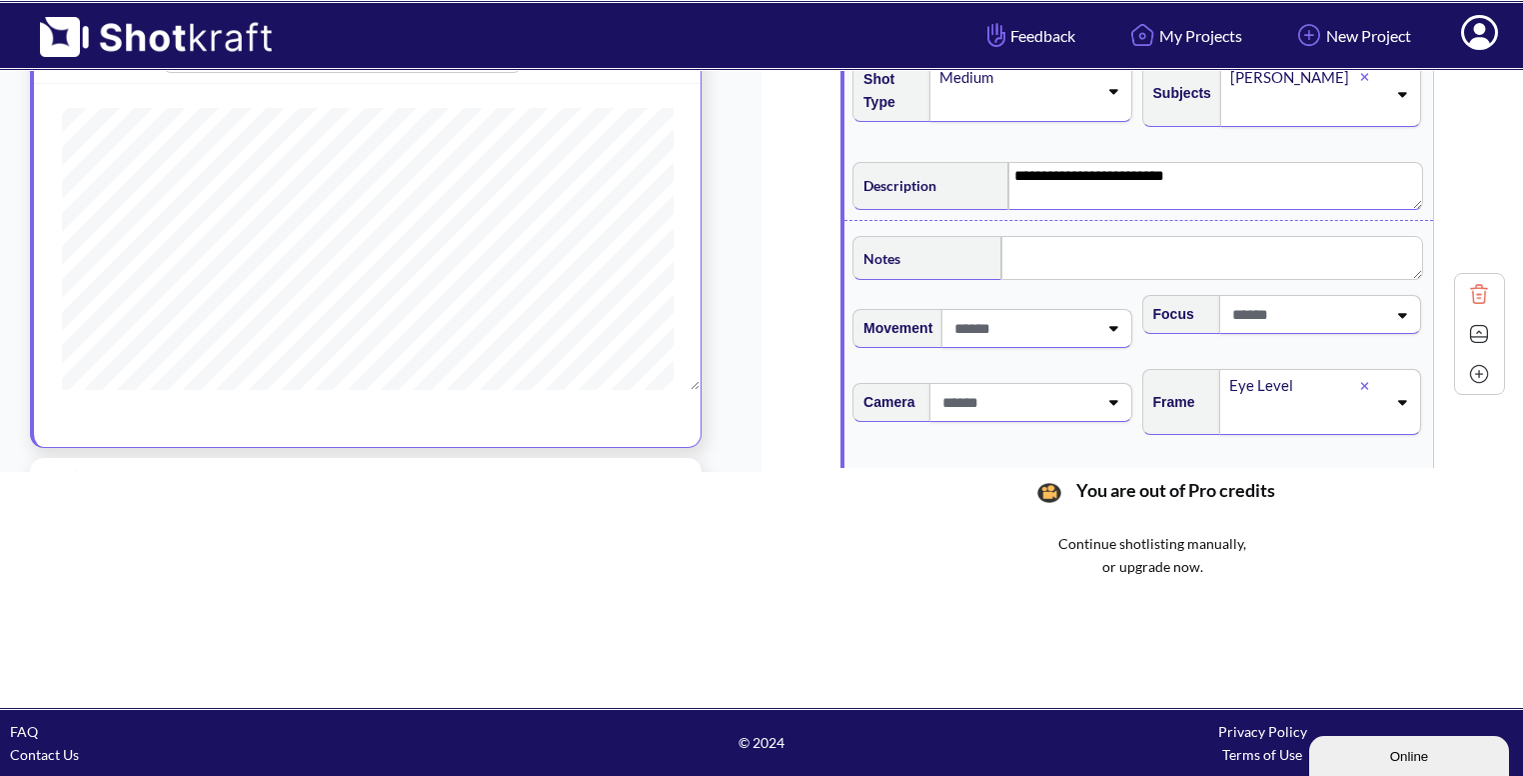
scroll to position [2653, 0]
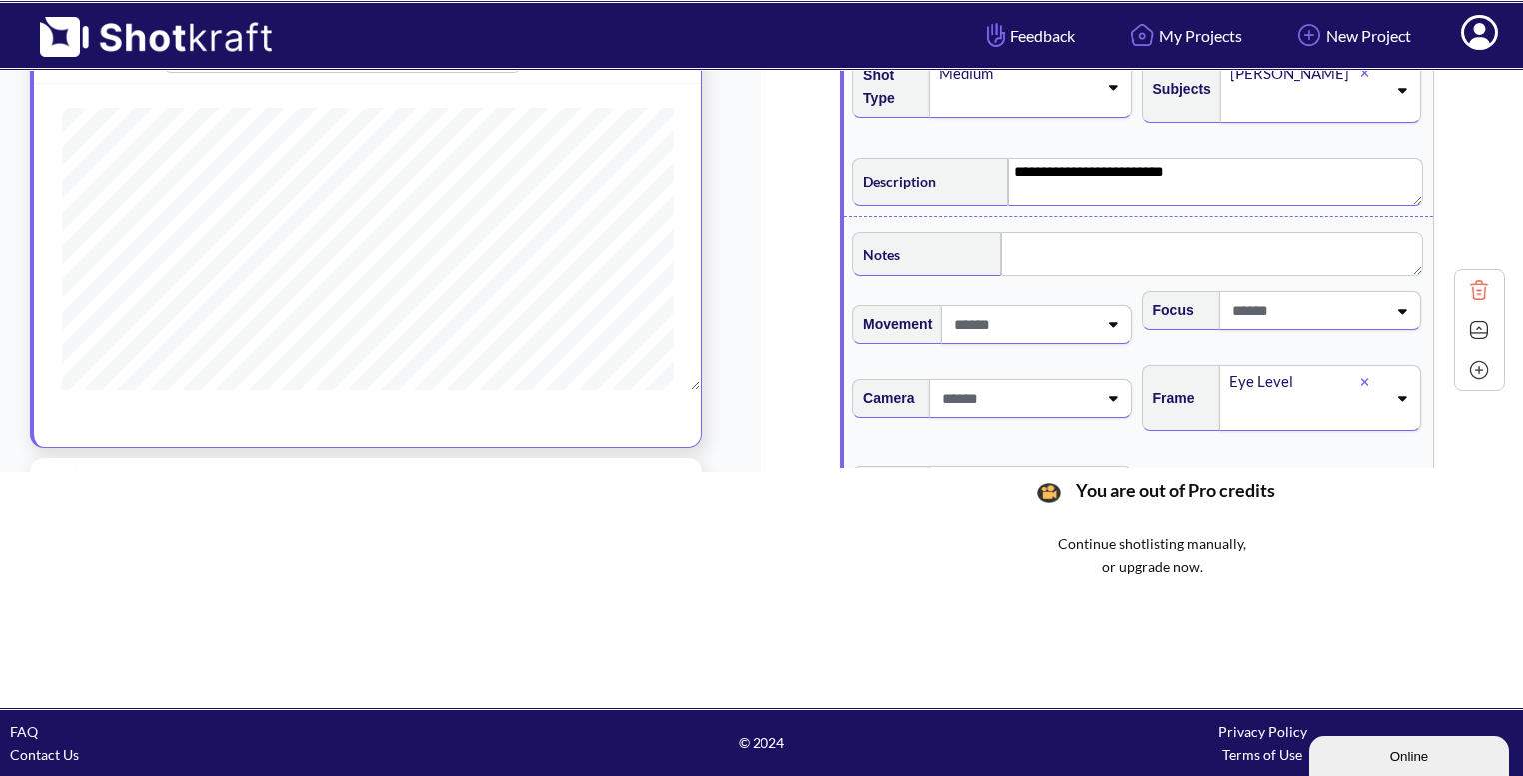
click at [1471, 325] on img at bounding box center [1479, 330] width 30 height 30
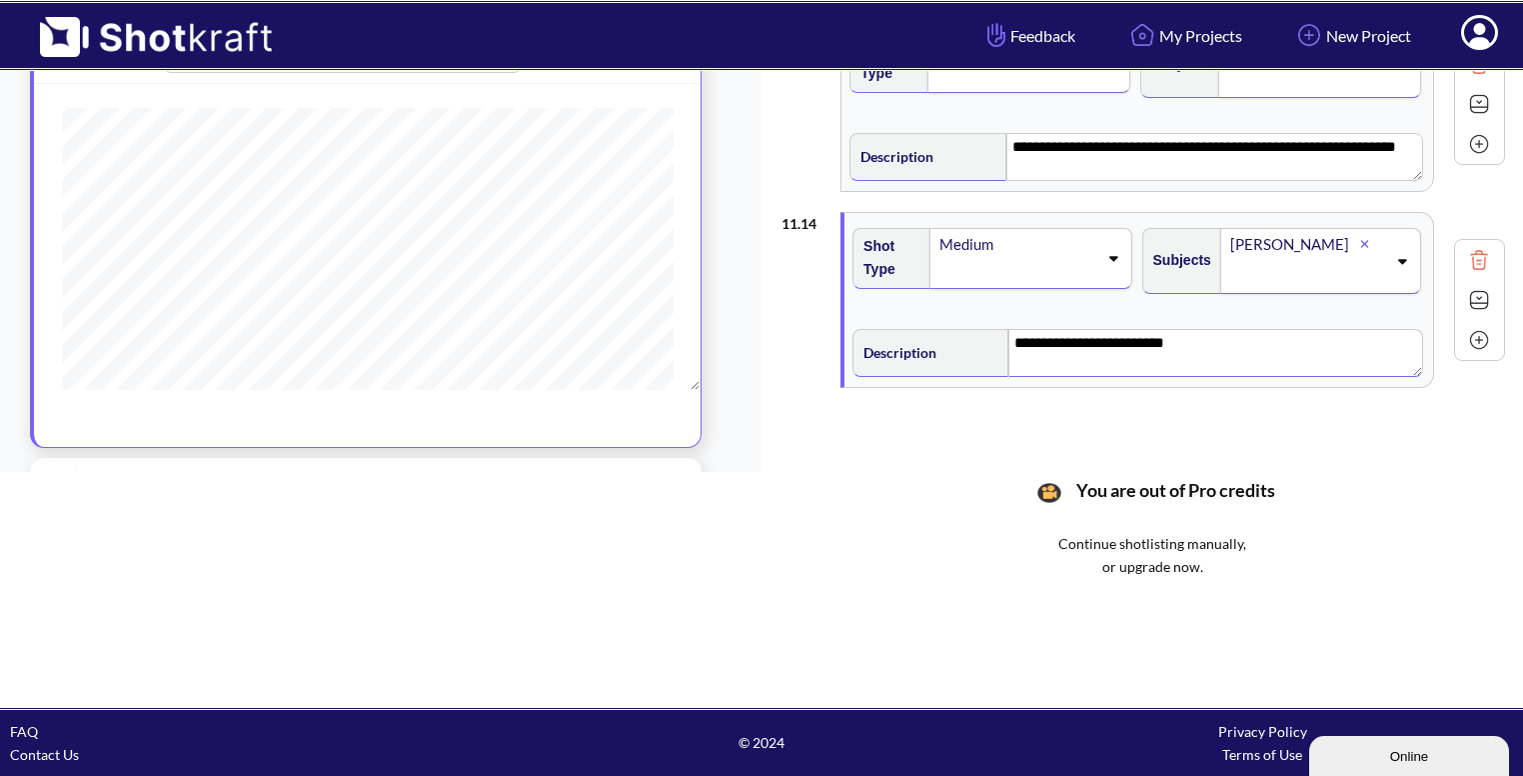
click at [1464, 333] on img at bounding box center [1479, 340] width 30 height 30
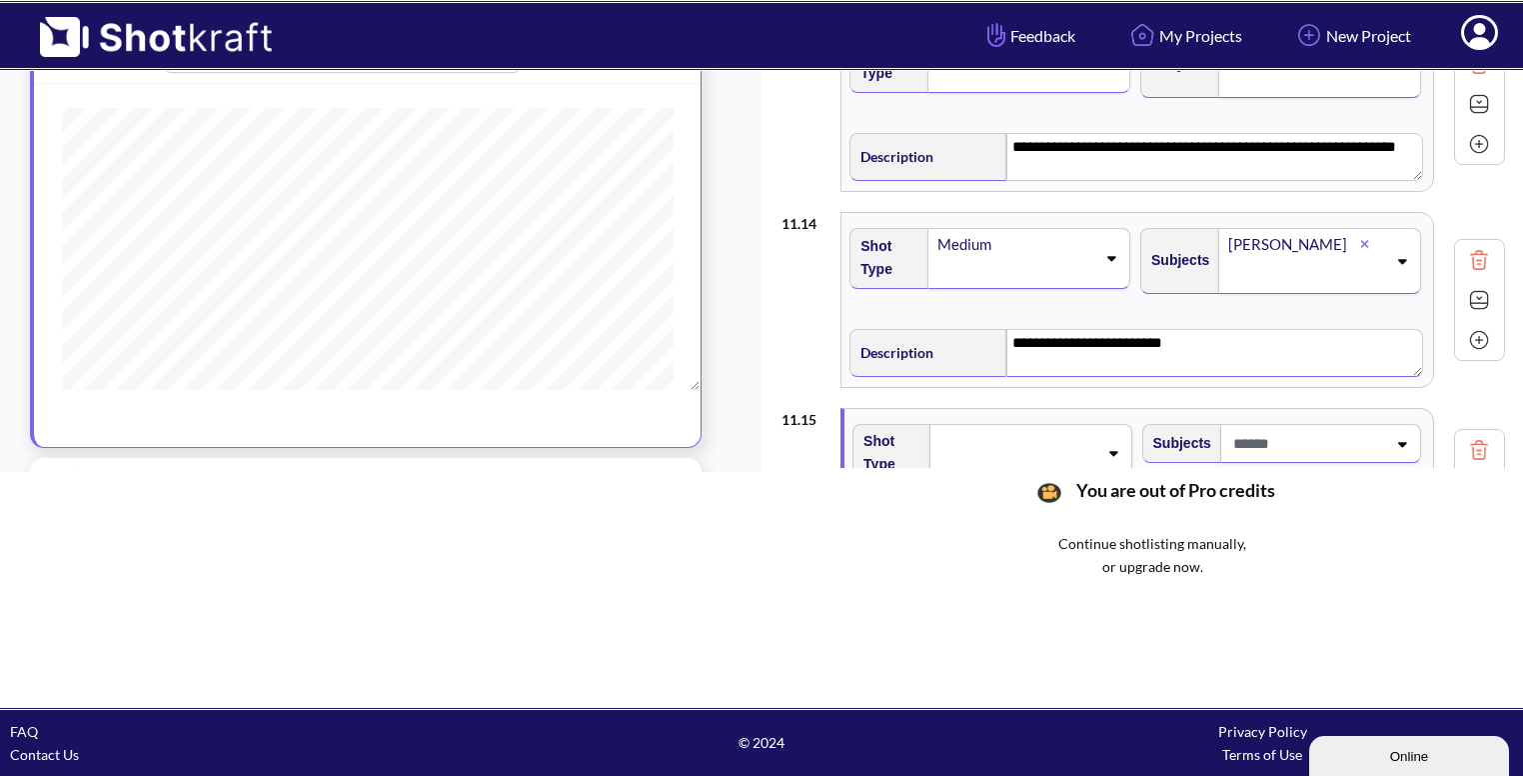
type textarea "**********"
